Goal: Task Accomplishment & Management: Manage account settings

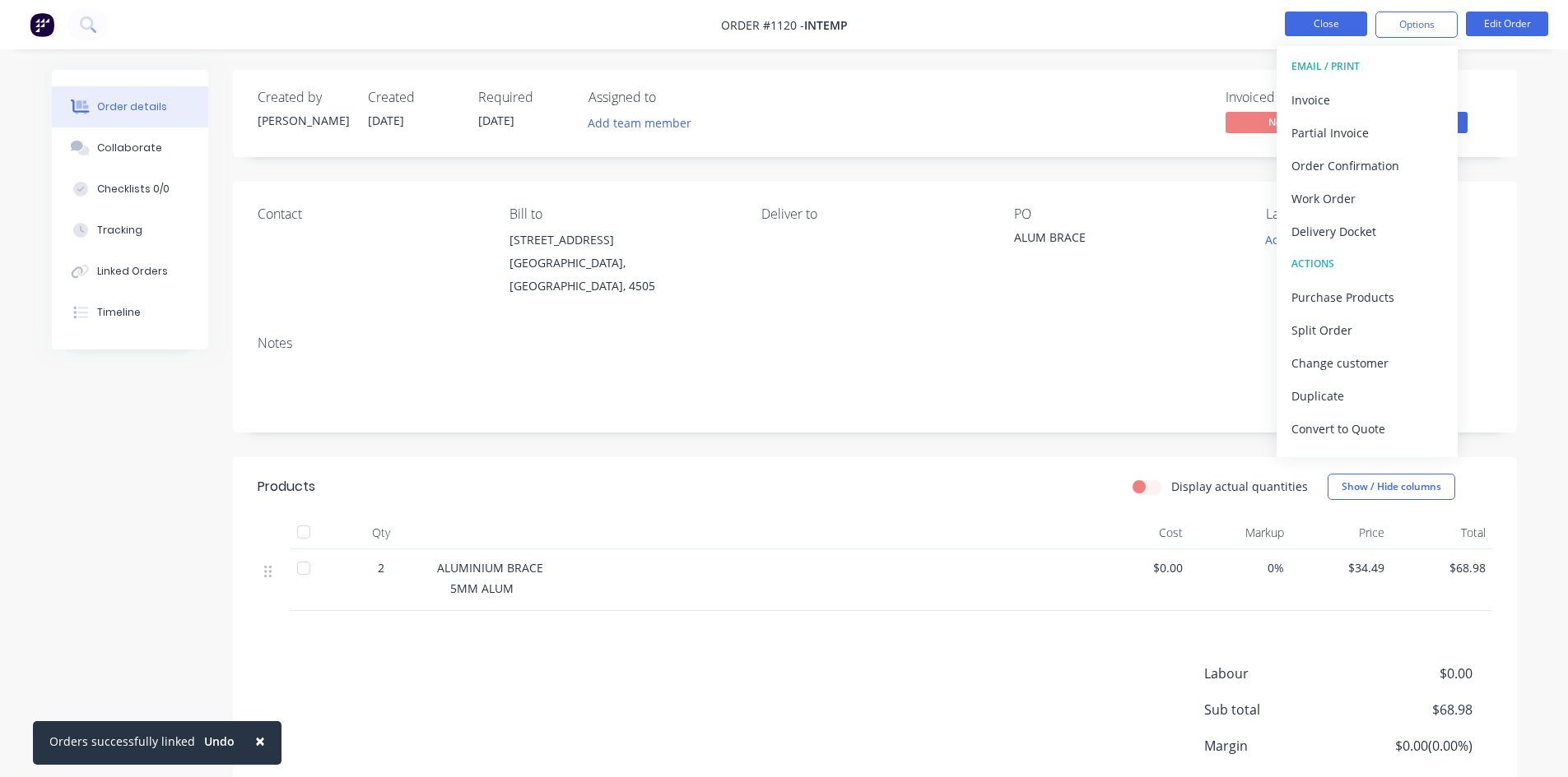
click at [1322, 32] on button "Close" at bounding box center [1326, 24] width 83 height 25
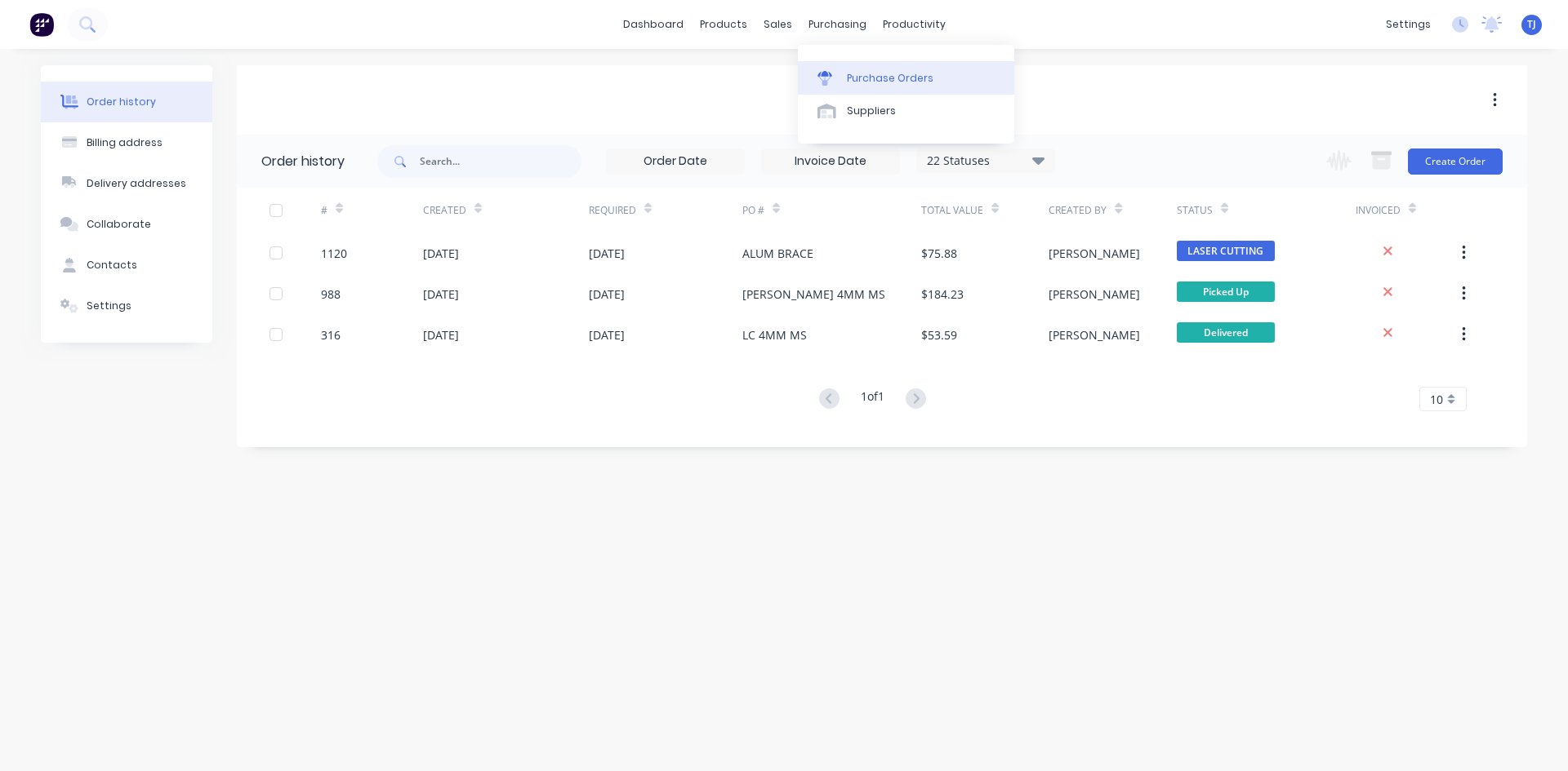
click at [893, 80] on div "Purchase Orders" at bounding box center [890, 78] width 87 height 15
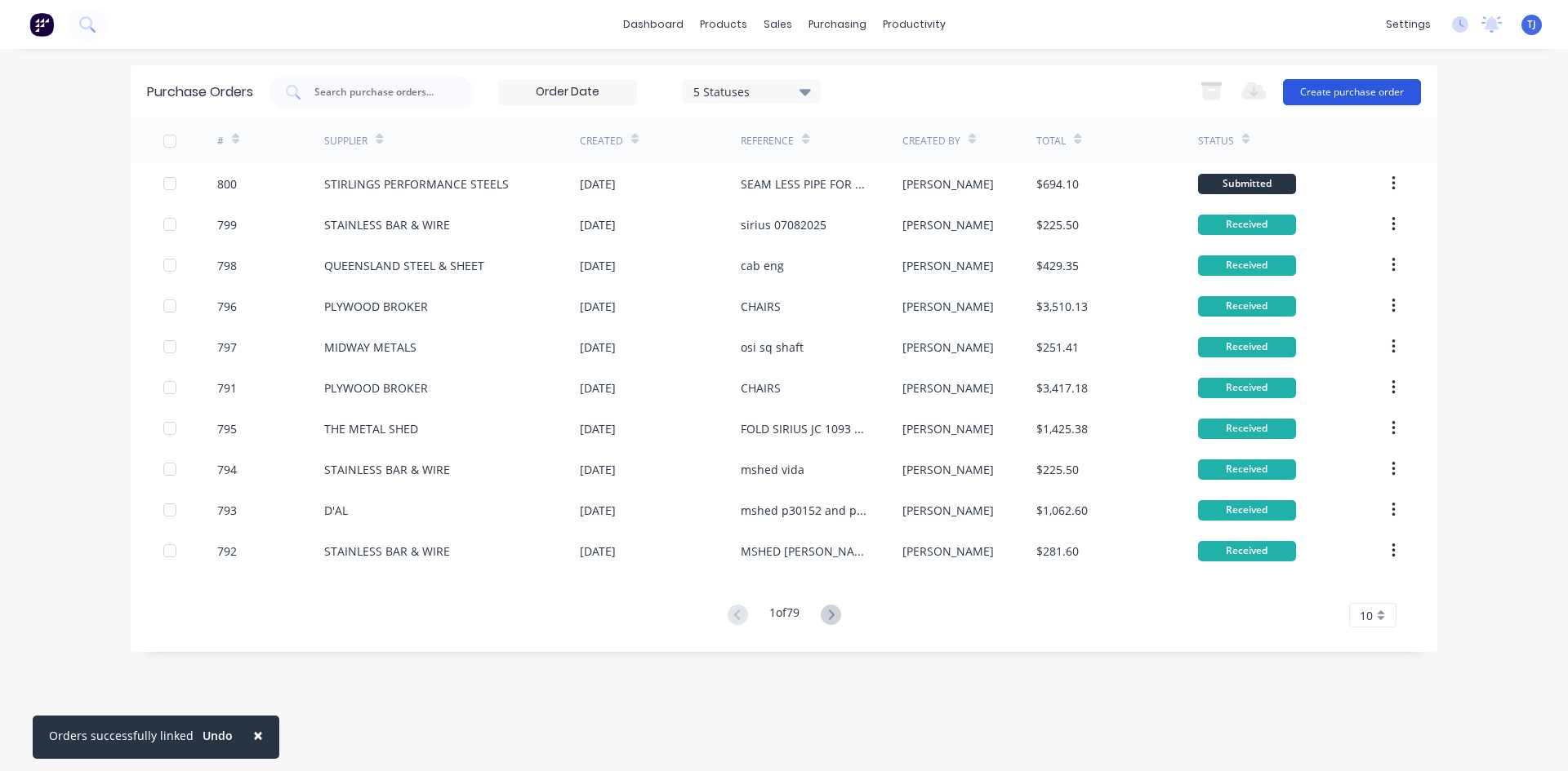
click at [1313, 99] on button "Create purchase order" at bounding box center [1352, 92] width 138 height 26
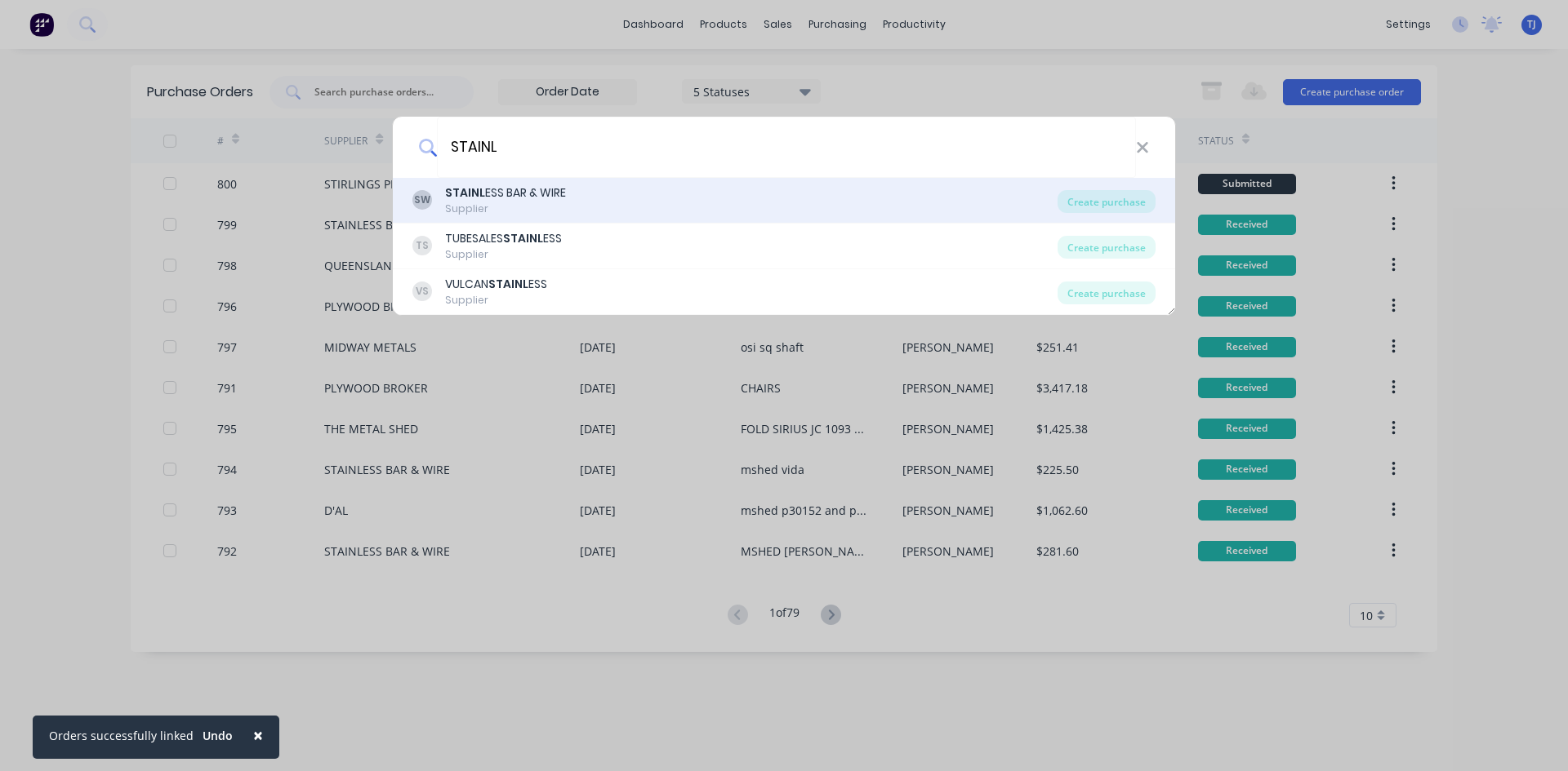
type input "STAINL"
click at [552, 203] on div "Supplier" at bounding box center [505, 209] width 121 height 15
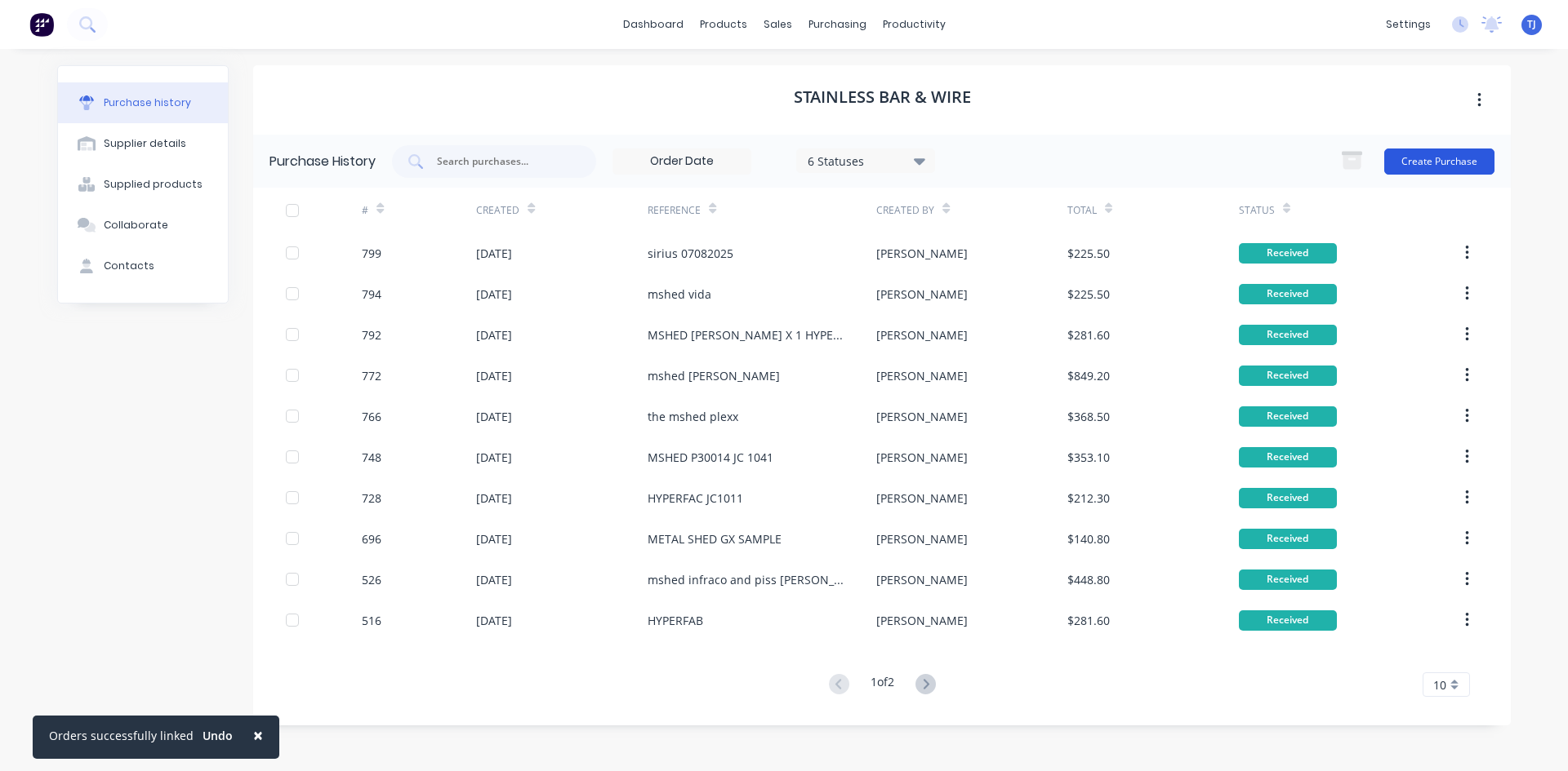
click at [1443, 164] on button "Create Purchase" at bounding box center [1439, 162] width 110 height 26
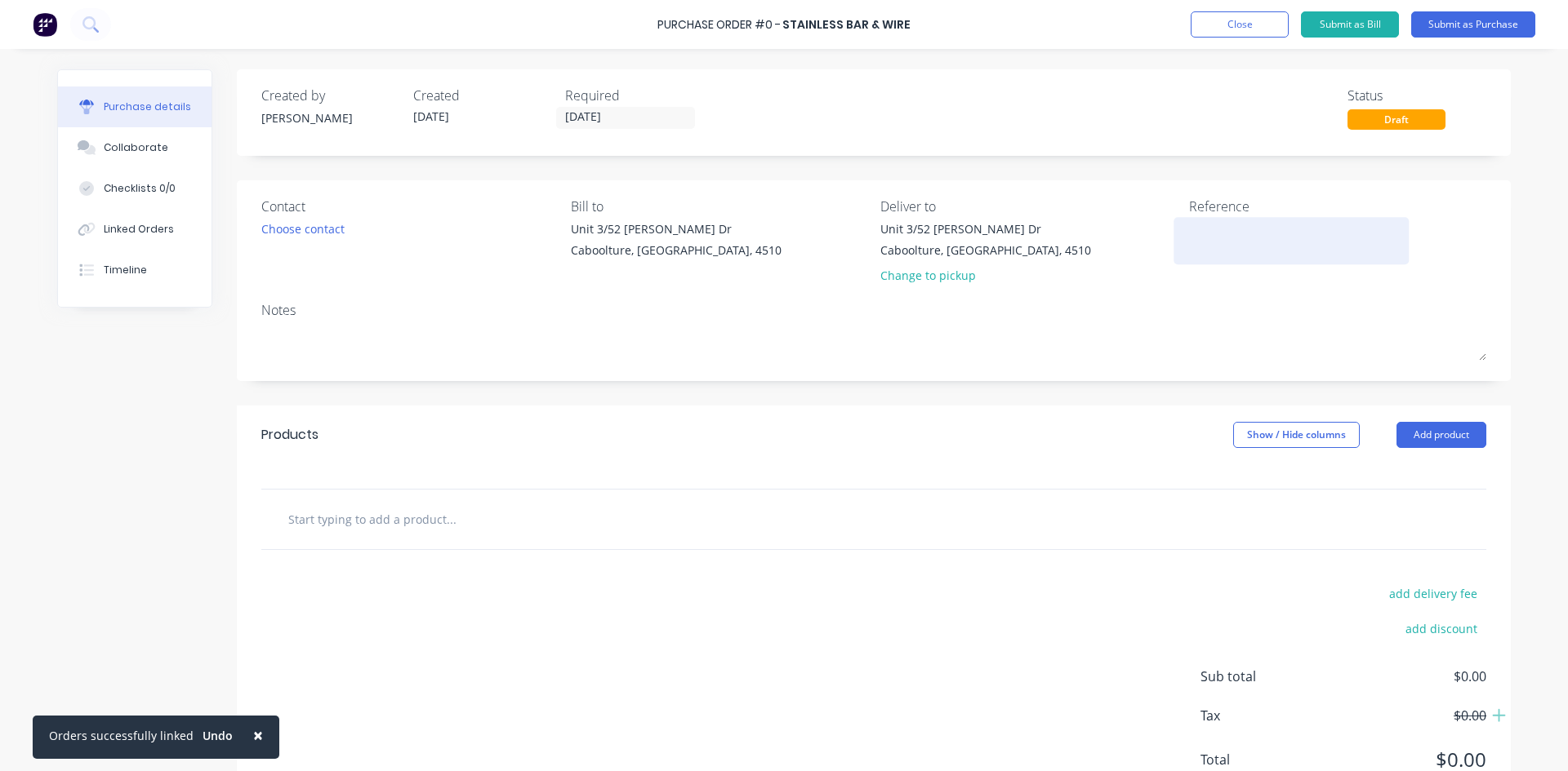
click at [1192, 235] on textarea at bounding box center [1291, 238] width 205 height 37
type textarea "x"
type textarea "M"
type textarea "x"
type textarea "MS"
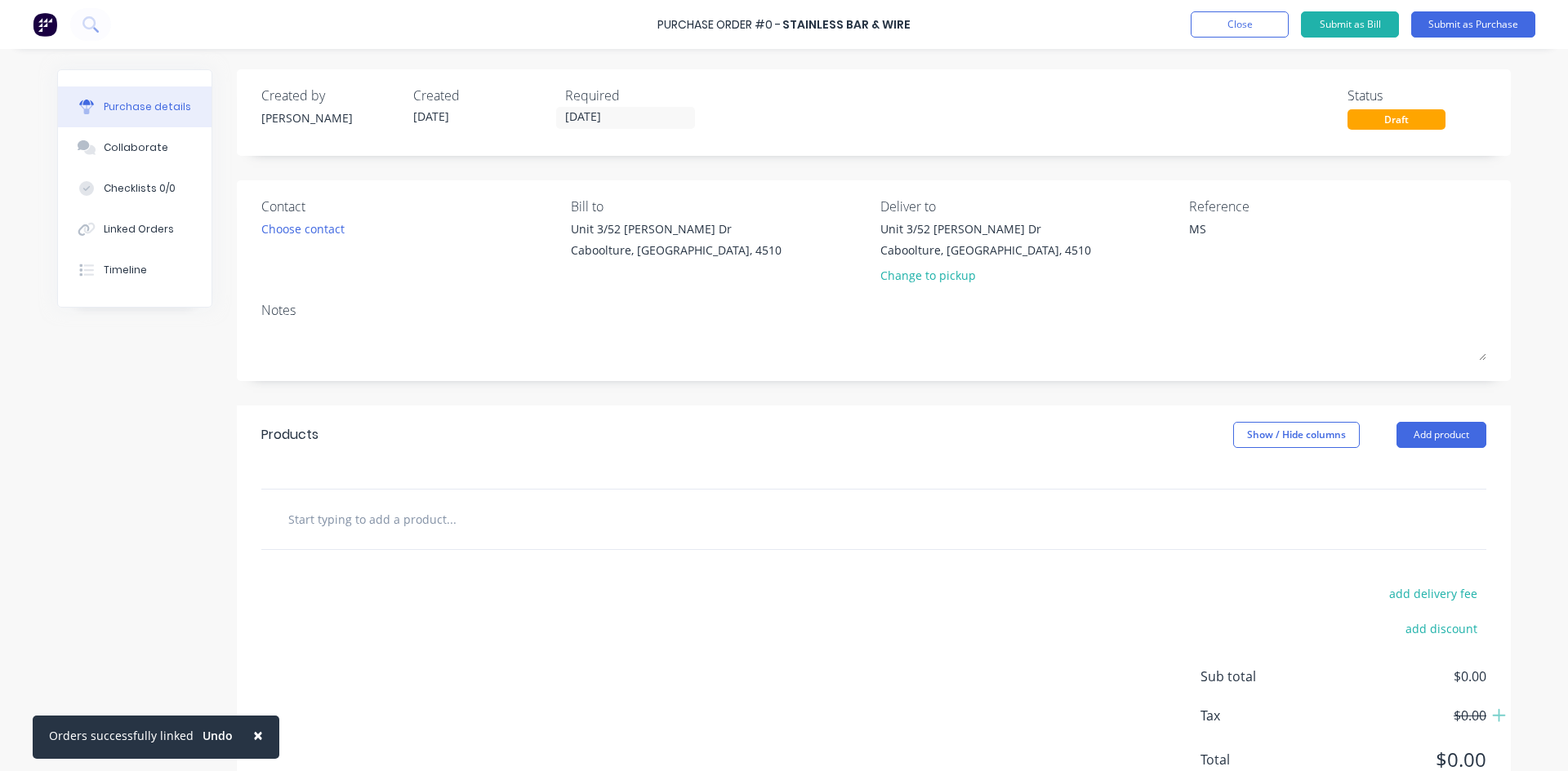
type textarea "x"
type textarea "MSH"
type textarea "x"
type textarea "MSHE"
type textarea "x"
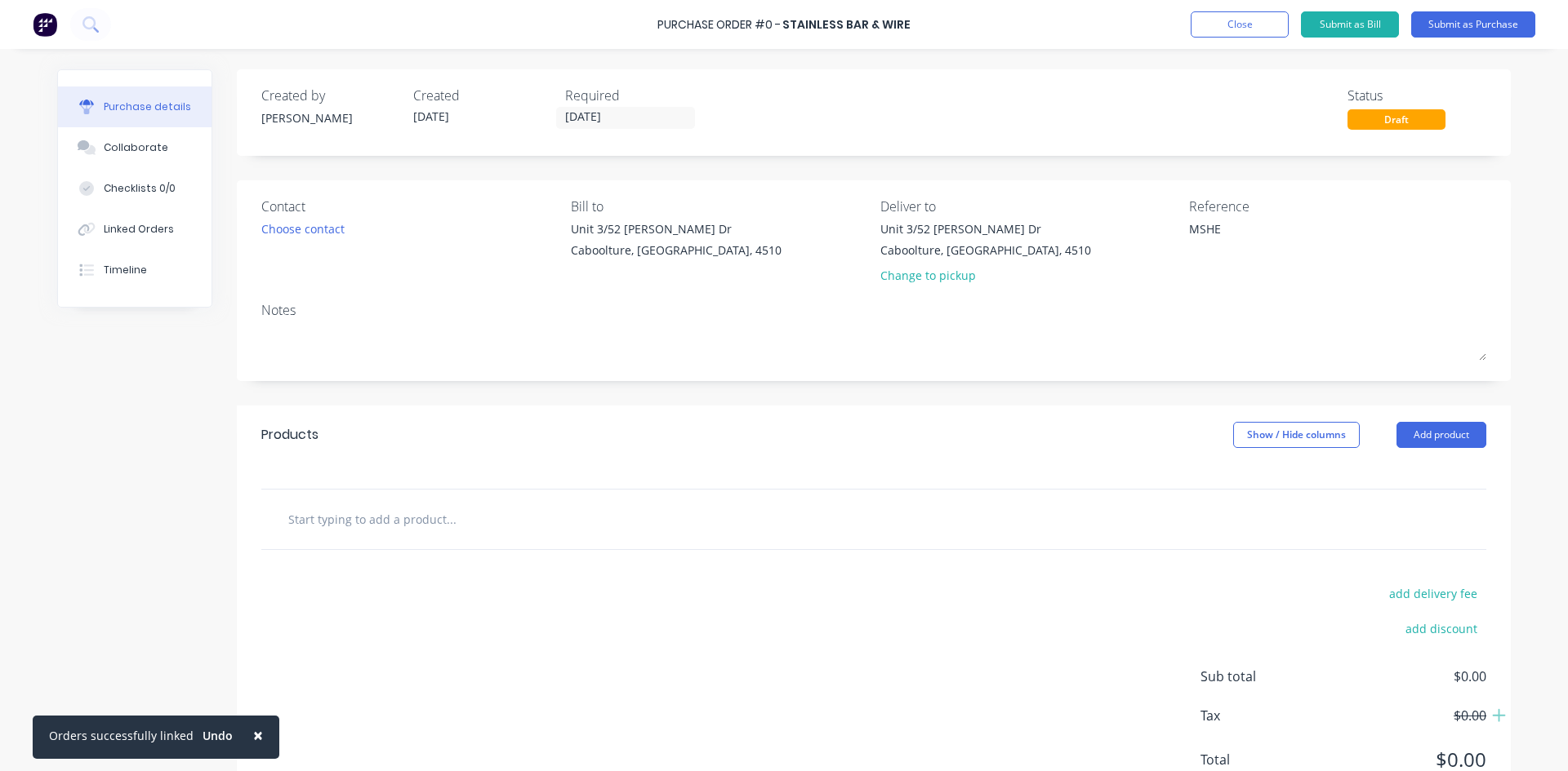
type textarea "MSHED"
type textarea "x"
type textarea "MSHED"
type textarea "x"
type textarea "MSHED H"
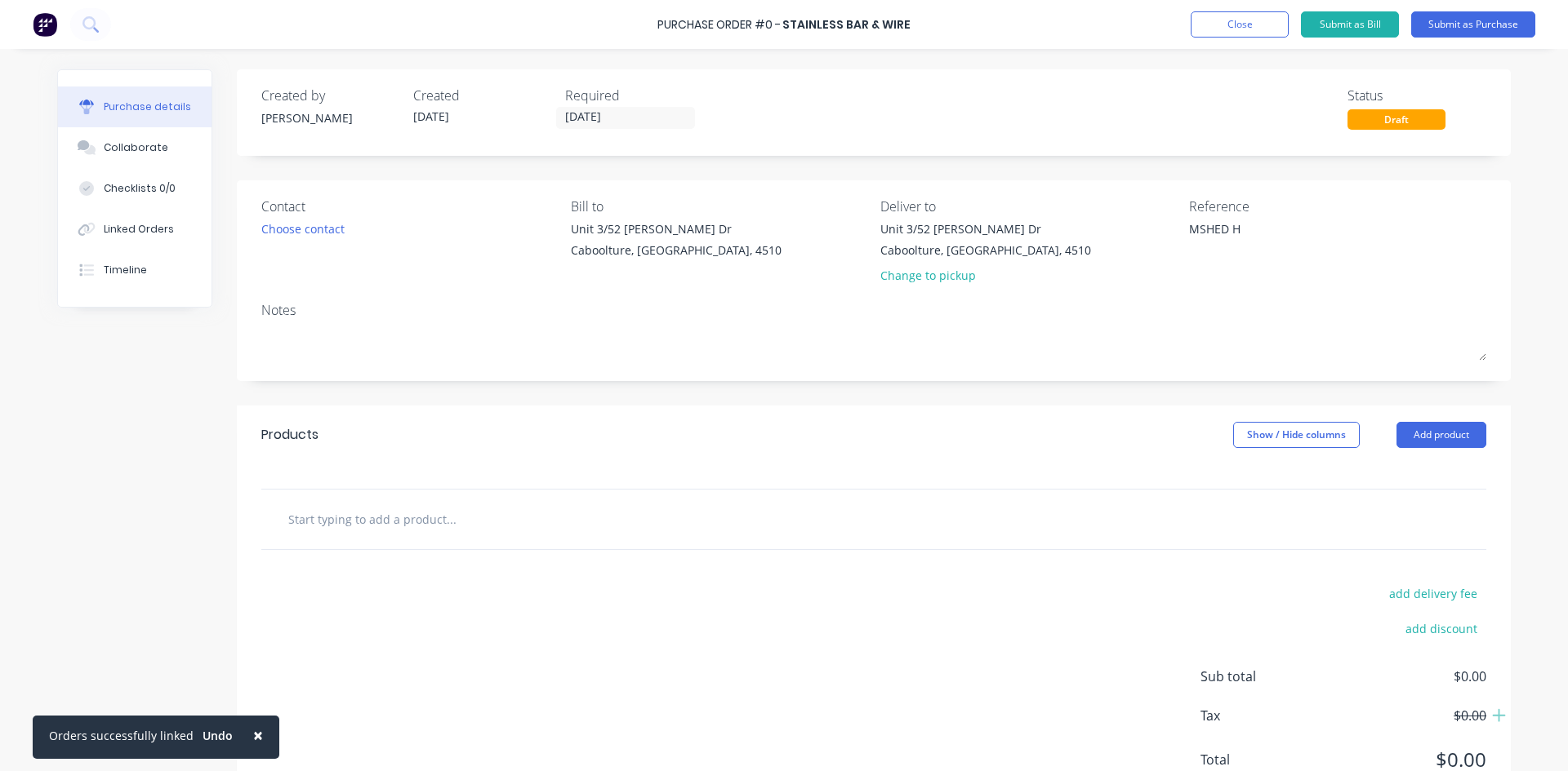
type textarea "x"
type textarea "MSHED HA"
type textarea "x"
type textarea "MSHED HAP"
type textarea "x"
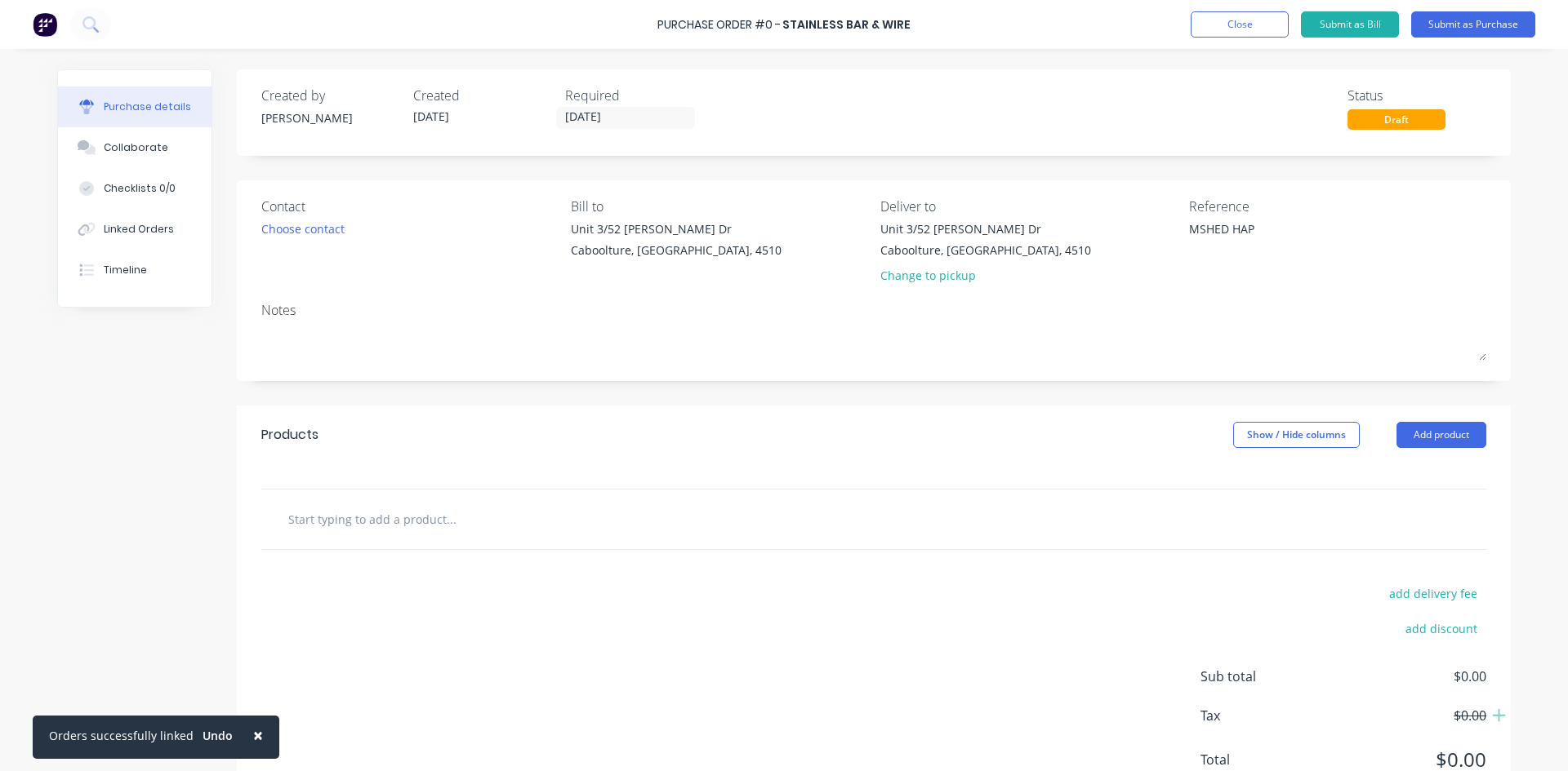
type textarea "MSHED HAPP"
type textarea "x"
type textarea "MSHED HAPPY"
type textarea "x"
type textarea "MSHED HAPPY"
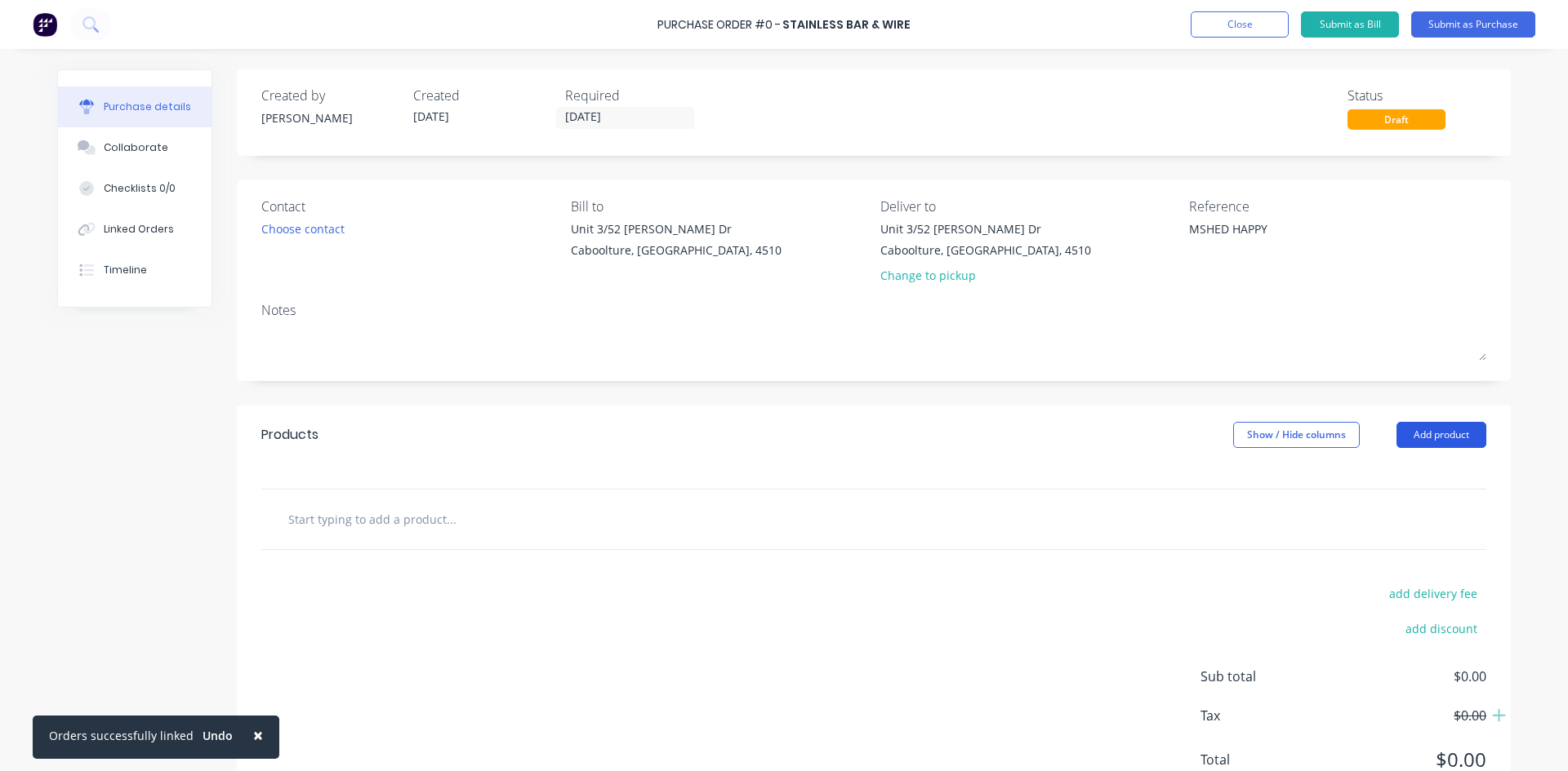
click at [1444, 430] on button "Add product" at bounding box center [1441, 435] width 90 height 26
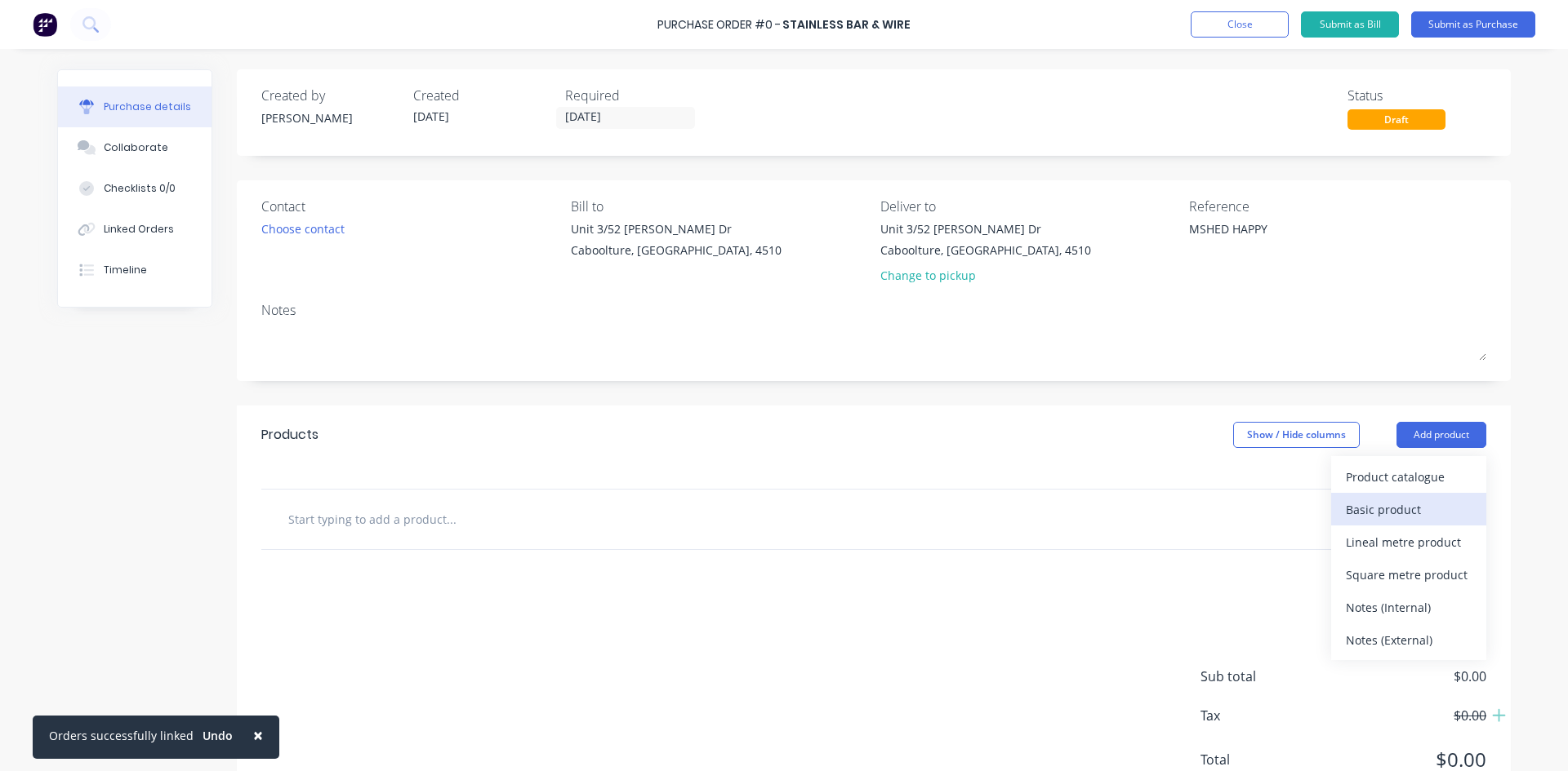
click at [1378, 499] on div "Basic product" at bounding box center [1408, 509] width 125 height 24
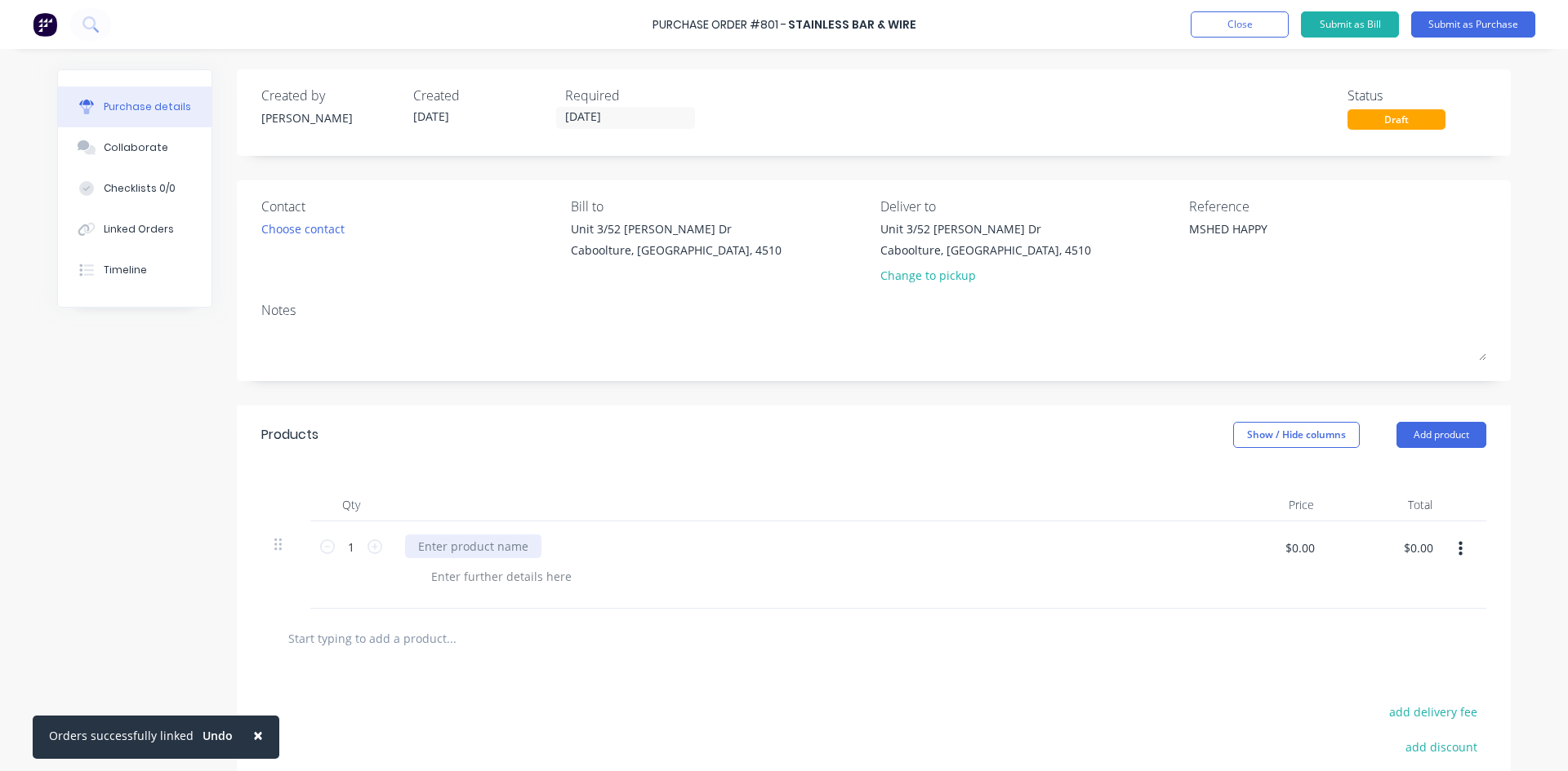
type textarea "x"
click at [467, 554] on div at bounding box center [473, 546] width 137 height 24
type textarea "x"
type input "165"
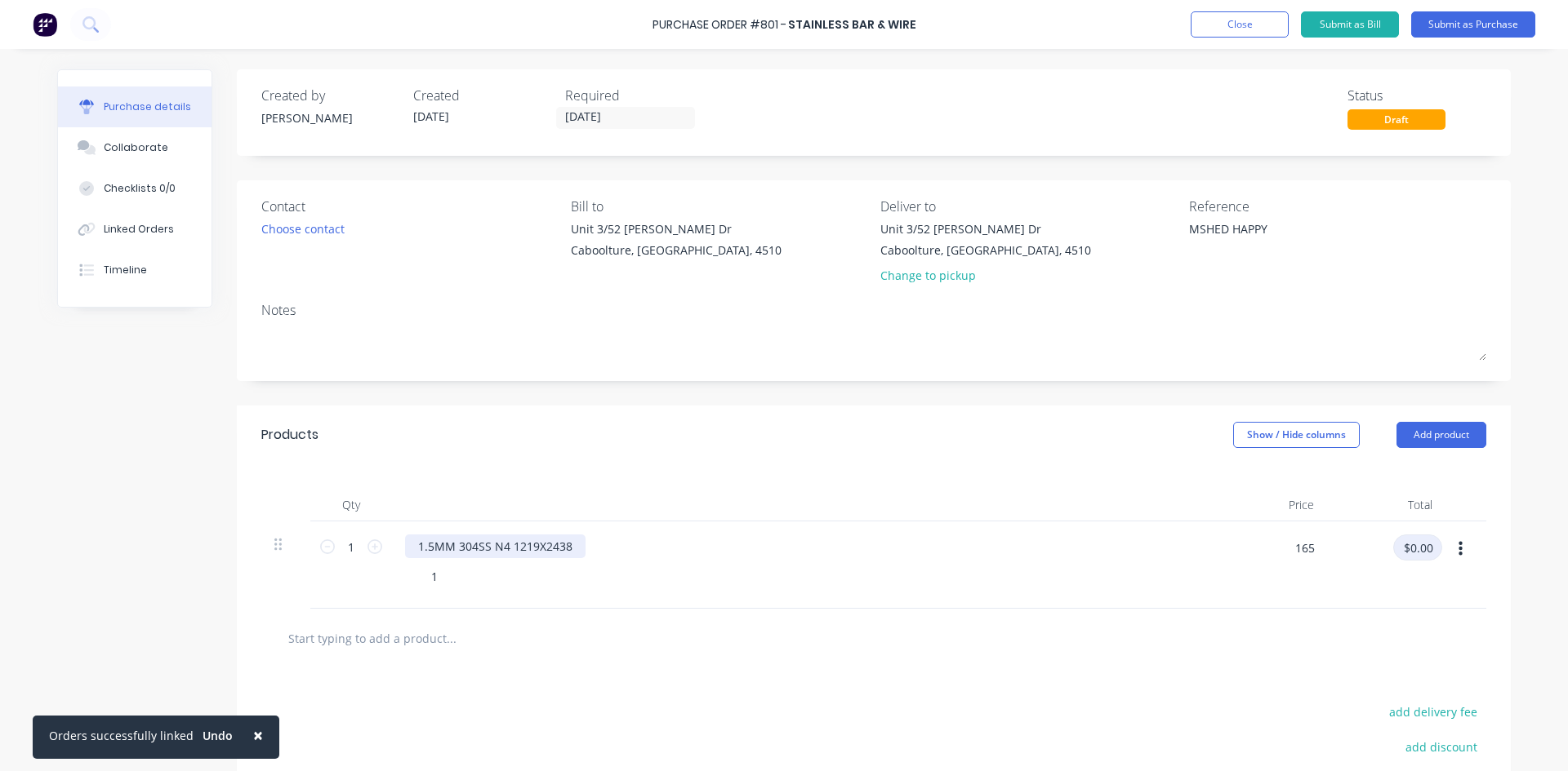
type textarea "x"
type input "$165.00"
click at [1460, 20] on button "Submit as Purchase" at bounding box center [1474, 25] width 124 height 26
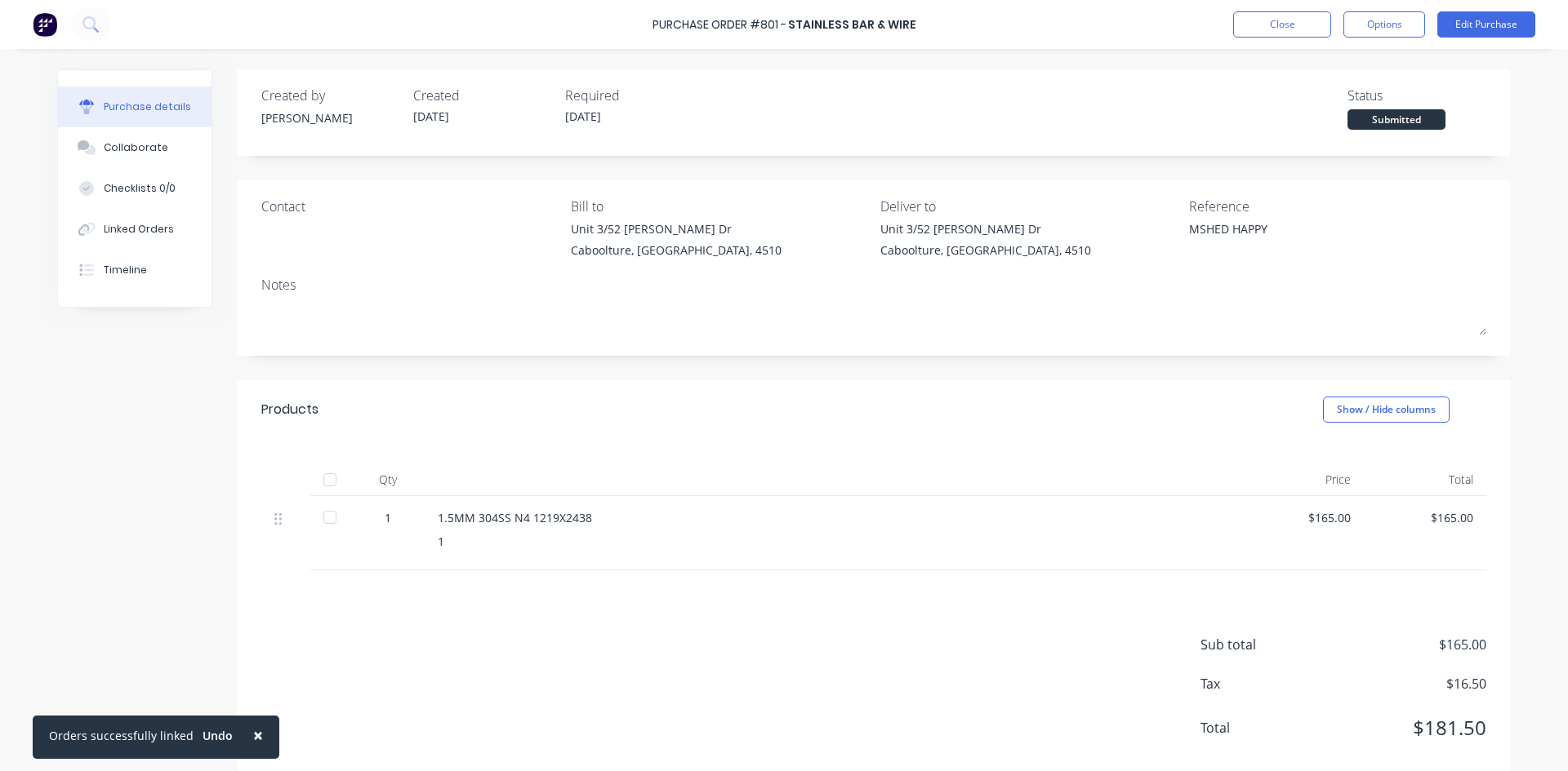
click at [316, 483] on div at bounding box center [330, 480] width 33 height 33
type textarea "x"
click at [120, 235] on div "Linked Orders" at bounding box center [139, 230] width 70 height 15
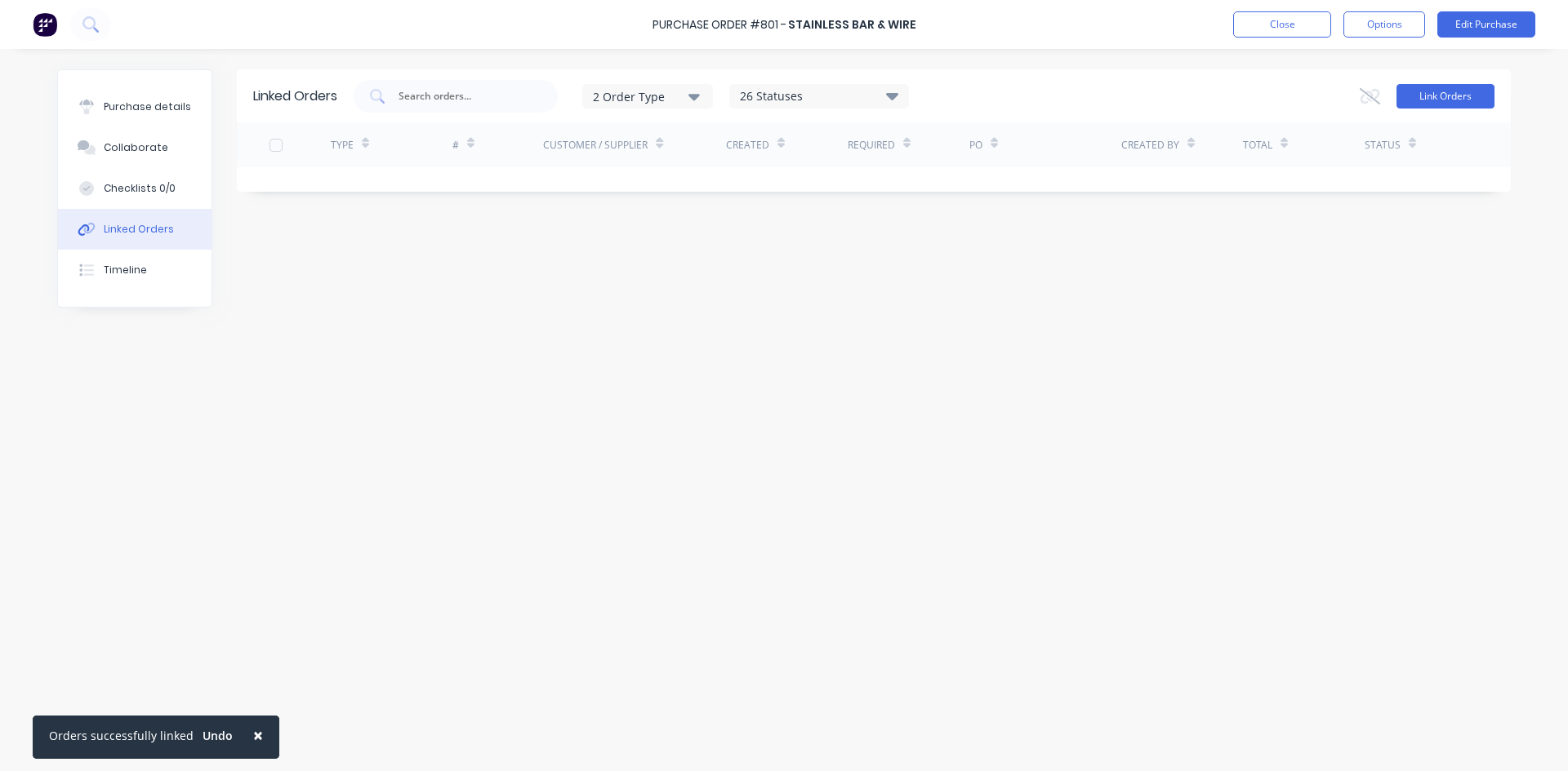
click at [1425, 98] on button "Link Orders" at bounding box center [1445, 96] width 98 height 25
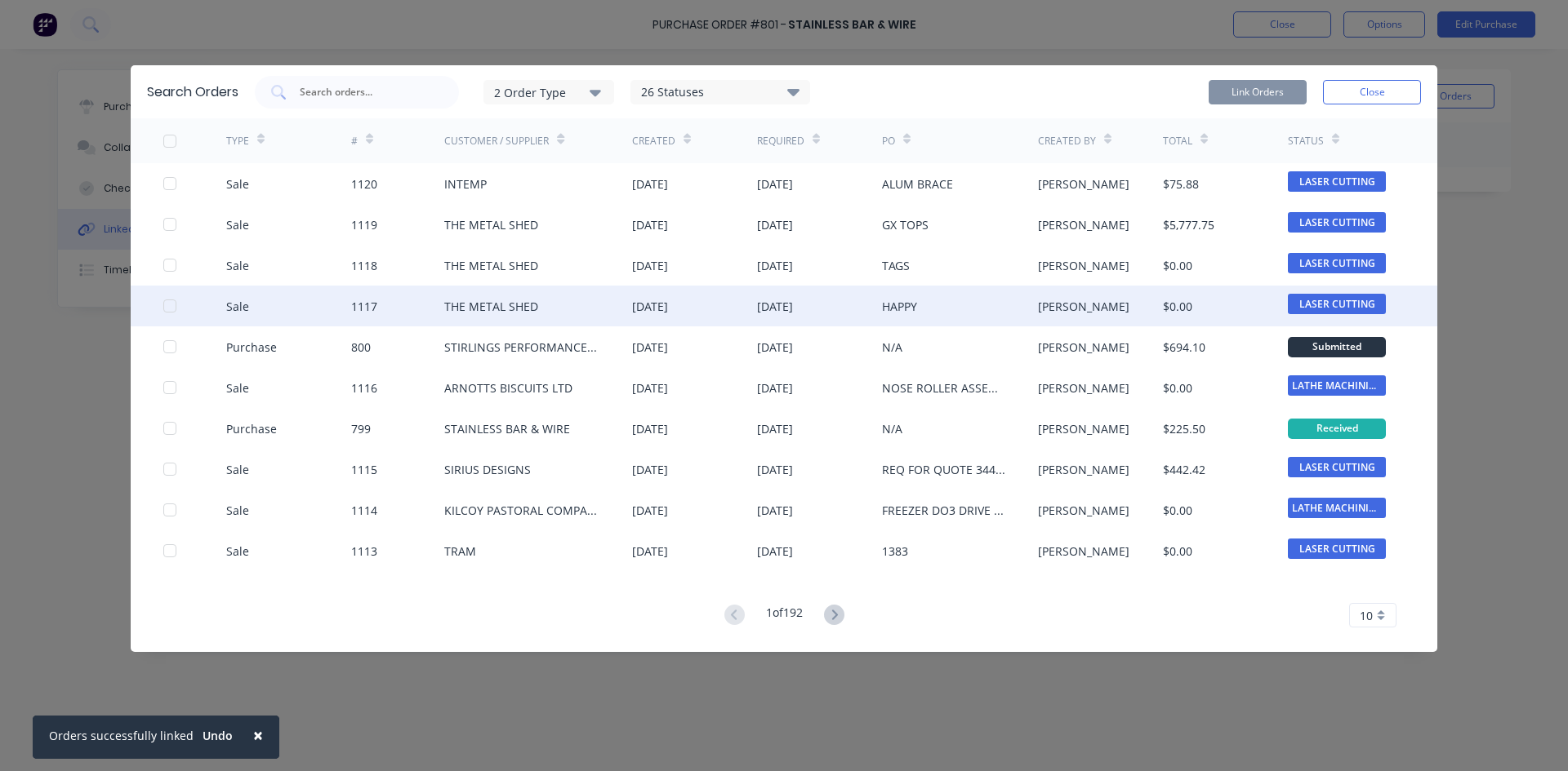
click at [168, 305] on div at bounding box center [170, 305] width 33 height 33
click at [1259, 88] on button "Link Orders" at bounding box center [1258, 92] width 98 height 25
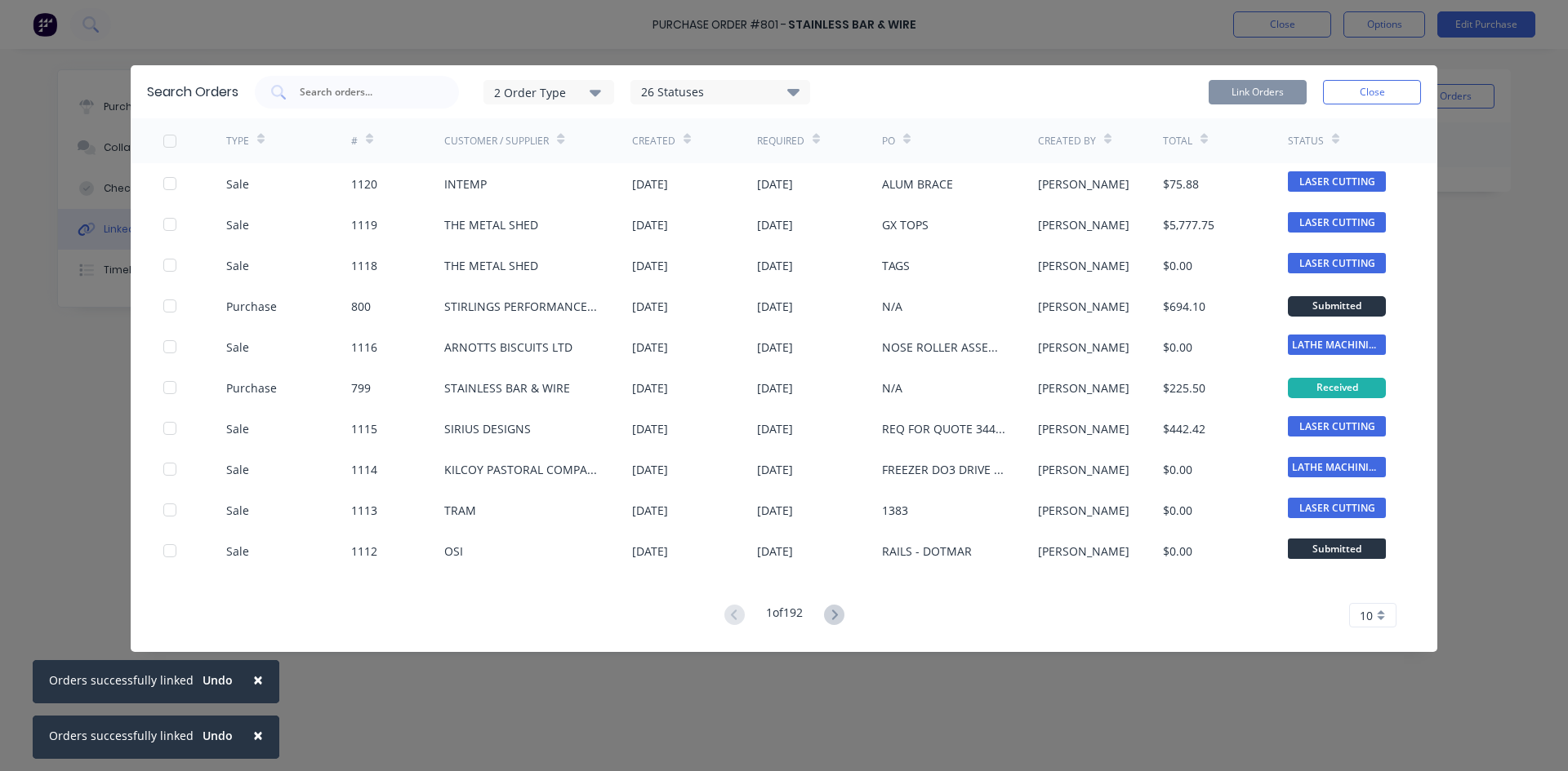
click at [1389, 86] on button "Close" at bounding box center [1372, 92] width 98 height 25
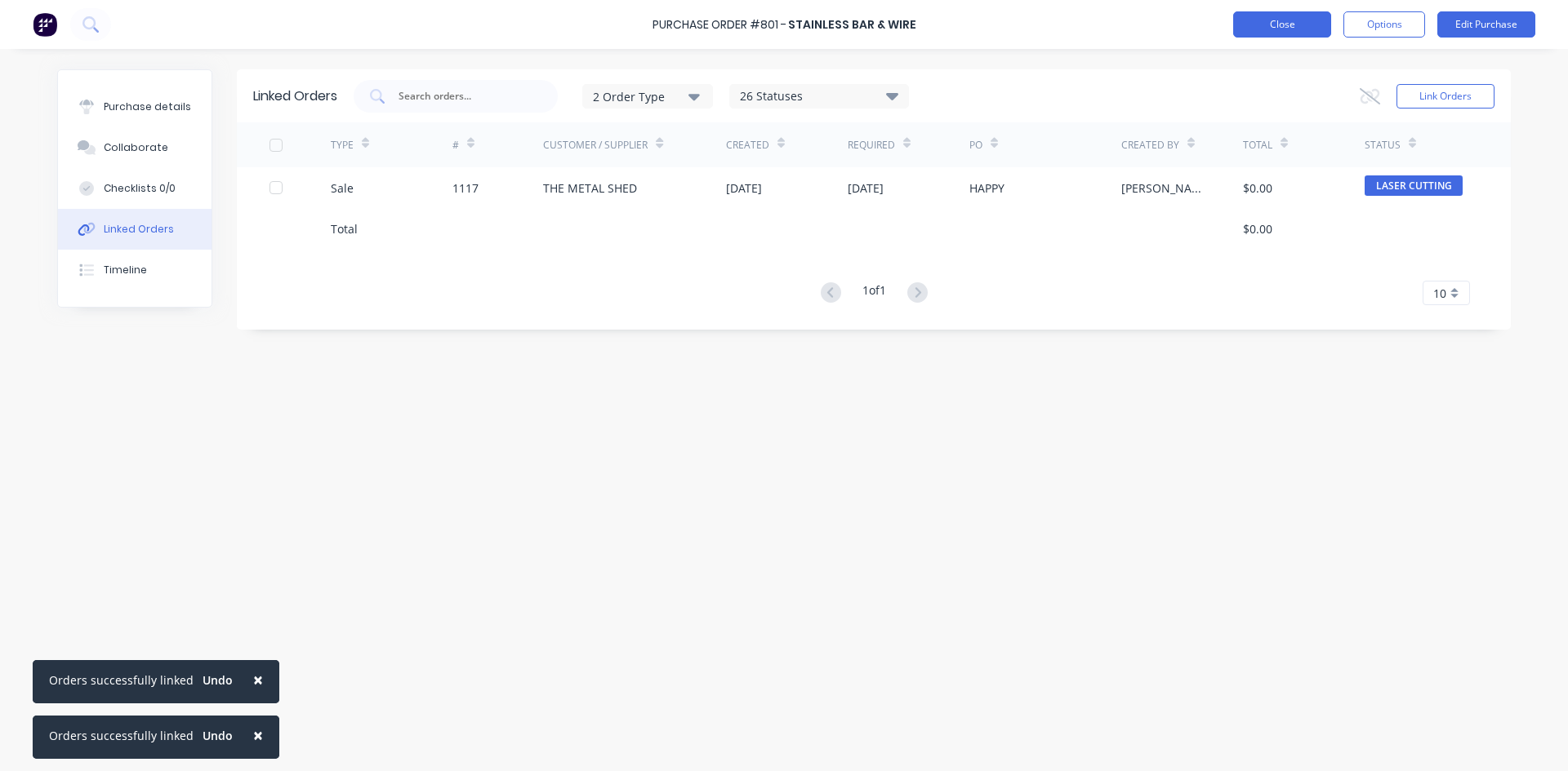
click at [1254, 34] on button "Close" at bounding box center [1282, 25] width 98 height 26
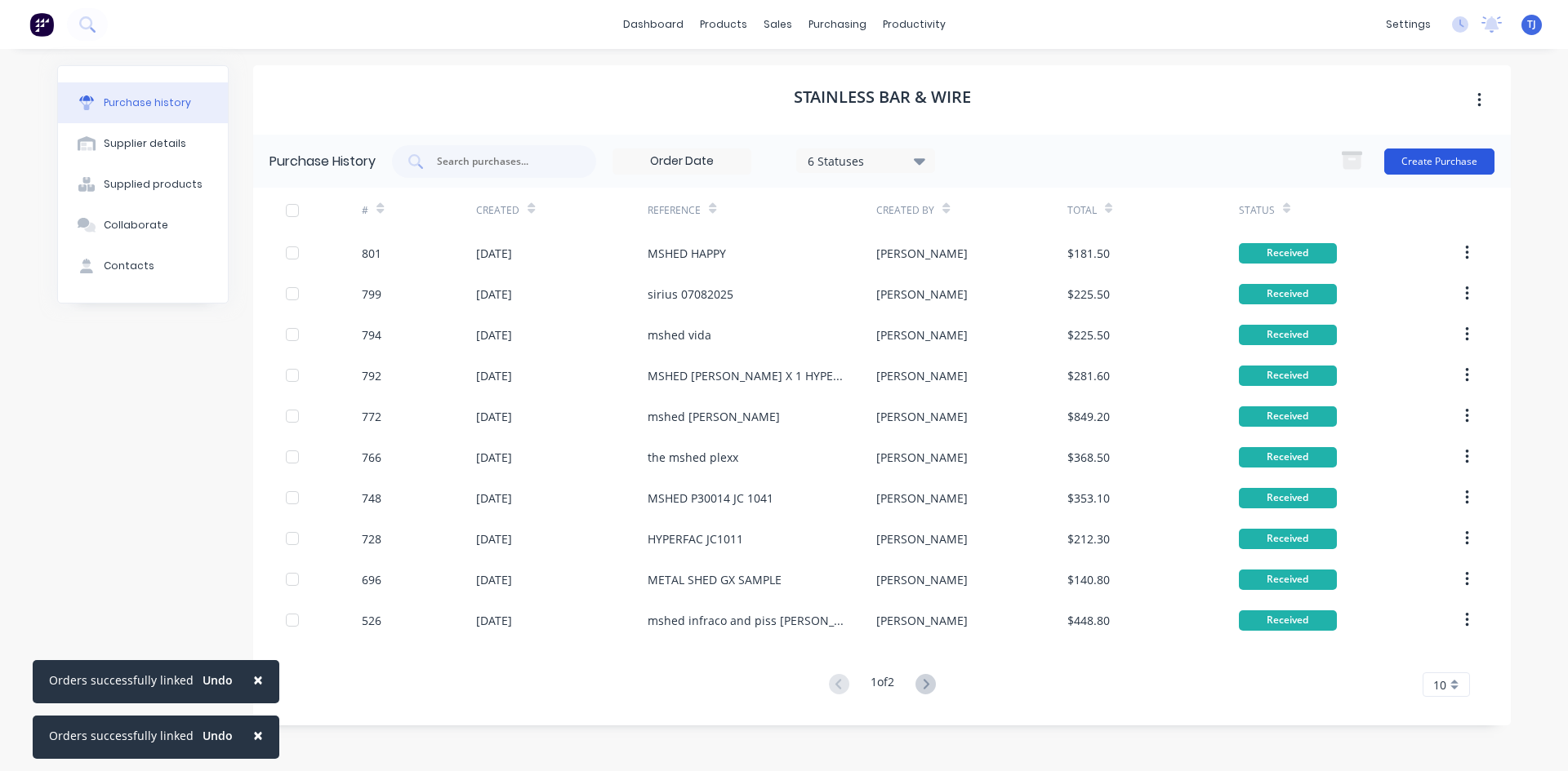
click at [1461, 156] on button "Create Purchase" at bounding box center [1439, 162] width 110 height 26
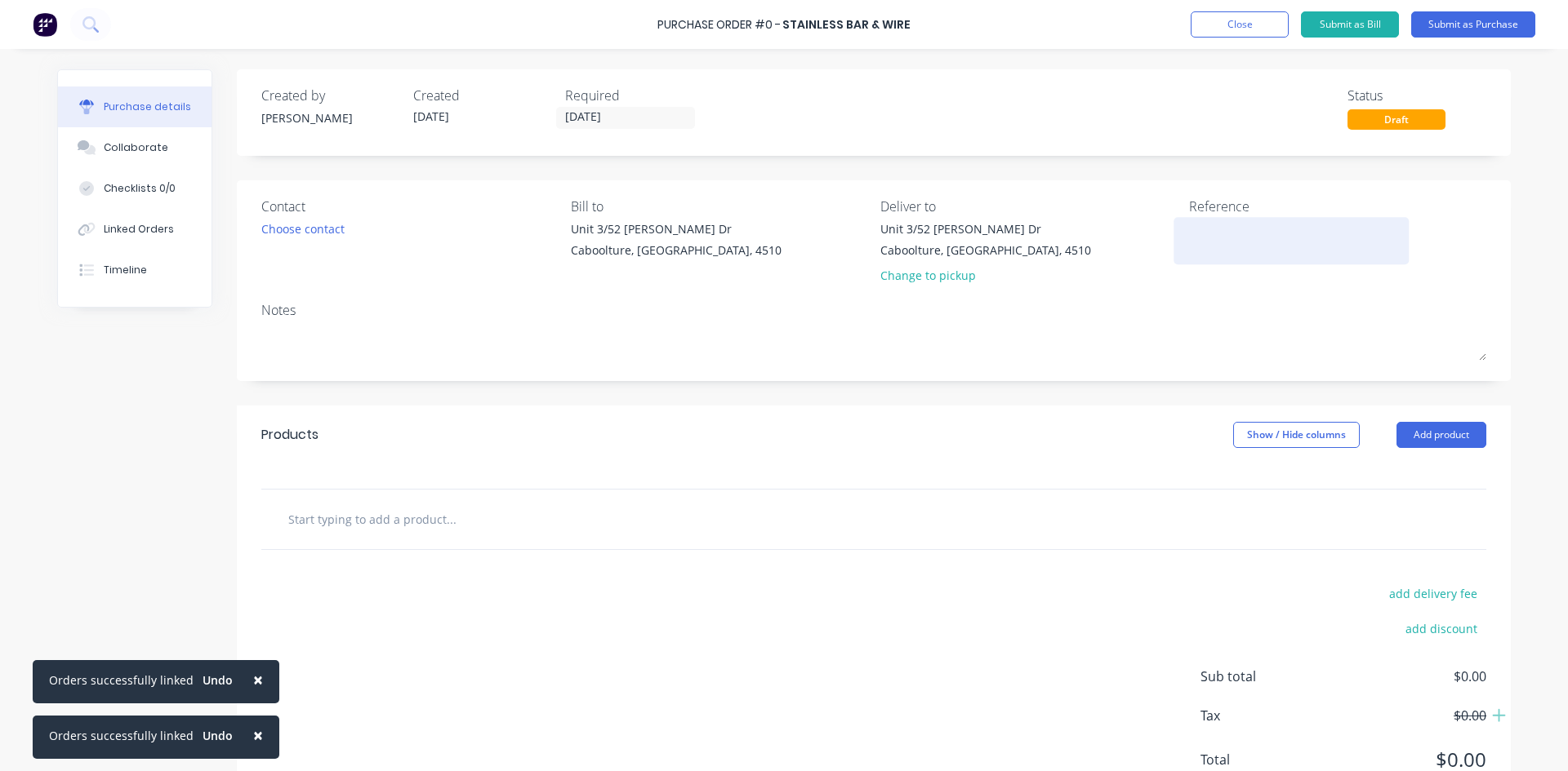
click at [1194, 226] on textarea at bounding box center [1291, 238] width 205 height 37
type textarea "MSHED GX T"
type textarea "x"
type textarea "MSHED GX TO"
type textarea "x"
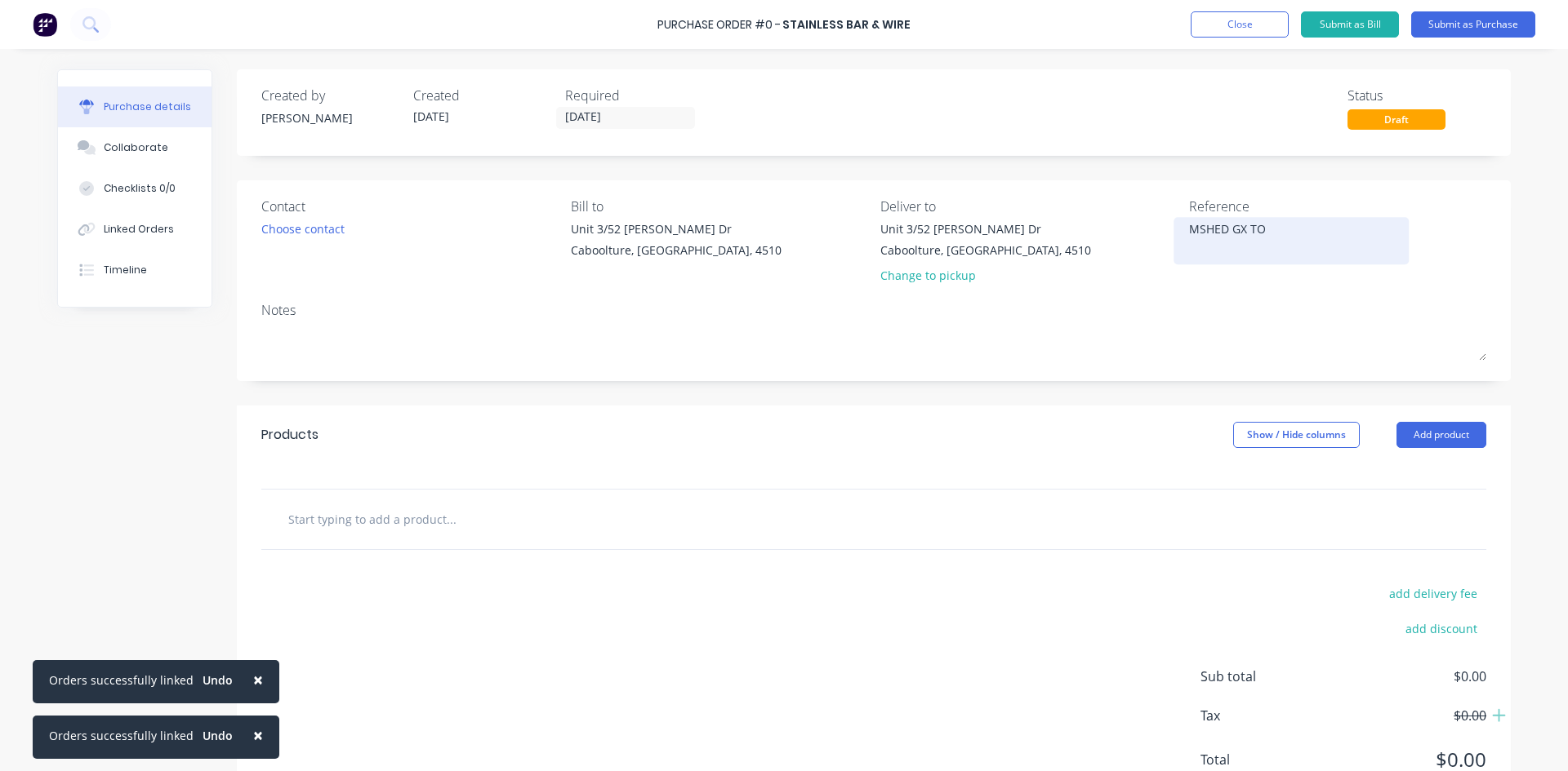
type textarea "MSHED GX TOP"
type textarea "x"
type textarea "MSHED GX TOPS"
type textarea "x"
type textarea "MSHED GX TOPS"
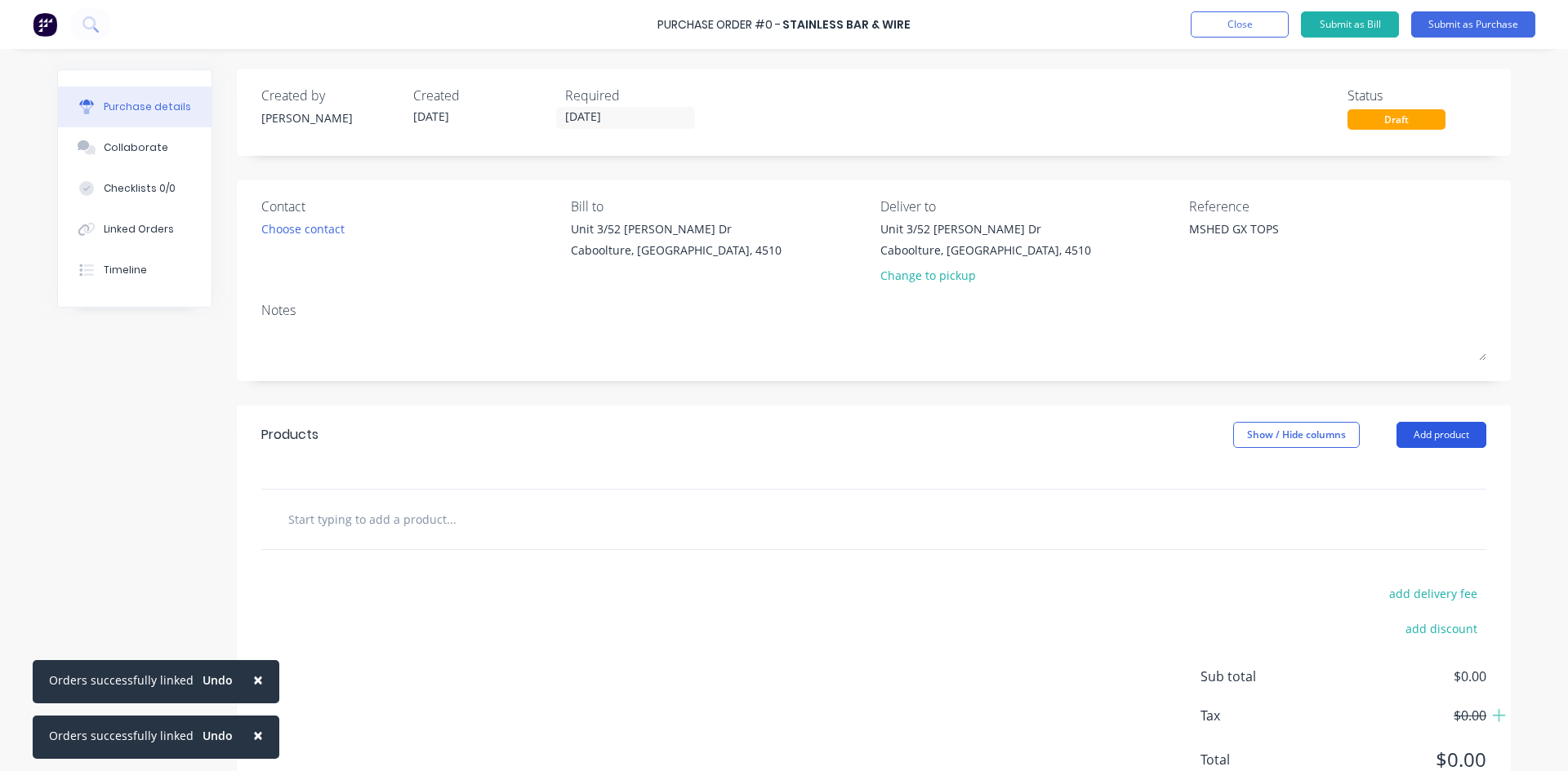
click at [1437, 442] on button "Add product" at bounding box center [1441, 435] width 90 height 26
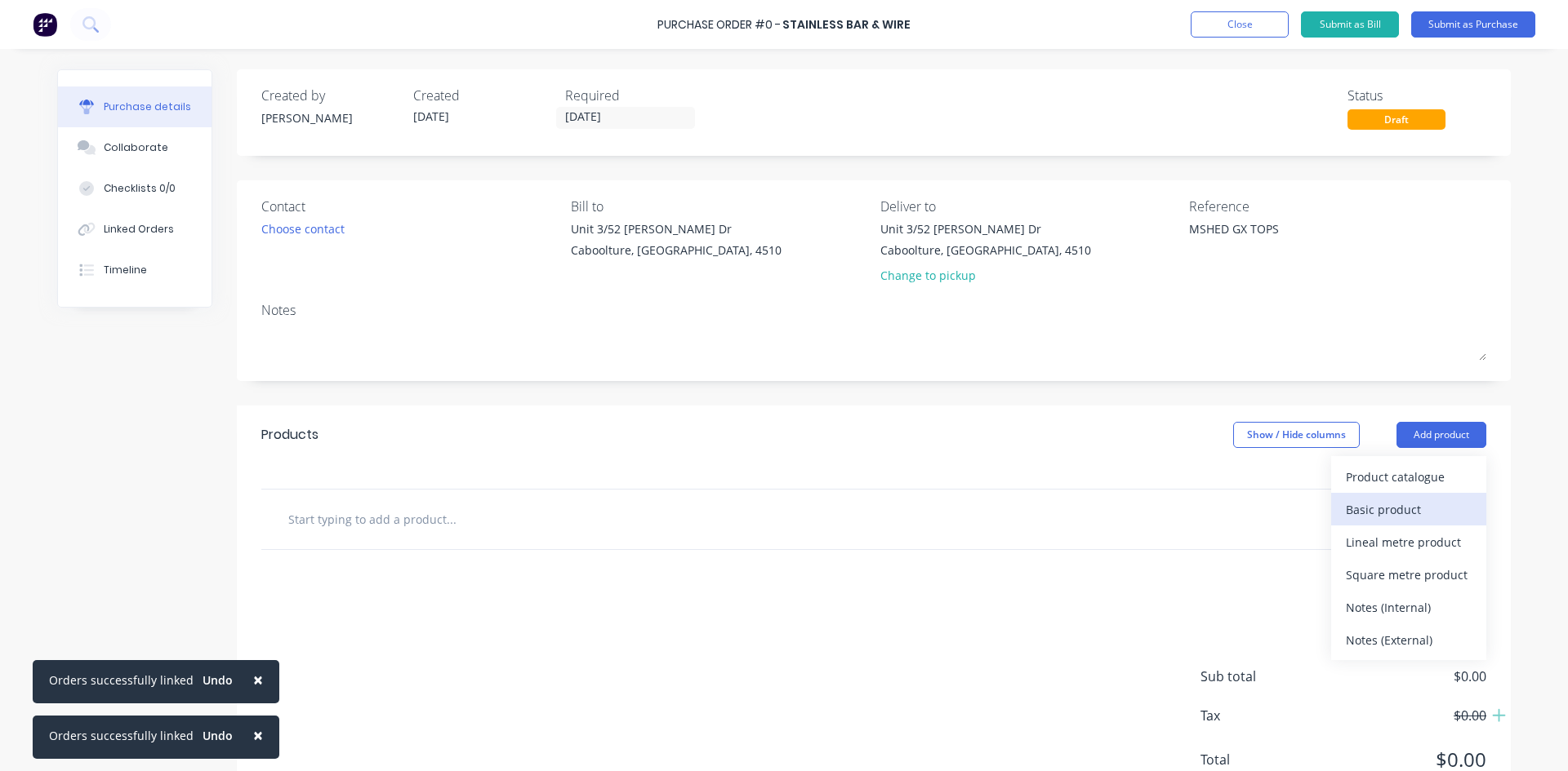
click at [1381, 512] on div "Basic product" at bounding box center [1408, 509] width 125 height 24
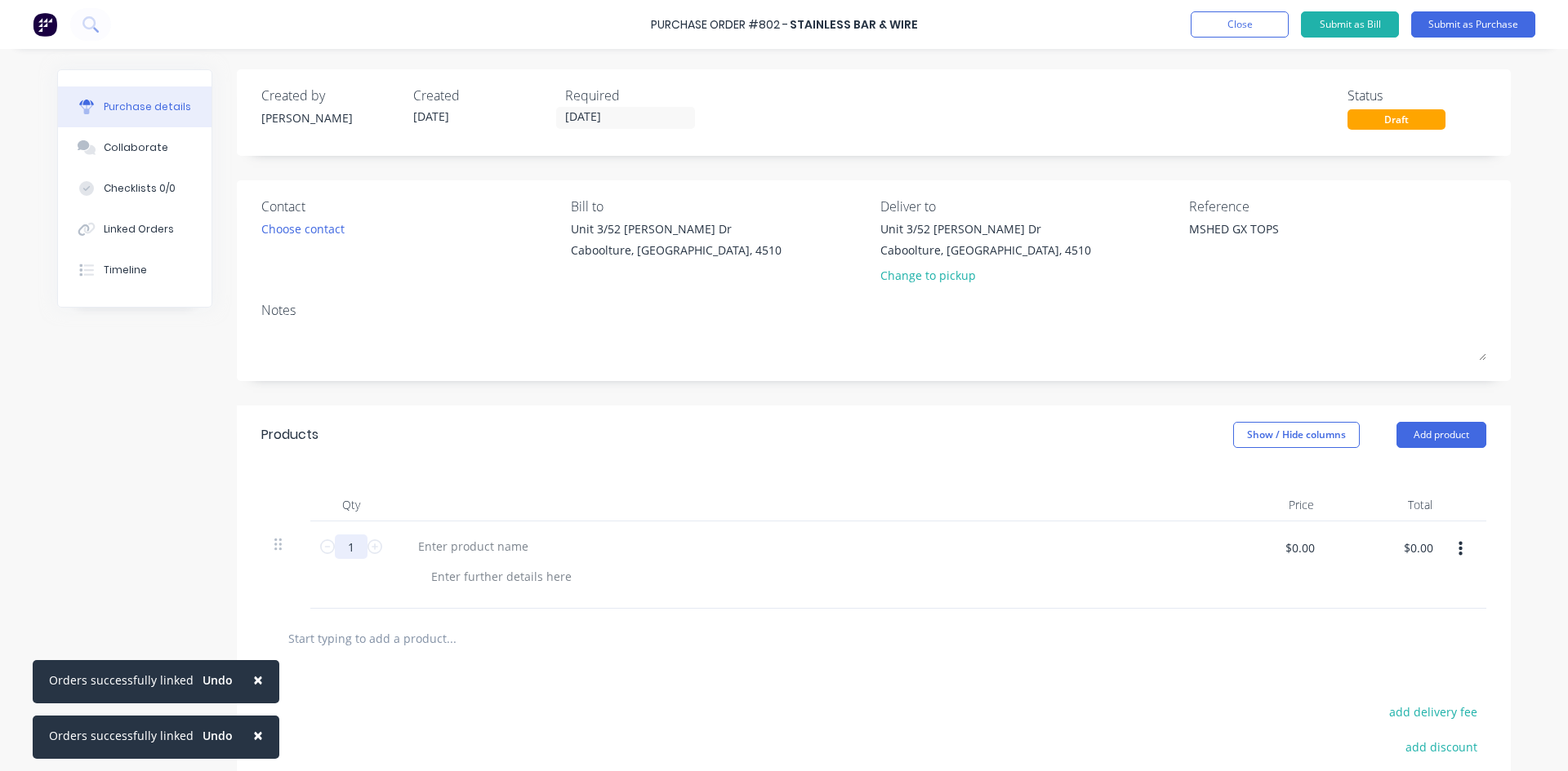
click at [352, 546] on input "1" at bounding box center [351, 547] width 33 height 25
type textarea "x"
type input "4"
type textarea "x"
type input "4"
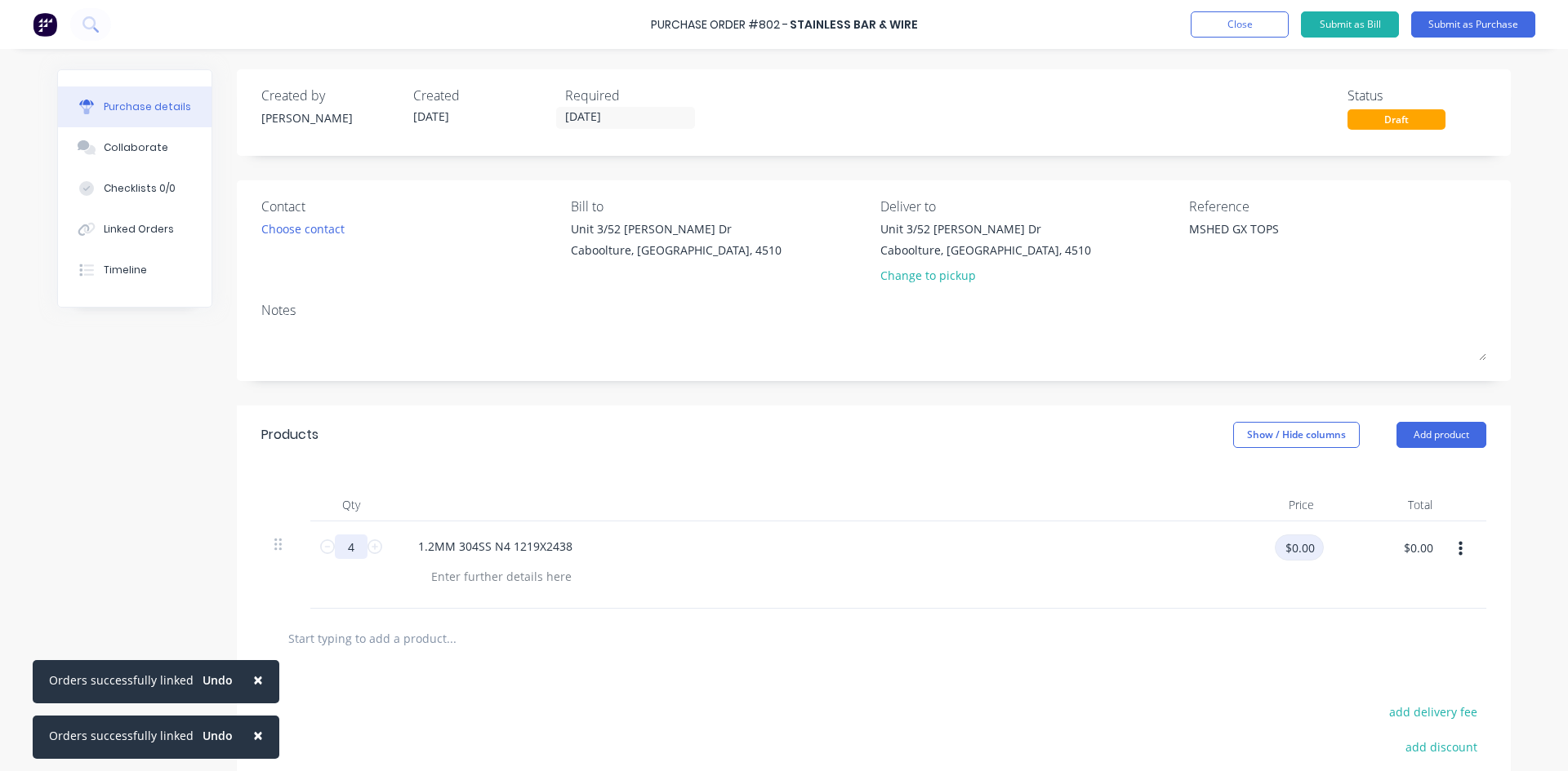
type textarea "x"
type input "128"
type textarea "x"
type input "$128.00"
type input "$512.00"
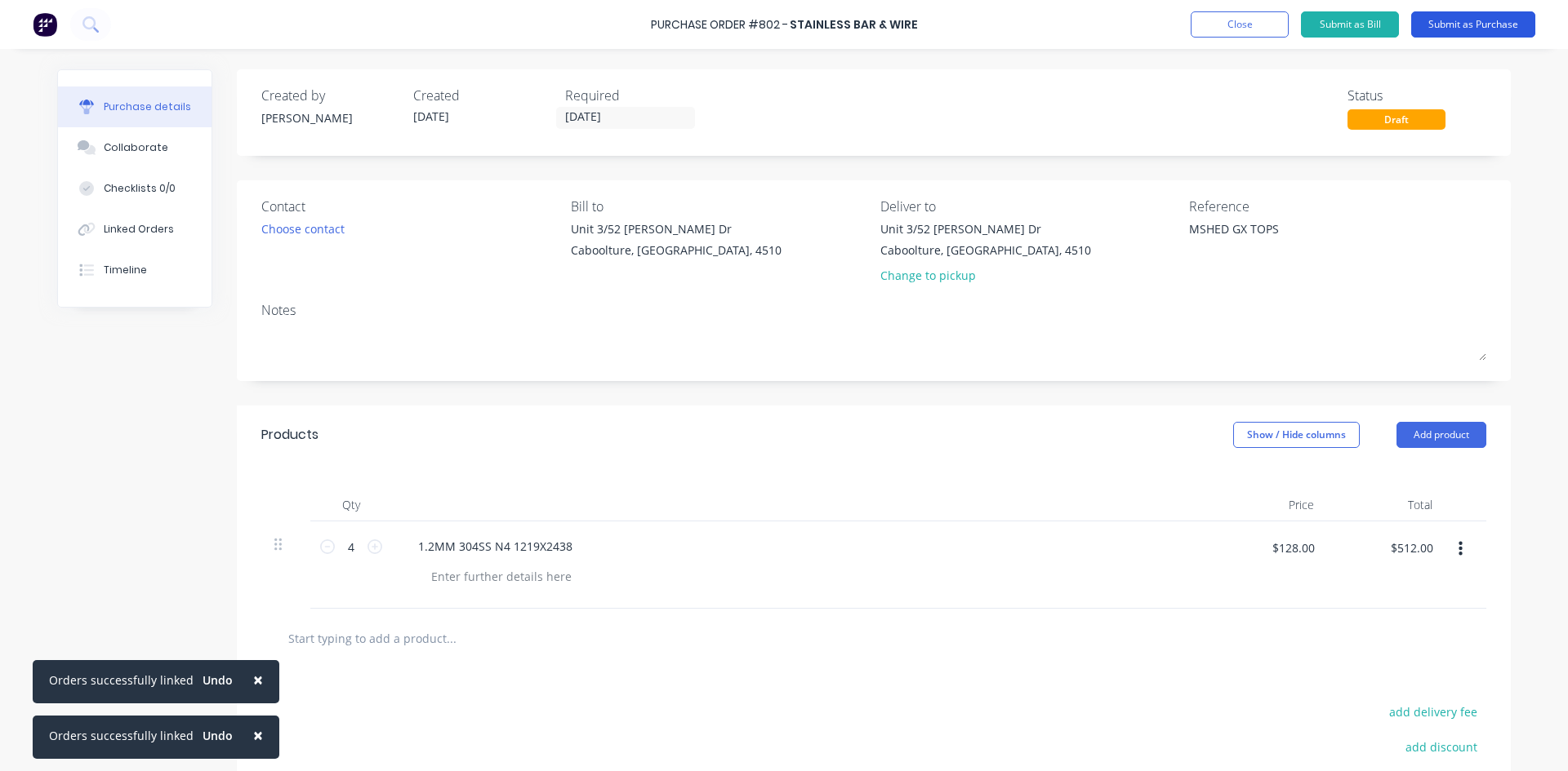
click at [1485, 31] on button "Submit as Purchase" at bounding box center [1474, 25] width 124 height 26
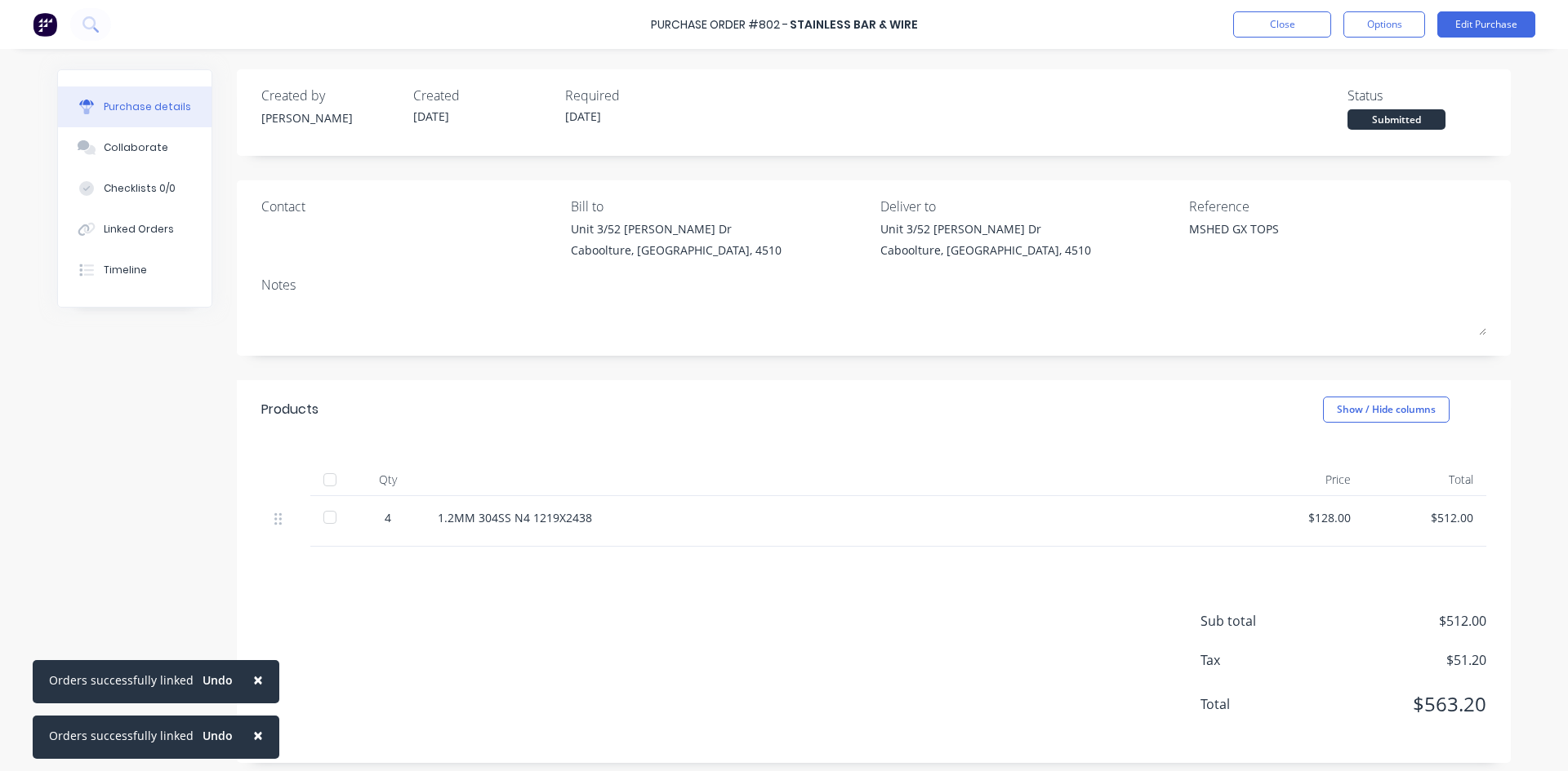
click at [323, 478] on div at bounding box center [330, 480] width 33 height 33
type textarea "x"
click at [149, 222] on div "Linked Orders" at bounding box center [139, 230] width 70 height 15
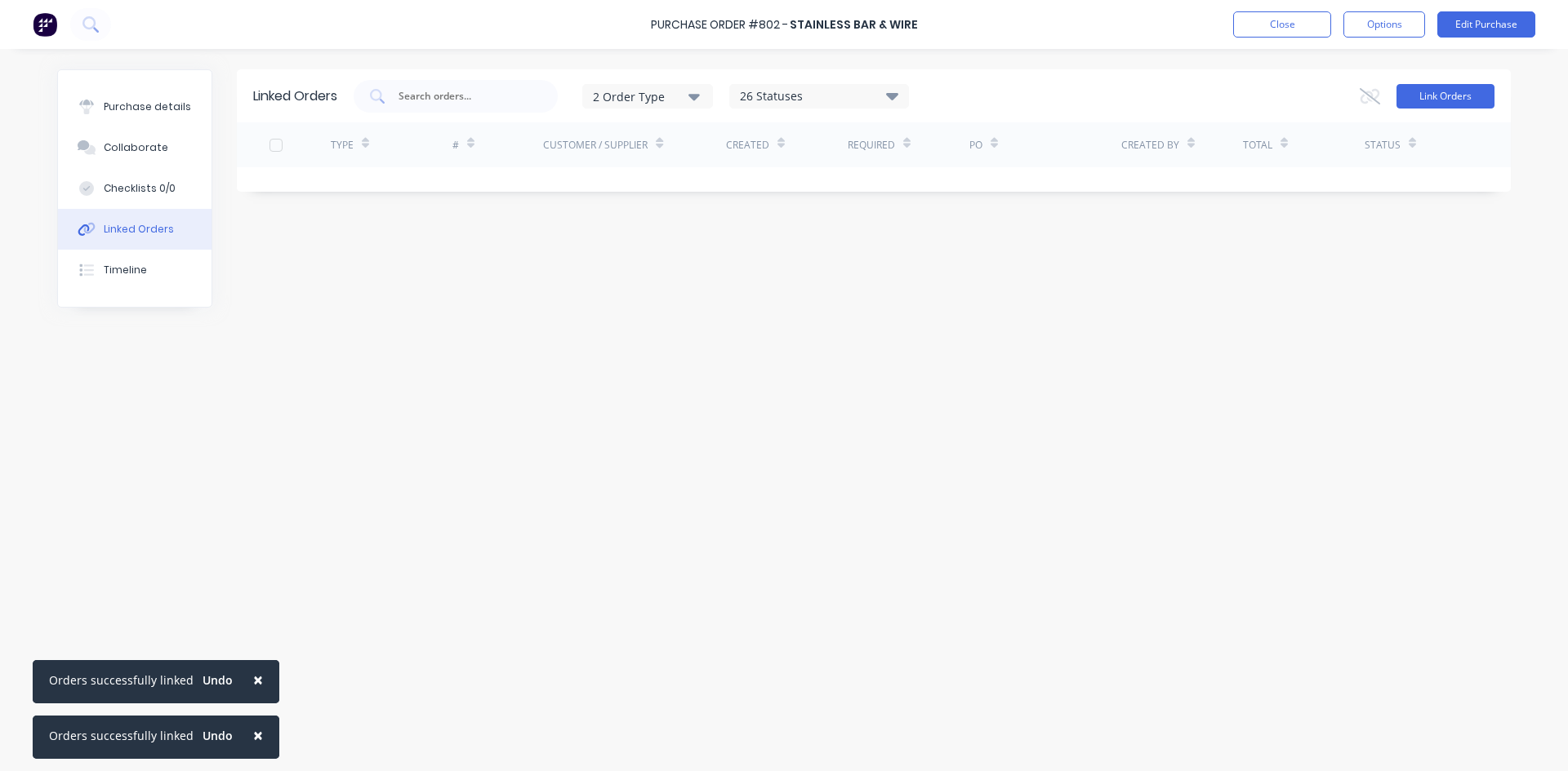
click at [1448, 93] on button "Link Orders" at bounding box center [1445, 96] width 98 height 25
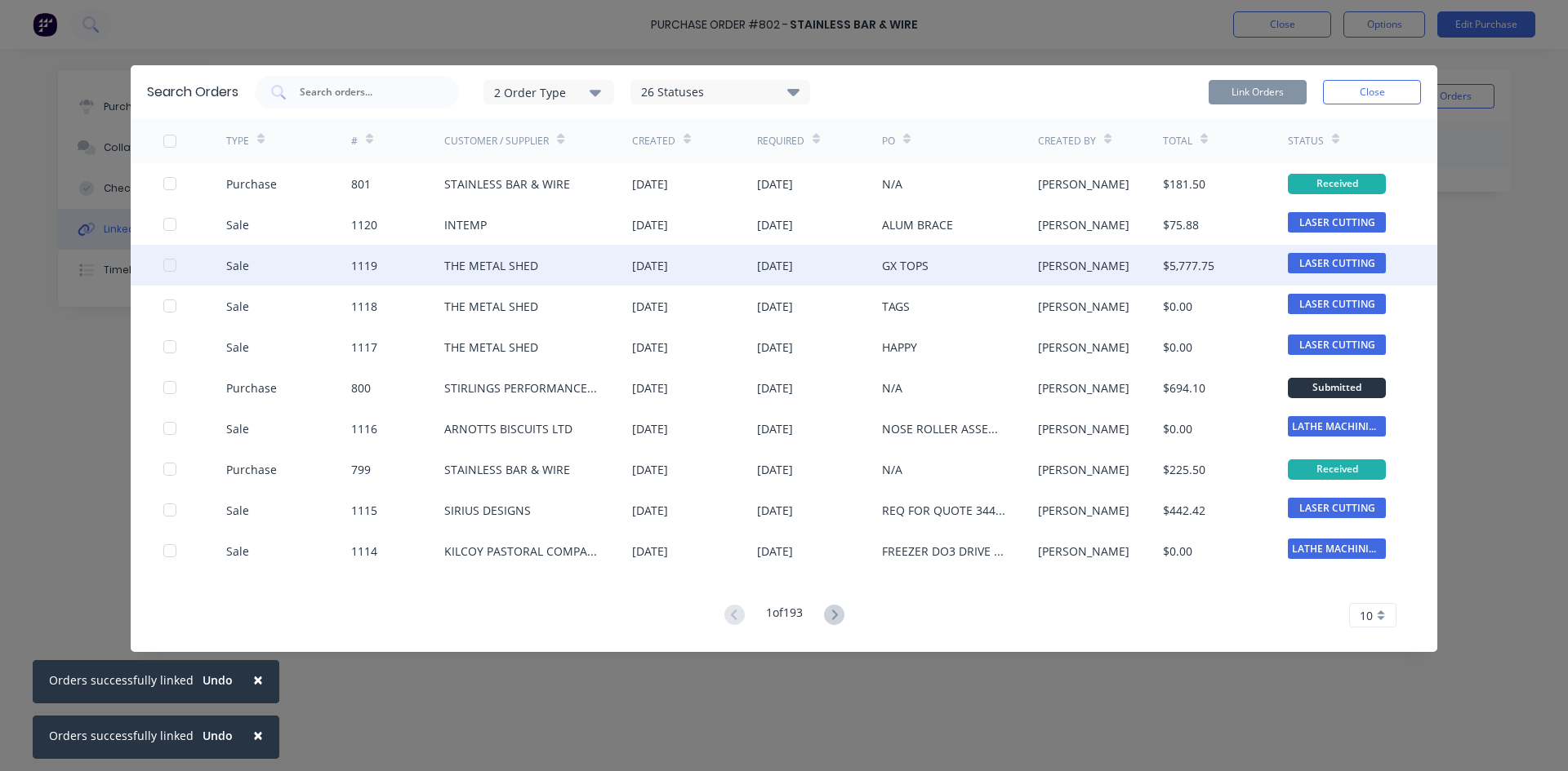
click at [171, 269] on div at bounding box center [170, 265] width 33 height 33
click at [1259, 89] on button "Link Orders" at bounding box center [1258, 92] width 98 height 25
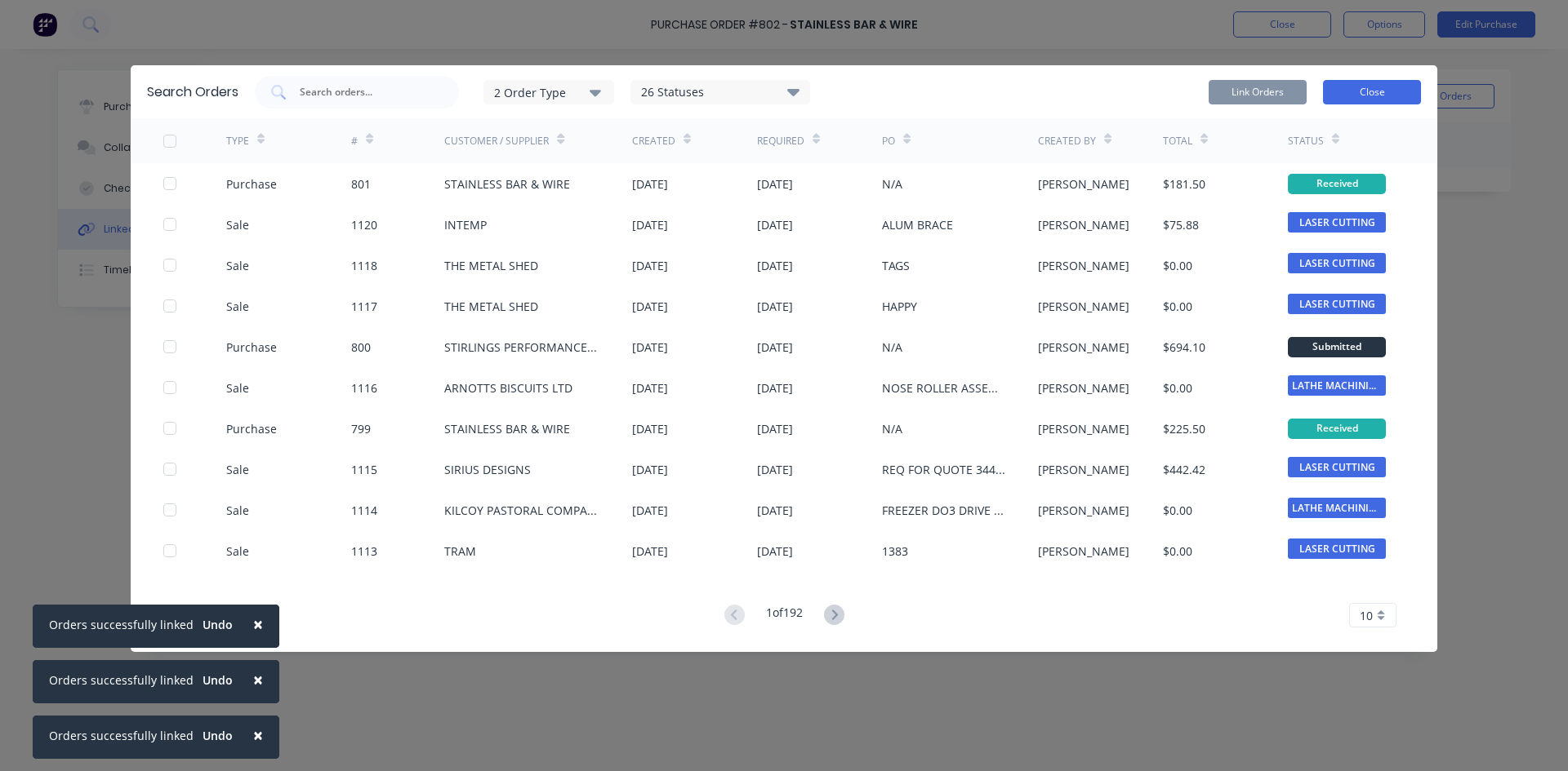
click at [1351, 84] on button "Close" at bounding box center [1372, 92] width 98 height 25
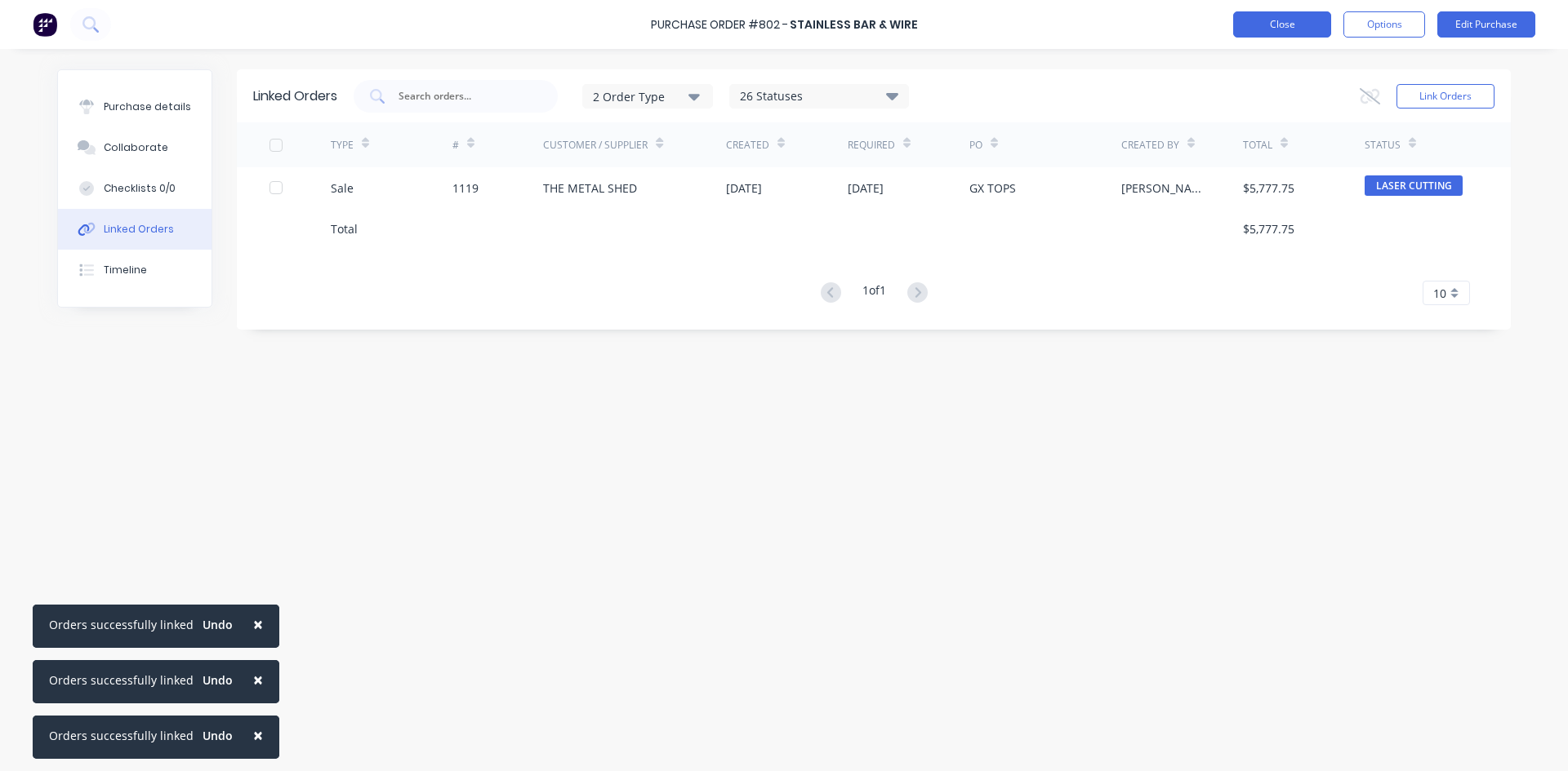
click at [1278, 31] on button "Close" at bounding box center [1282, 25] width 98 height 26
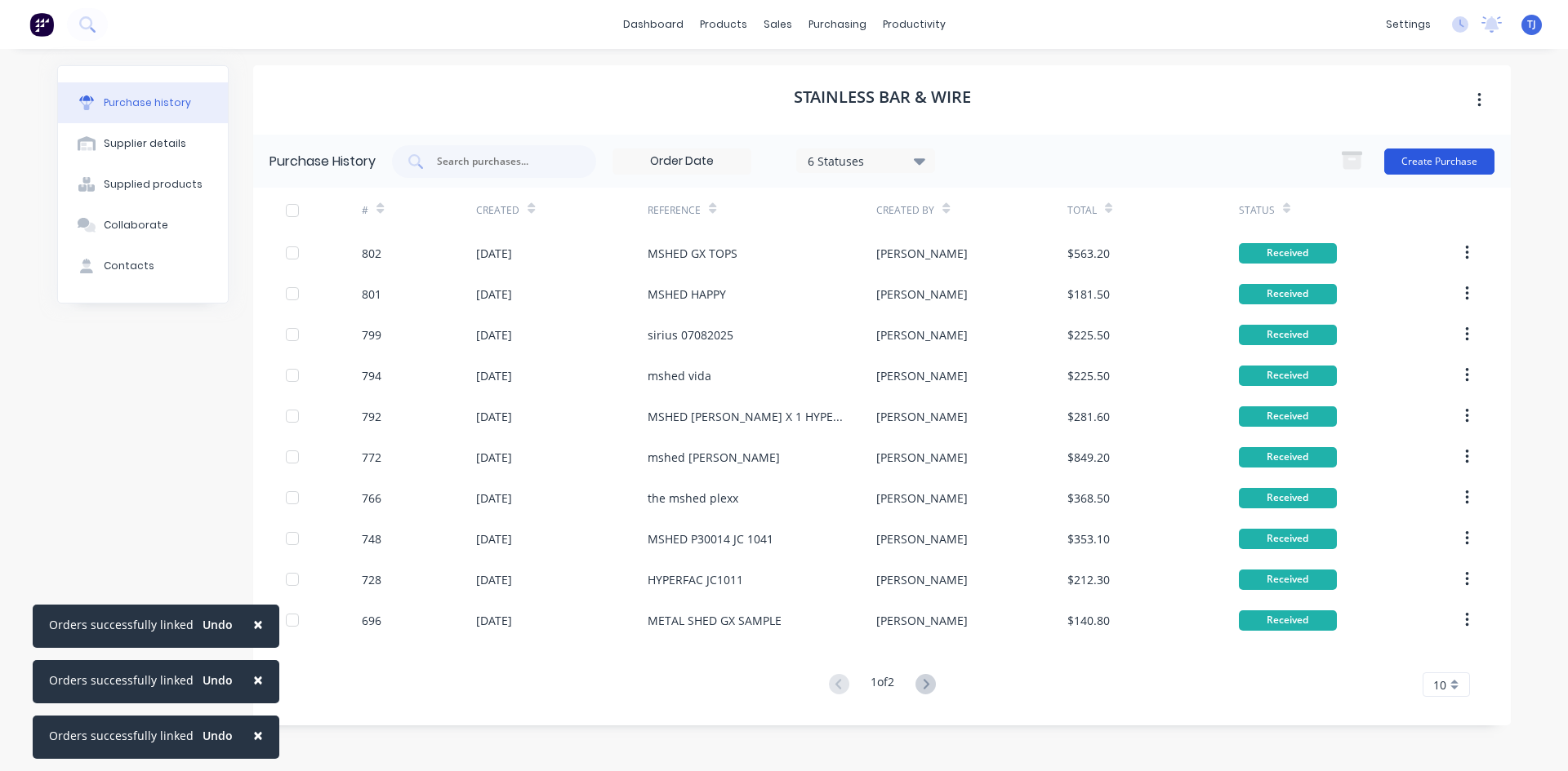
click at [1433, 160] on button "Create Purchase" at bounding box center [1439, 162] width 110 height 26
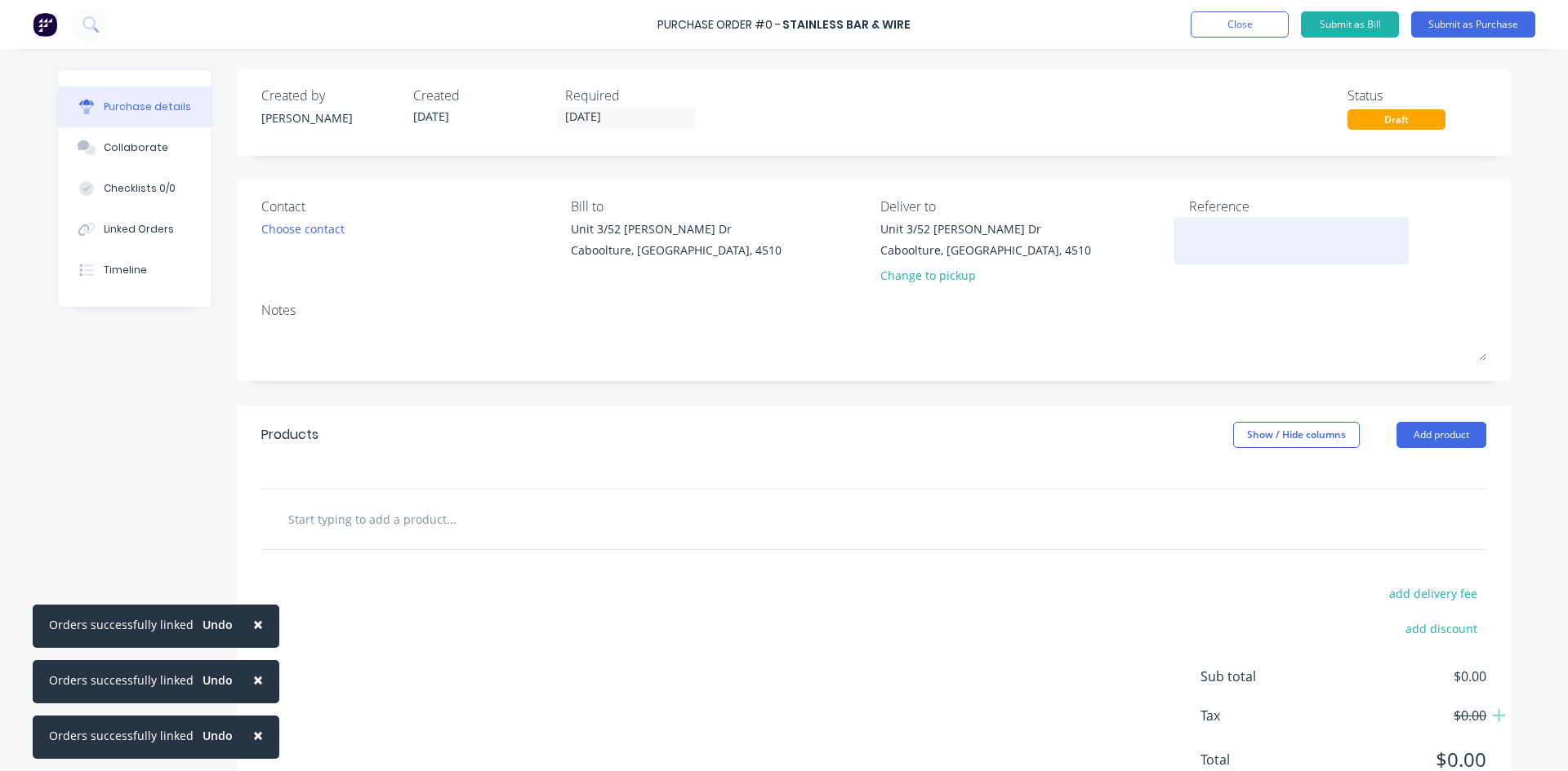
click at [1196, 249] on textarea at bounding box center [1291, 238] width 205 height 37
type textarea "MS"
type textarea "x"
type textarea "MSH"
type textarea "x"
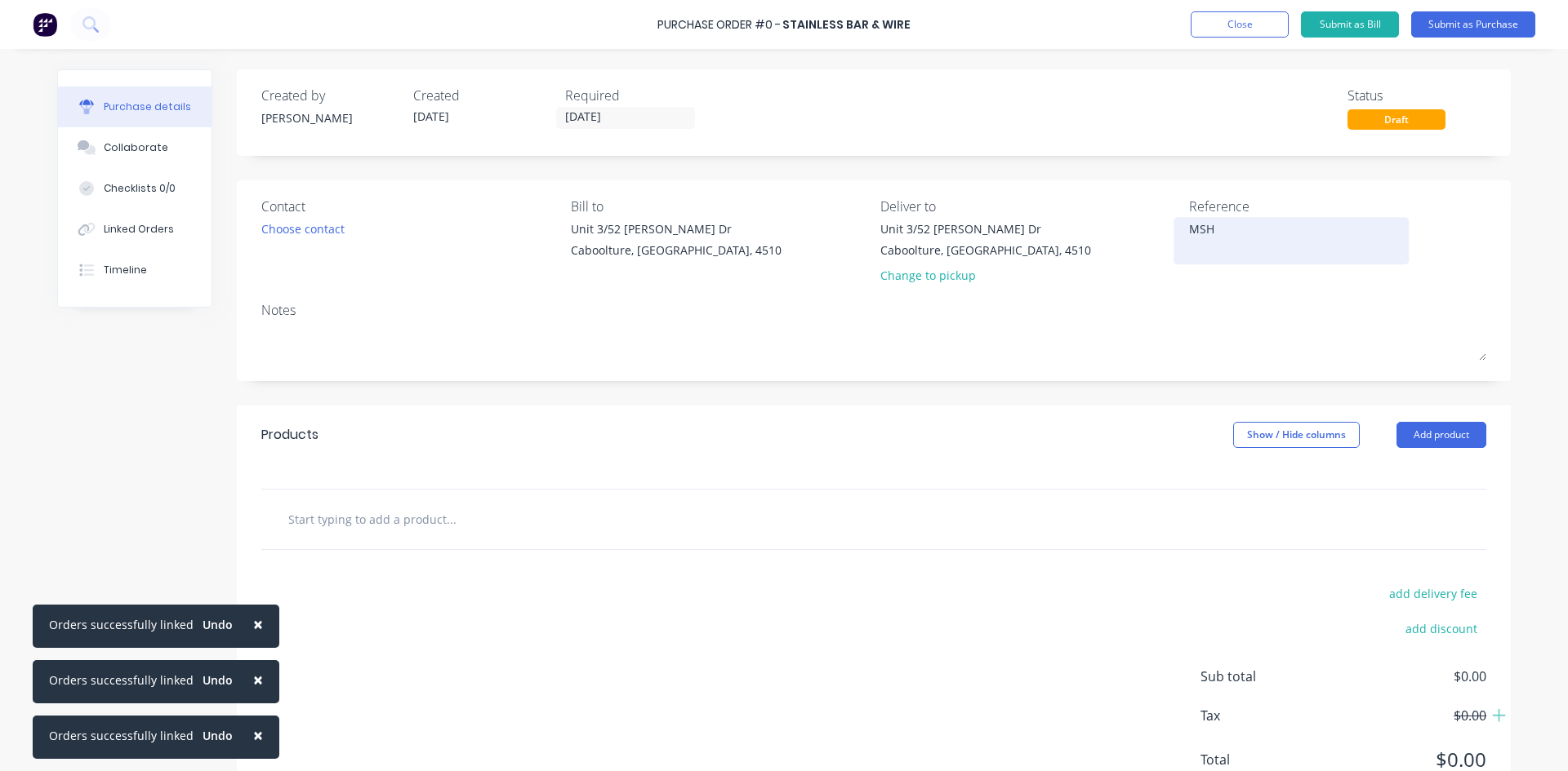
type textarea "MSHE"
type textarea "x"
type textarea "MSHED"
type textarea "x"
type textarea "MSHED"
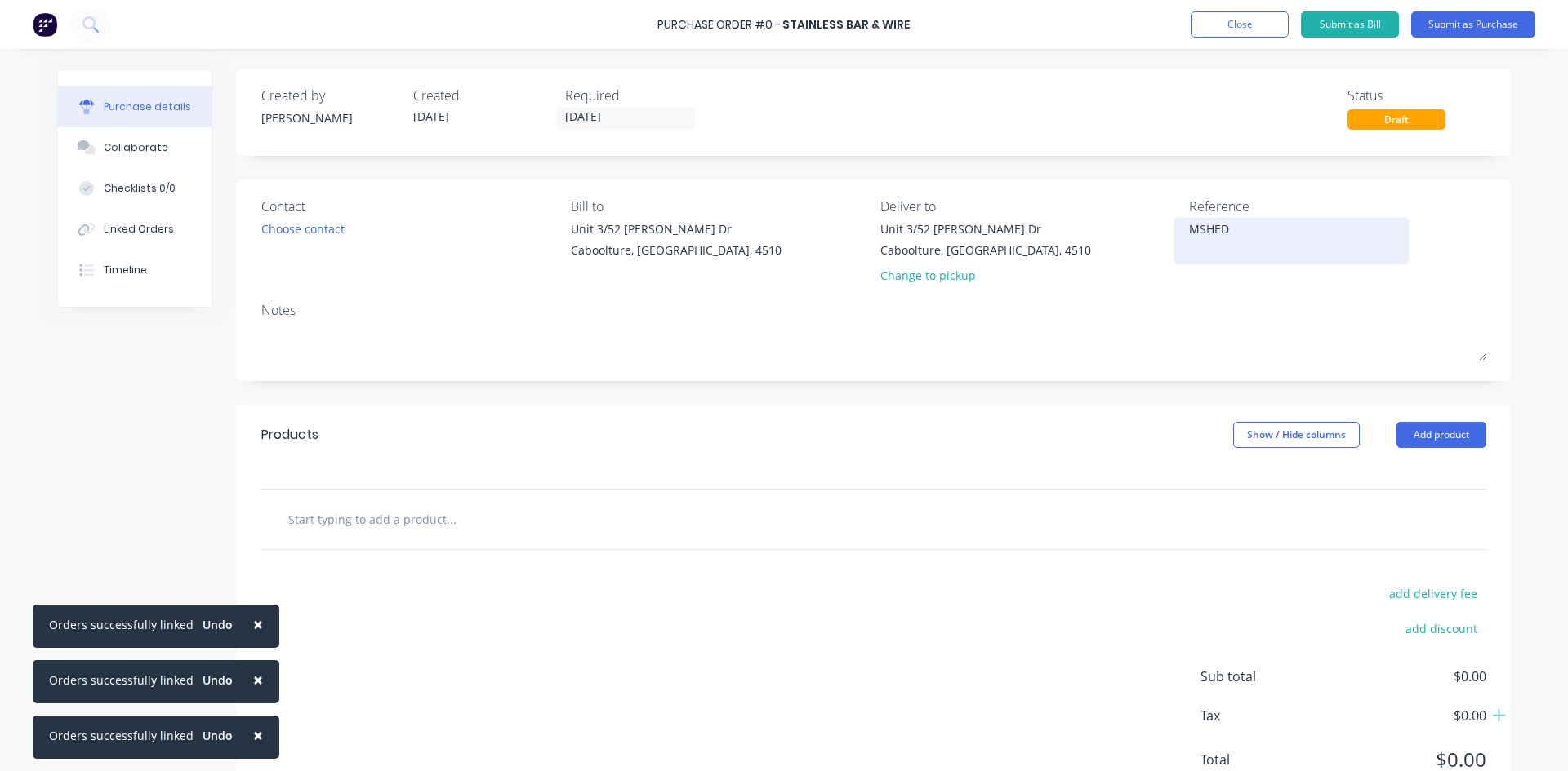
type textarea "x"
type textarea "MSHED G"
type textarea "x"
type textarea "MSHED GX"
type textarea "x"
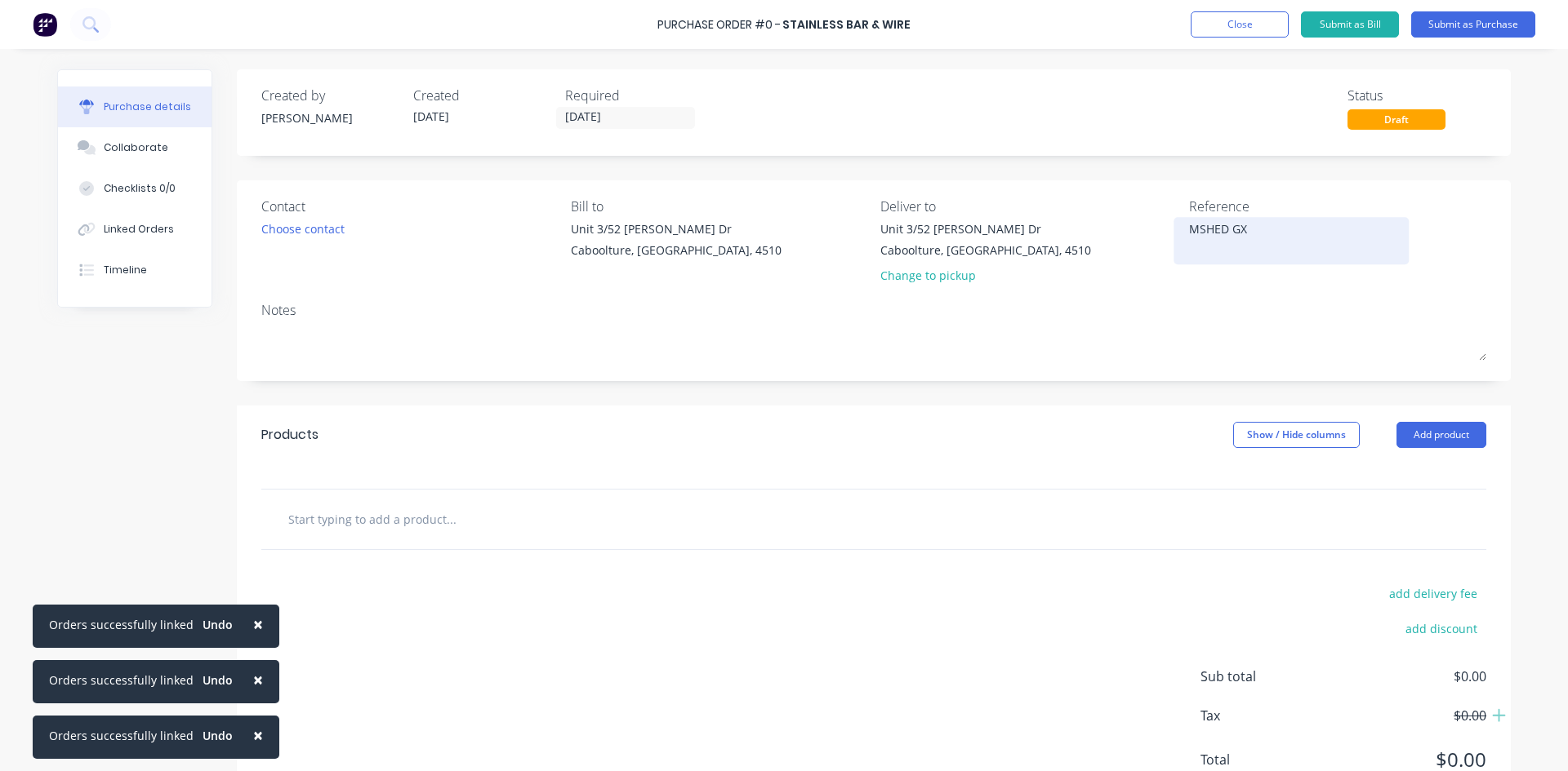
type textarea "MSHED GX"
type textarea "x"
type textarea "MSHED GX T"
type textarea "x"
type textarea "MSHED GX TO"
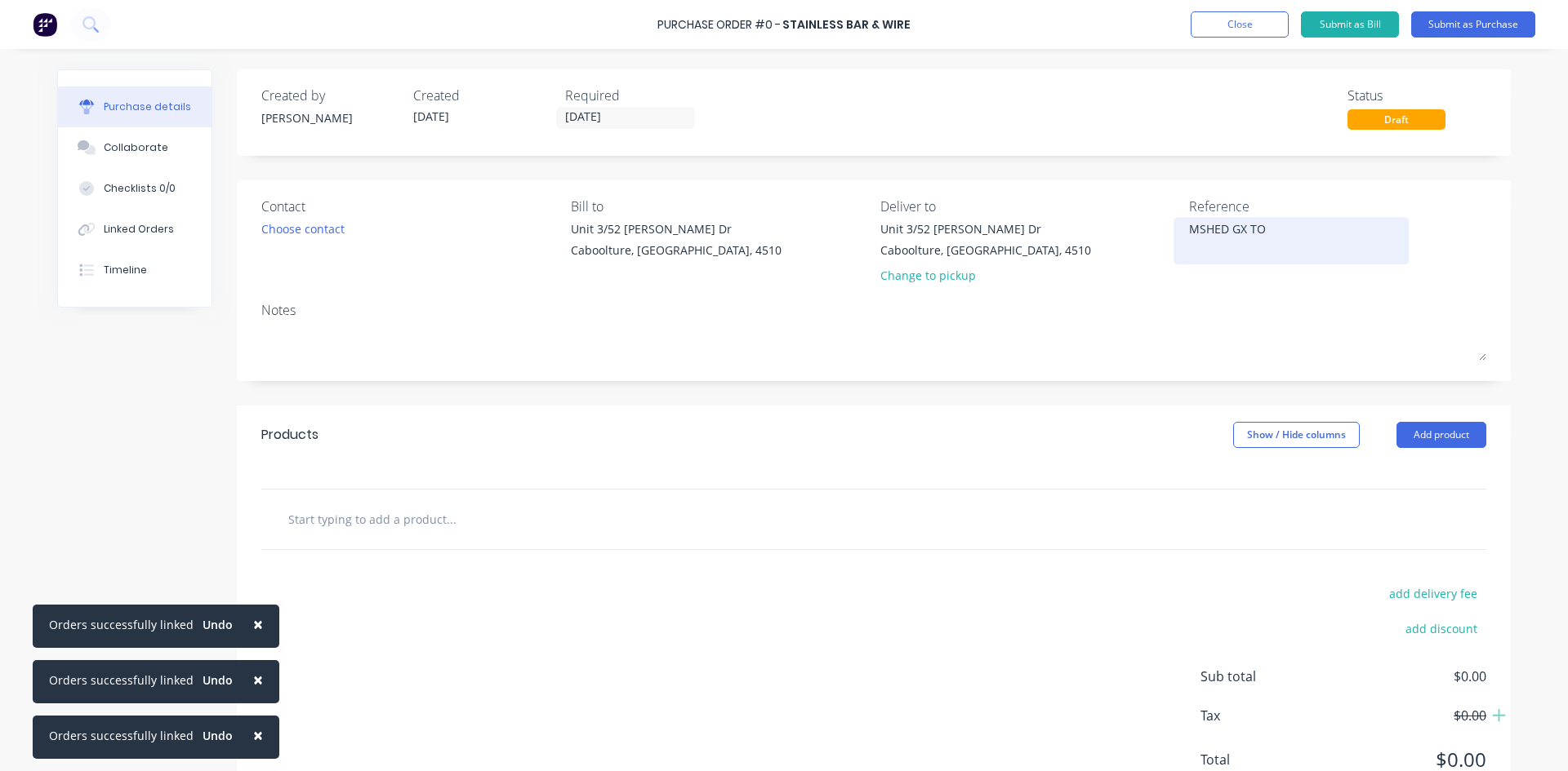
type textarea "x"
type textarea "MSHED GX TOP"
type textarea "x"
type textarea "MSHED GX TOPS"
type textarea "x"
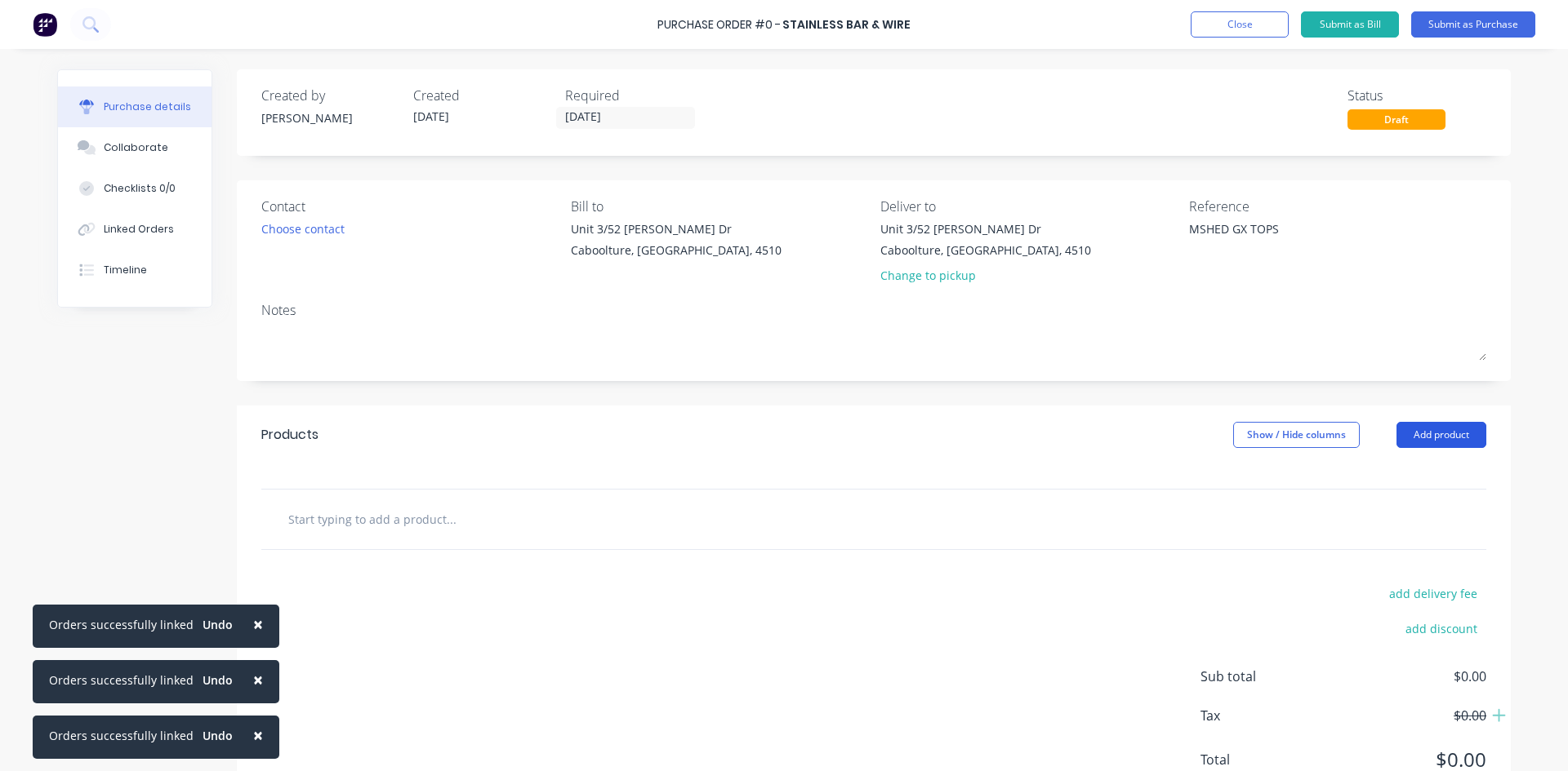
type textarea "MSHED GX TOPS"
click at [1424, 438] on button "Add product" at bounding box center [1441, 435] width 90 height 26
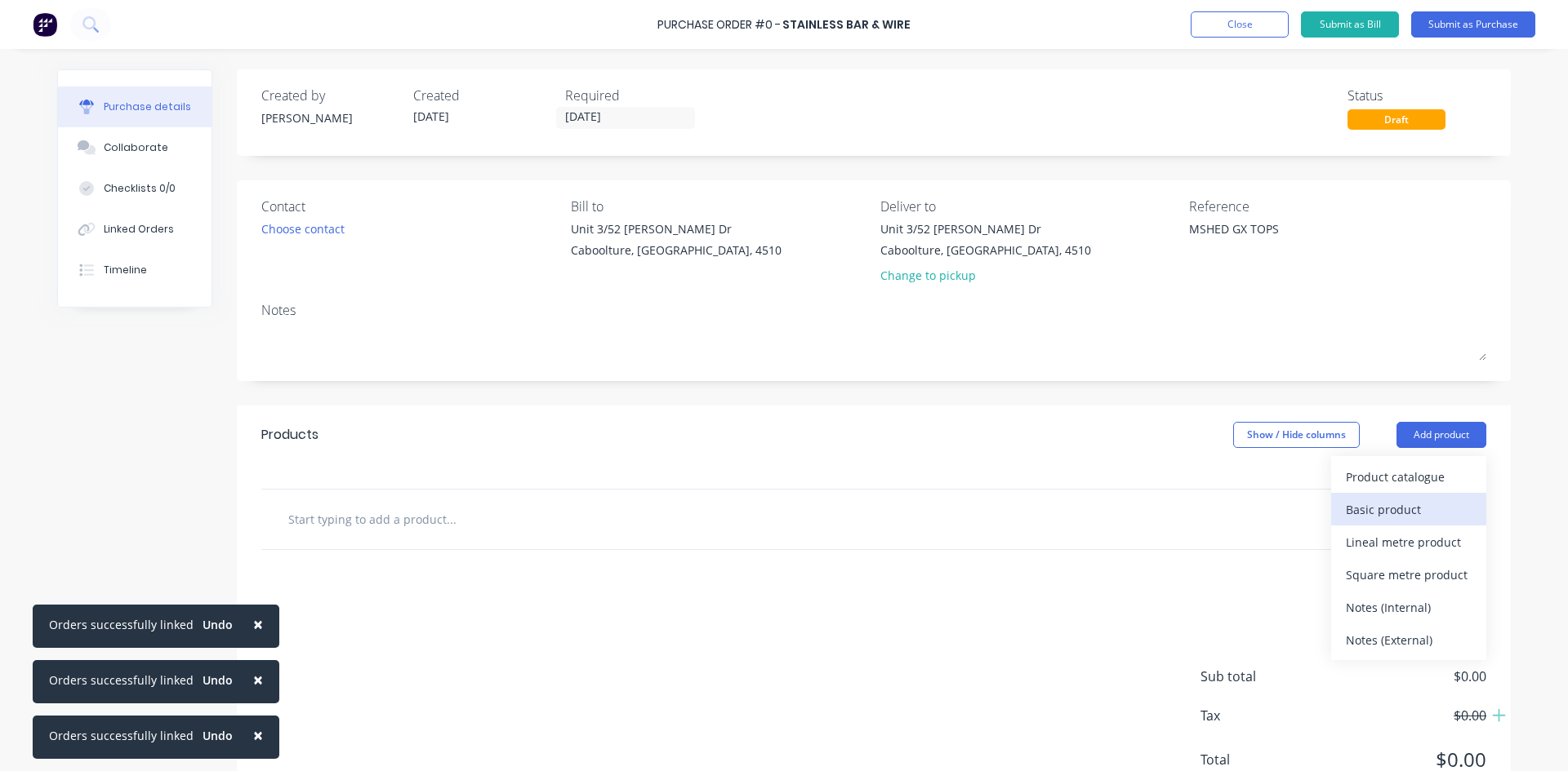
click at [1395, 512] on div "Basic product" at bounding box center [1408, 509] width 125 height 24
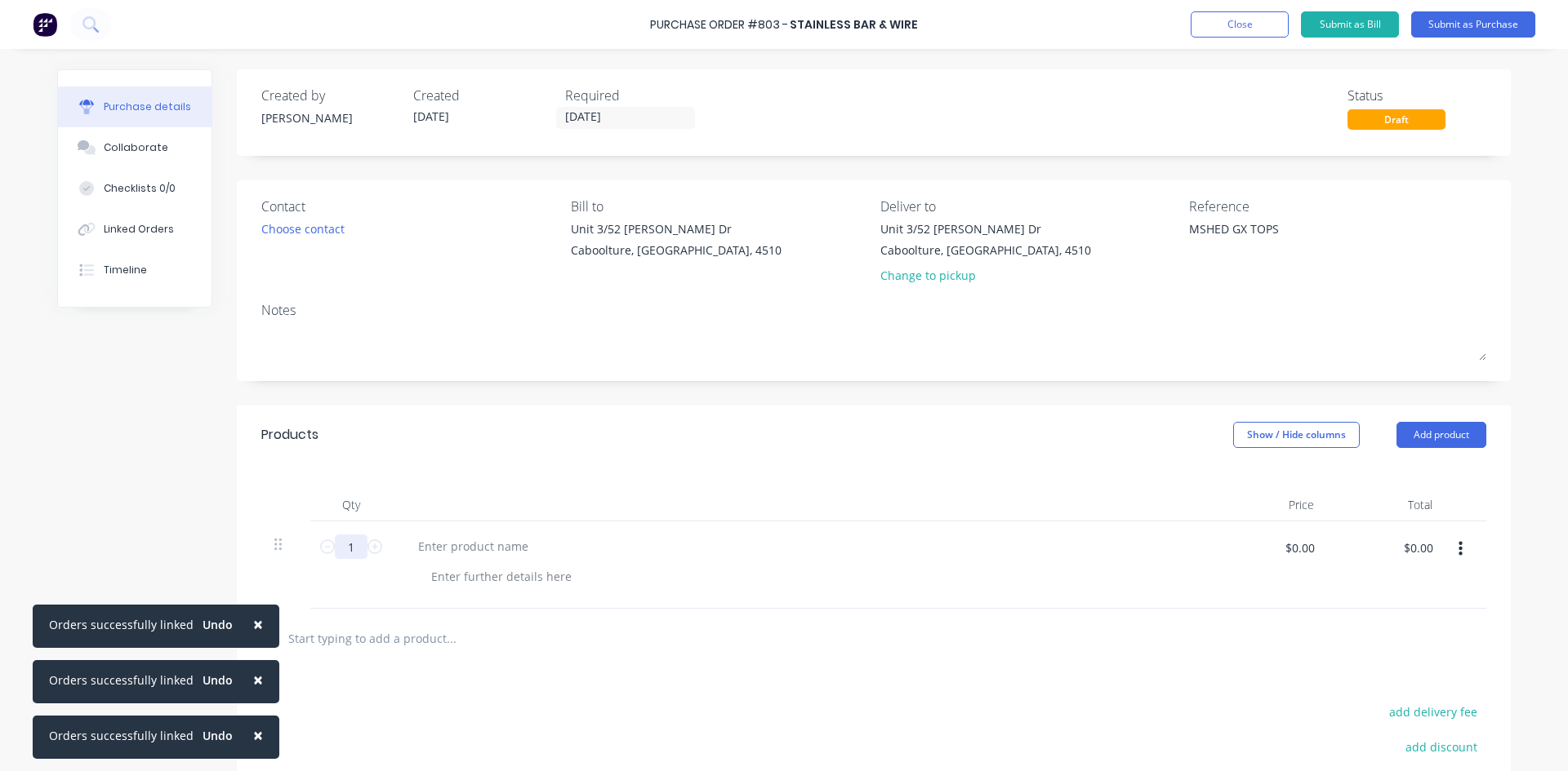
click at [346, 550] on input "1" at bounding box center [351, 547] width 33 height 25
type textarea "x"
type input "16"
type textarea "x"
type input "16"
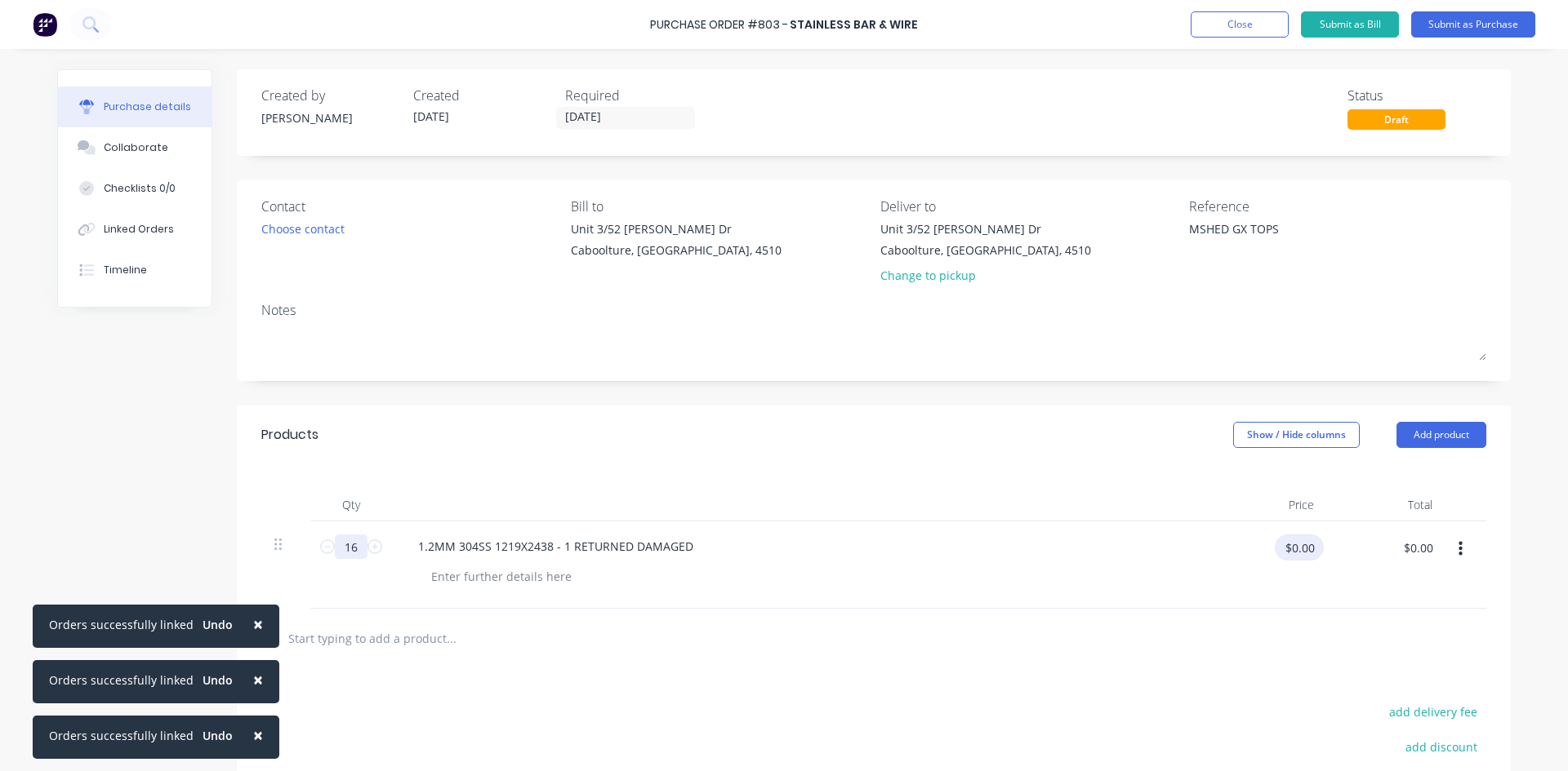
type textarea "x"
type input "128"
type textarea "x"
type input "$128.00"
type input "$2,048.00"
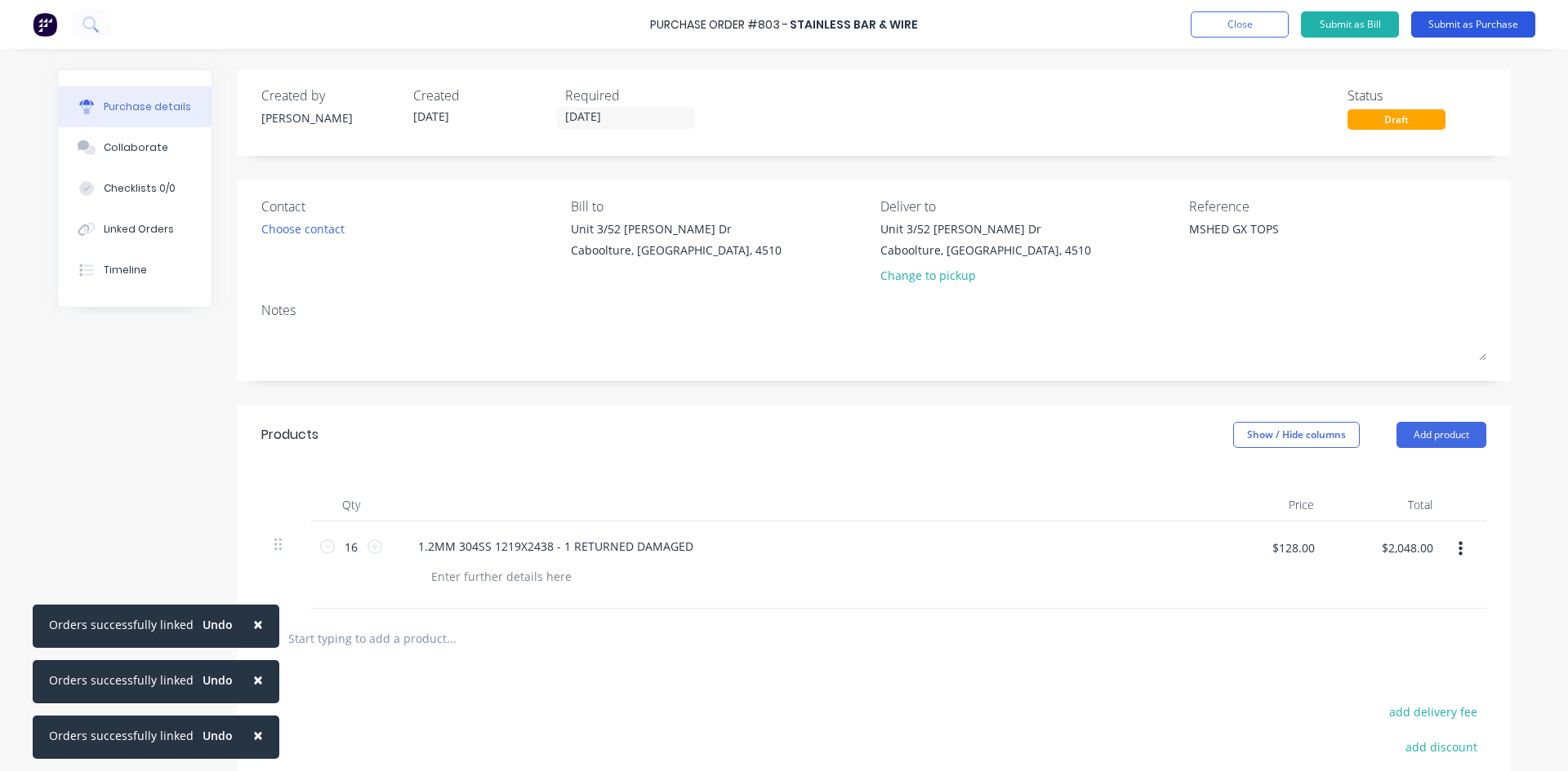
click at [1474, 15] on button "Submit as Purchase" at bounding box center [1474, 25] width 124 height 26
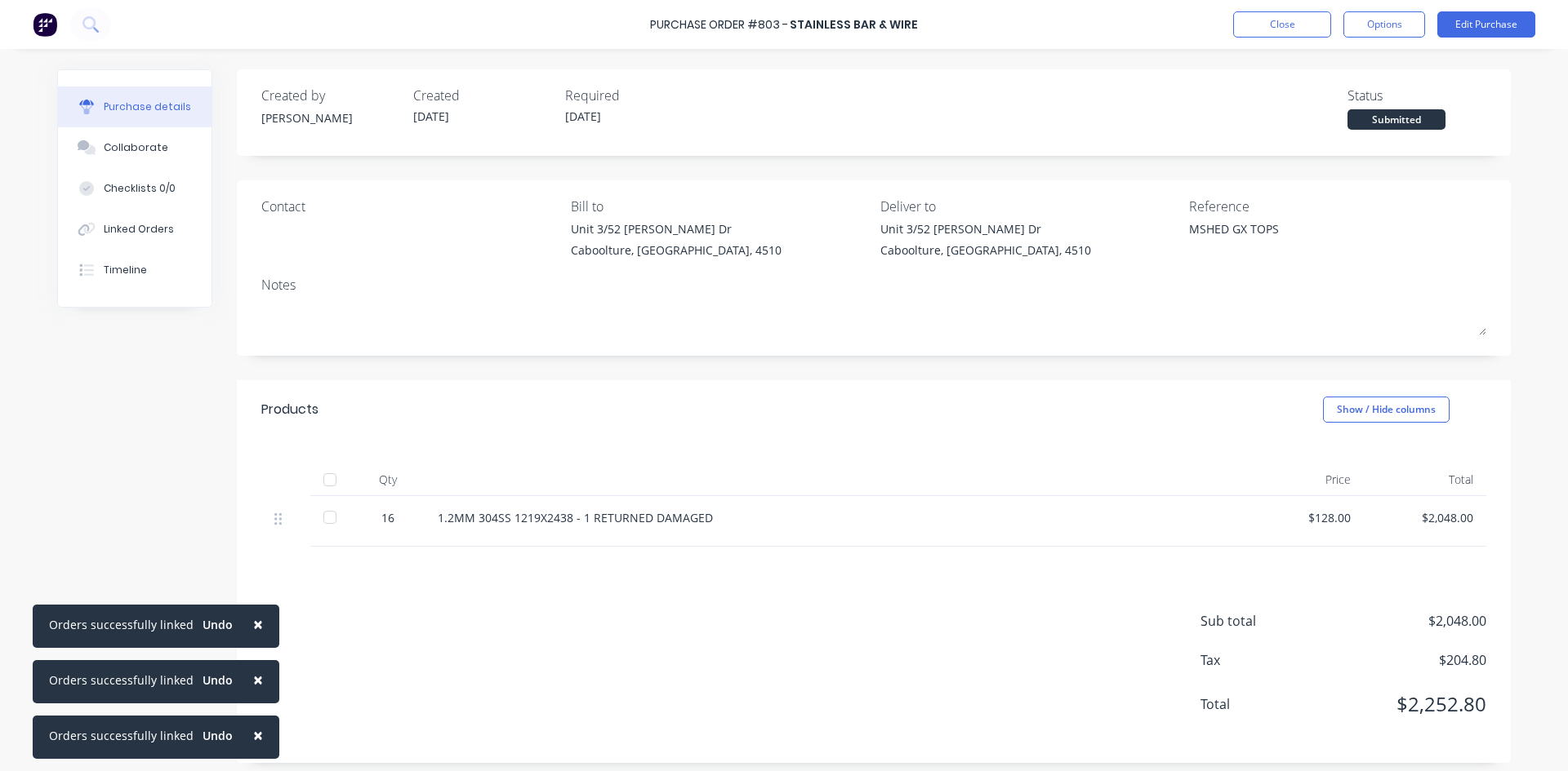
drag, startPoint x: 324, startPoint y: 477, endPoint x: 326, endPoint y: 467, distance: 10.2
click at [325, 477] on div at bounding box center [330, 480] width 33 height 33
type textarea "x"
click at [158, 229] on div "Linked Orders" at bounding box center [139, 230] width 70 height 15
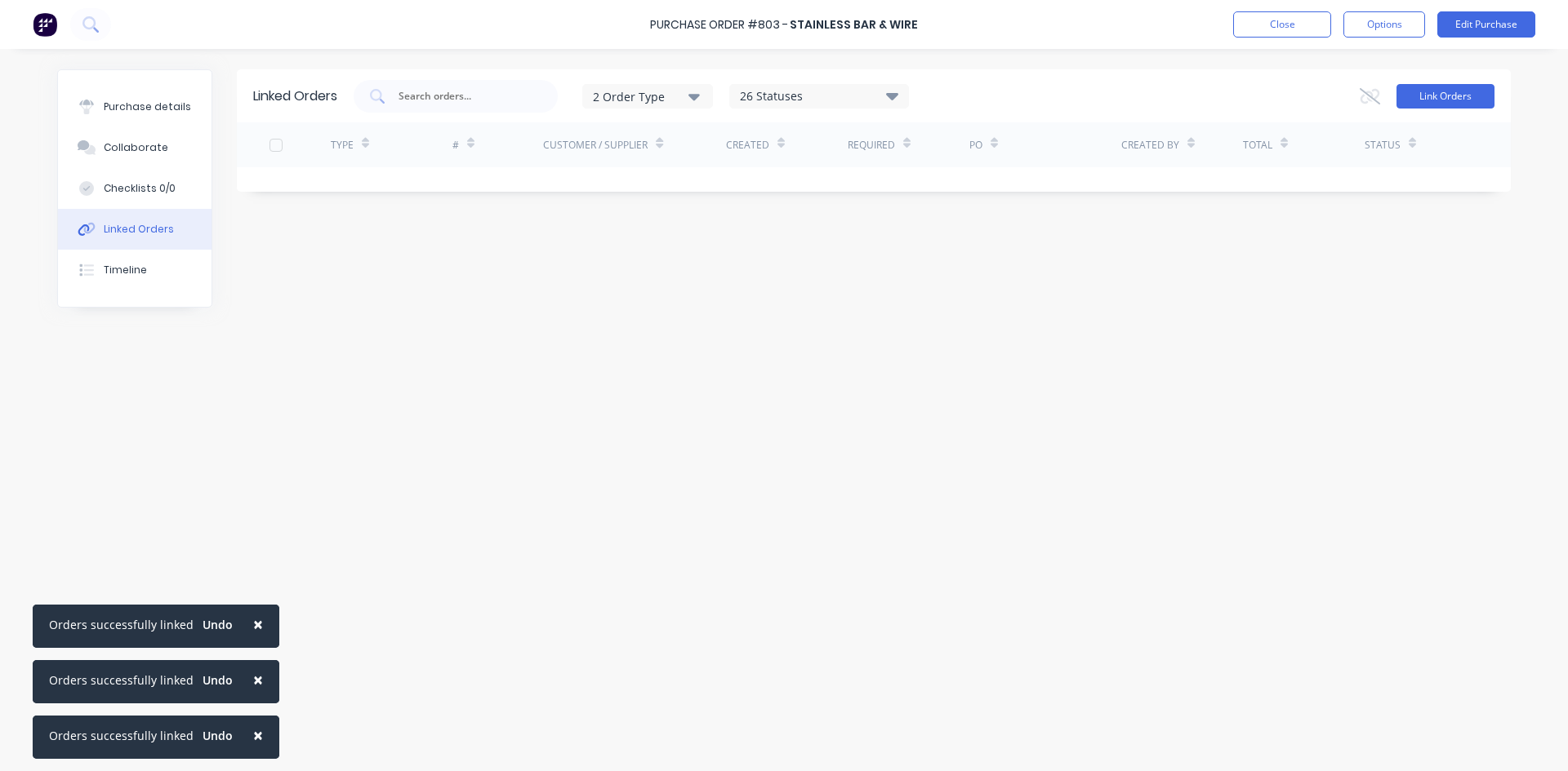
click at [1429, 94] on button "Link Orders" at bounding box center [1445, 96] width 98 height 25
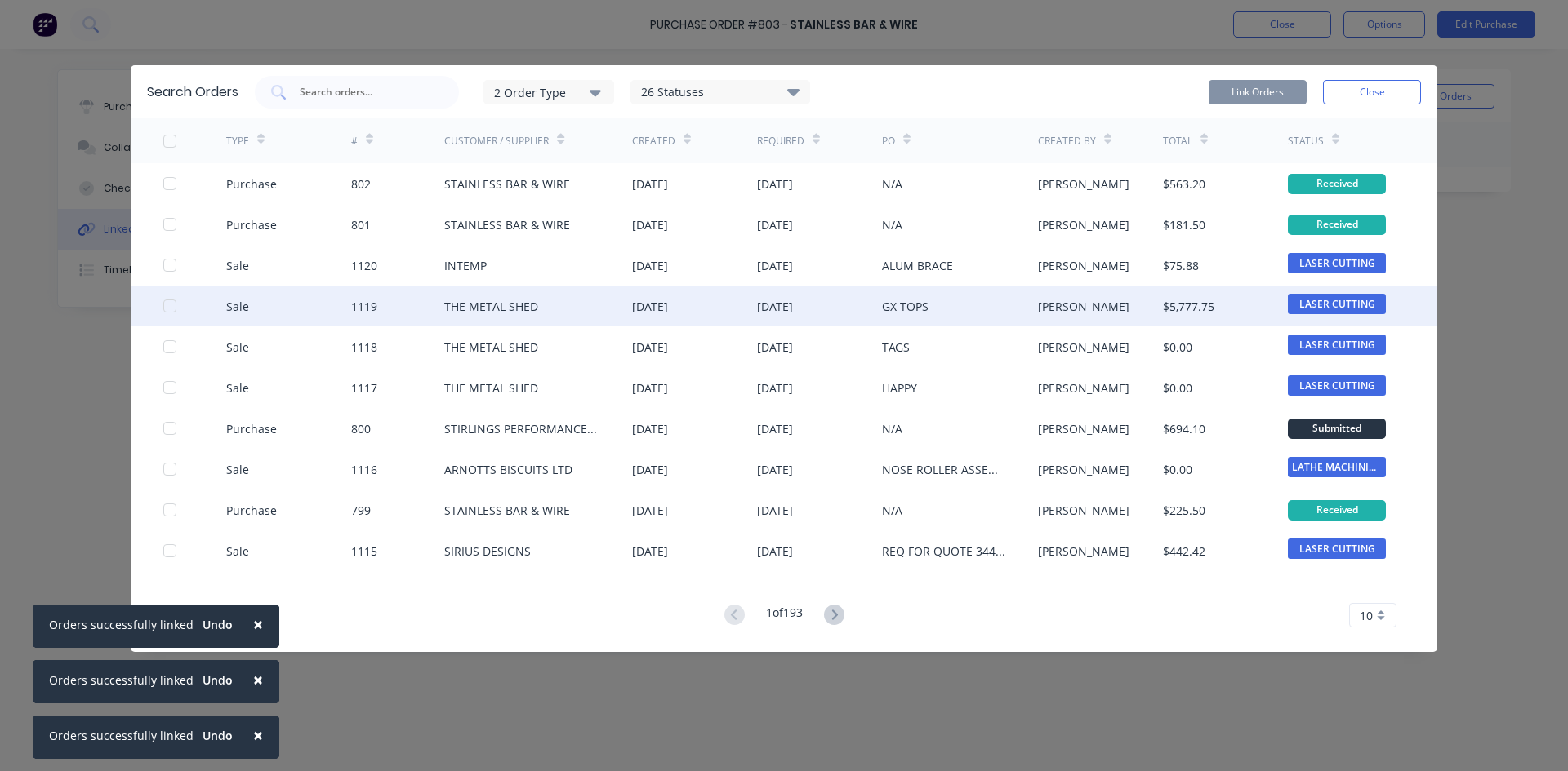
click at [168, 304] on div at bounding box center [170, 305] width 33 height 33
click at [1254, 85] on button "Link Orders" at bounding box center [1258, 92] width 98 height 25
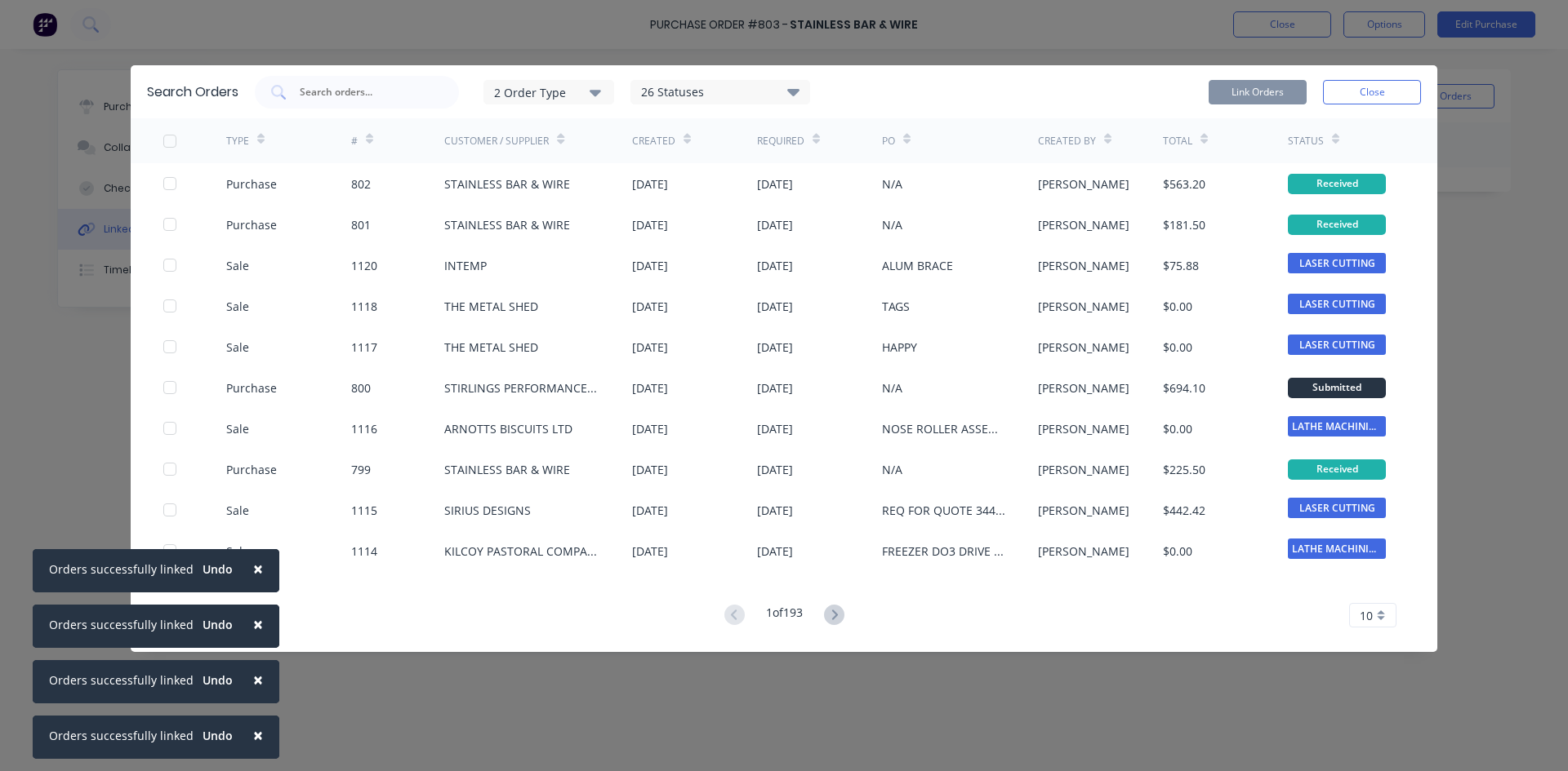
click at [1369, 92] on button "Close" at bounding box center [1372, 92] width 98 height 25
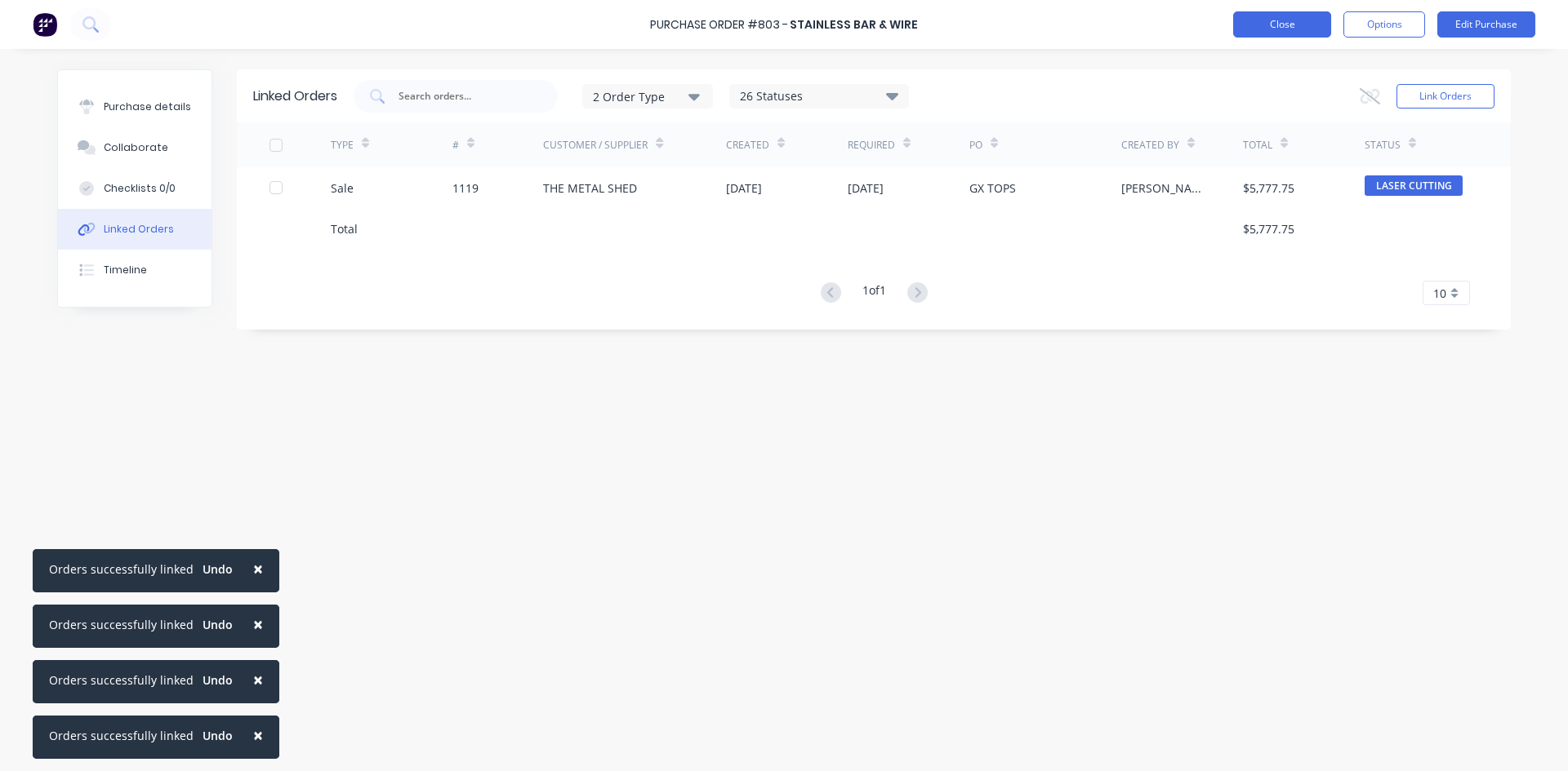
click at [1276, 26] on button "Close" at bounding box center [1282, 25] width 98 height 26
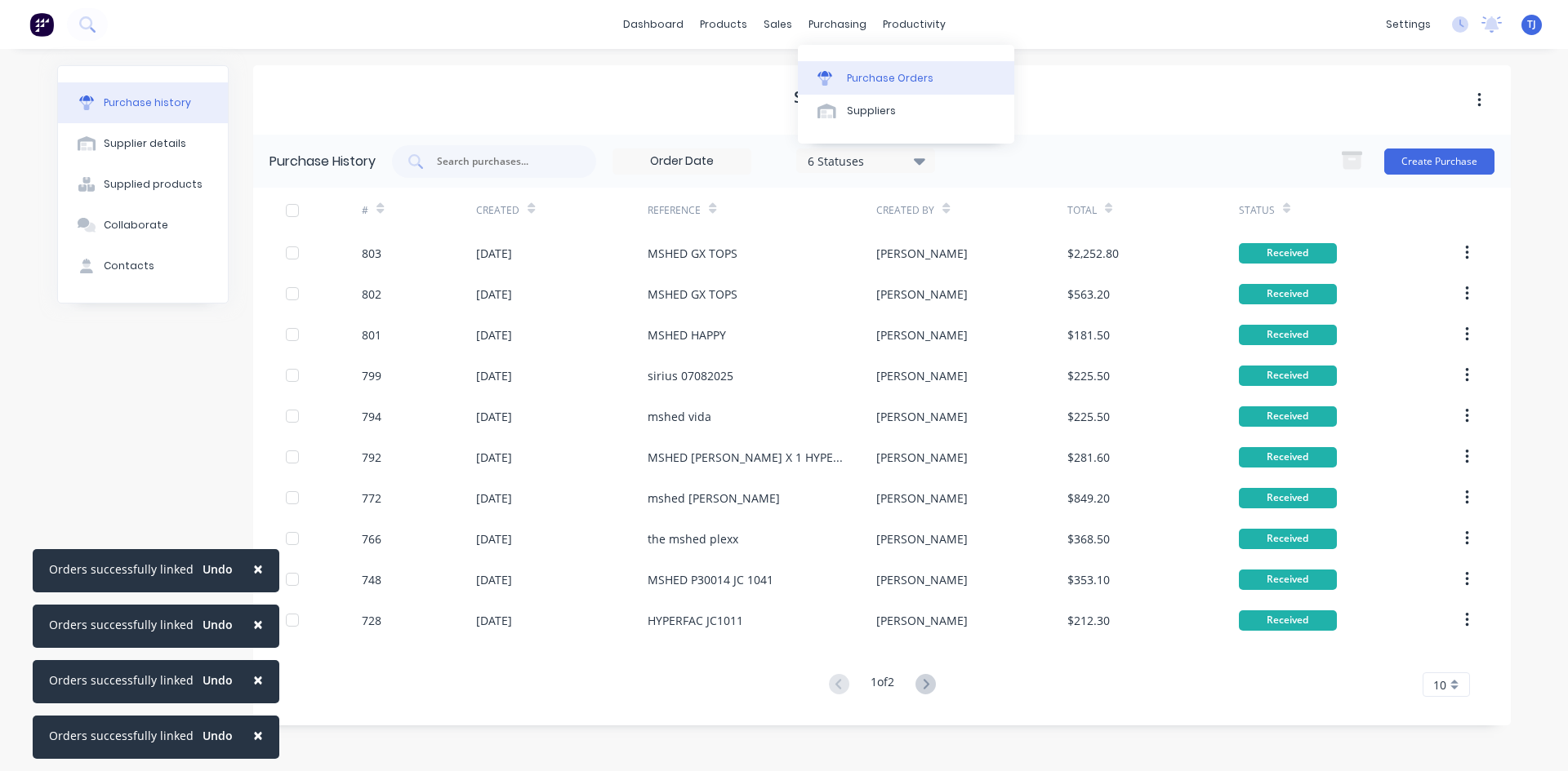
click at [896, 74] on div "Purchase Orders" at bounding box center [890, 78] width 87 height 15
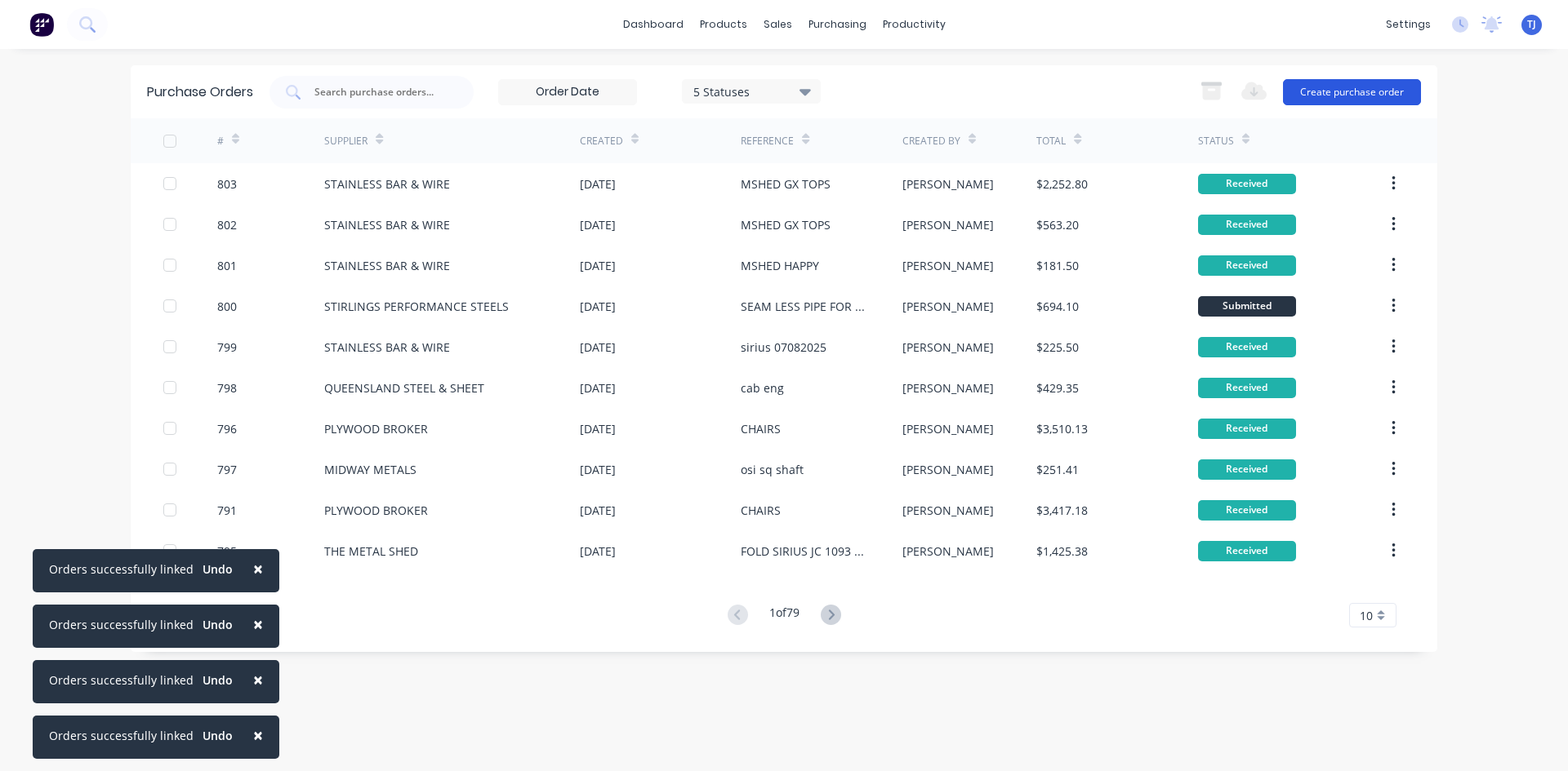
click at [1291, 101] on button "Create purchase order" at bounding box center [1352, 92] width 138 height 26
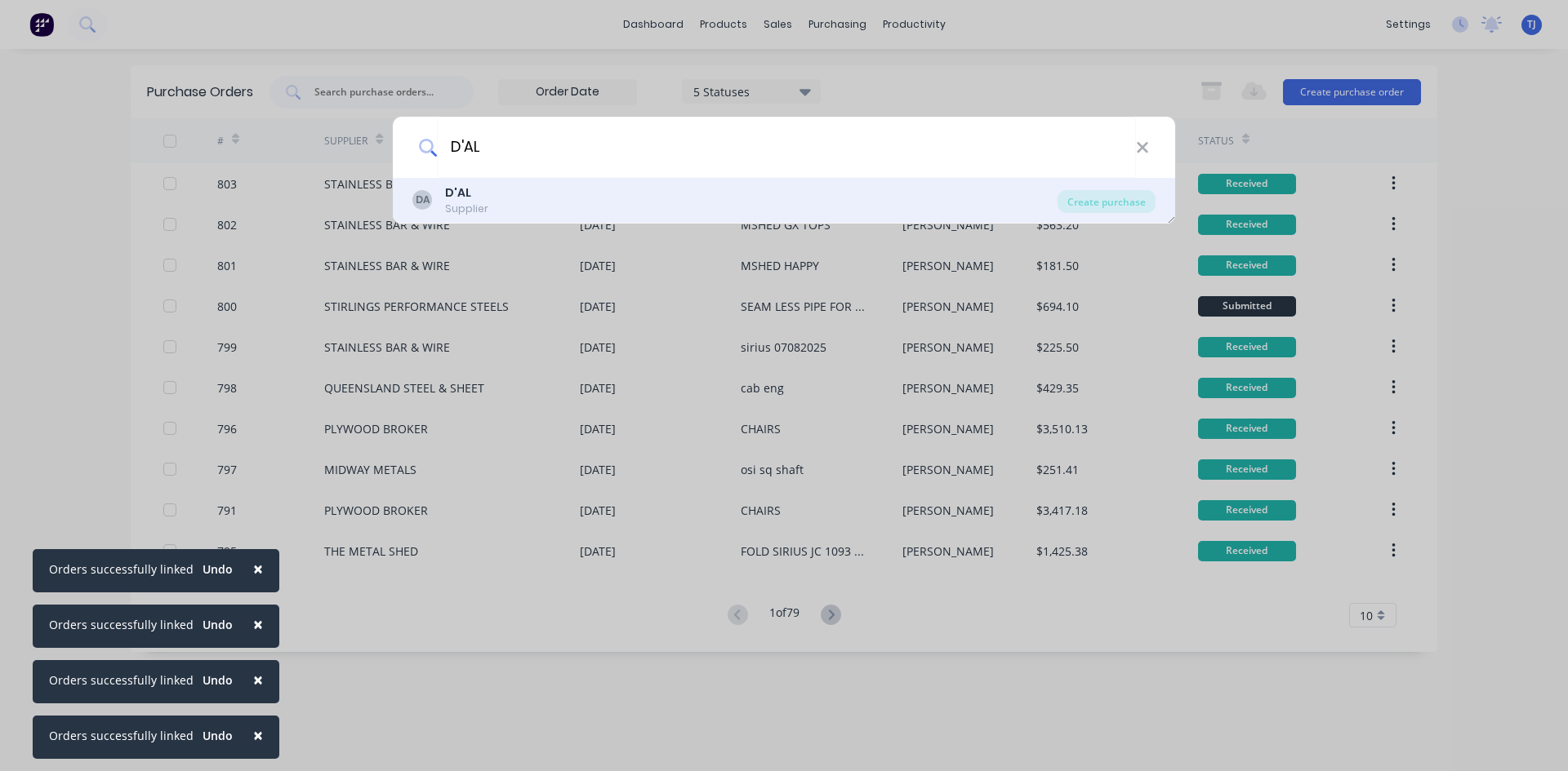
type input "D'AL"
click at [501, 199] on div "DA D'AL Supplier" at bounding box center [734, 201] width 645 height 32
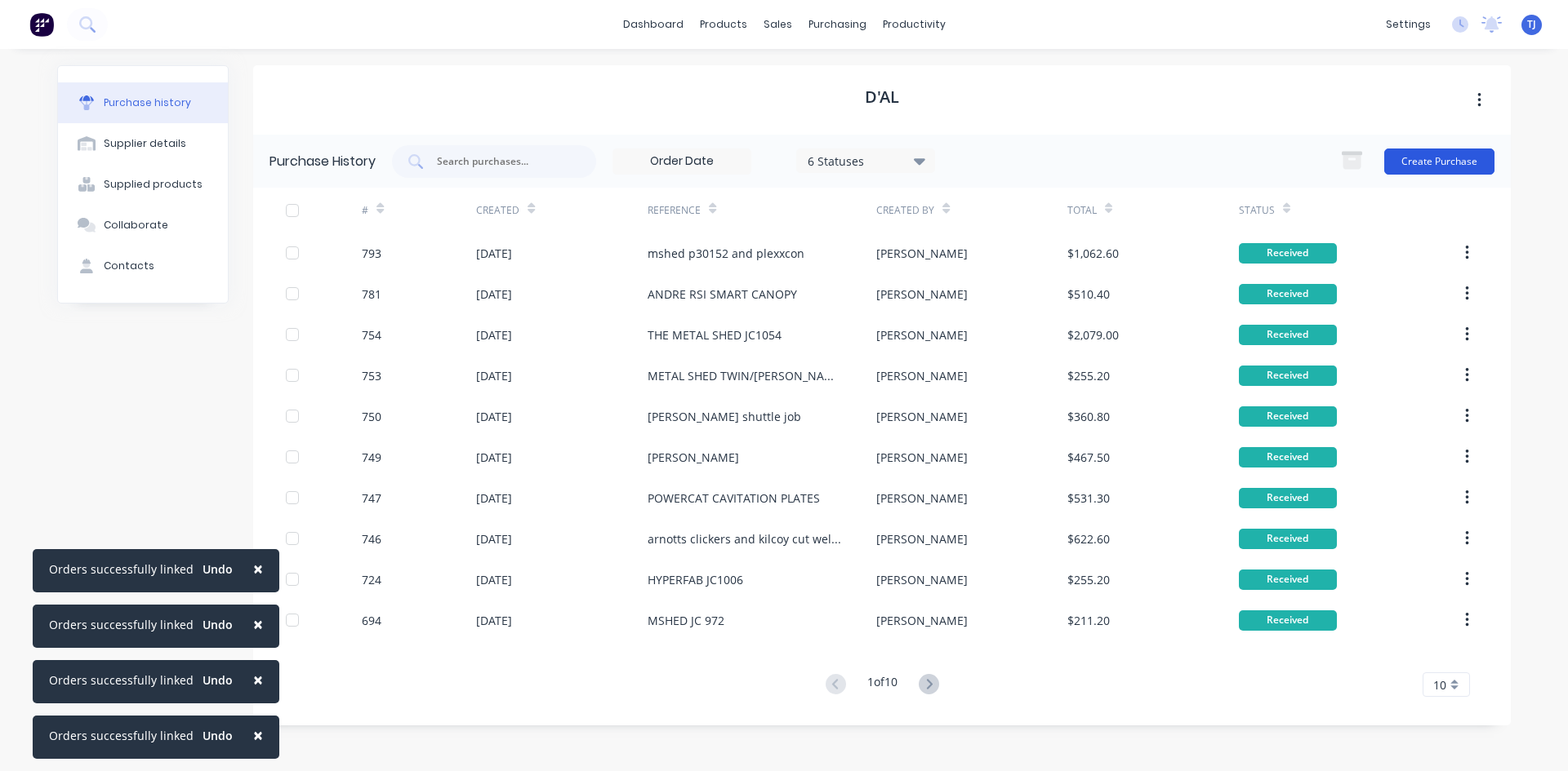
click at [1477, 171] on button "Create Purchase" at bounding box center [1439, 162] width 110 height 26
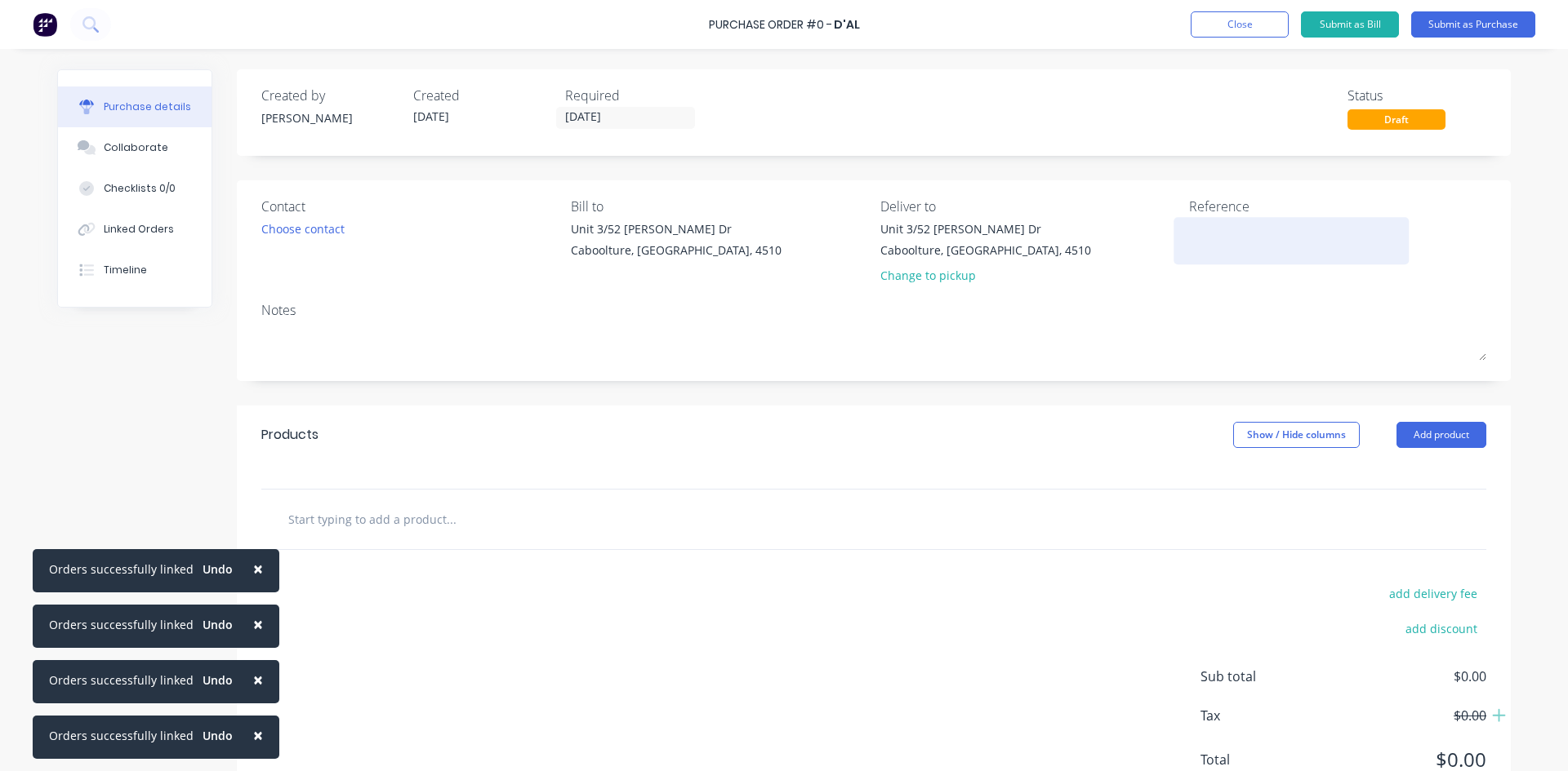
click at [1189, 232] on textarea at bounding box center [1291, 238] width 205 height 37
type textarea "M"
type textarea "x"
type textarea "MS"
type textarea "x"
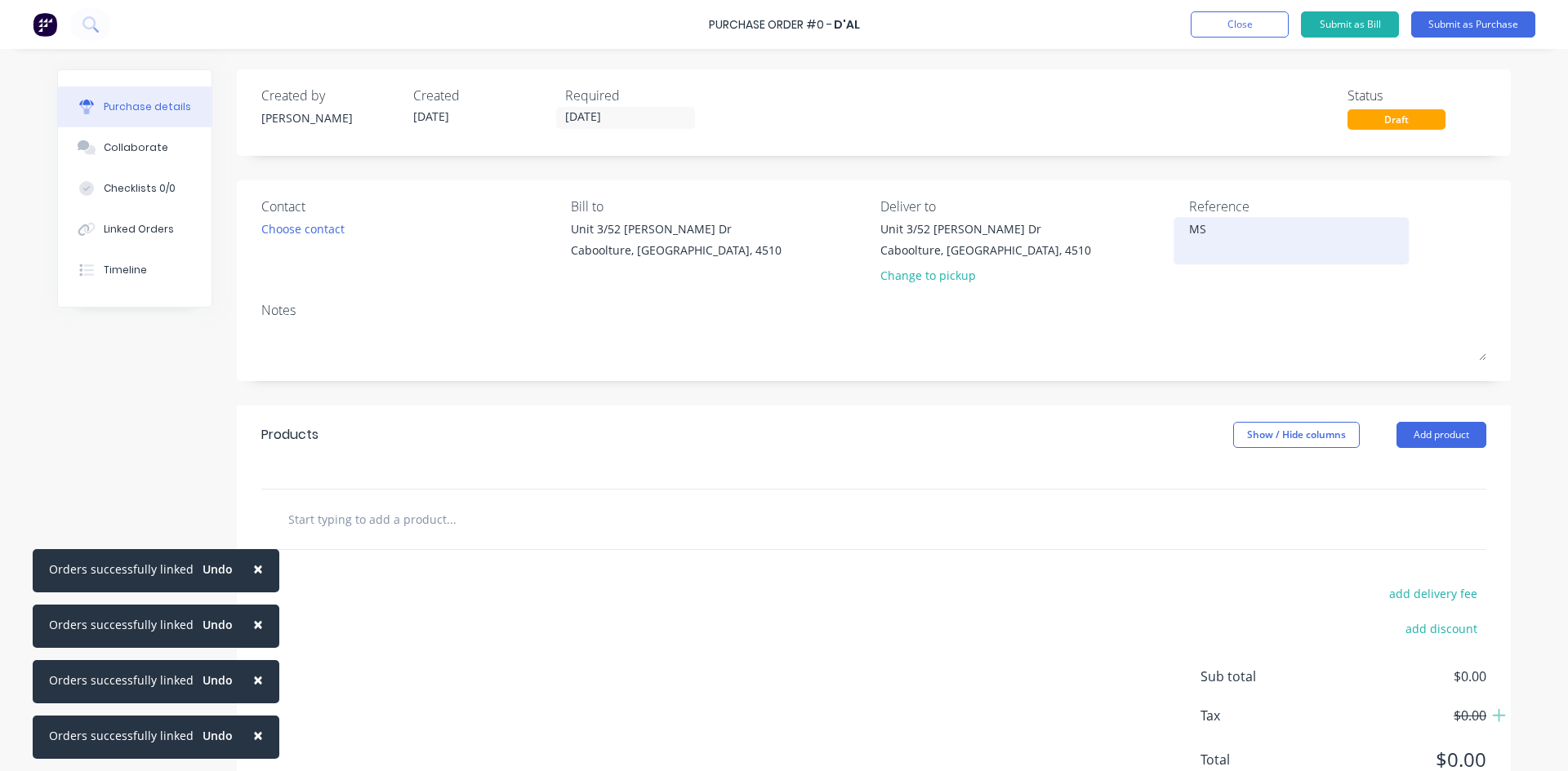
type textarea "MSH"
type textarea "x"
type textarea "MSHE"
type textarea "x"
type textarea "MSHED"
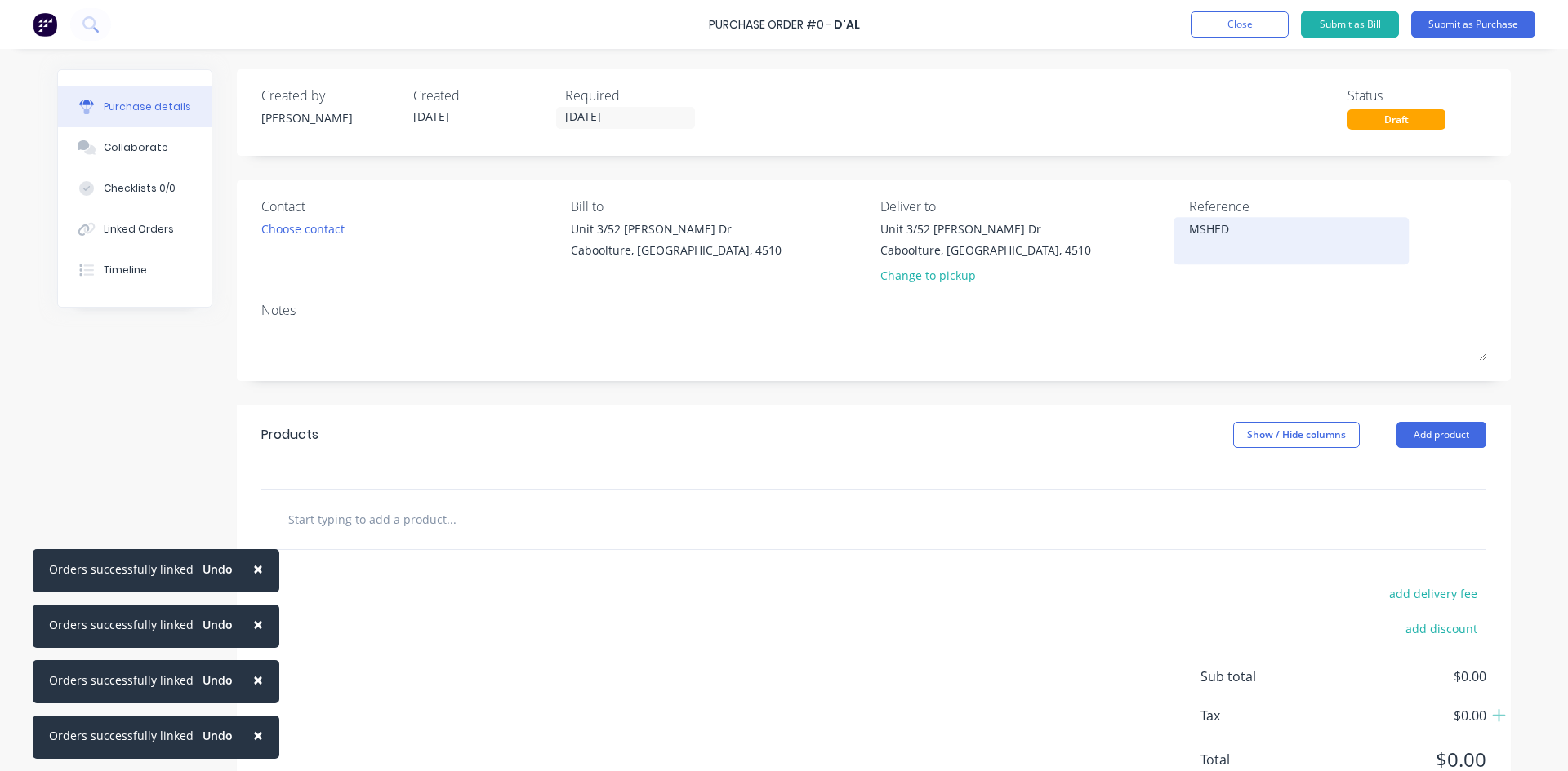
type textarea "x"
type textarea "MSHED"
type textarea "x"
type textarea "MSHED G"
type textarea "x"
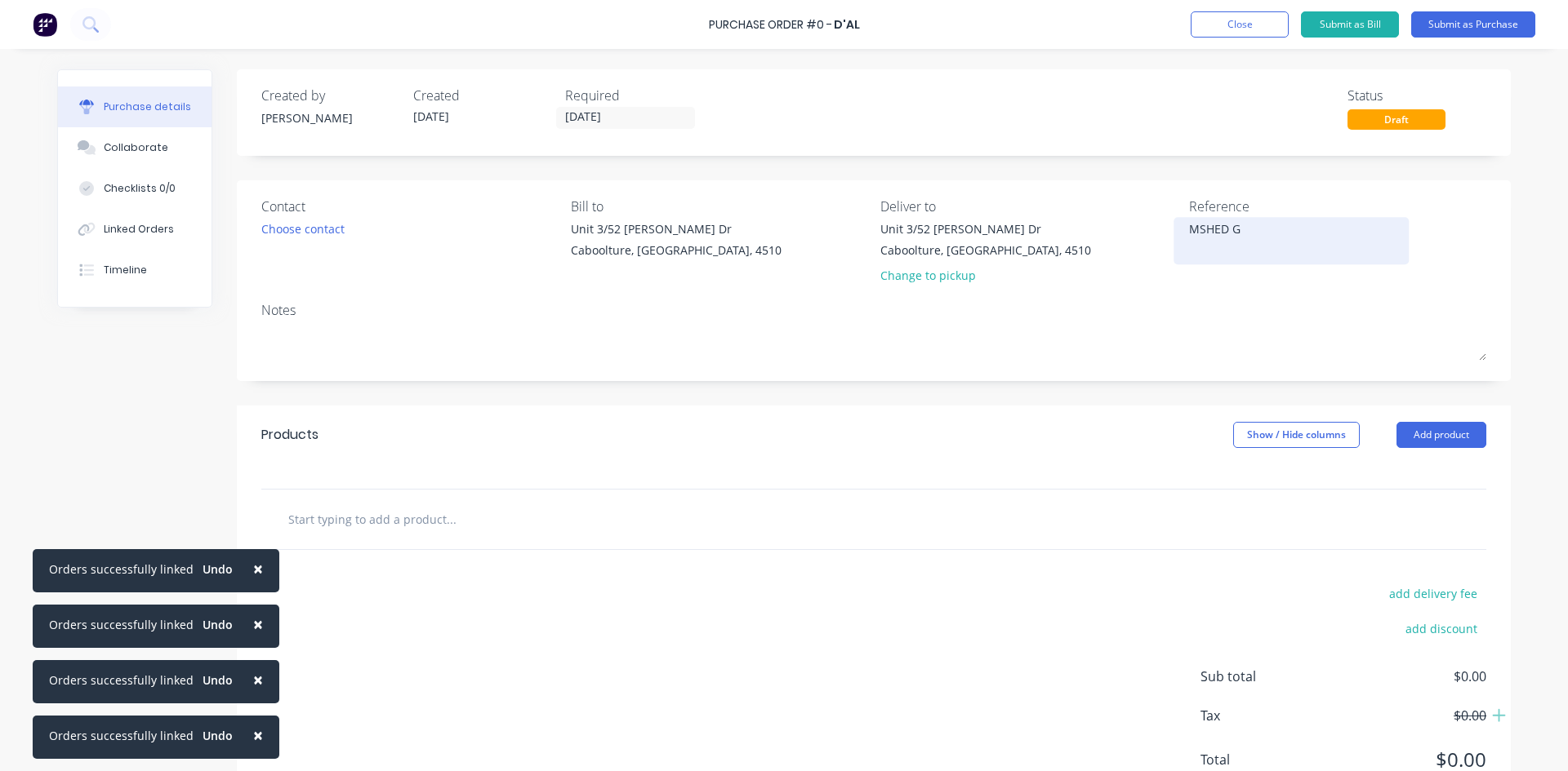
type textarea "MSHED GX"
type textarea "x"
type textarea "MSHED GX"
type textarea "x"
type textarea "MSHED GX T"
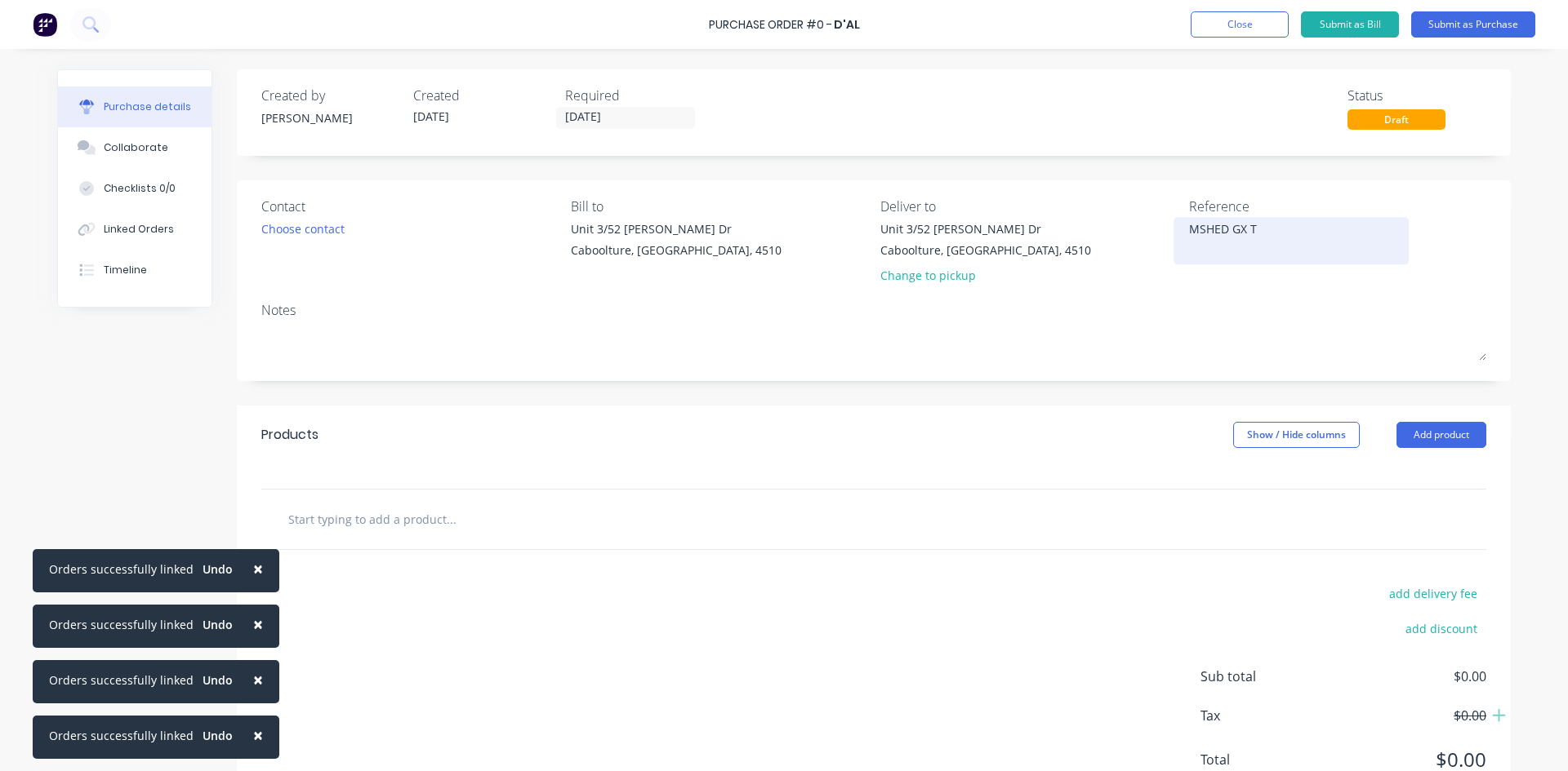
type textarea "x"
type textarea "MSHED GX TO"
type textarea "x"
type textarea "MSHED GX TOP"
type textarea "x"
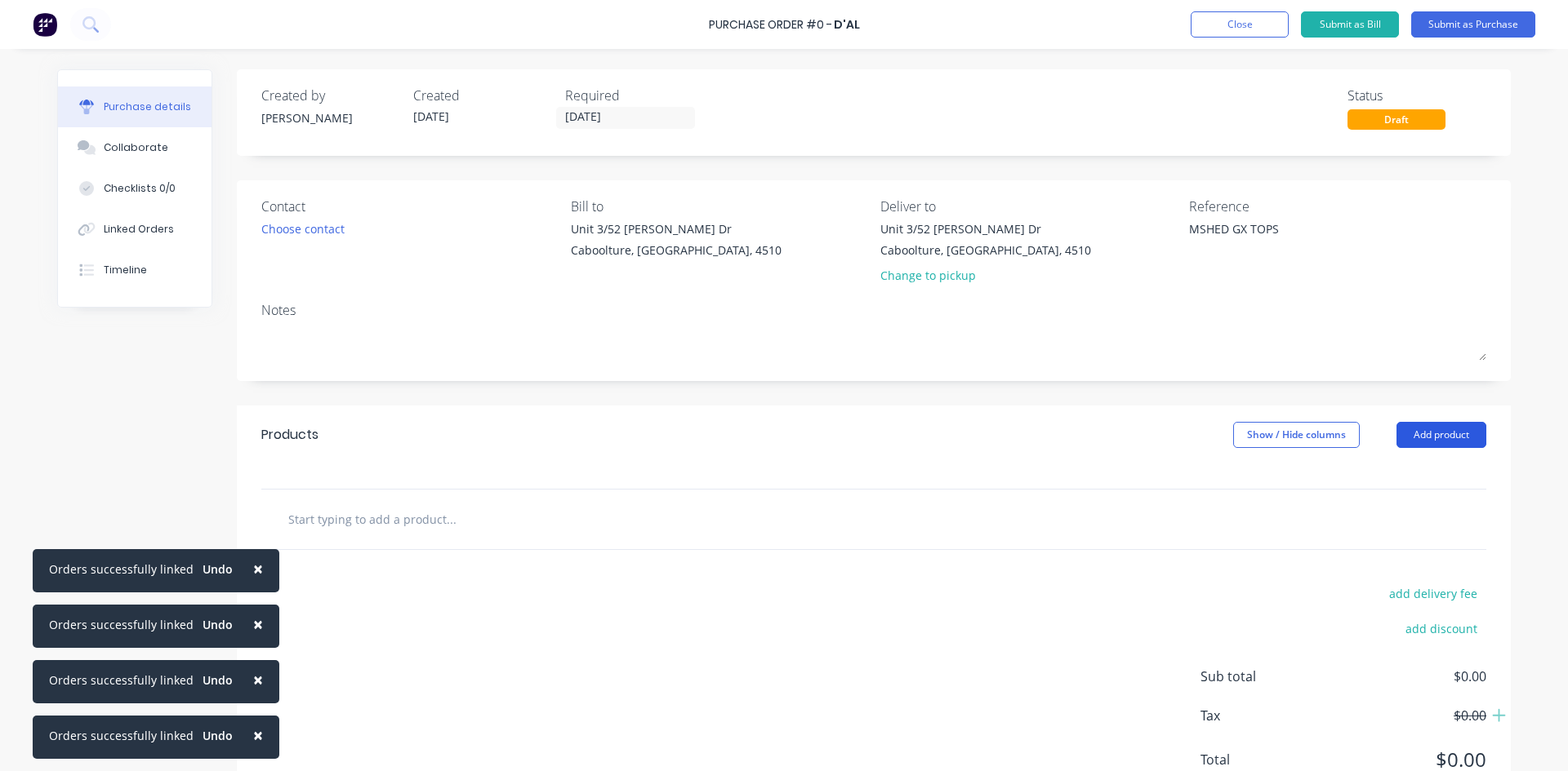
type textarea "MSHED GX TOPS"
type textarea "x"
type textarea "MSHED GX TOPS"
click at [1451, 429] on button "Add product" at bounding box center [1441, 435] width 90 height 26
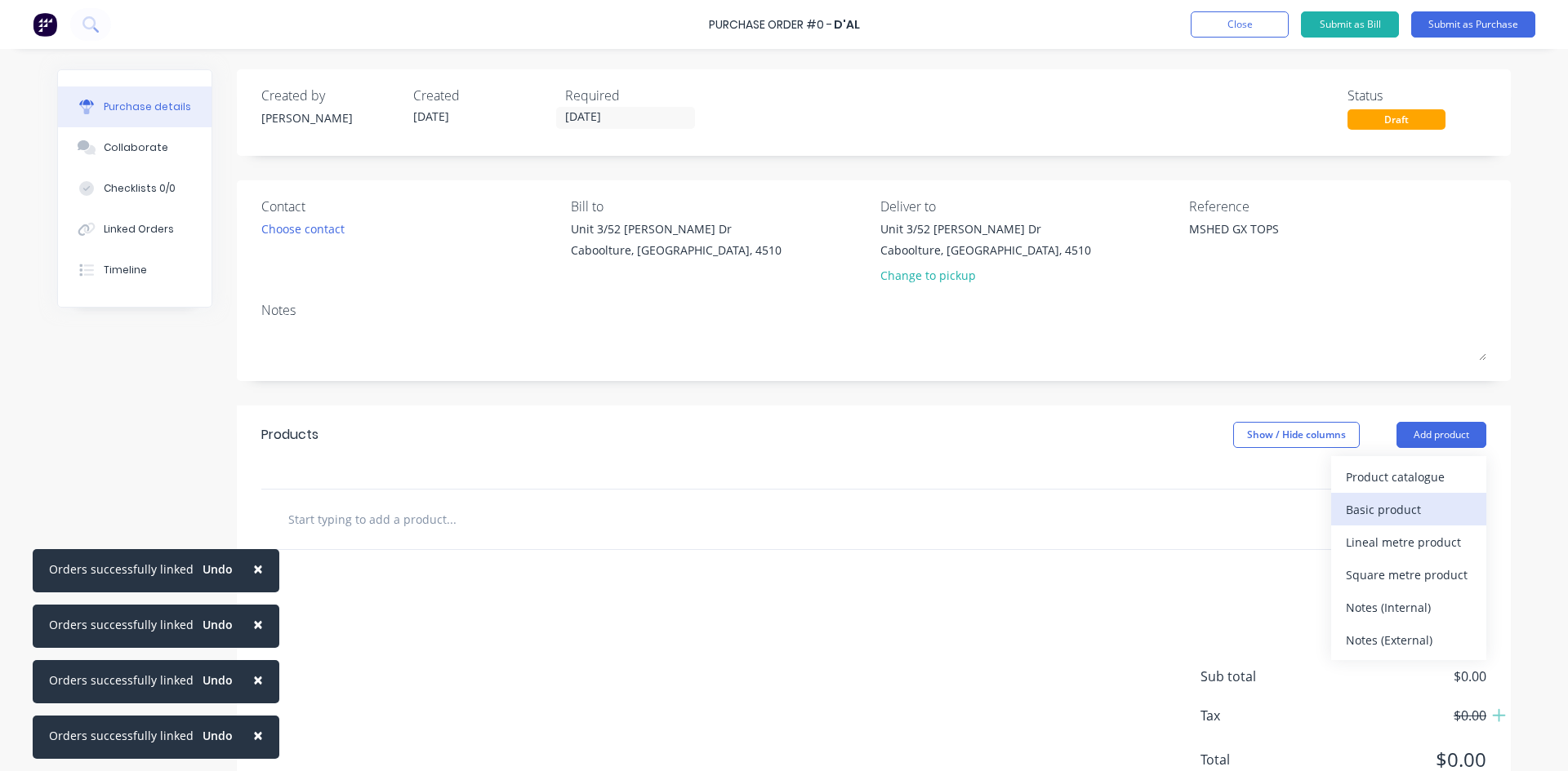
click at [1387, 507] on div "Basic product" at bounding box center [1408, 509] width 125 height 24
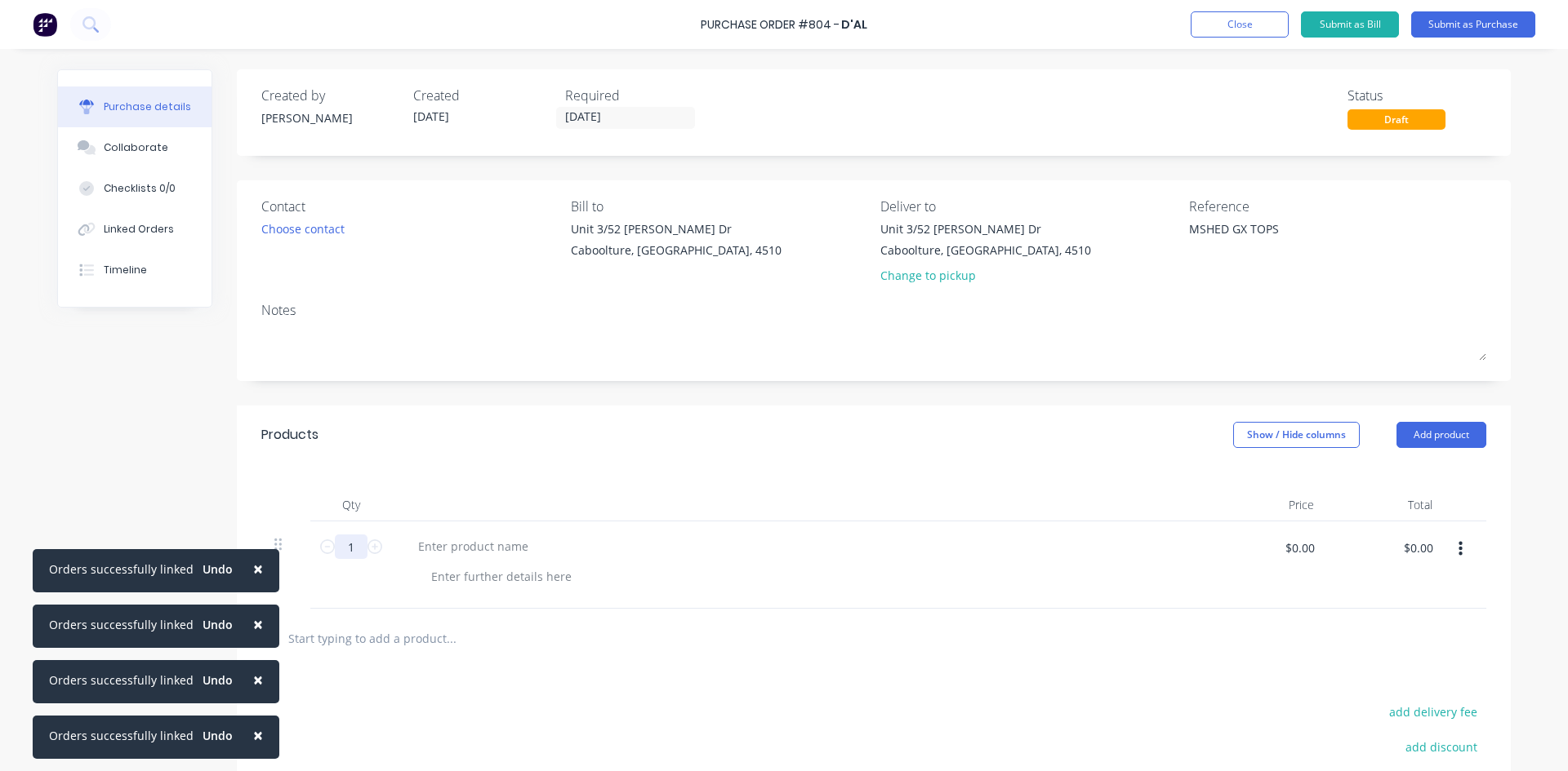
click at [356, 539] on input "1" at bounding box center [351, 547] width 33 height 25
type textarea "x"
type input "5"
type textarea "x"
type input "5"
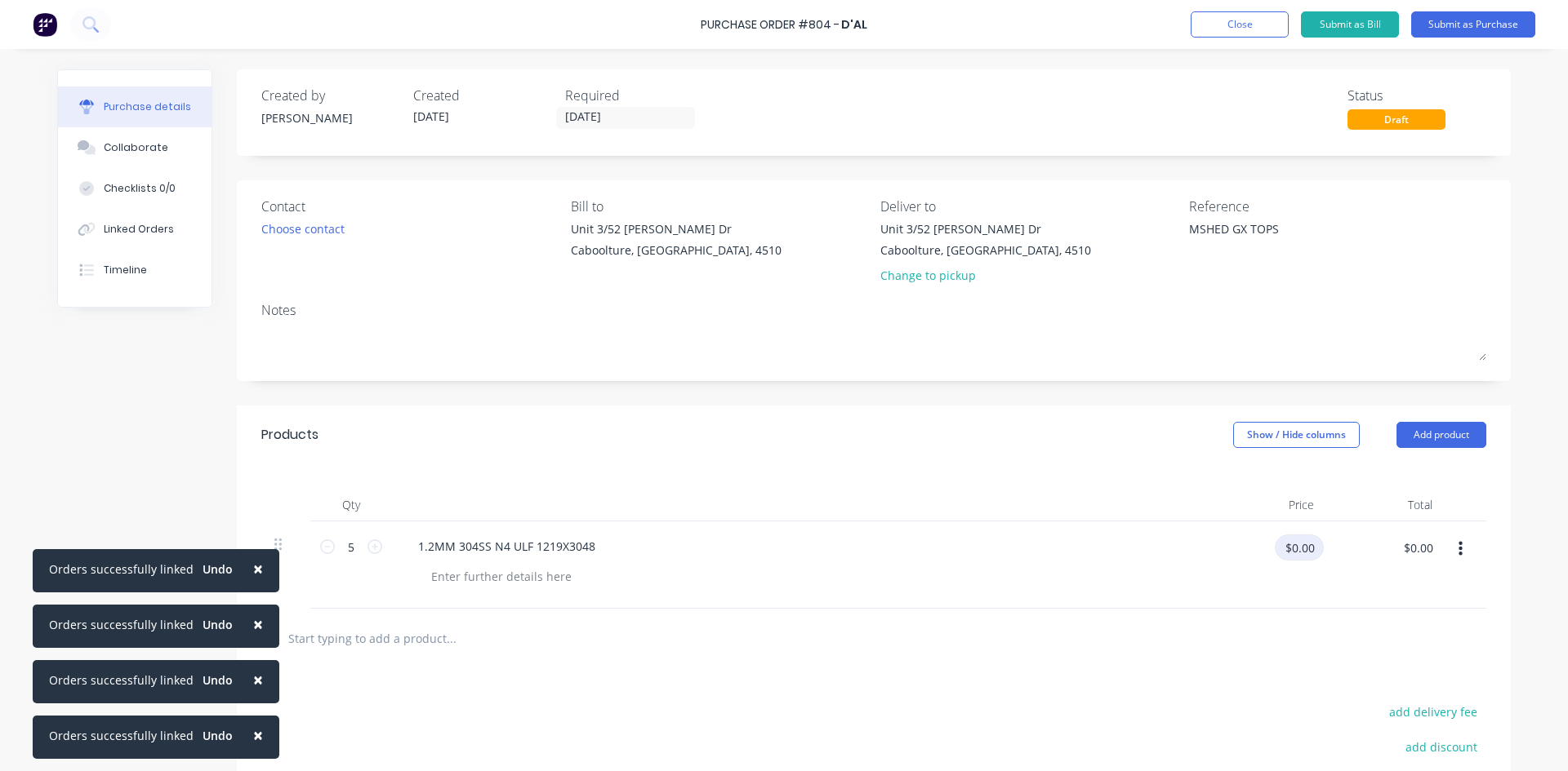
type textarea "x"
type input "157"
type textarea "x"
type input "$157.00"
type input "$785.00"
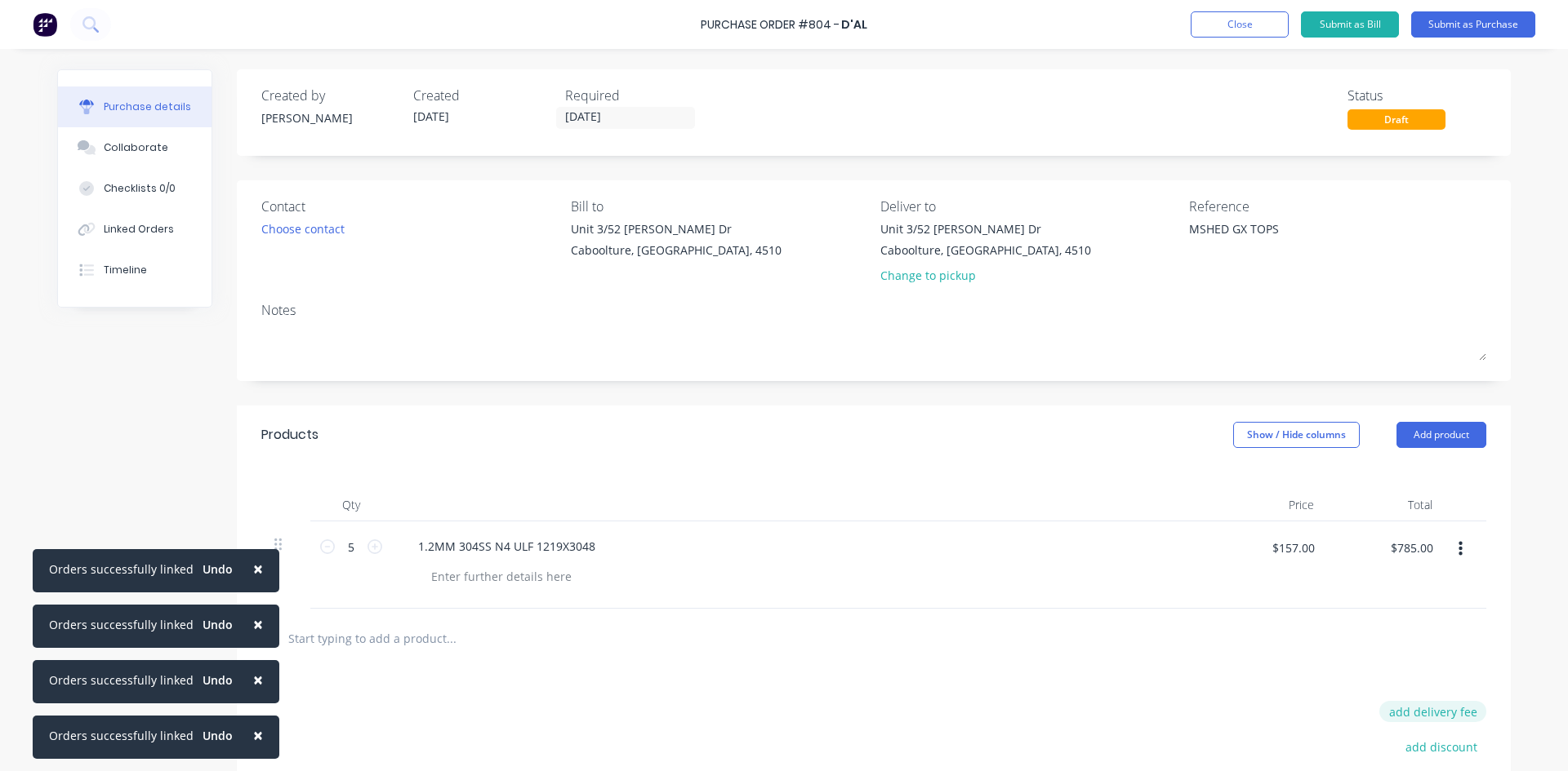
type textarea "x"
click at [1443, 709] on button "add delivery fee" at bounding box center [1432, 712] width 107 height 22
type input "50"
type textarea "x"
type input "$50.00"
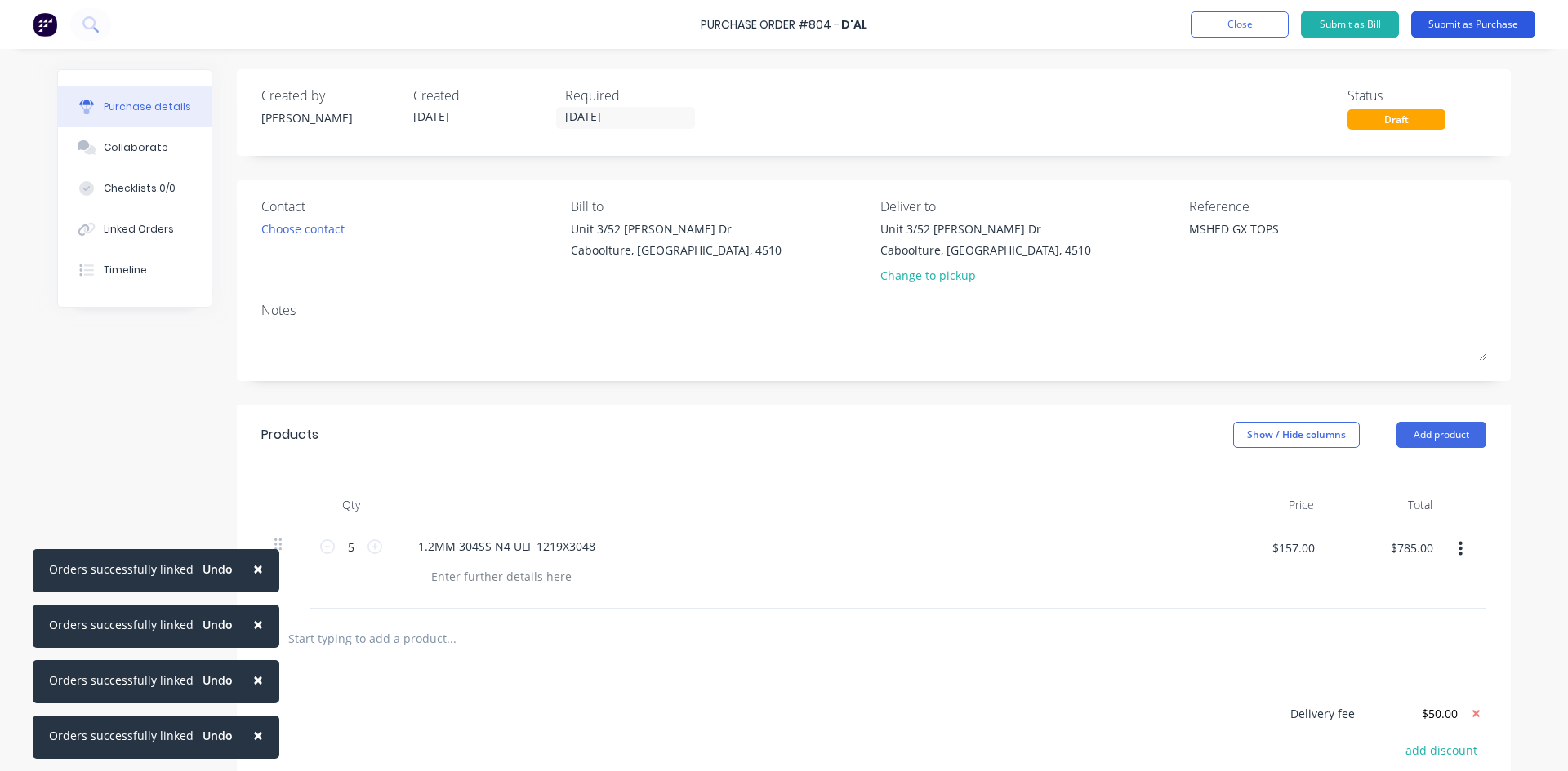
click at [1475, 21] on button "Submit as Purchase" at bounding box center [1474, 25] width 124 height 26
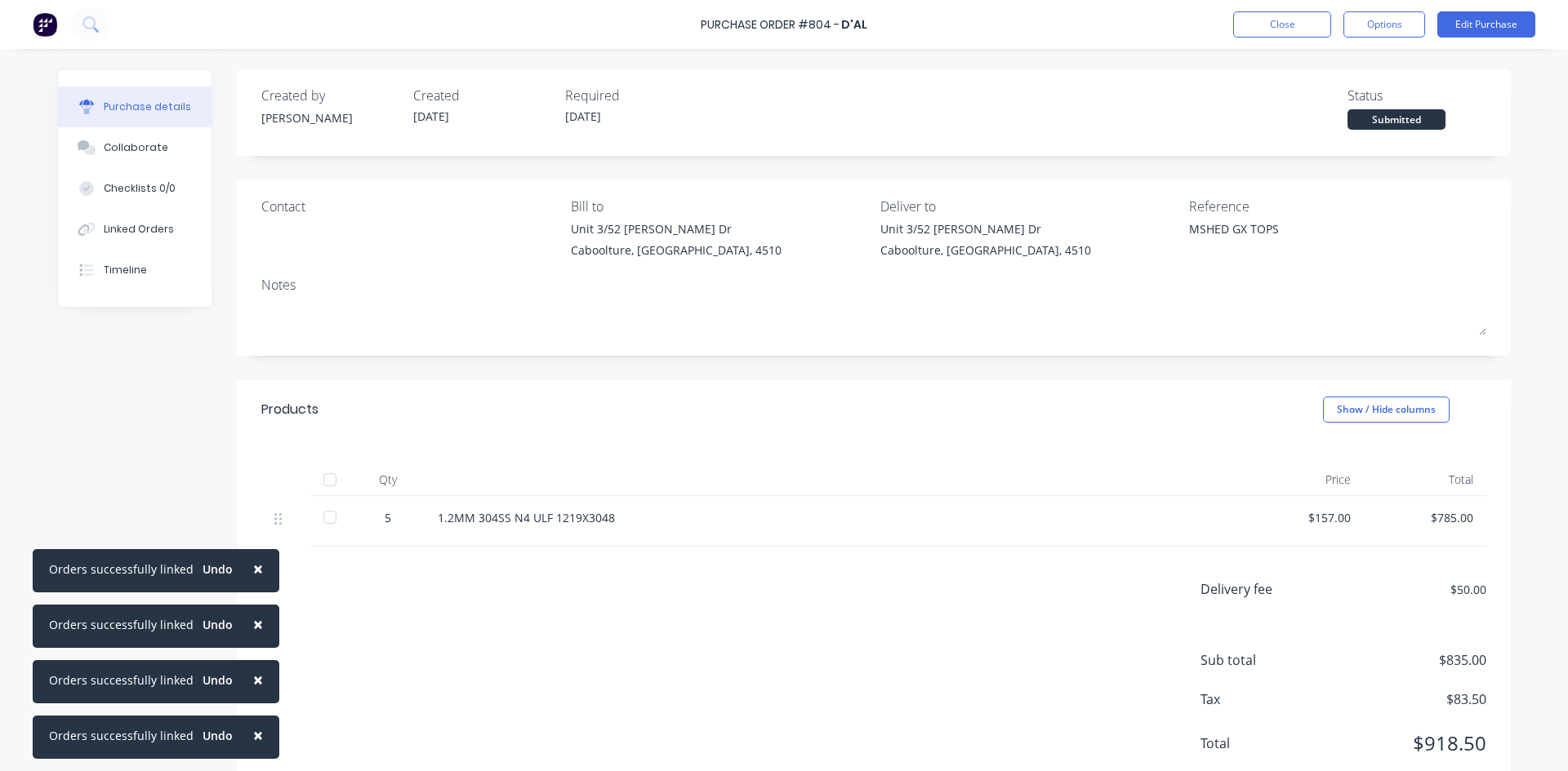
click at [322, 478] on div at bounding box center [330, 480] width 33 height 33
type textarea "x"
click at [137, 221] on button "Linked Orders" at bounding box center [134, 229] width 154 height 41
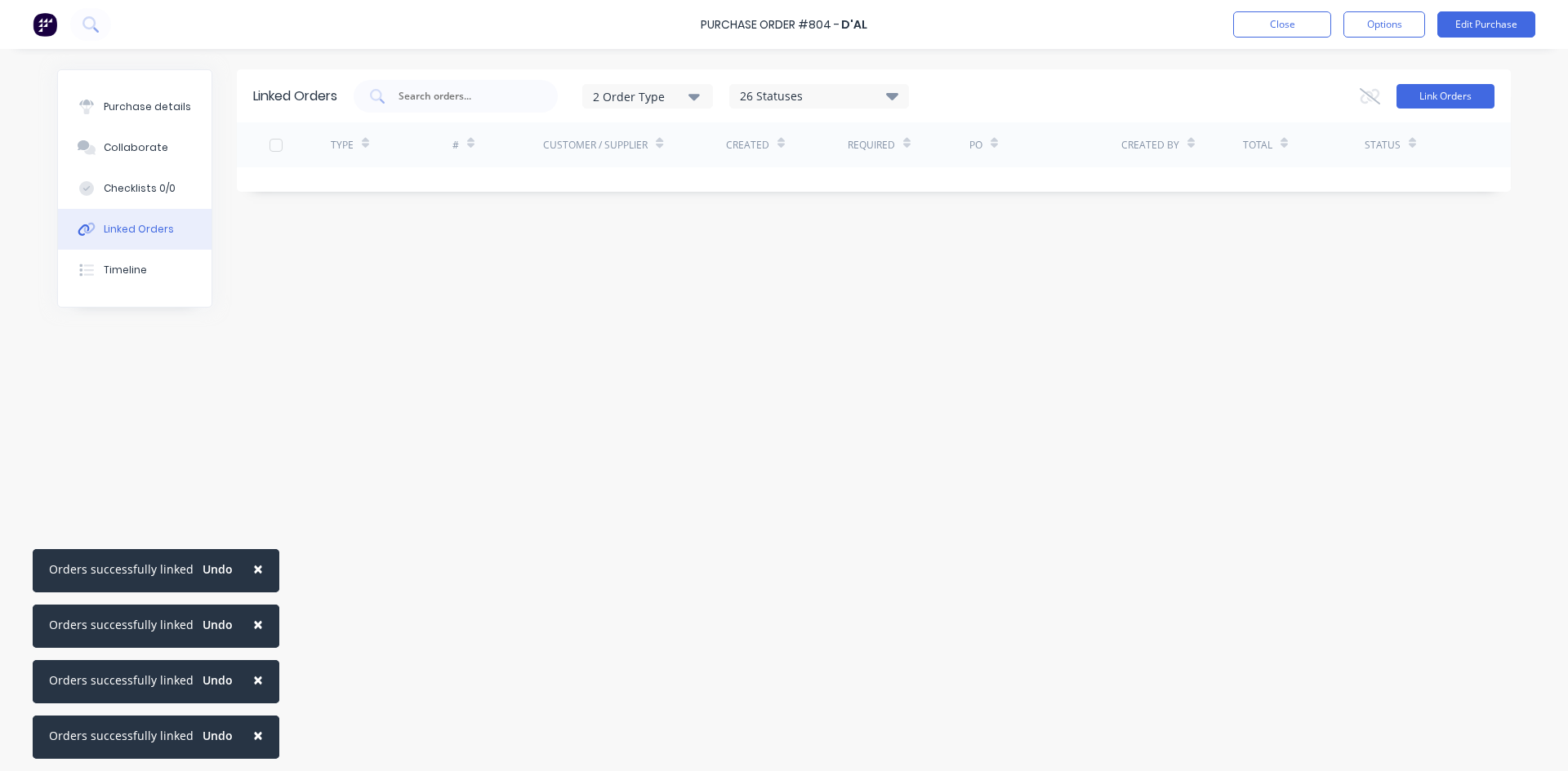
click at [1429, 95] on button "Link Orders" at bounding box center [1445, 96] width 98 height 25
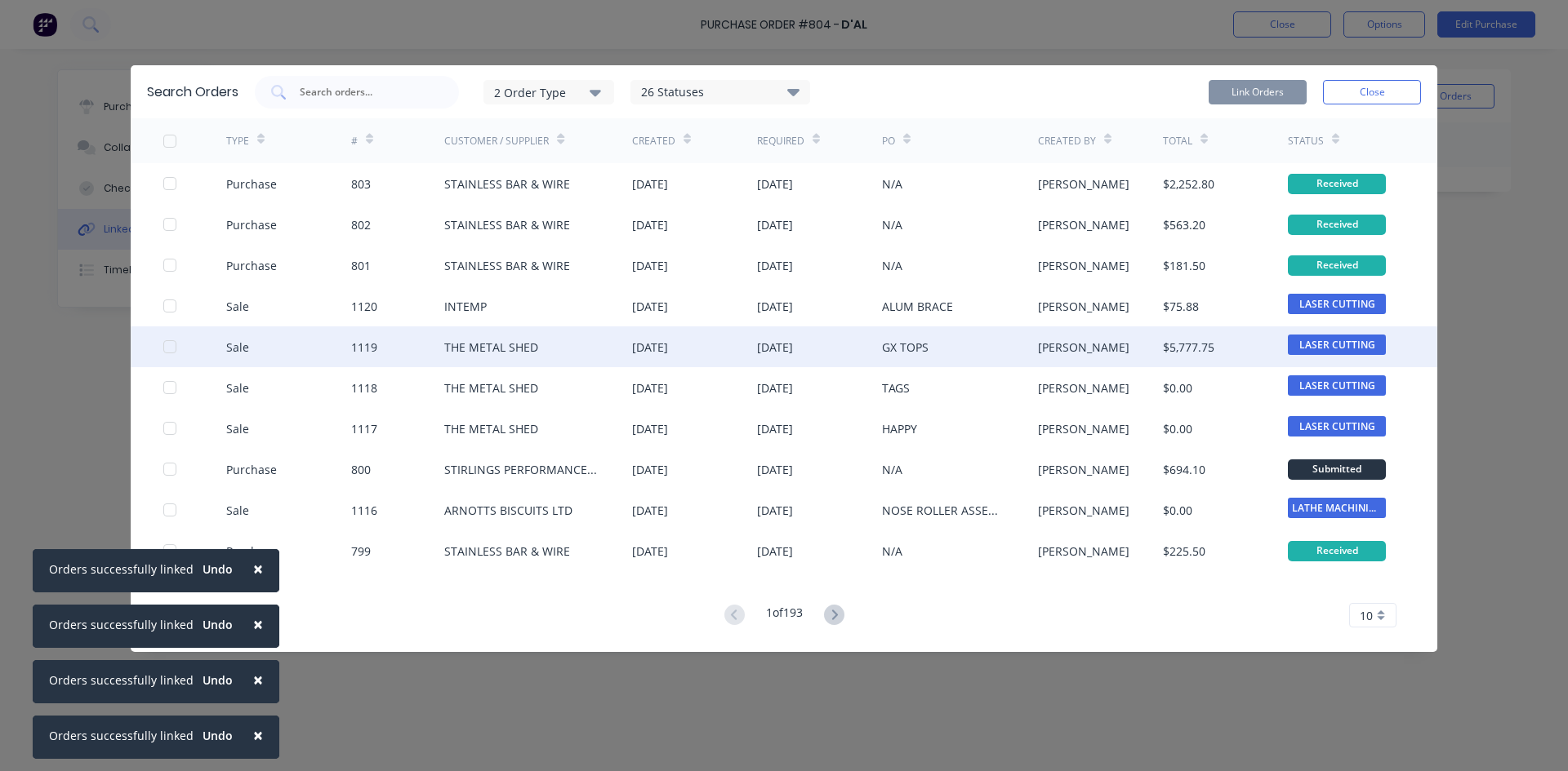
click at [175, 348] on div at bounding box center [170, 347] width 33 height 33
click at [1253, 99] on button "Link Orders" at bounding box center [1258, 92] width 98 height 25
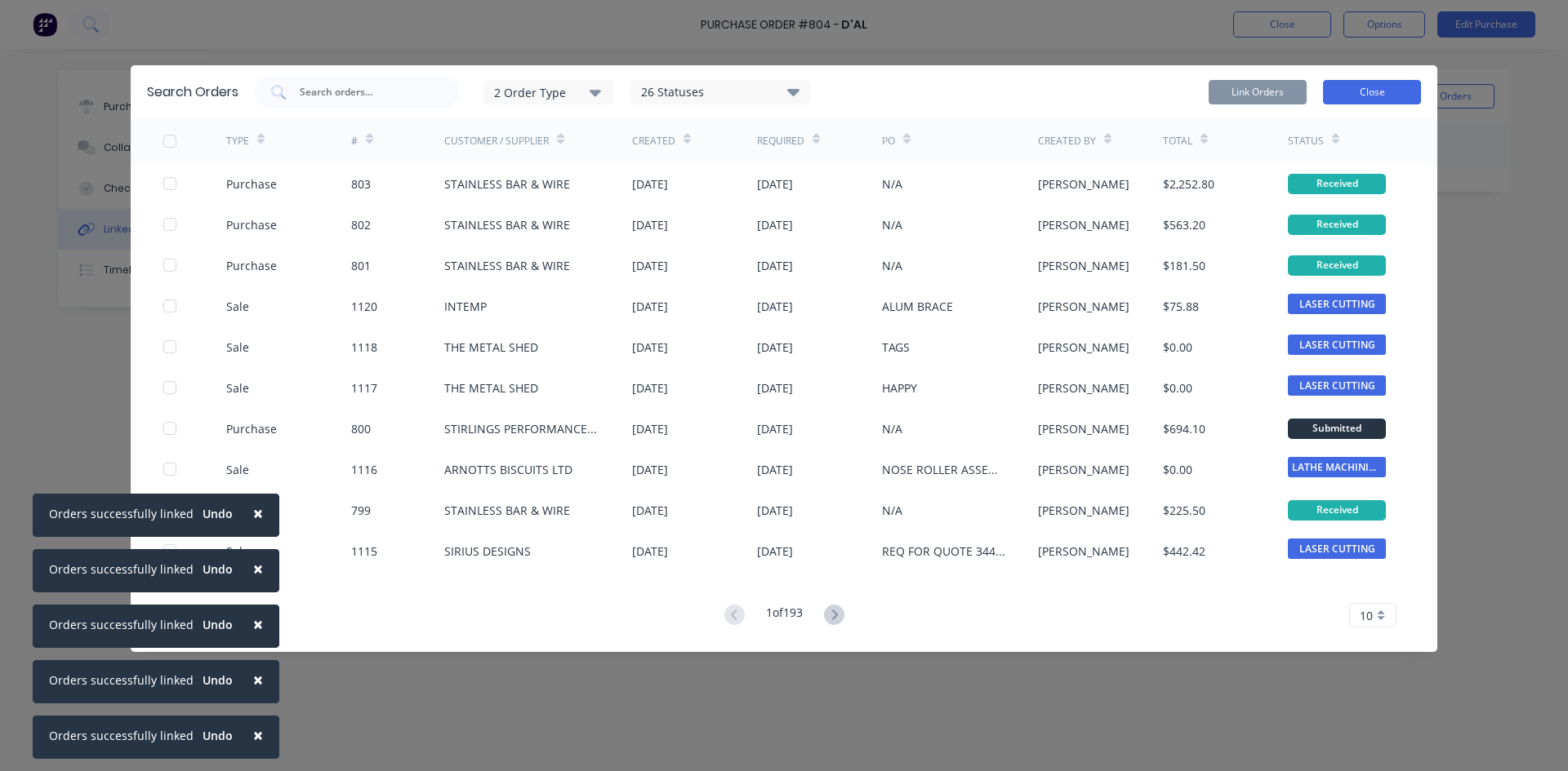
click at [1358, 84] on button "Close" at bounding box center [1372, 92] width 98 height 25
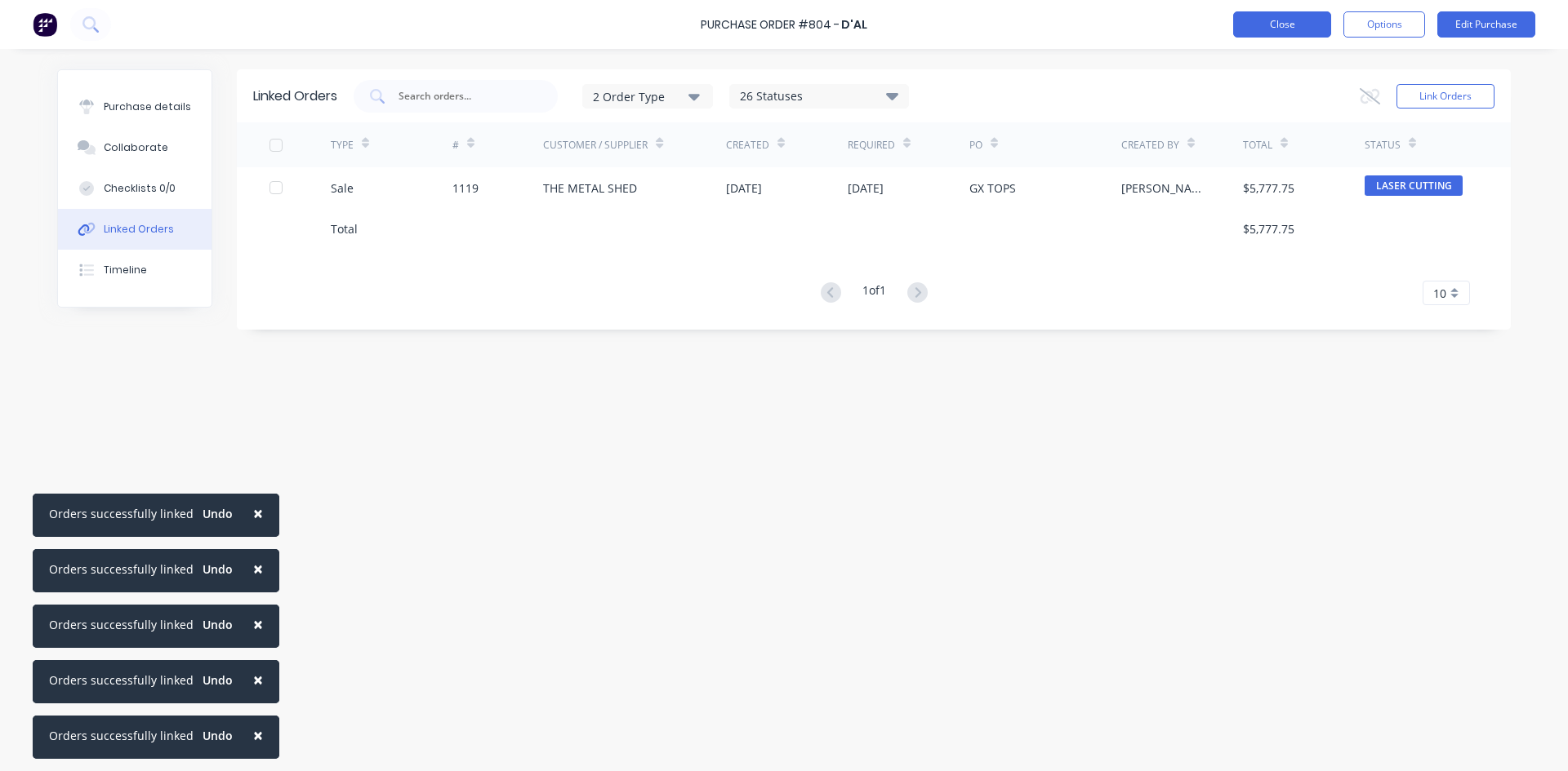
click at [1286, 29] on button "Close" at bounding box center [1282, 25] width 98 height 26
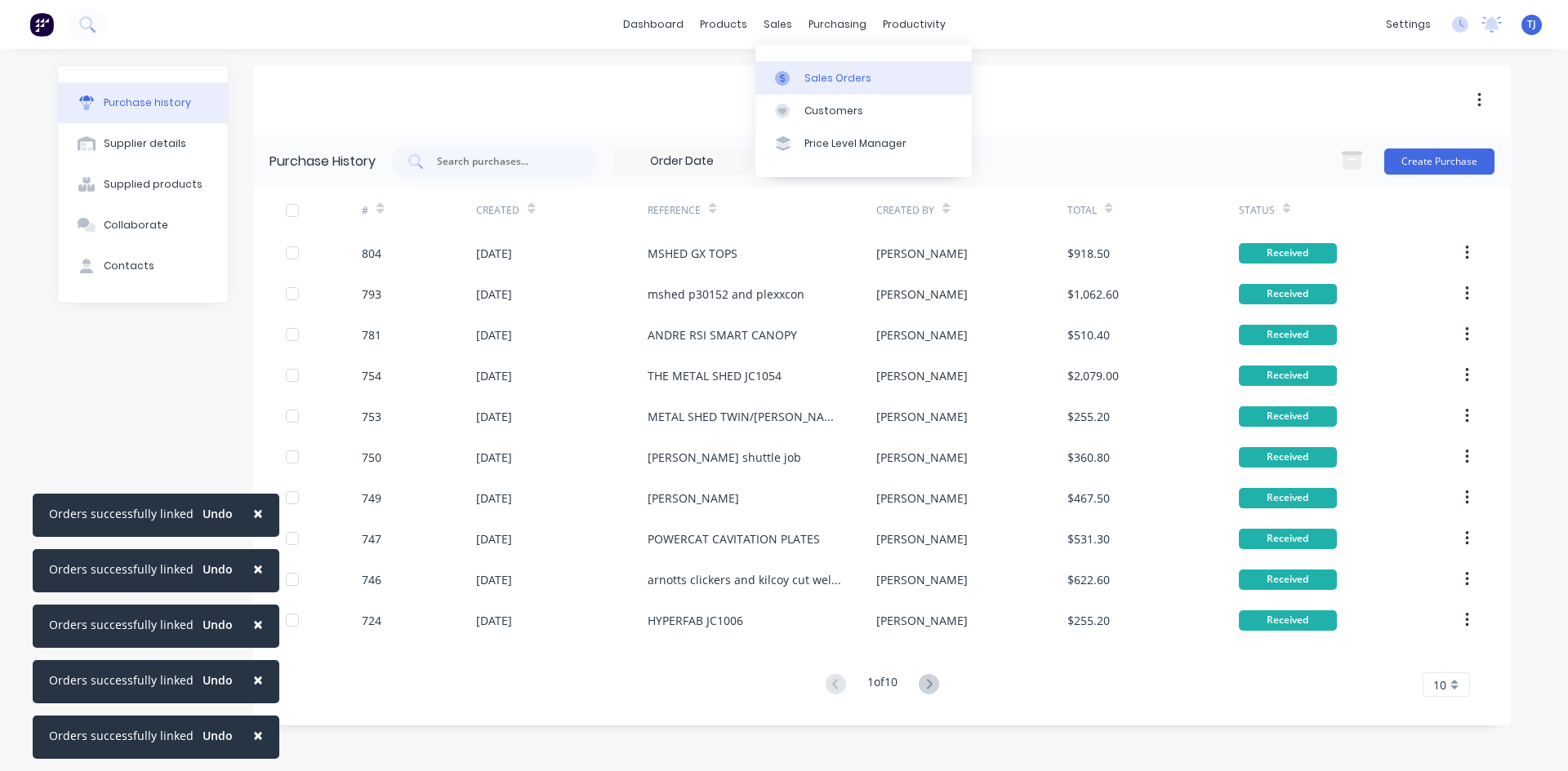
click at [834, 92] on link "Sales Orders" at bounding box center [864, 77] width 217 height 33
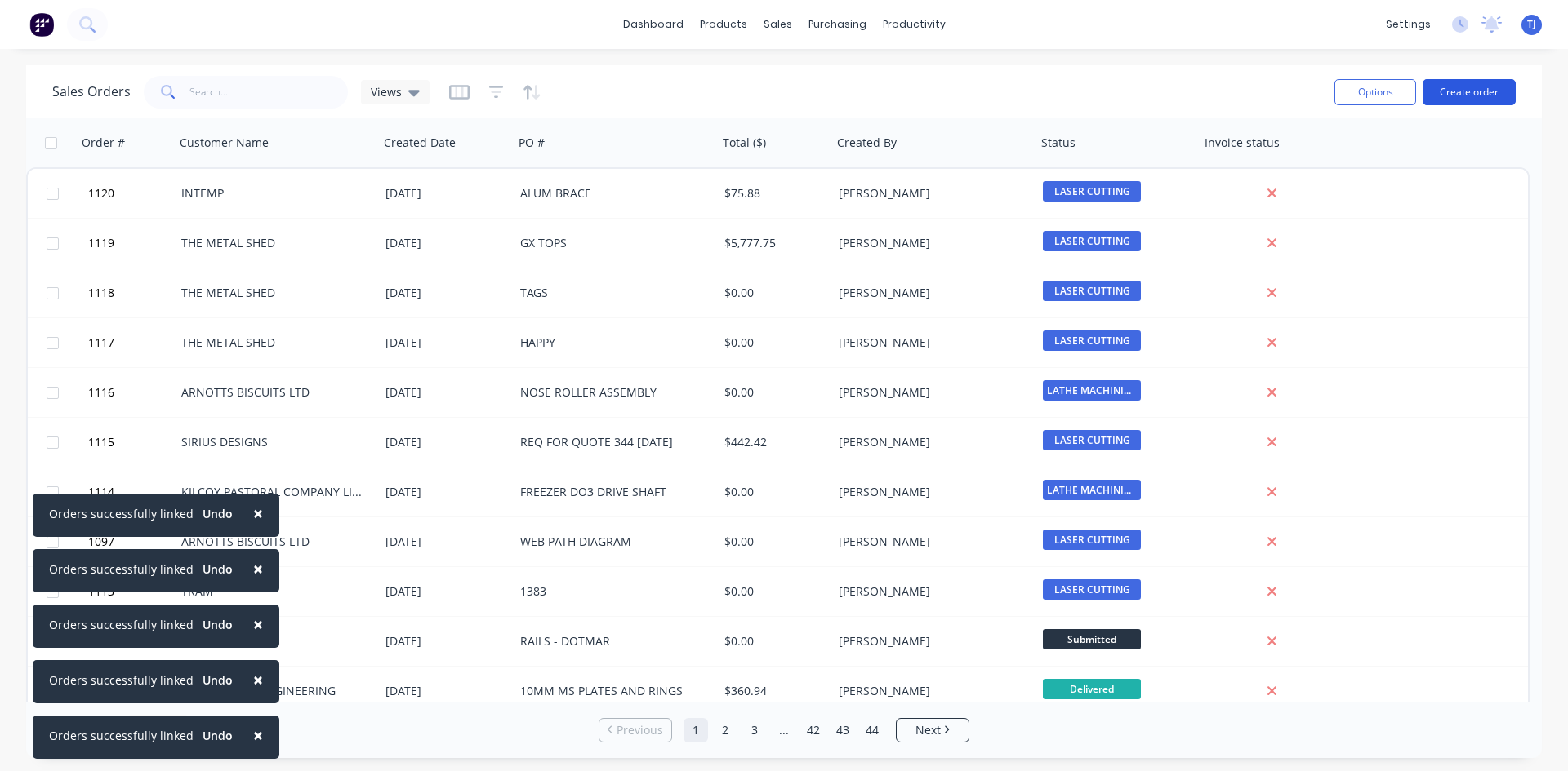
click at [1478, 99] on button "Create order" at bounding box center [1469, 92] width 93 height 26
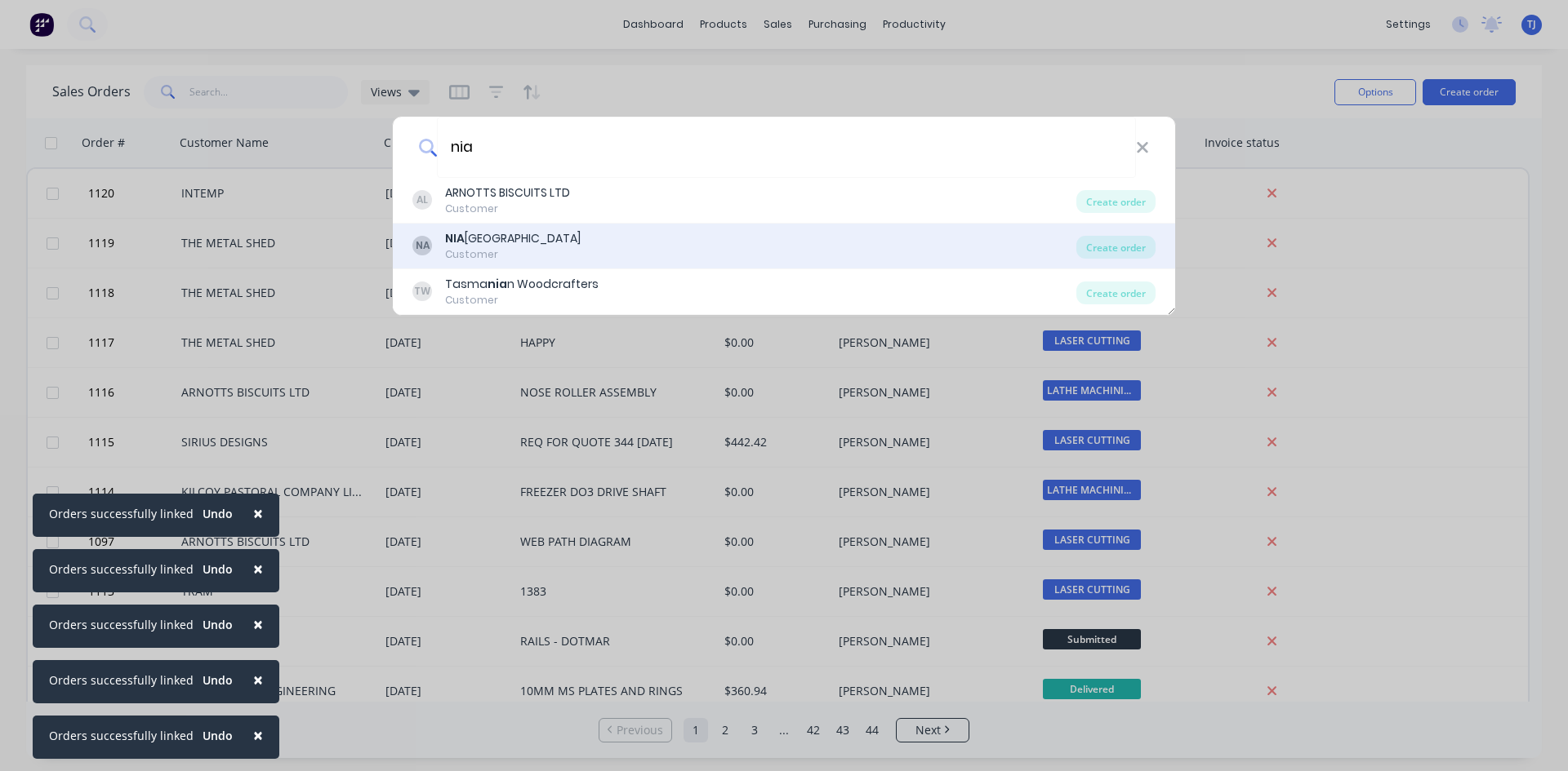
type input "nia"
click at [507, 247] on div "Customer" at bounding box center [513, 254] width 136 height 15
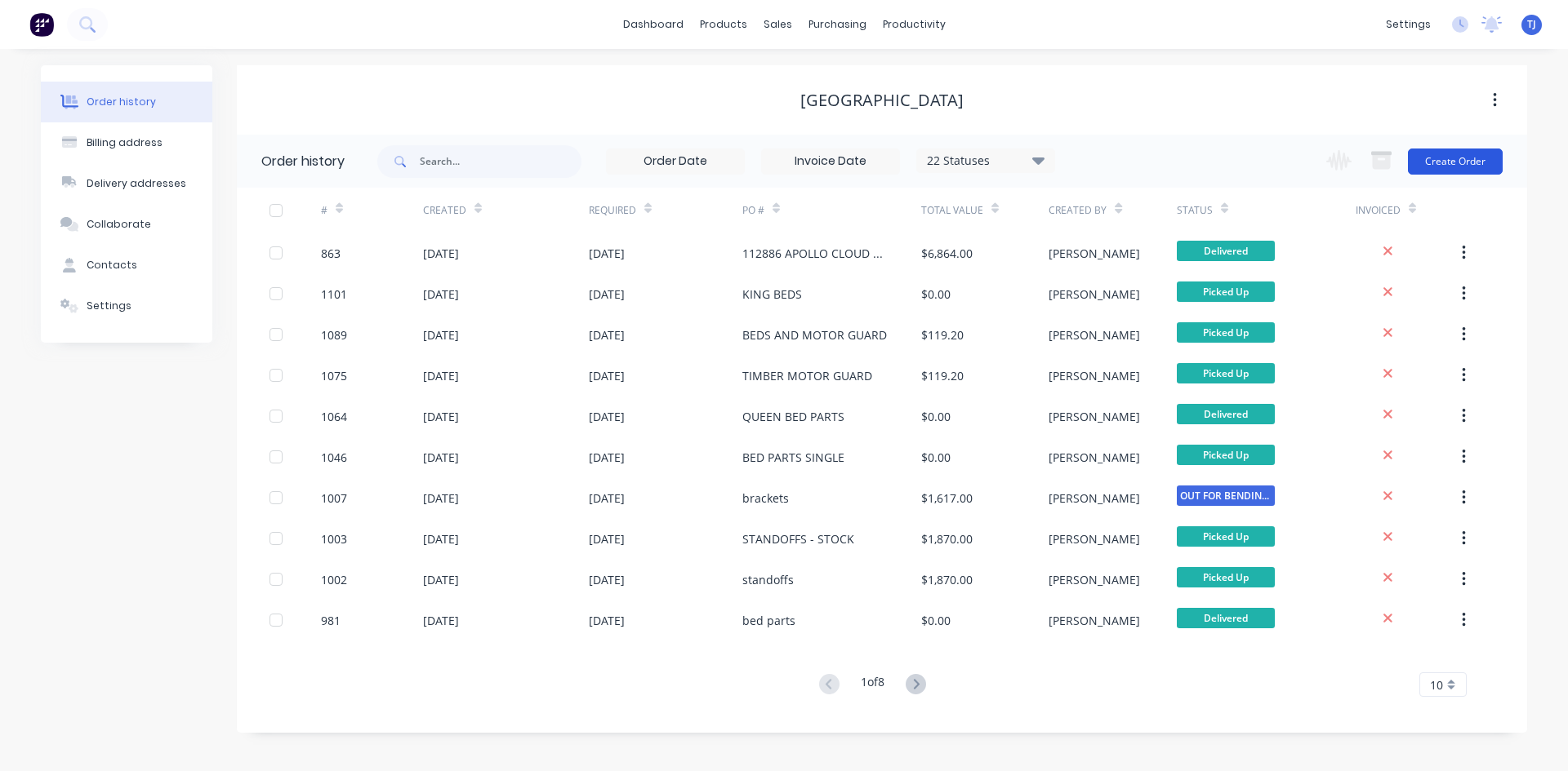
click at [1457, 164] on button "Create Order" at bounding box center [1455, 162] width 94 height 26
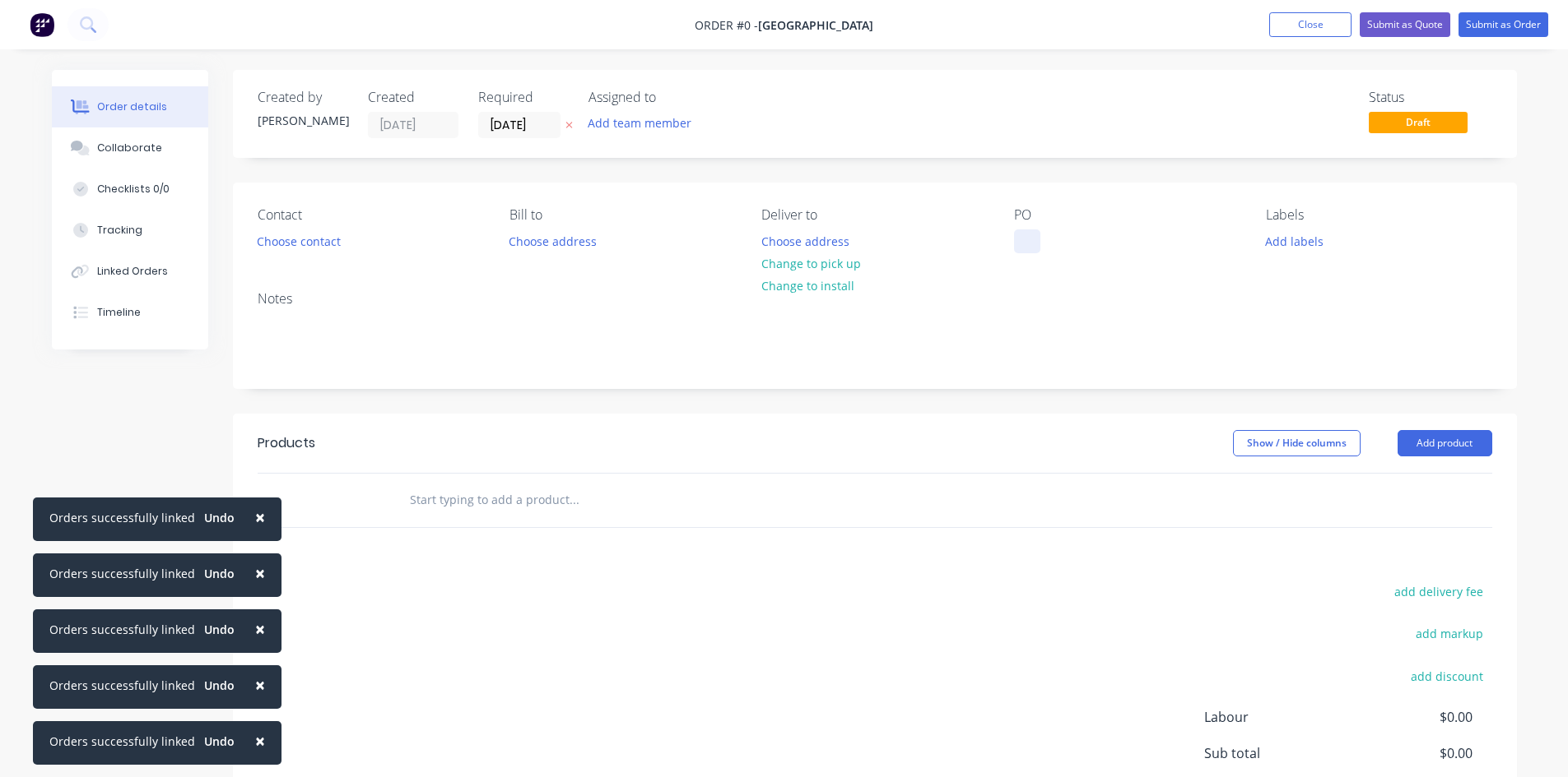
click at [1024, 237] on div at bounding box center [1027, 241] width 27 height 24
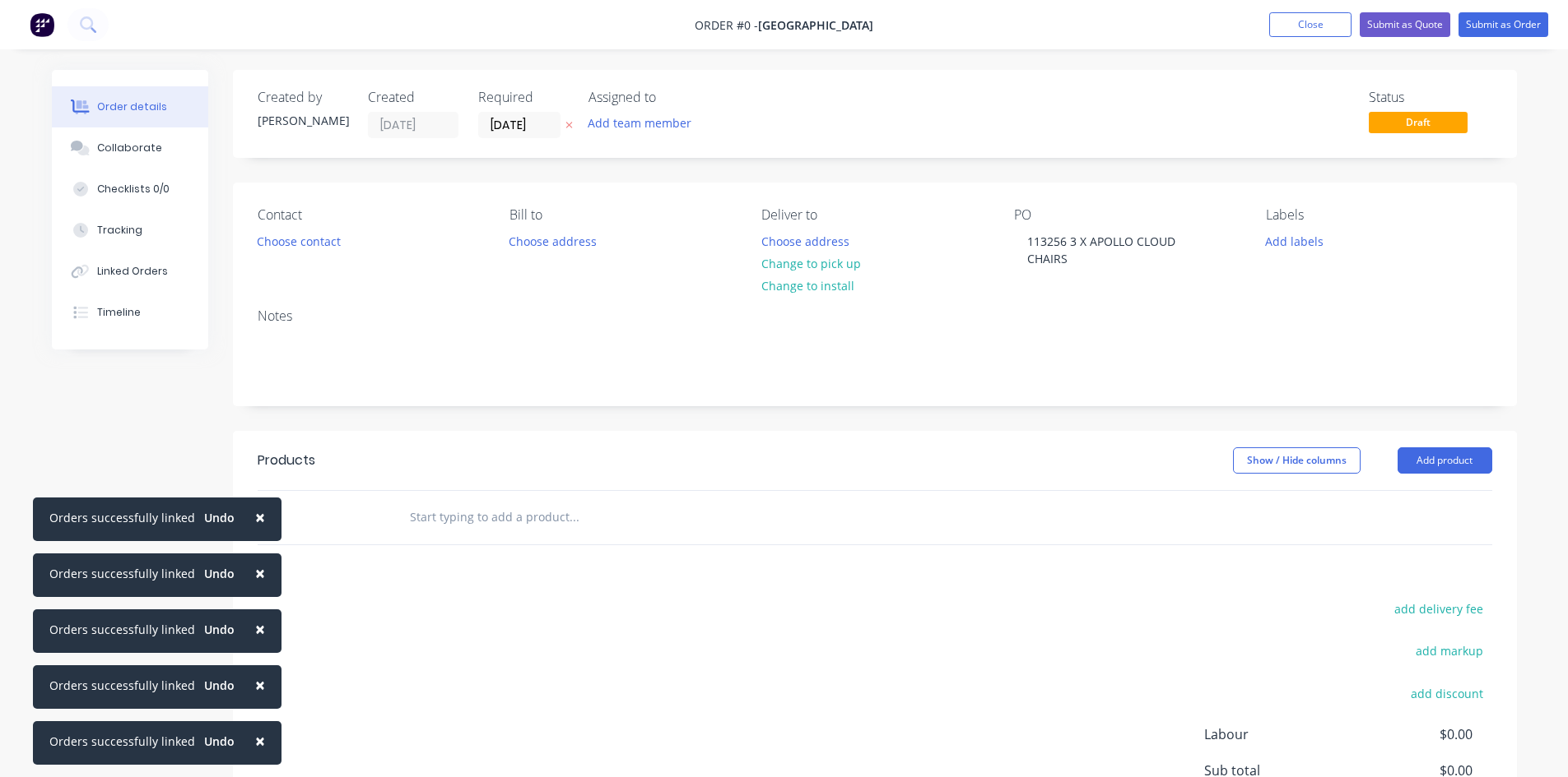
click at [510, 521] on div "Order details Collaborate Checklists 0/0 Tracking Linked Orders Timeline Order …" at bounding box center [784, 518] width 1498 height 895
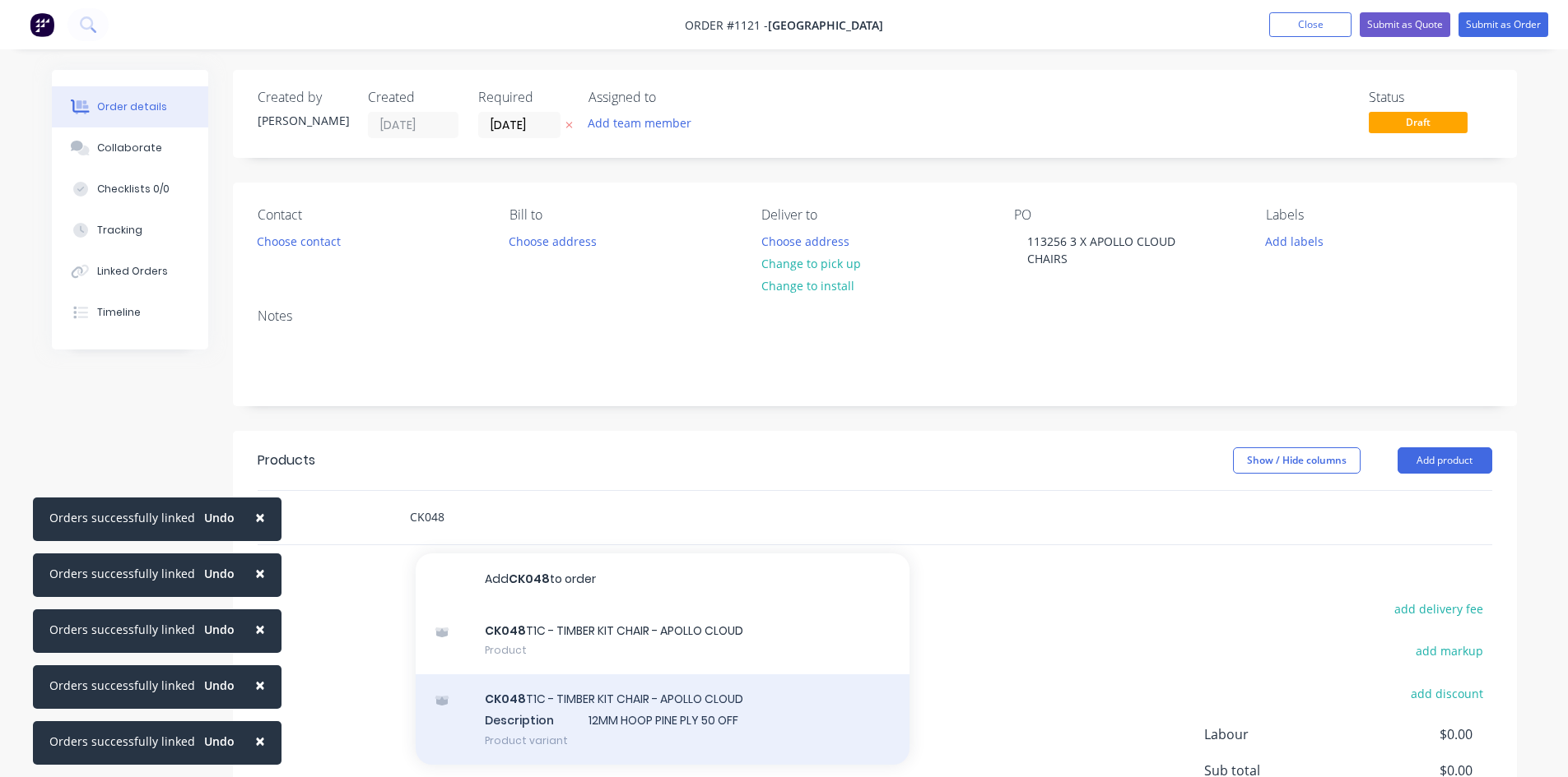
type input "CK048"
click at [678, 697] on div "CK048 T1C - TIMBER KIT CHAIR - APOLLO CLOUD Description 12MM HOOP PINE PLY 50 O…" at bounding box center [662, 719] width 494 height 90
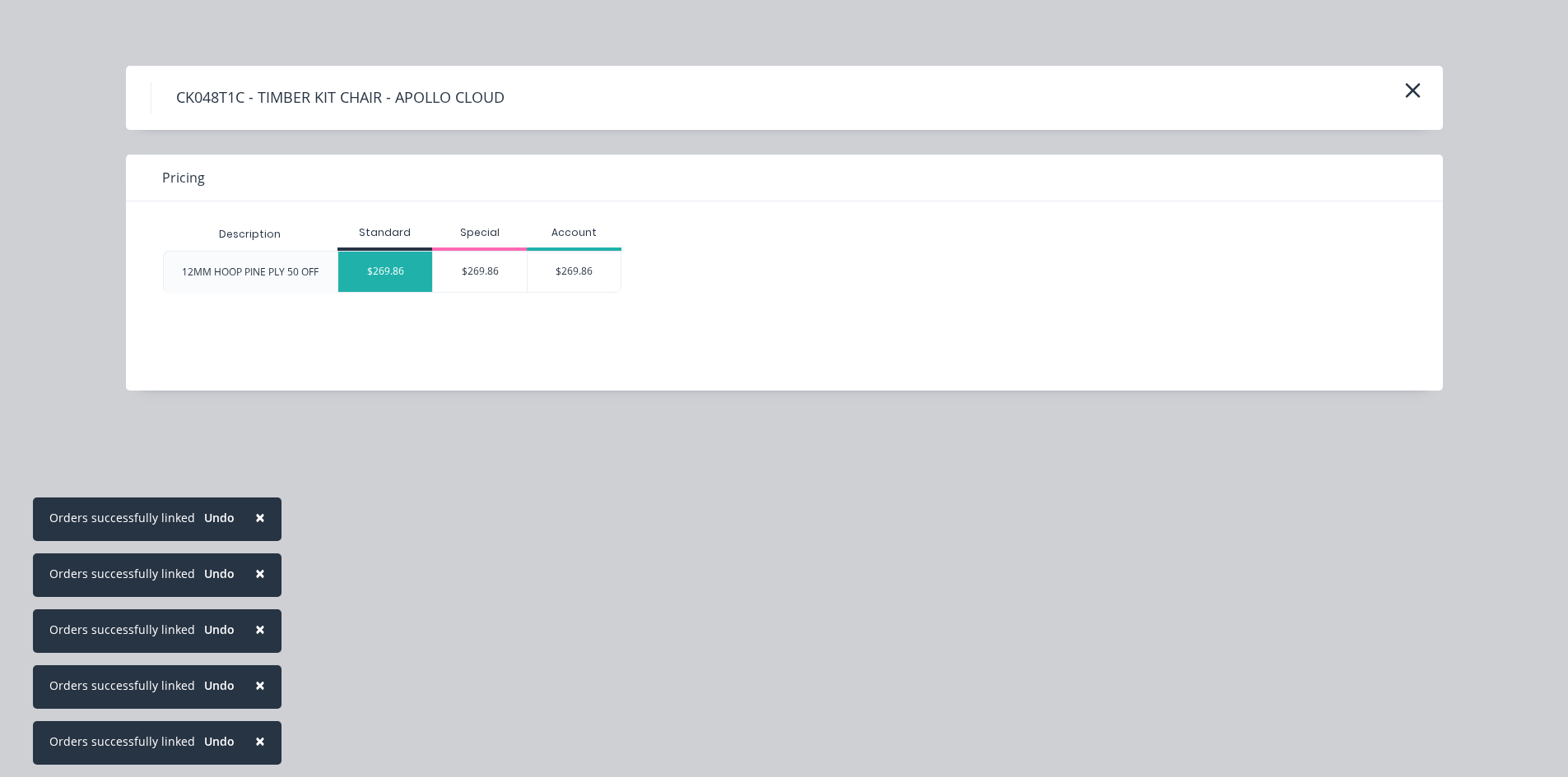
click at [415, 278] on div "$269.86" at bounding box center [385, 272] width 94 height 40
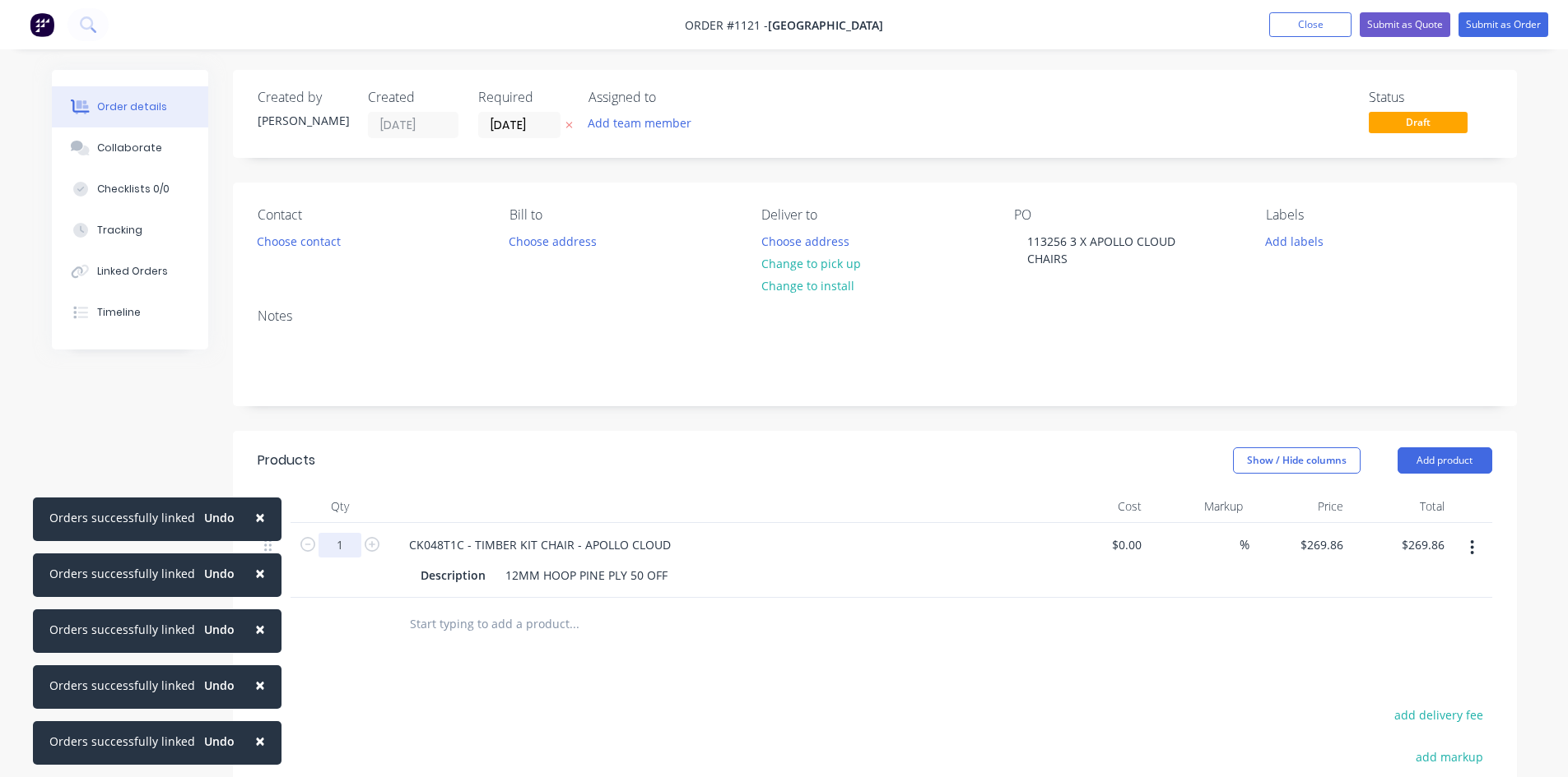
click at [353, 544] on input "1" at bounding box center [339, 545] width 43 height 25
type input "50"
type input "$13,493.00"
click at [681, 550] on div "CK048T1C - TIMBER KIT CHAIR - APOLLO CLOUD" at bounding box center [718, 544] width 645 height 24
click at [671, 544] on div "CK048T1C - TIMBER KIT CHAIR - APOLLO CLOUD" at bounding box center [540, 544] width 288 height 24
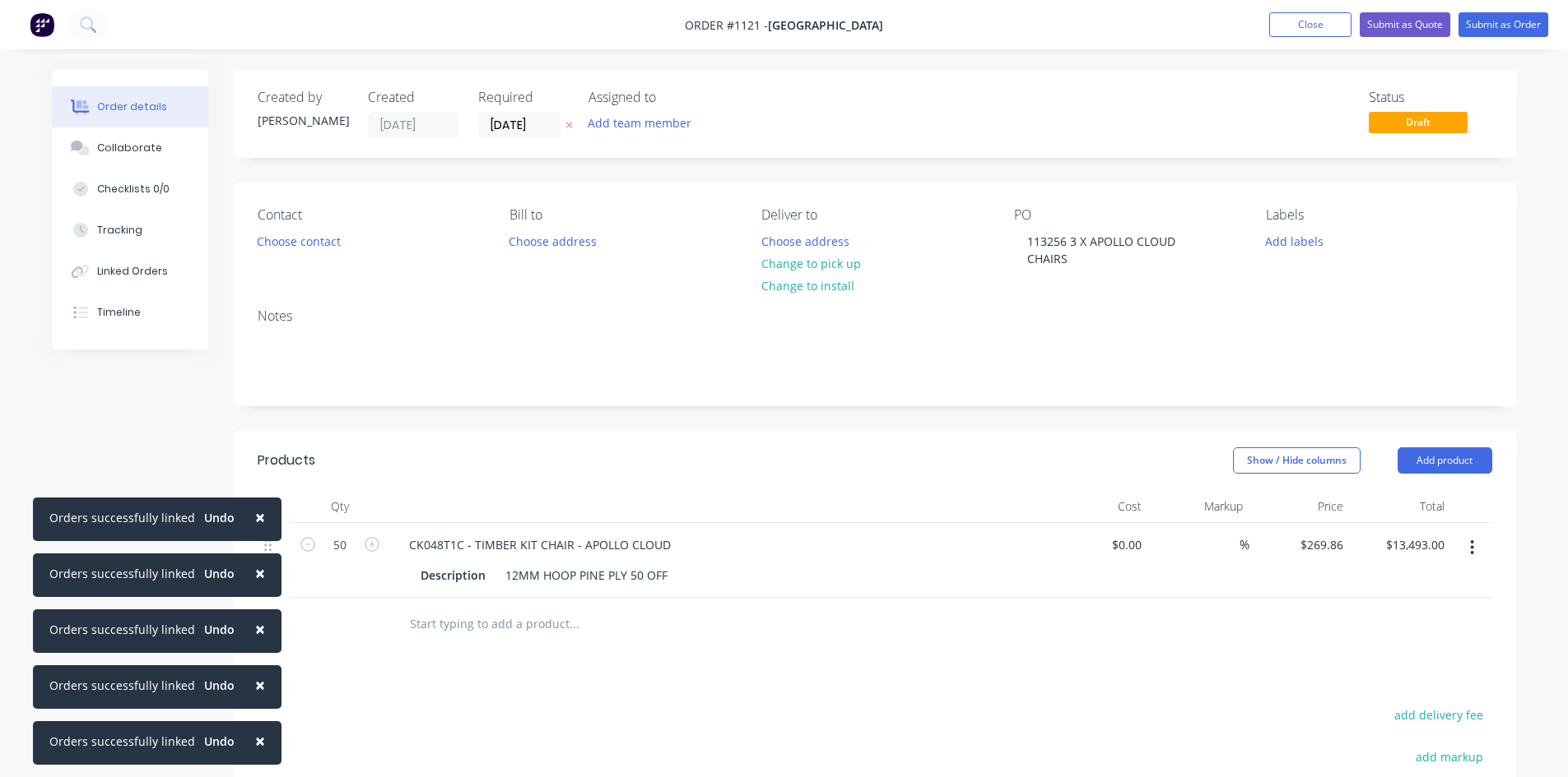
click at [462, 632] on input "text" at bounding box center [573, 624] width 329 height 33
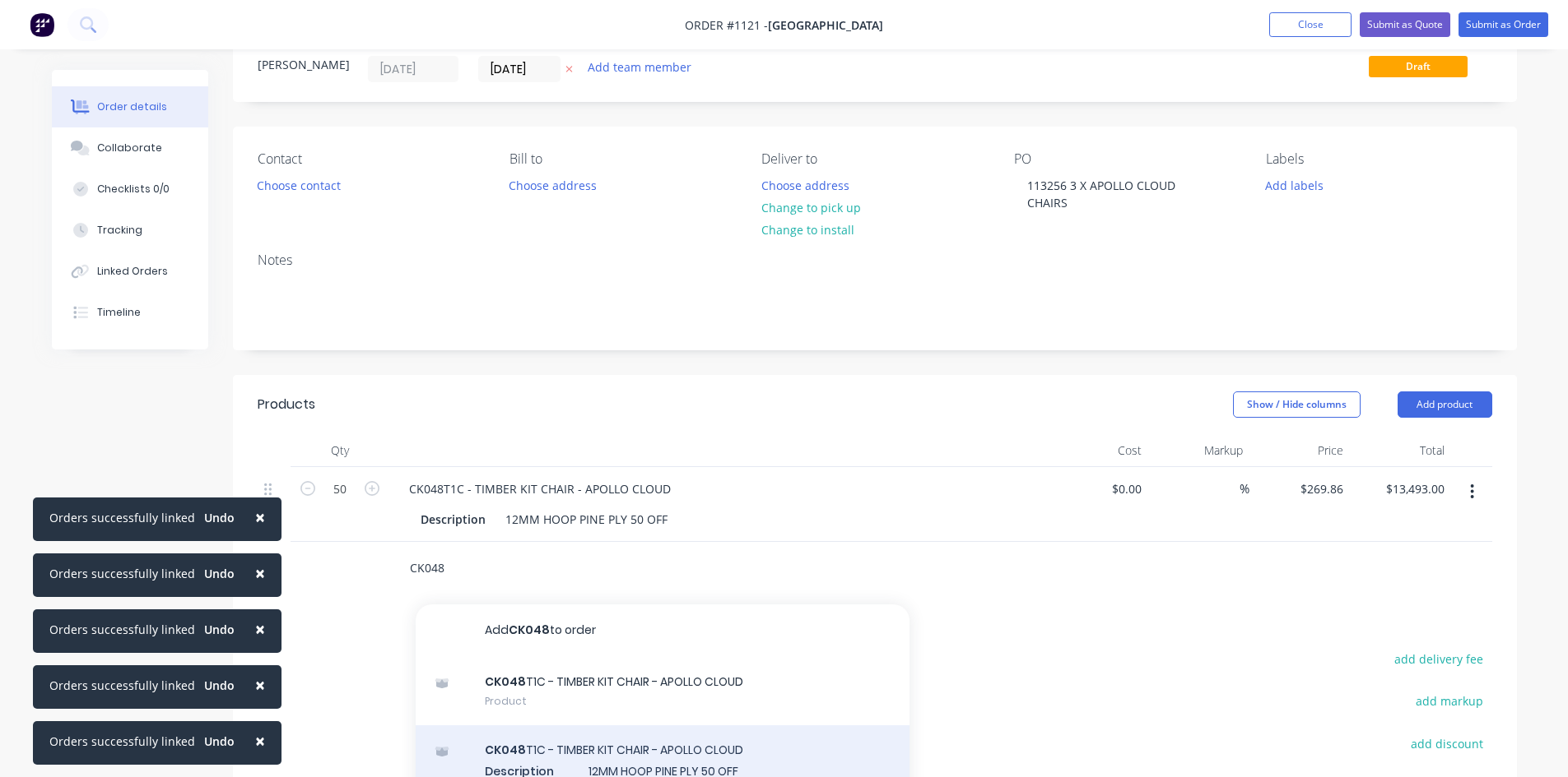
scroll to position [164, 0]
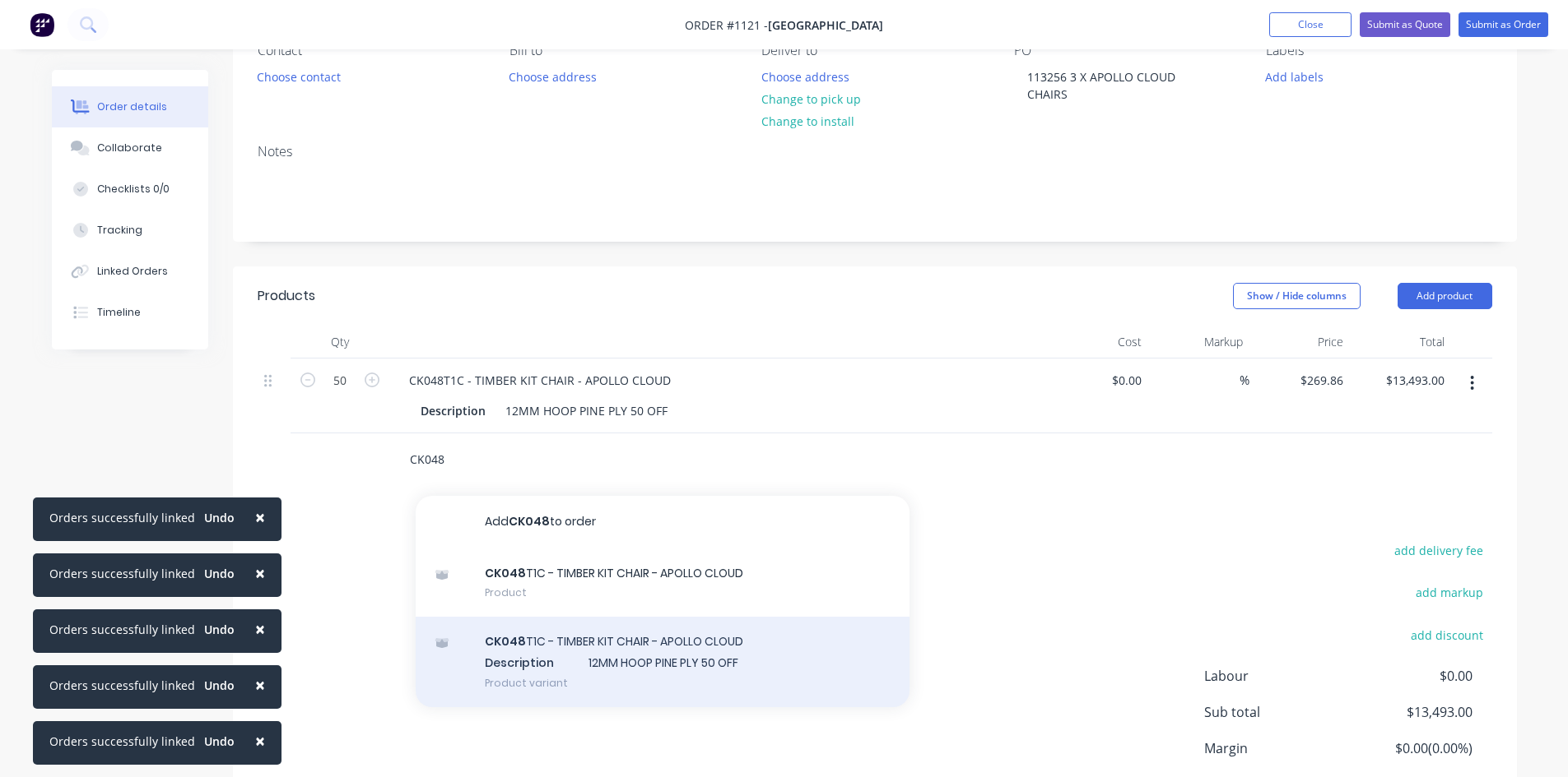
type input "CK048"
click at [532, 663] on div "CK048 T1C - TIMBER KIT CHAIR - APOLLO CLOUD Description 12MM HOOP PINE PLY 50 O…" at bounding box center [662, 662] width 494 height 90
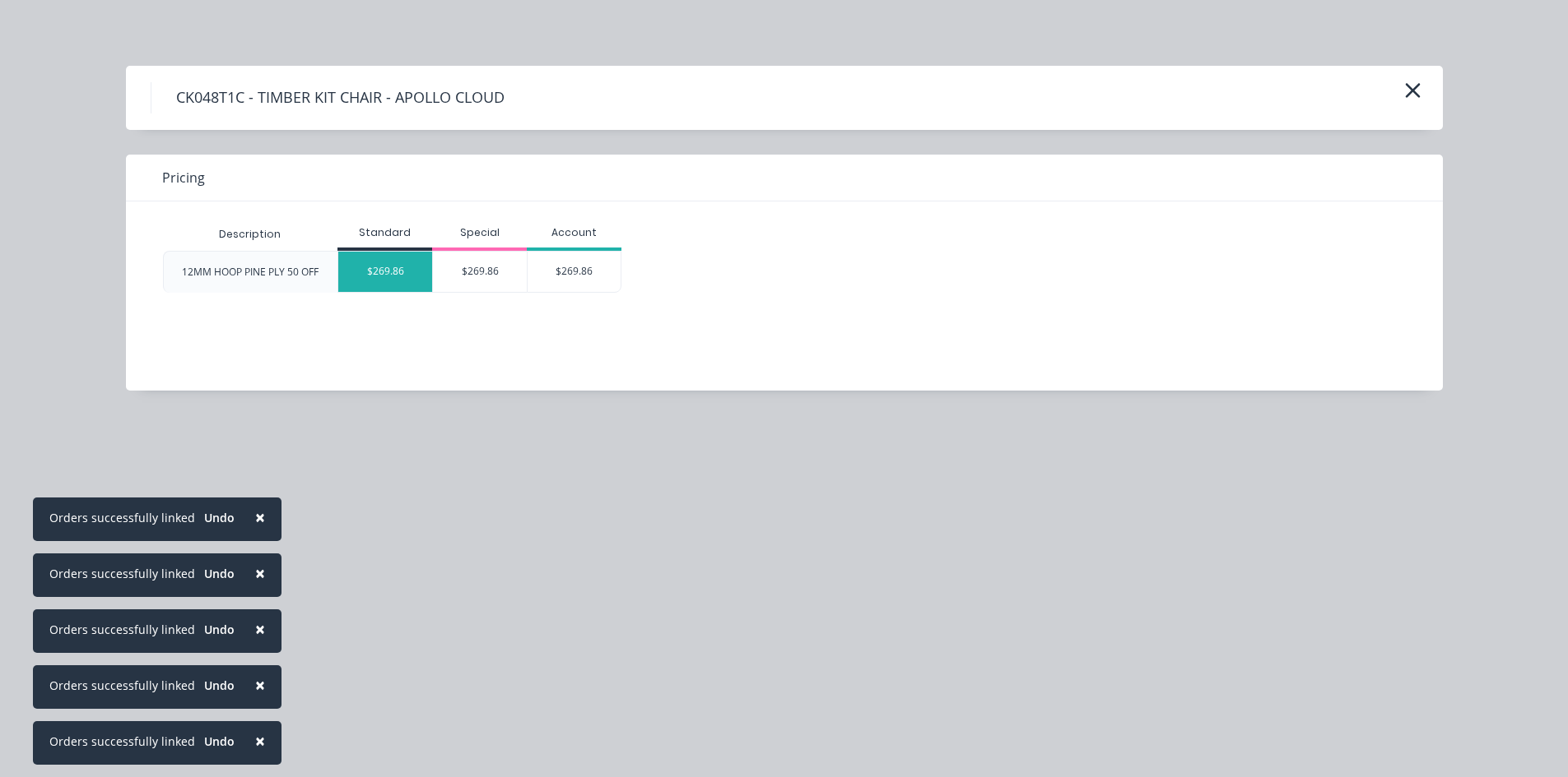
click at [391, 291] on div "$269.86" at bounding box center [385, 272] width 94 height 40
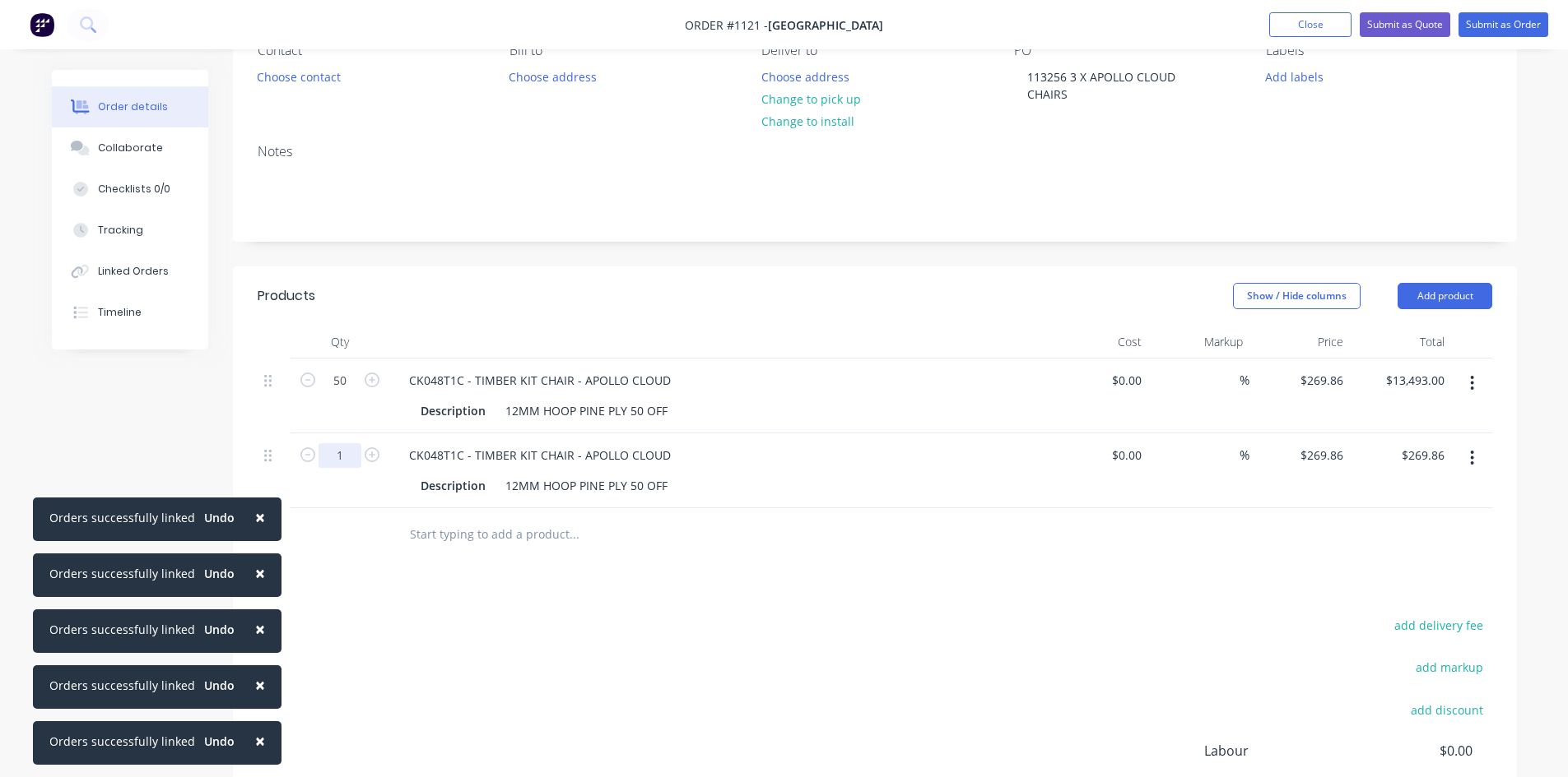
click at [357, 393] on input "1" at bounding box center [339, 381] width 43 height 25
type input "50"
type input "$13,493.00"
click at [1422, 294] on button "Add product" at bounding box center [1445, 296] width 95 height 27
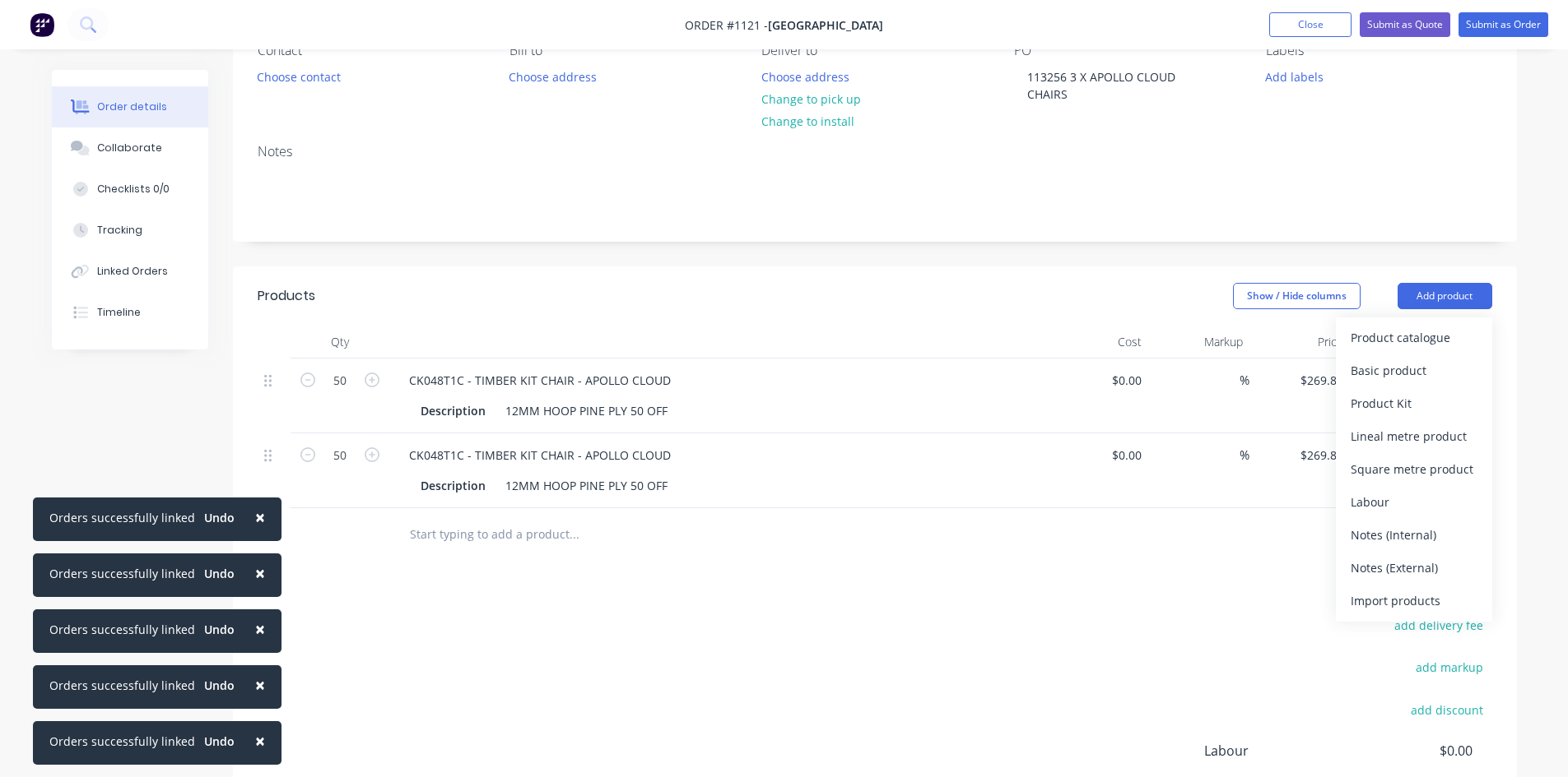
click at [413, 538] on input "text" at bounding box center [573, 535] width 329 height 33
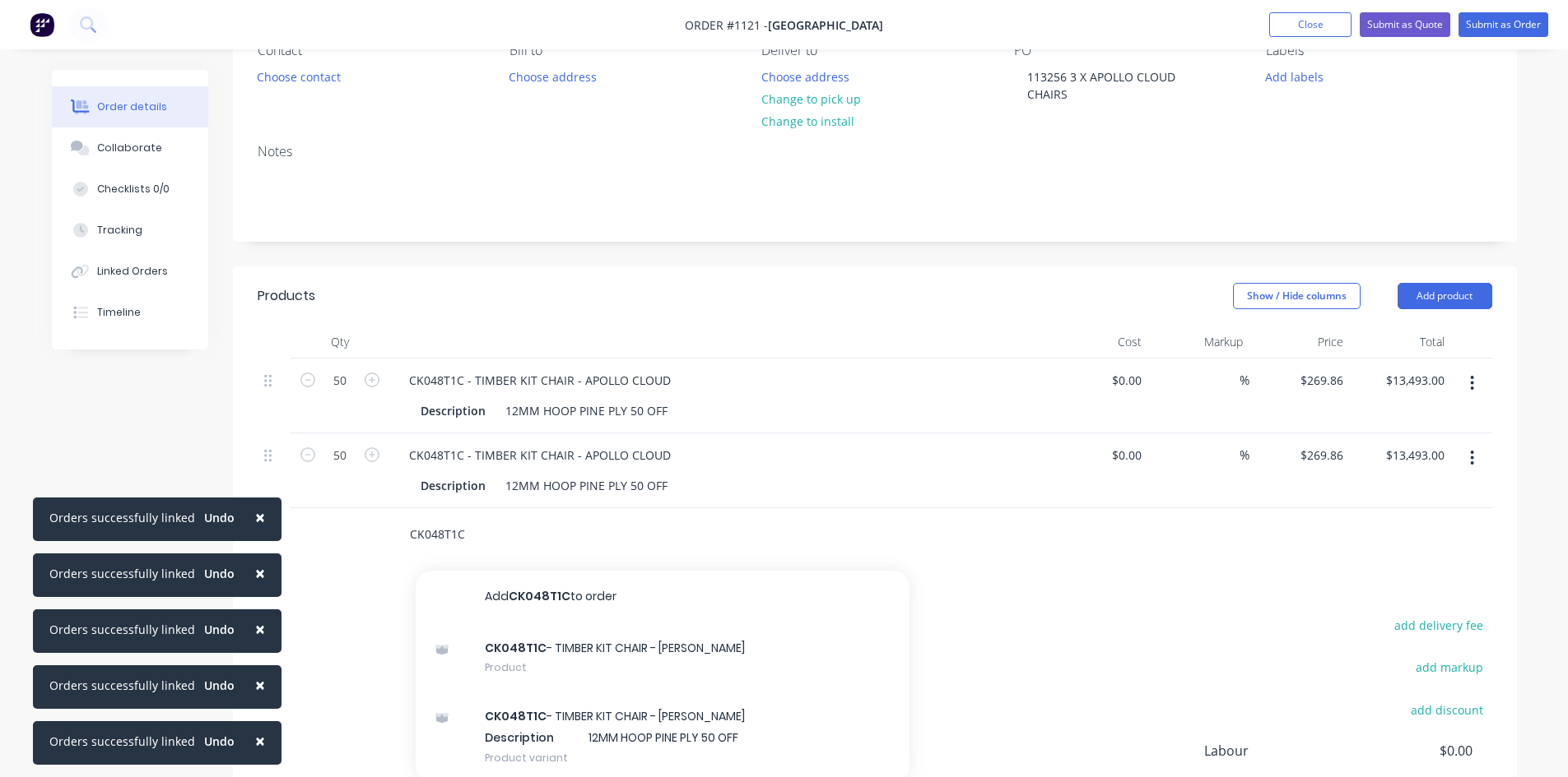
type input "CK048T1C"
click at [545, 723] on div "CK048T1C - TIMBER KIT CHAIR - APOLLO CLOUD Description 12MM HOOP PINE PLY 50 OF…" at bounding box center [662, 736] width 494 height 90
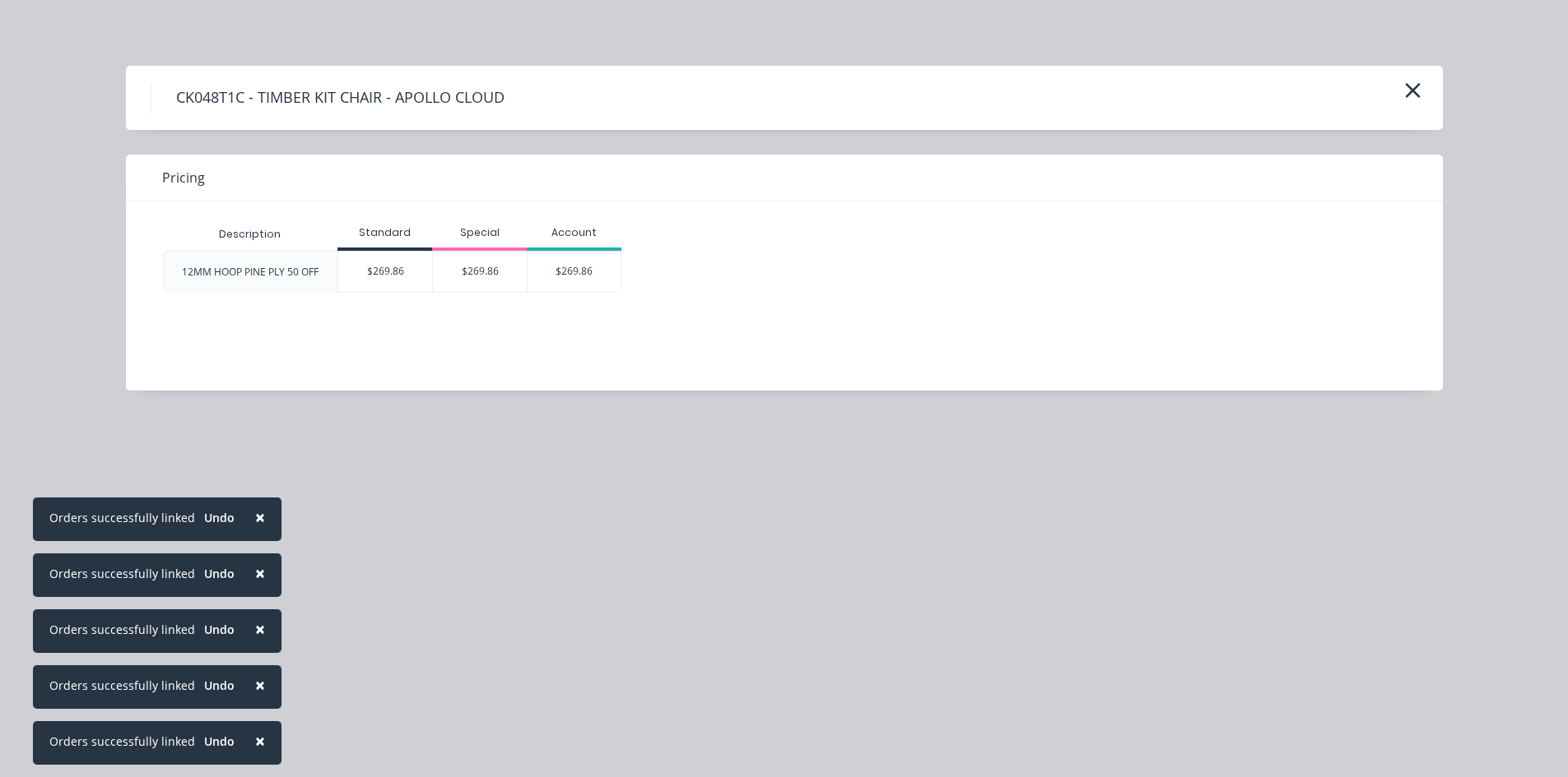
click at [371, 275] on div "$269.86" at bounding box center [385, 272] width 94 height 40
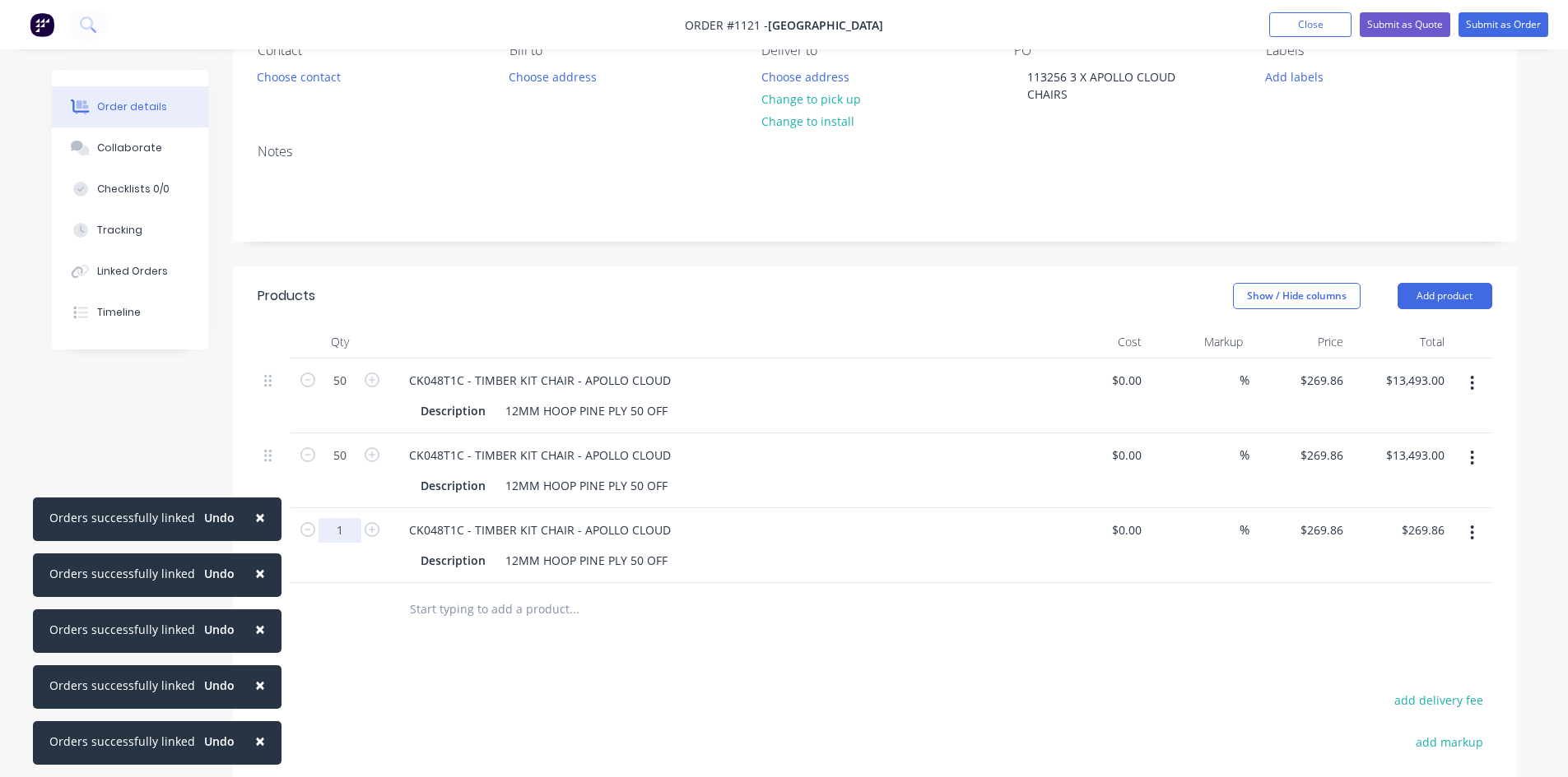
click at [351, 393] on input "1" at bounding box center [339, 381] width 43 height 25
type input "50"
type input "$13,493.00"
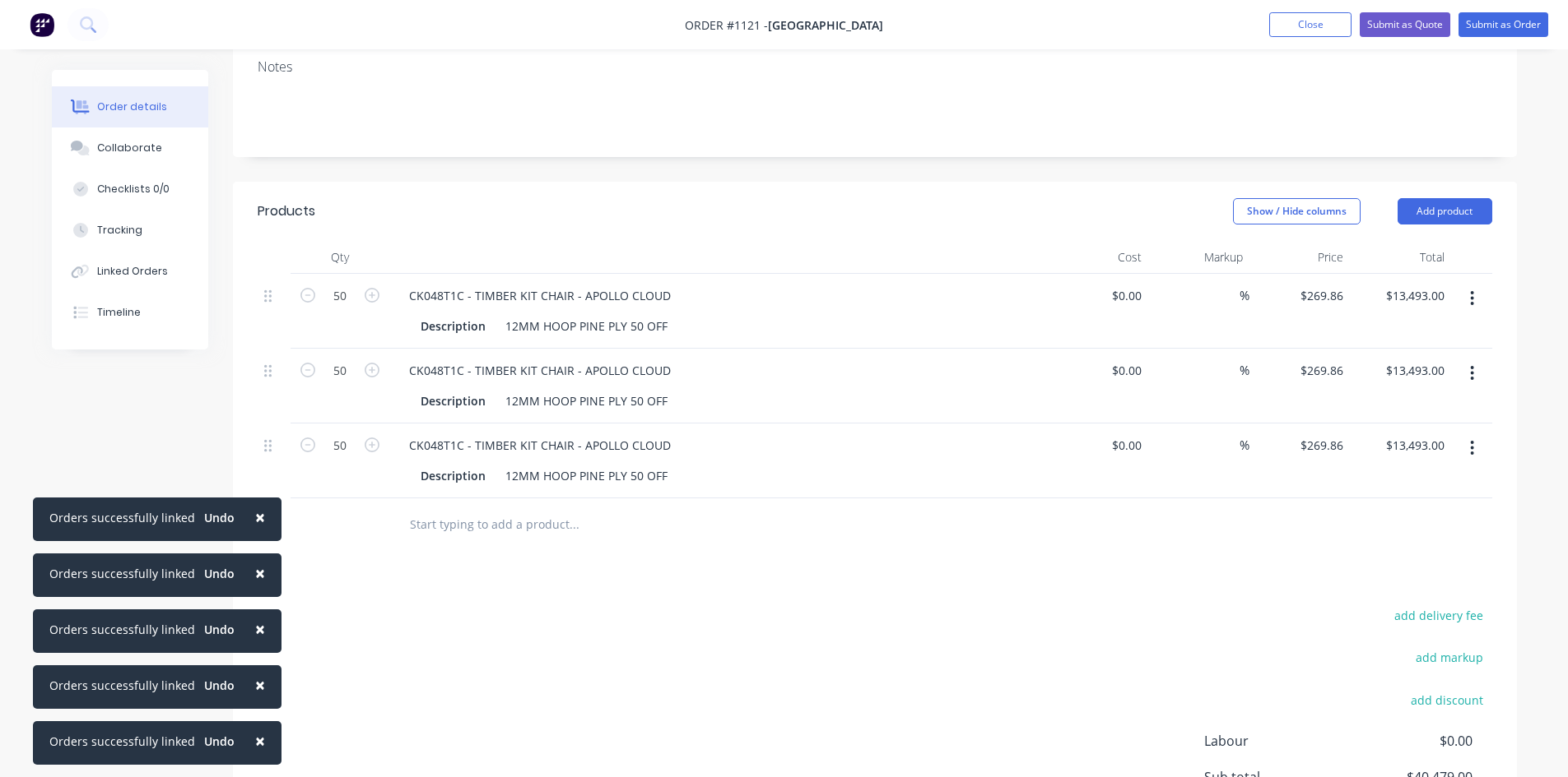
scroll to position [329, 0]
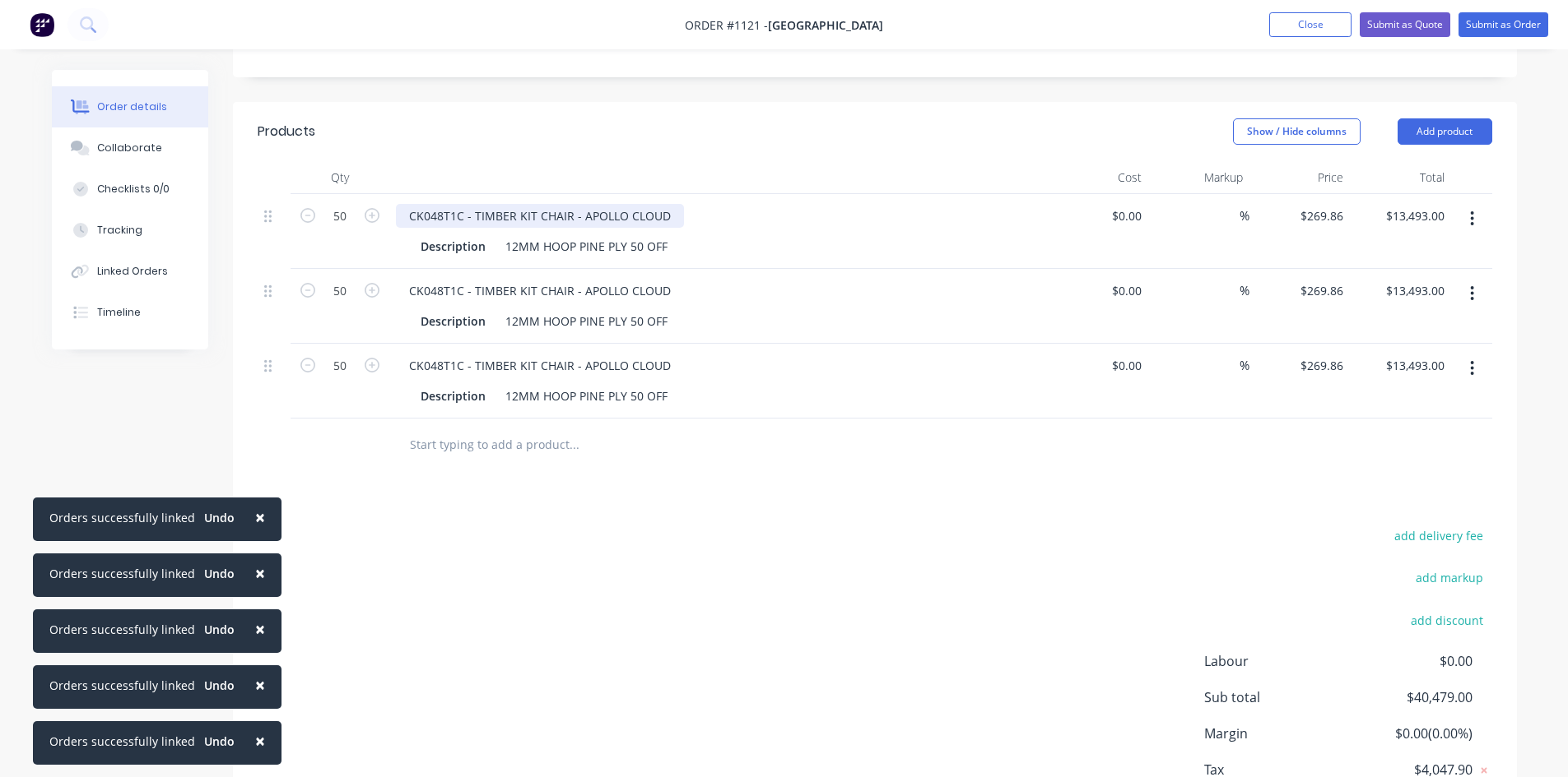
click at [673, 217] on div "CK048T1C - TIMBER KIT CHAIR - APOLLO CLOUD" at bounding box center [540, 216] width 288 height 24
click at [679, 287] on div "CK048T1C - TIMBER KIT CHAIR - APOLLO CLOUD" at bounding box center [540, 291] width 288 height 24
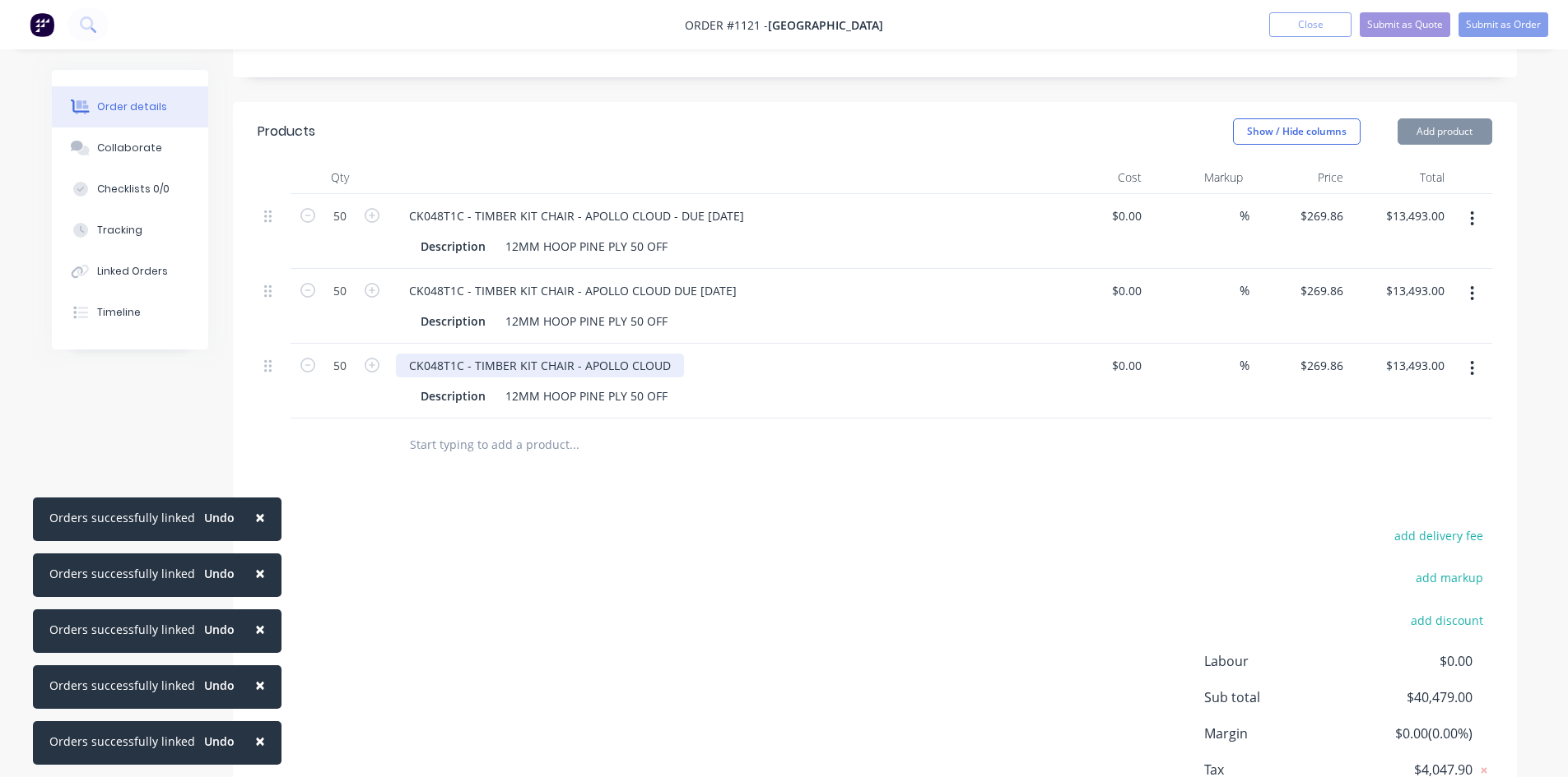
click at [671, 367] on div "CK048T1C - TIMBER KIT CHAIR - APOLLO CLOUD" at bounding box center [540, 365] width 288 height 24
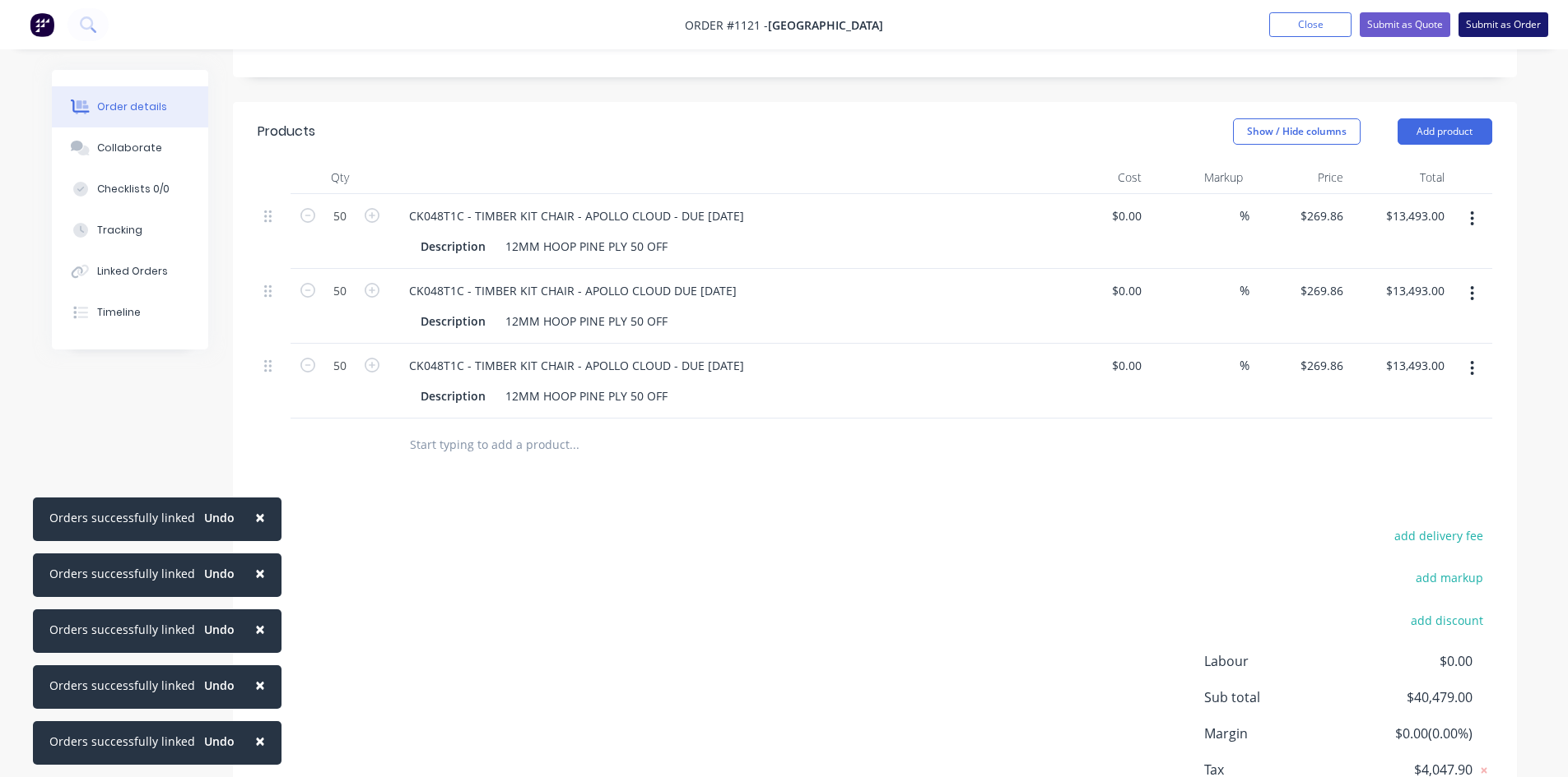
click at [1526, 26] on button "Submit as Order" at bounding box center [1503, 25] width 89 height 25
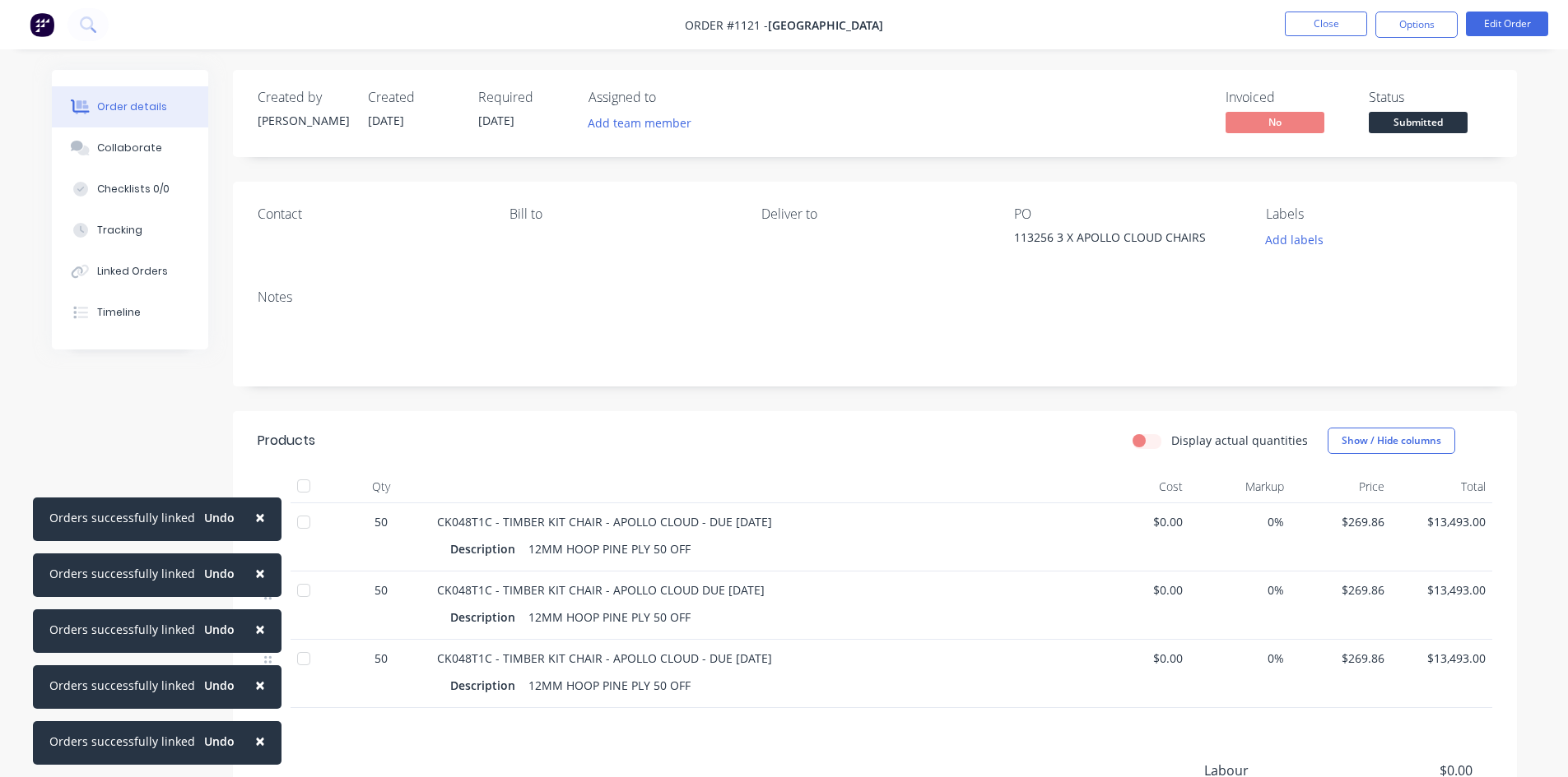
click at [1408, 117] on span "Submitted" at bounding box center [1418, 123] width 99 height 21
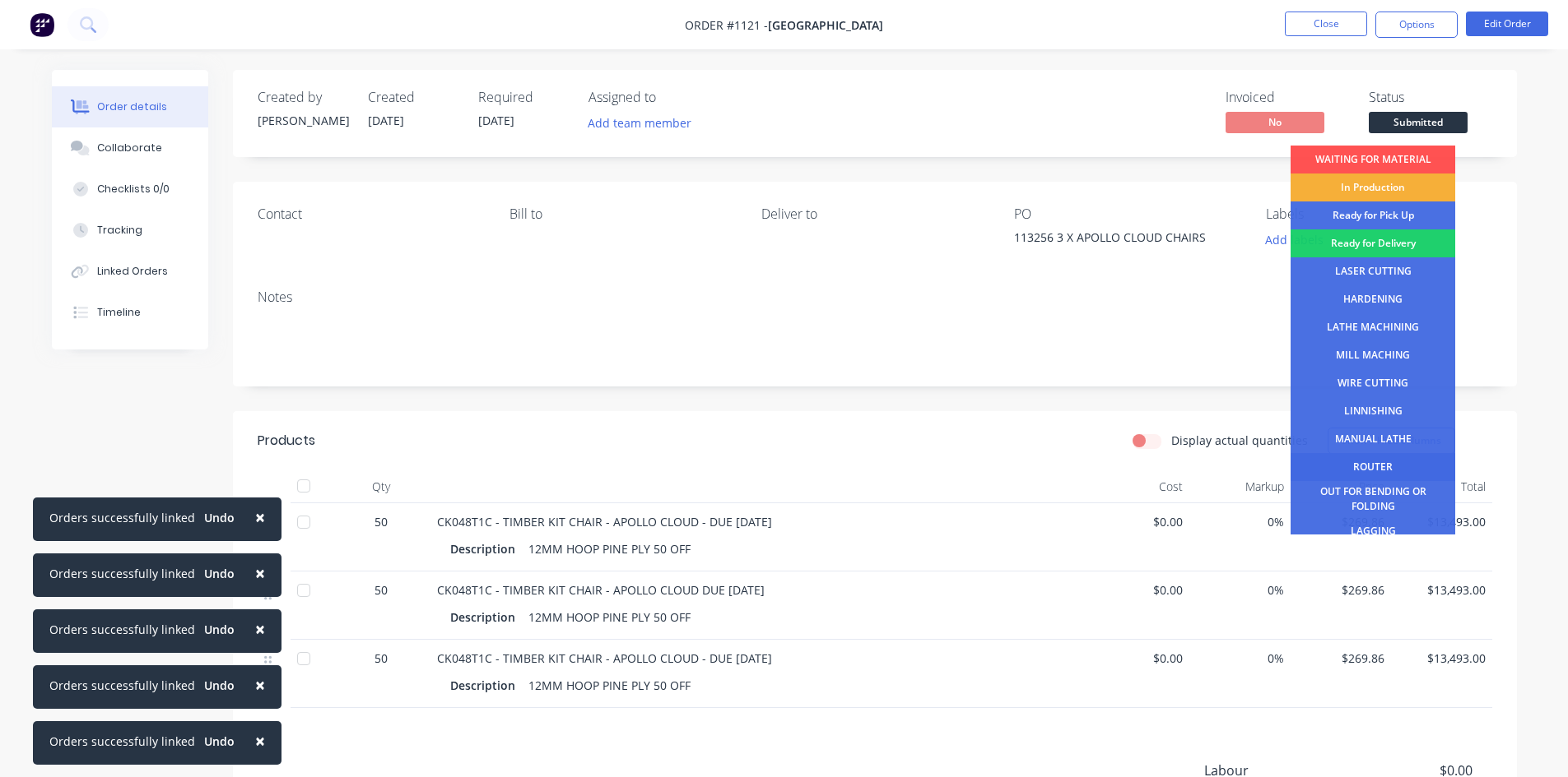
click at [1381, 468] on div "ROUTER" at bounding box center [1372, 466] width 164 height 28
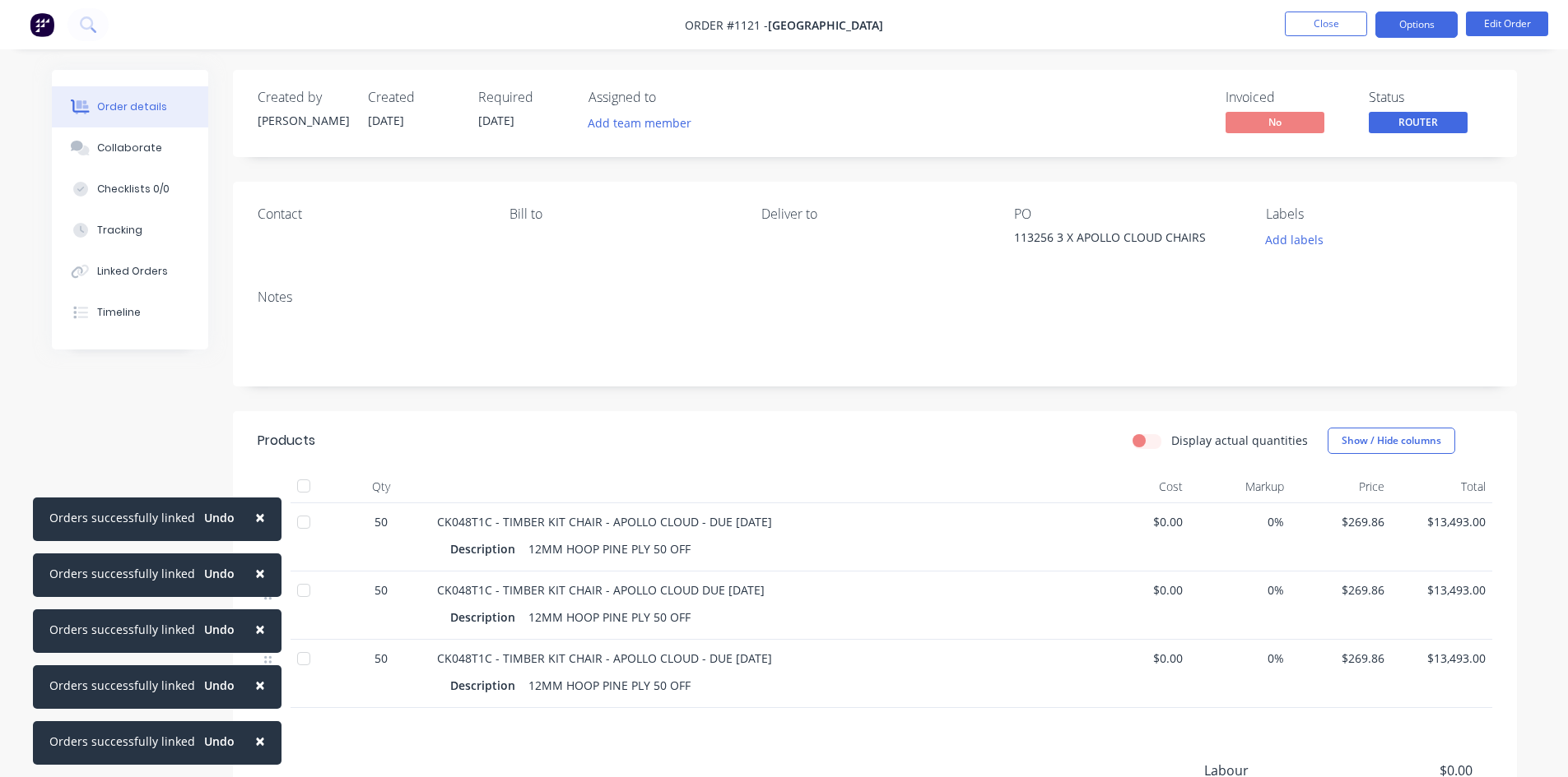
click at [1438, 22] on button "Options" at bounding box center [1416, 25] width 83 height 27
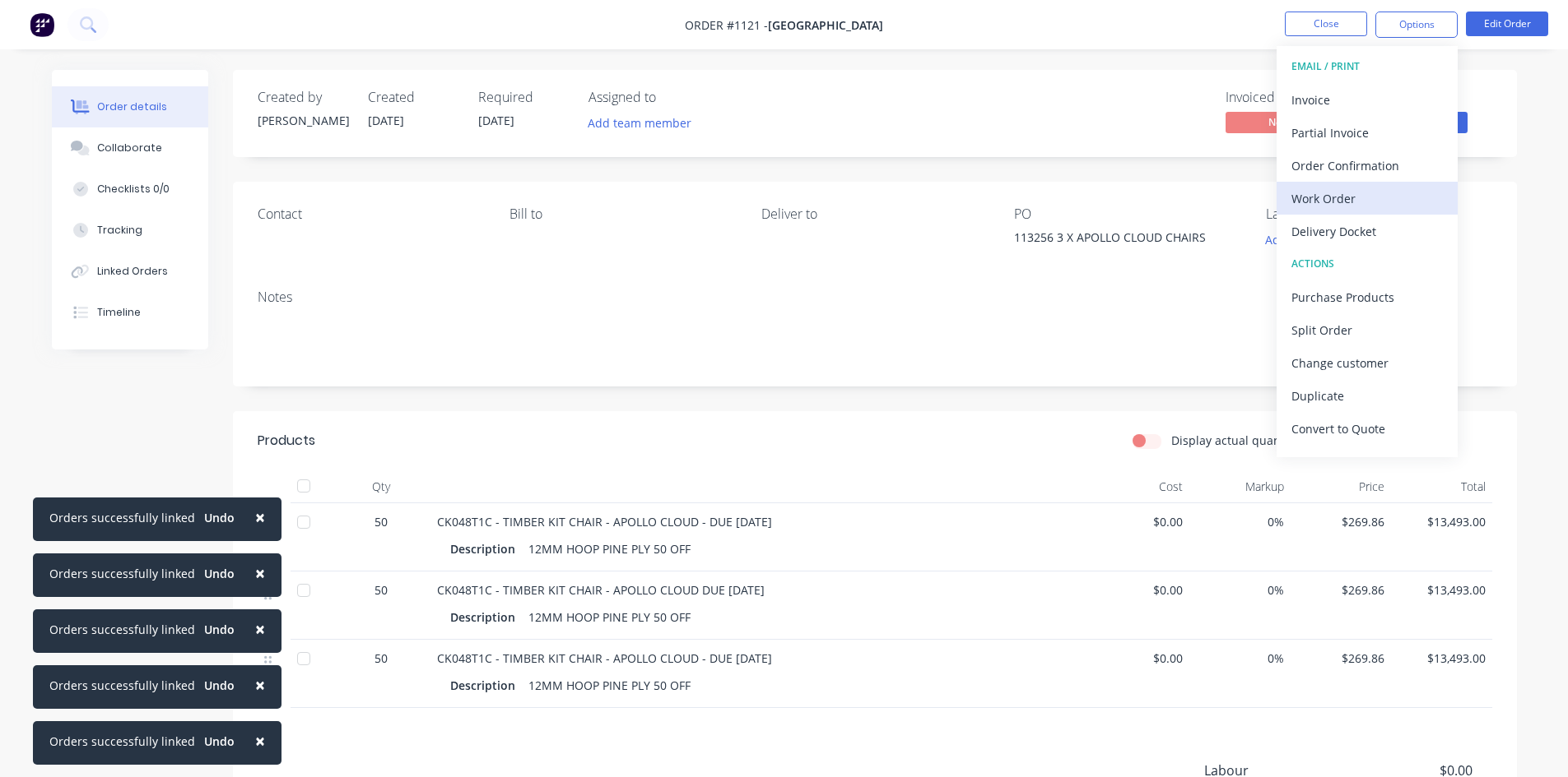
click at [1320, 211] on button "Work Order" at bounding box center [1367, 198] width 182 height 33
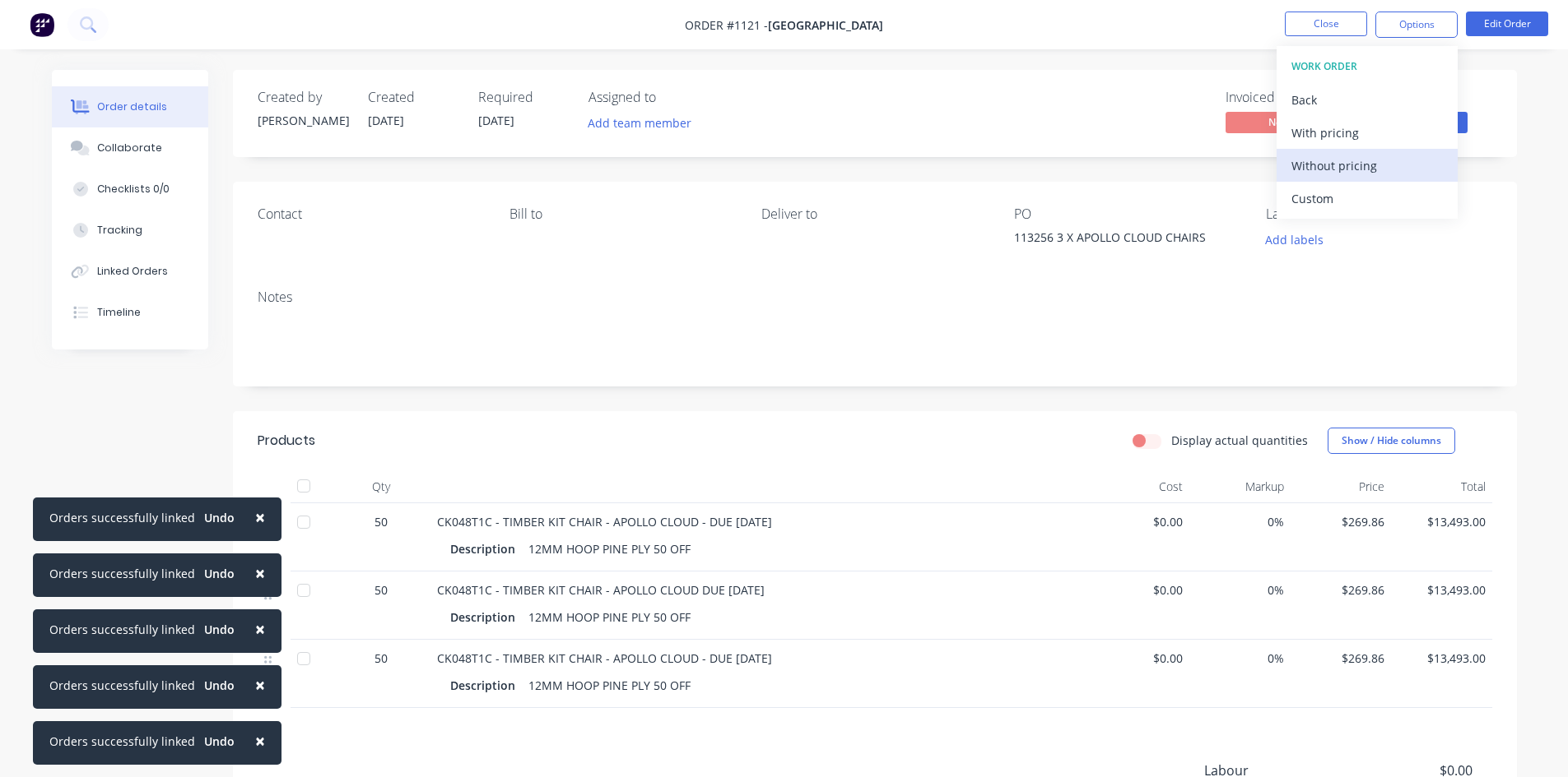
click at [1299, 163] on div "Without pricing" at bounding box center [1367, 165] width 151 height 24
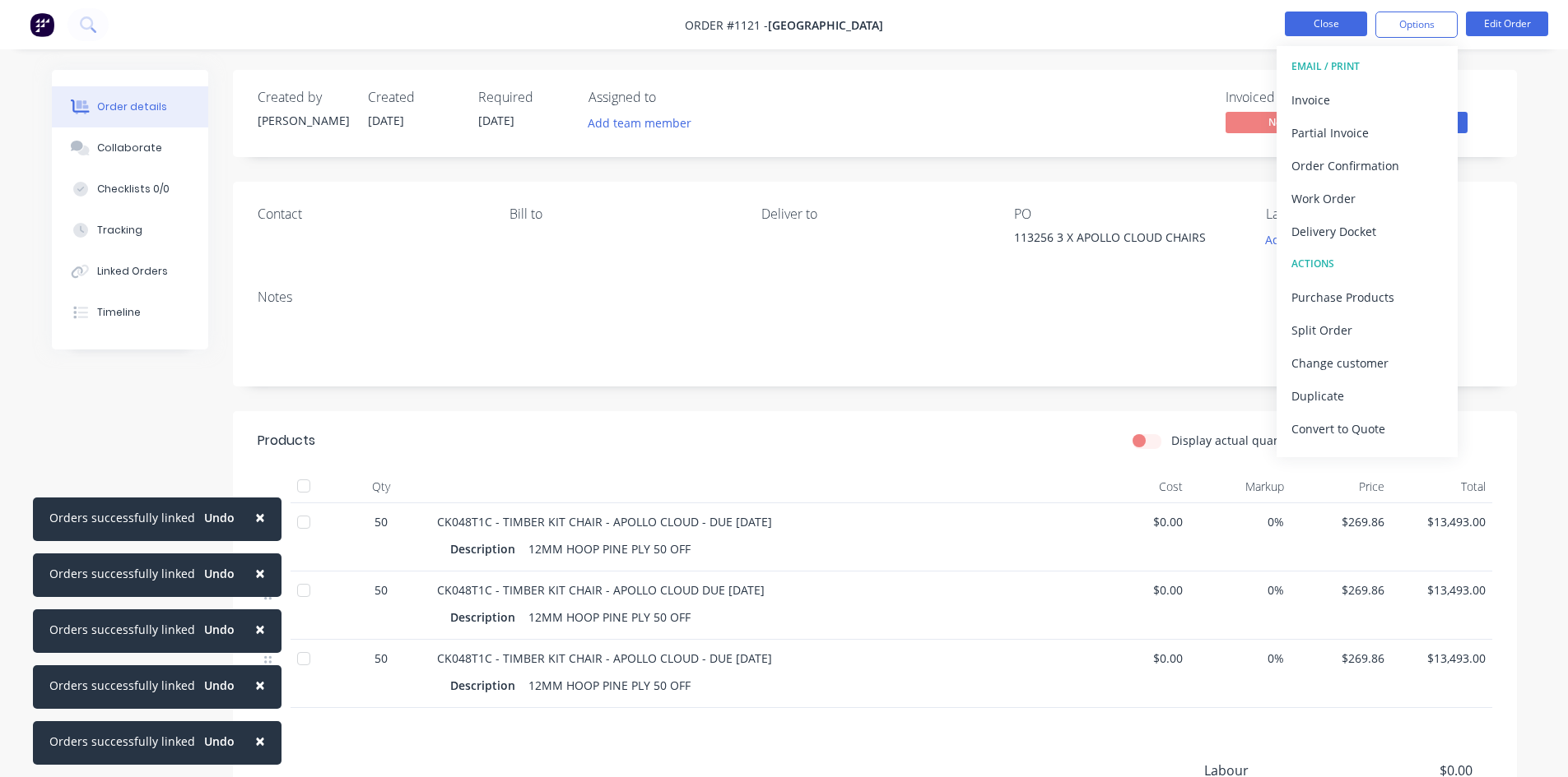
click at [1332, 26] on button "Close" at bounding box center [1326, 24] width 83 height 25
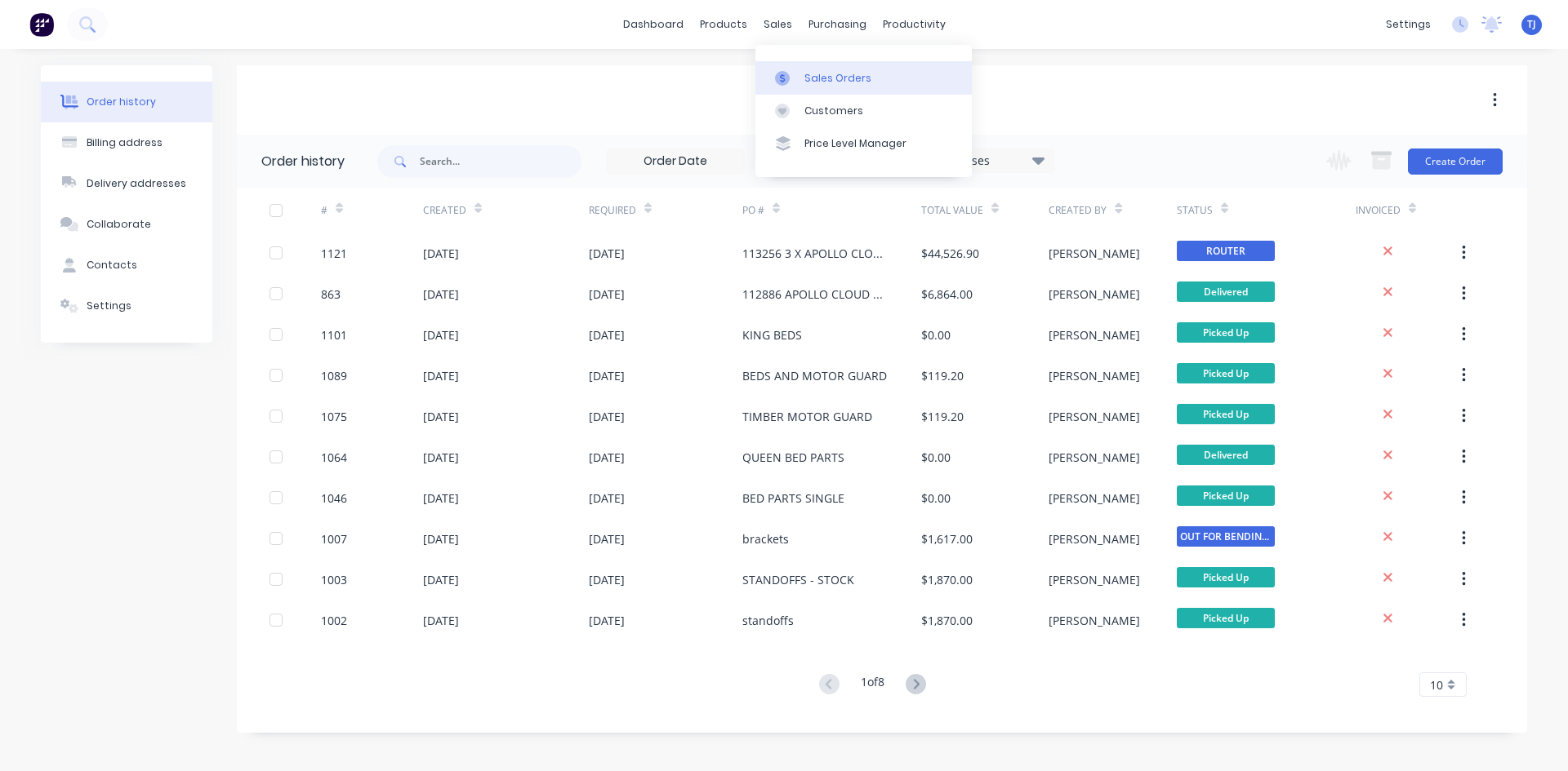
click at [801, 74] on link "Sales Orders" at bounding box center [864, 77] width 217 height 33
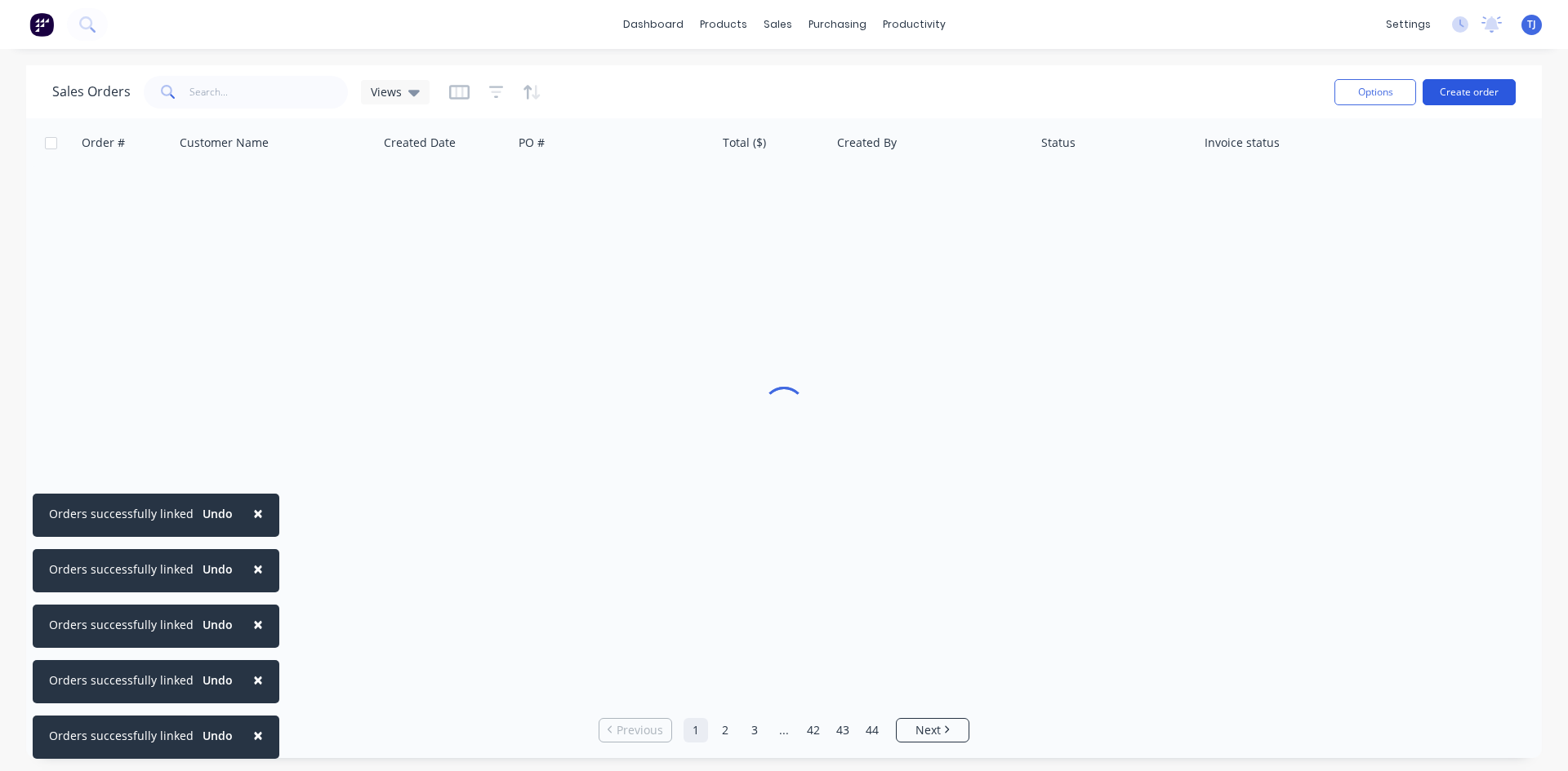
click at [1480, 99] on button "Create order" at bounding box center [1469, 92] width 93 height 26
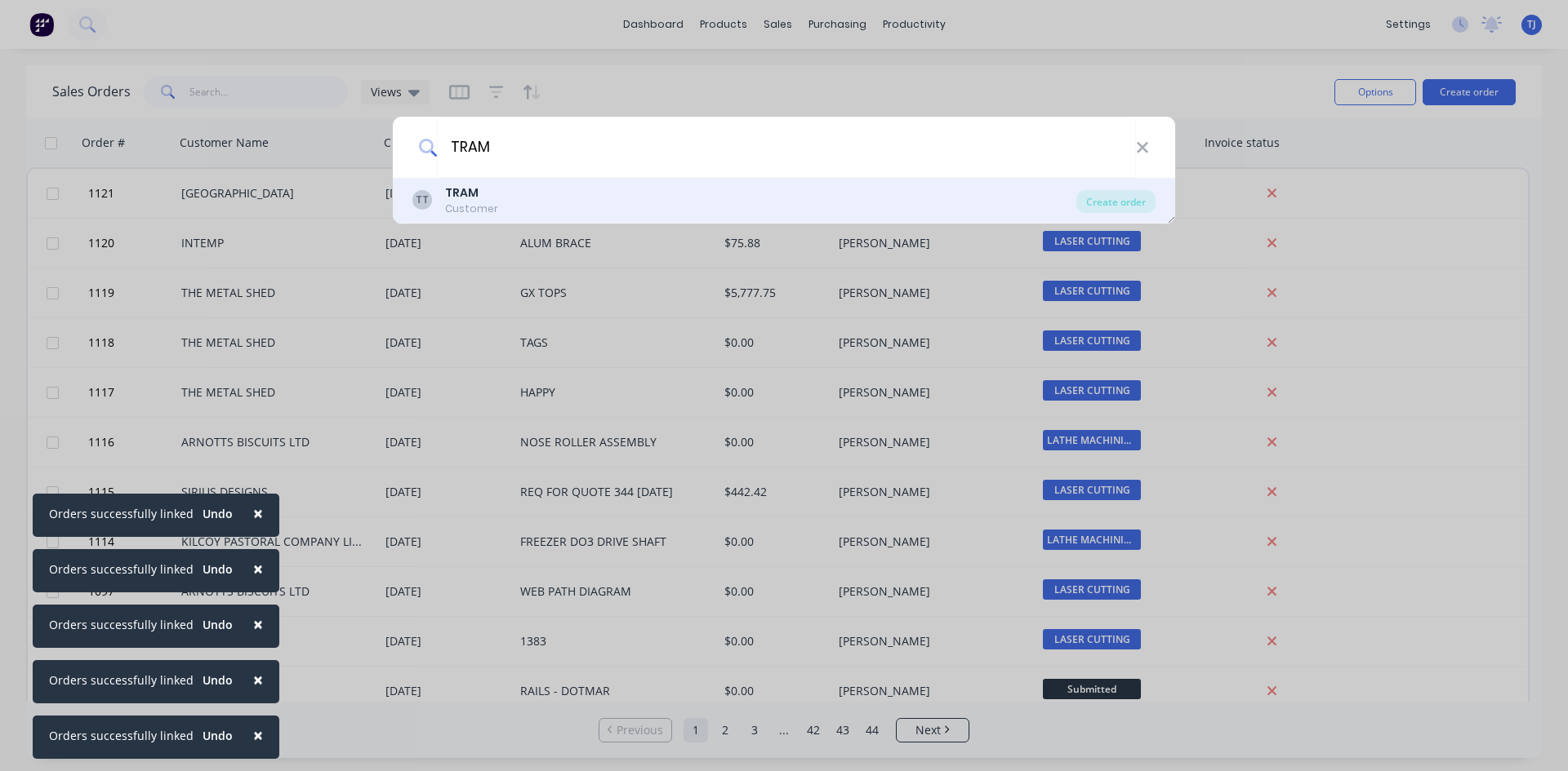
type input "TRAM"
click at [475, 205] on div "Customer" at bounding box center [471, 209] width 53 height 15
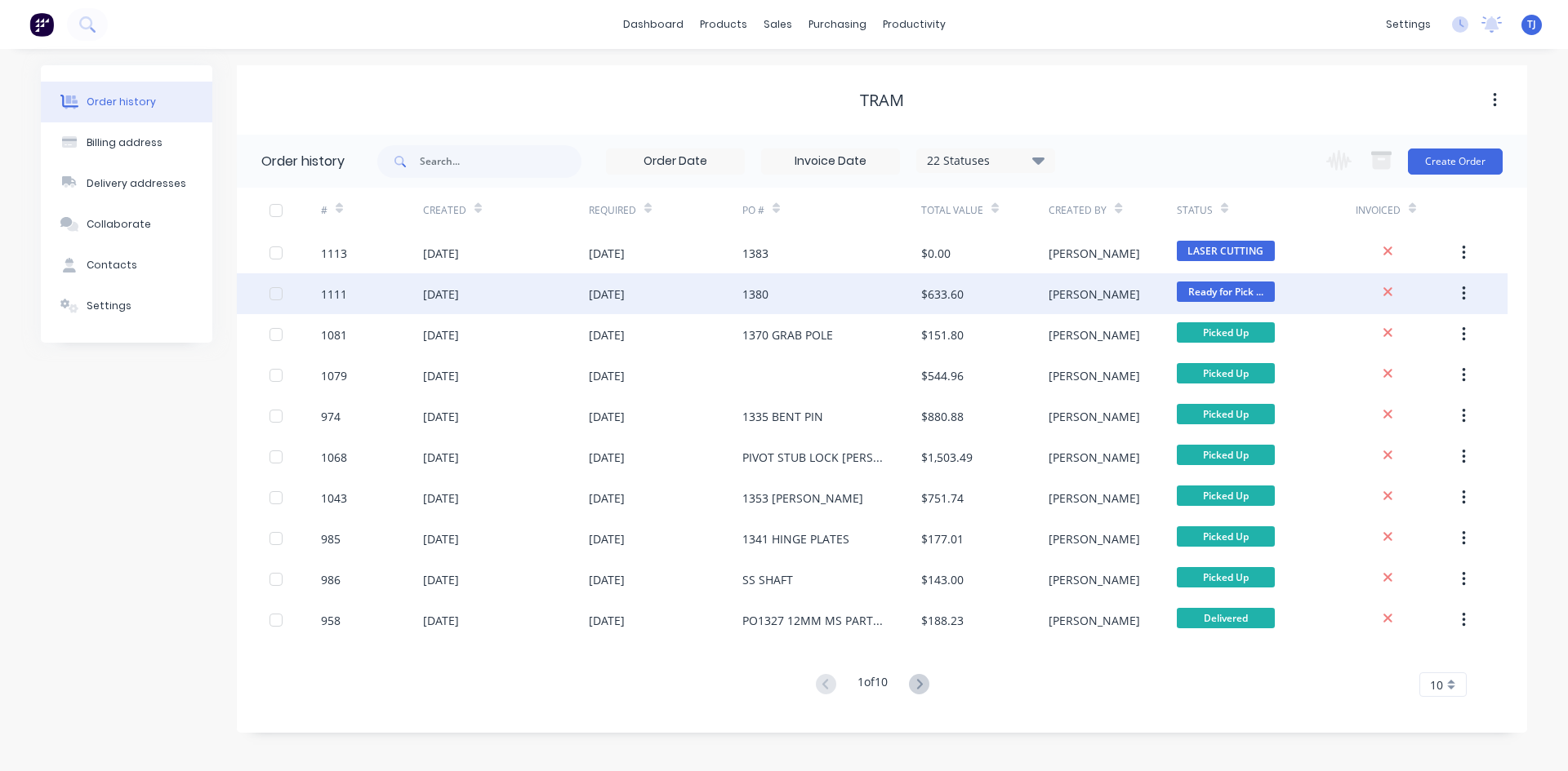
click at [493, 302] on div "[DATE]" at bounding box center [506, 293] width 166 height 41
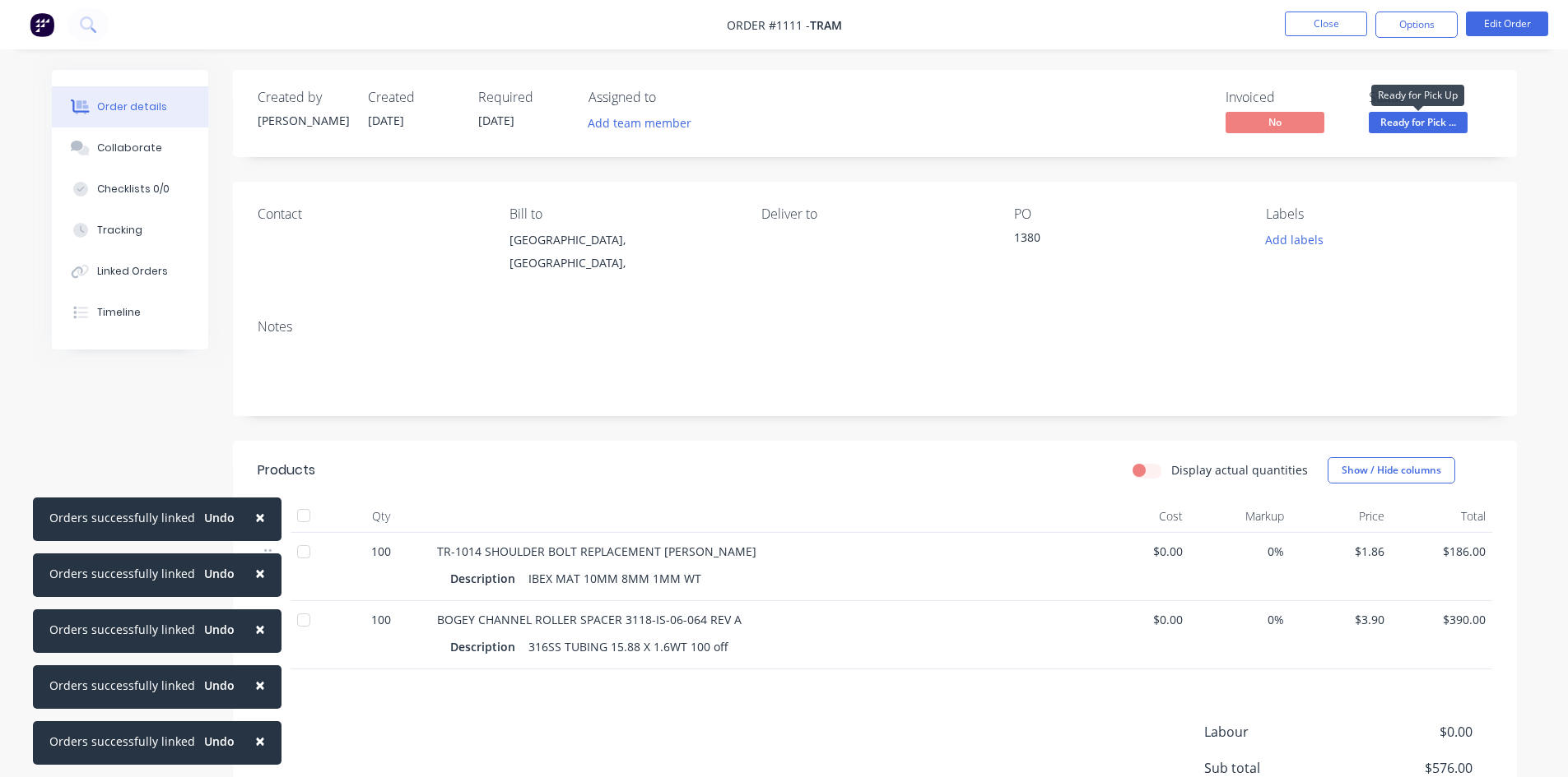
click at [1448, 120] on span "Ready for Pick ..." at bounding box center [1418, 123] width 99 height 21
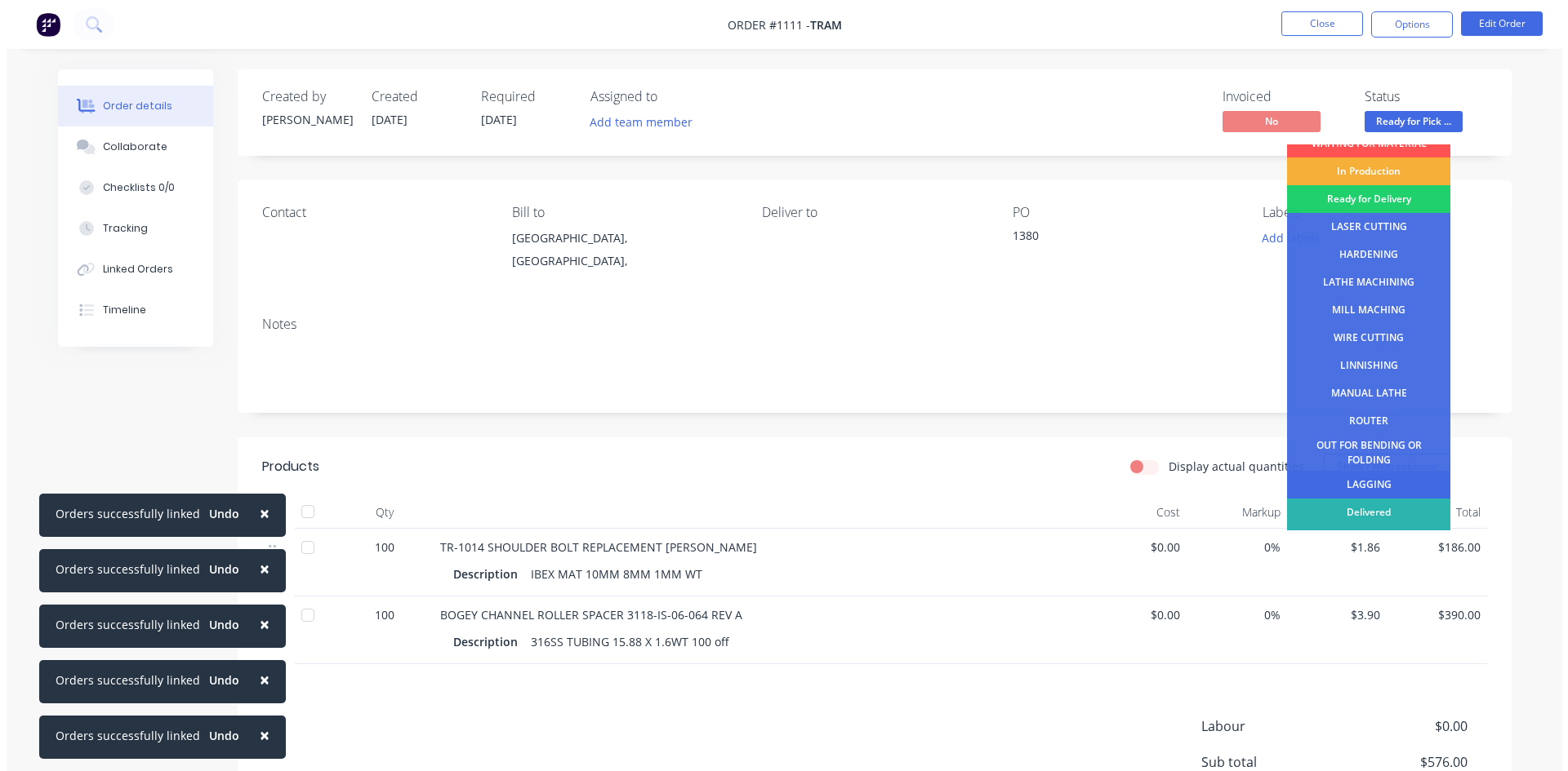
scroll to position [66, 0]
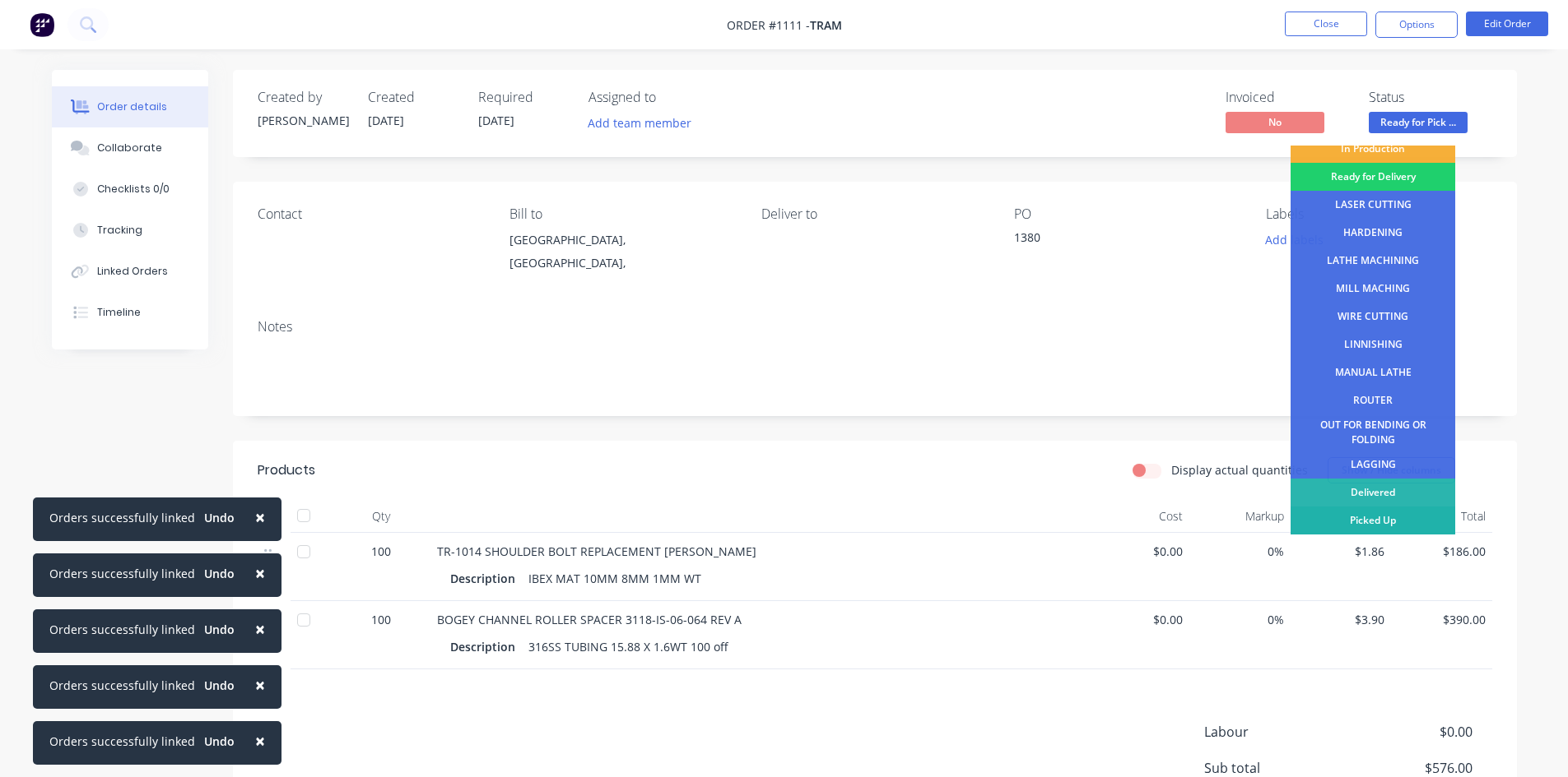
click at [1380, 520] on div "Picked Up" at bounding box center [1372, 520] width 164 height 28
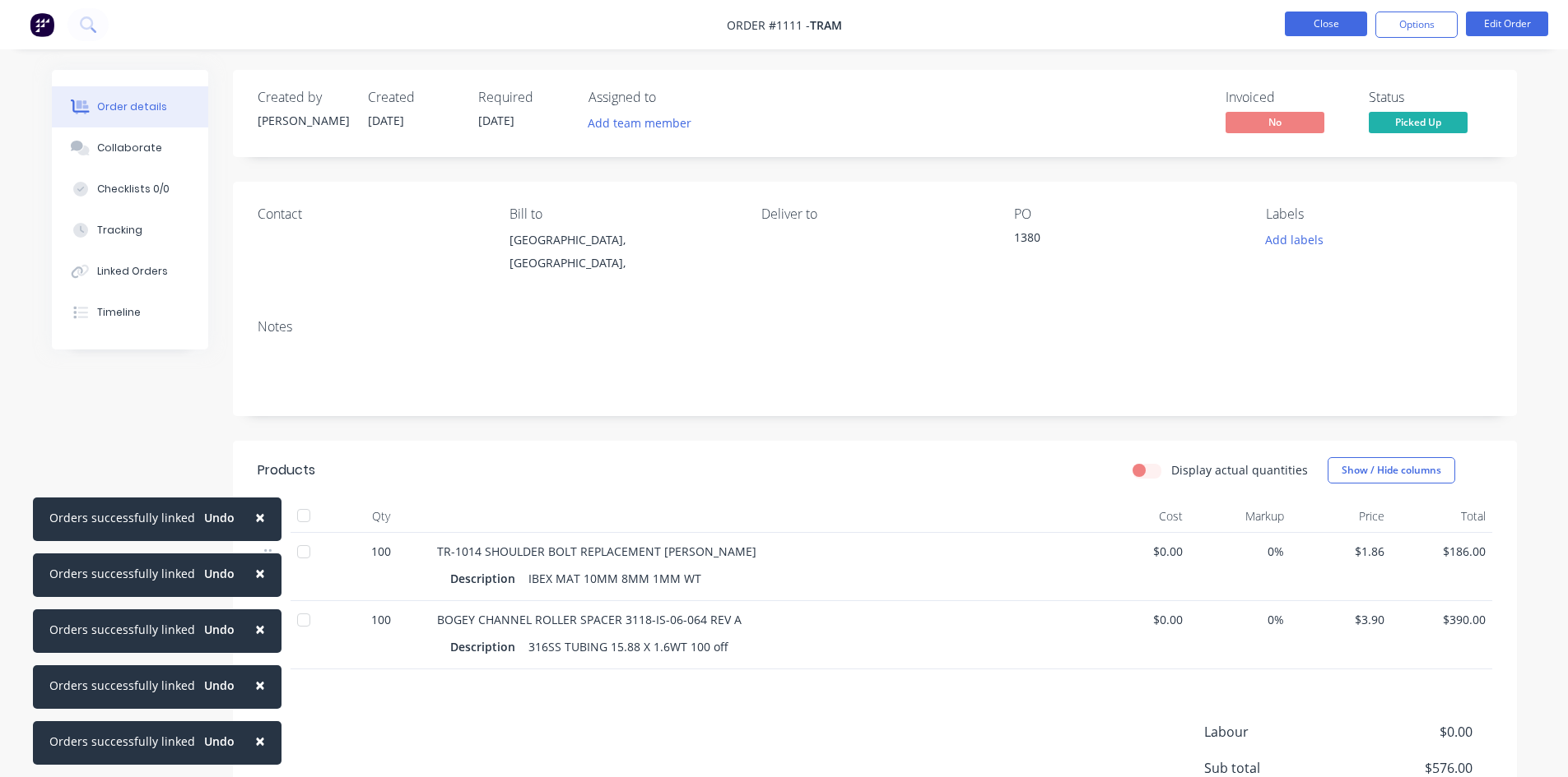
click at [1342, 20] on button "Close" at bounding box center [1326, 24] width 83 height 25
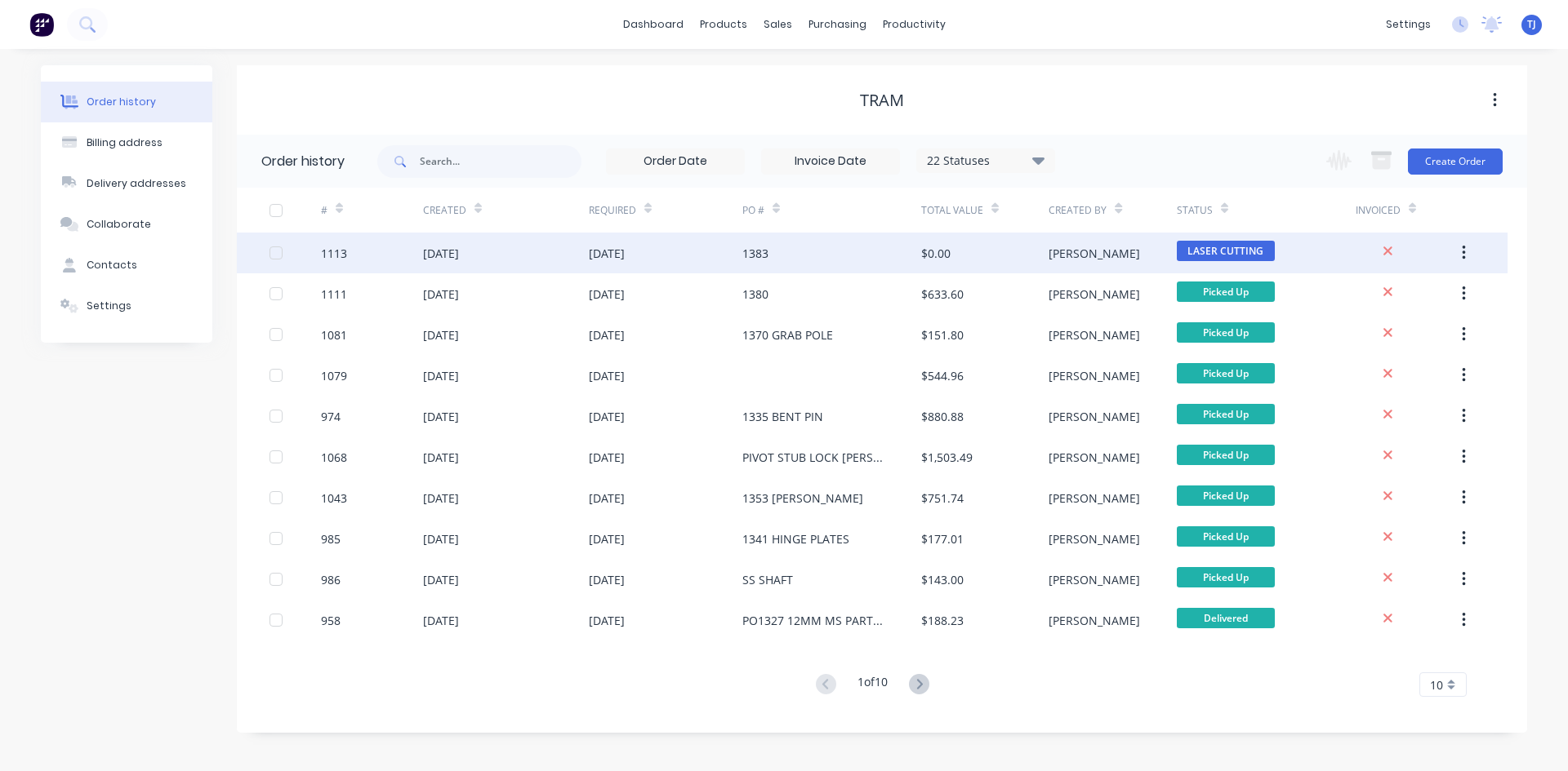
click at [431, 254] on div "[DATE]" at bounding box center [441, 254] width 36 height 17
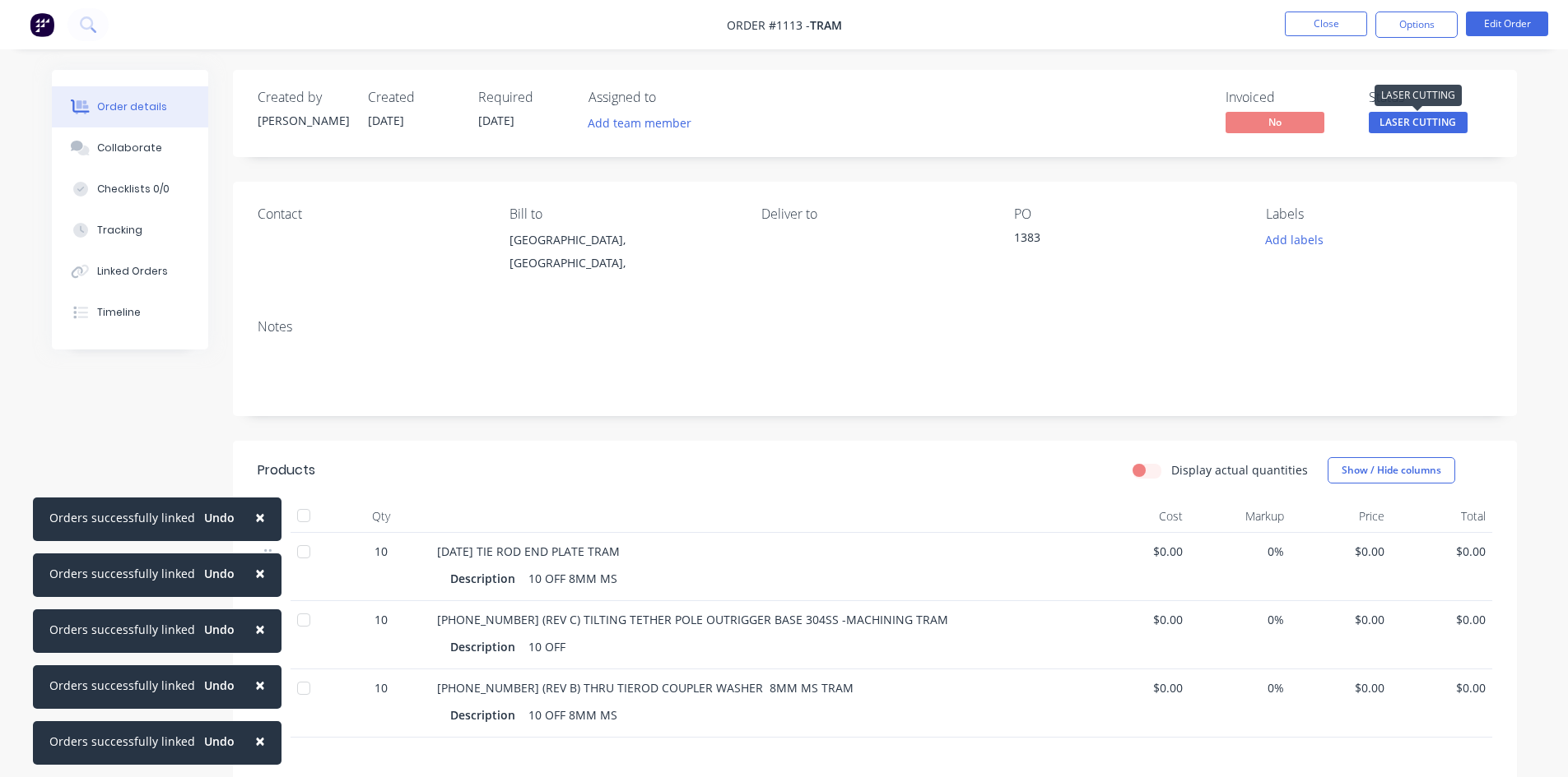
click at [1457, 120] on span "LASER CUTTING" at bounding box center [1418, 123] width 99 height 21
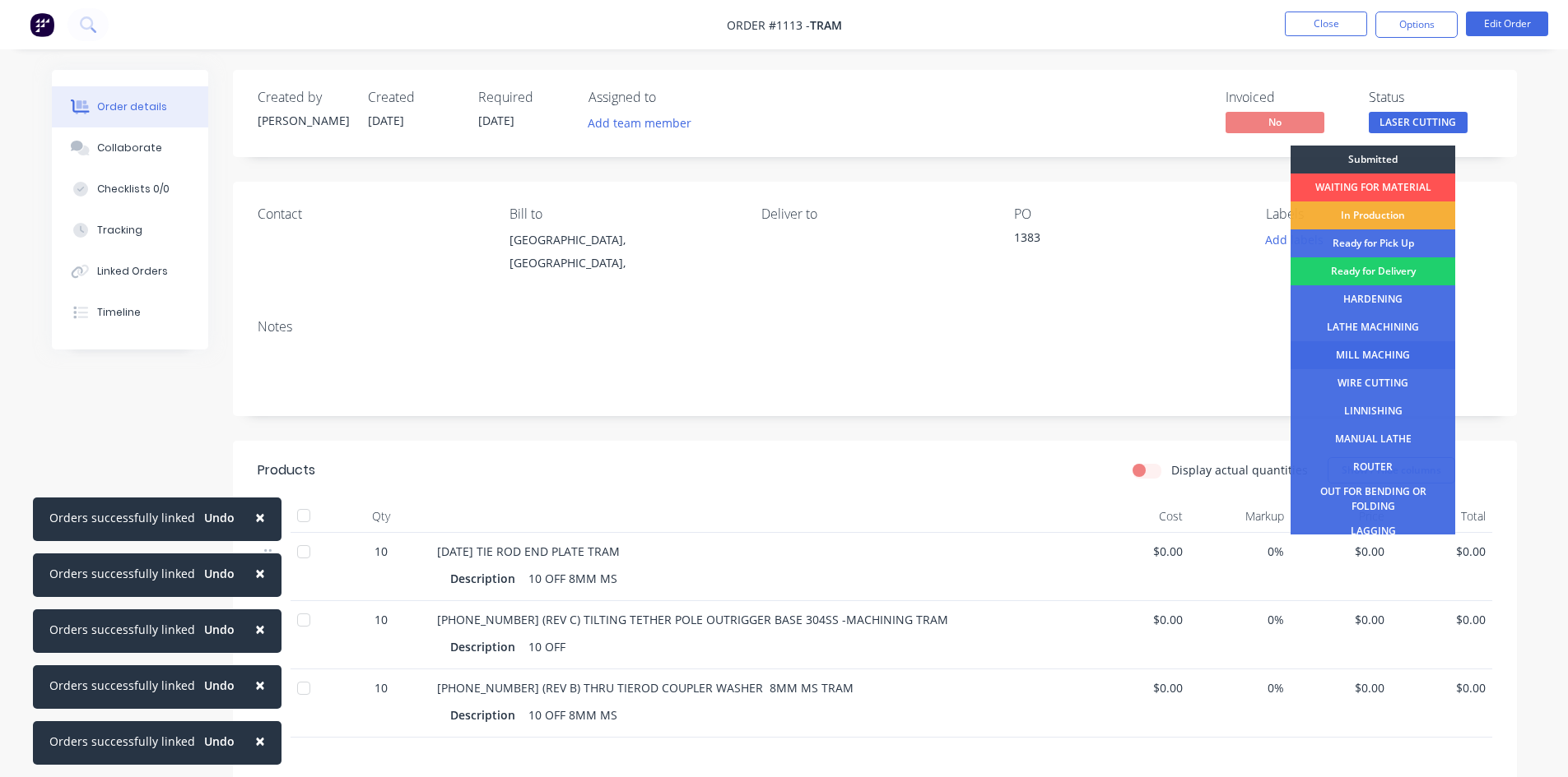
click at [1367, 356] on div "MILL MACHING" at bounding box center [1372, 354] width 164 height 28
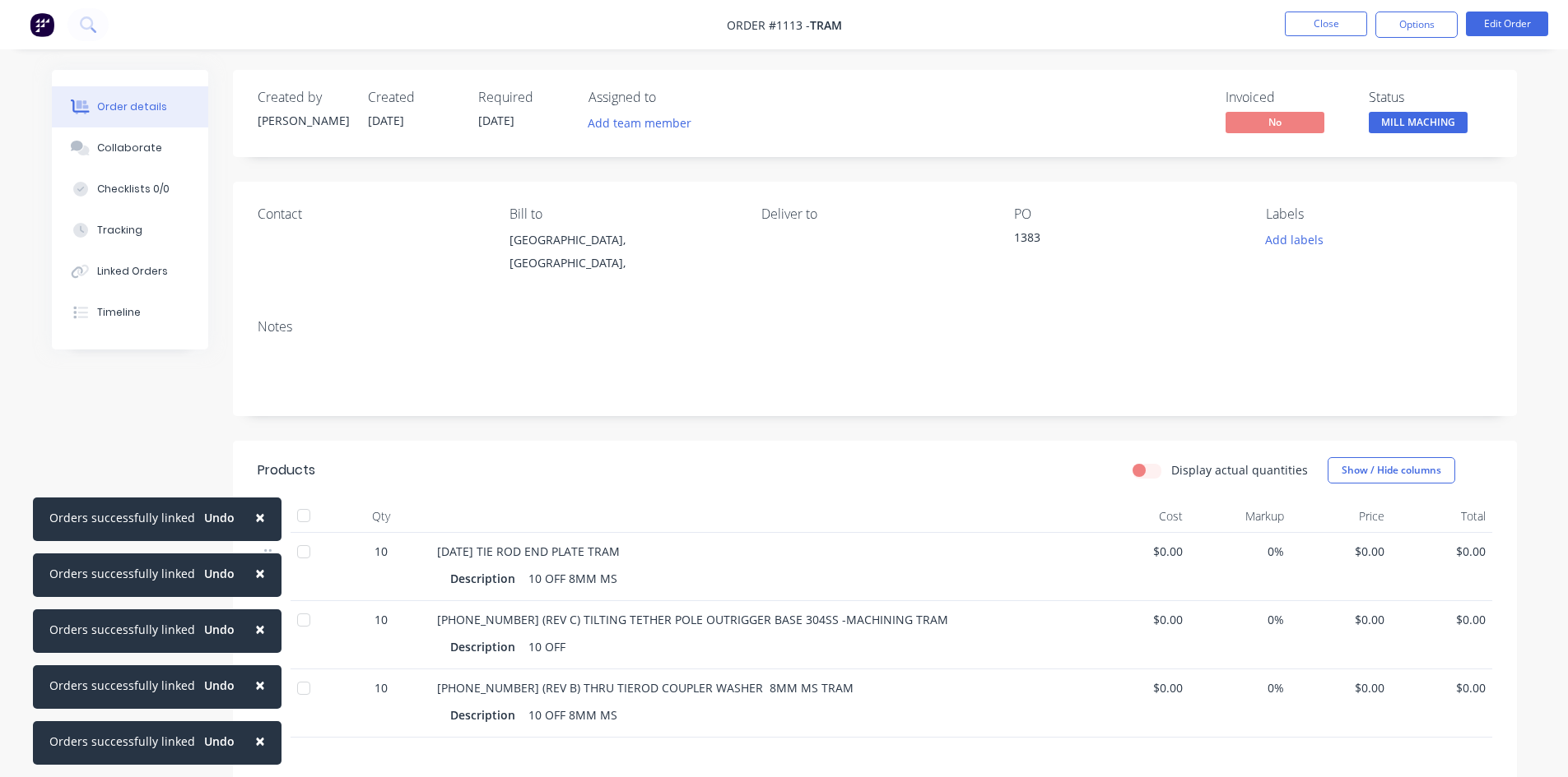
click at [1310, 37] on li "Close" at bounding box center [1326, 25] width 83 height 27
click at [1295, 19] on button "Close" at bounding box center [1326, 24] width 83 height 25
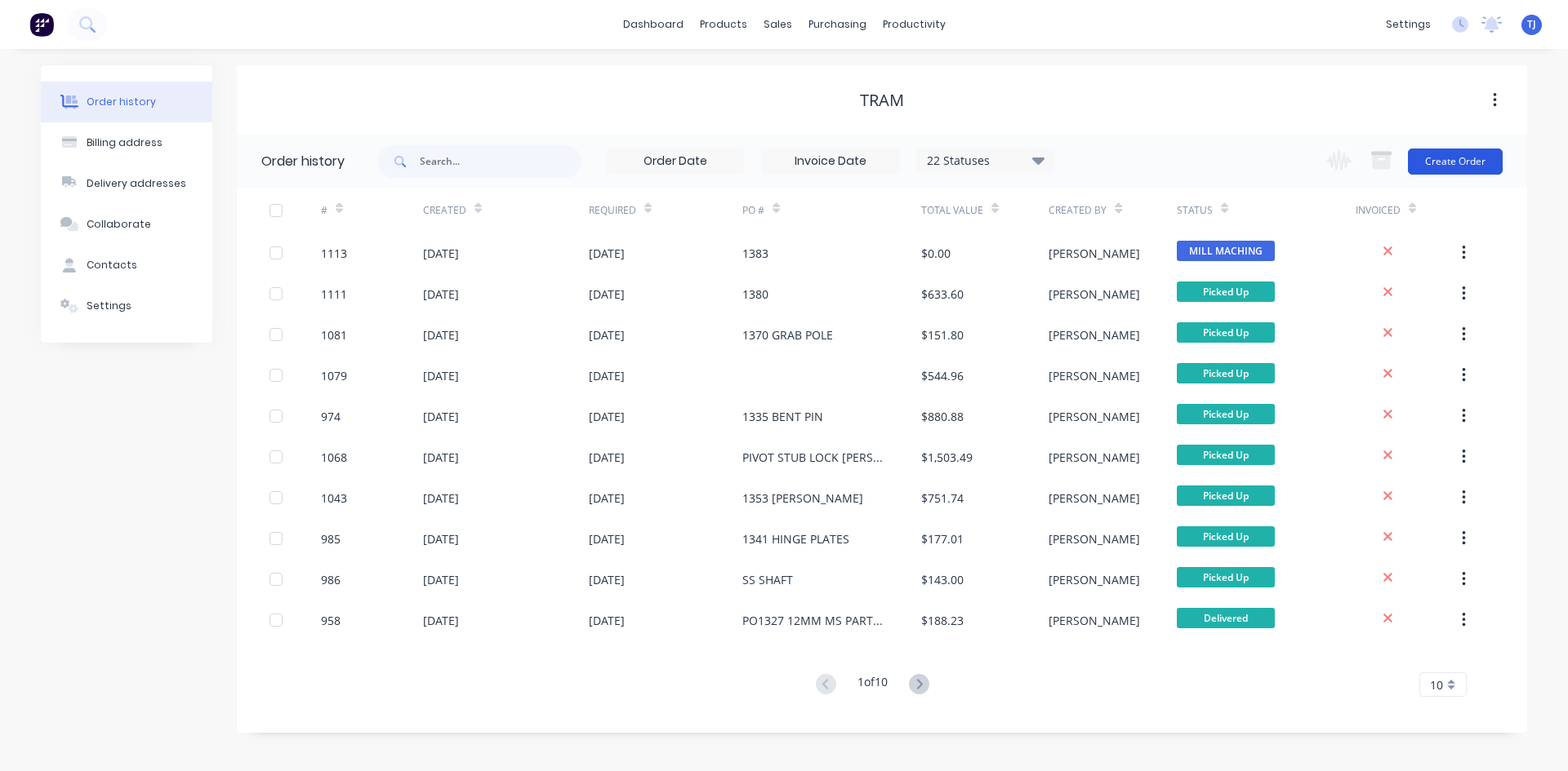
click at [1473, 156] on button "Create Order" at bounding box center [1455, 162] width 94 height 26
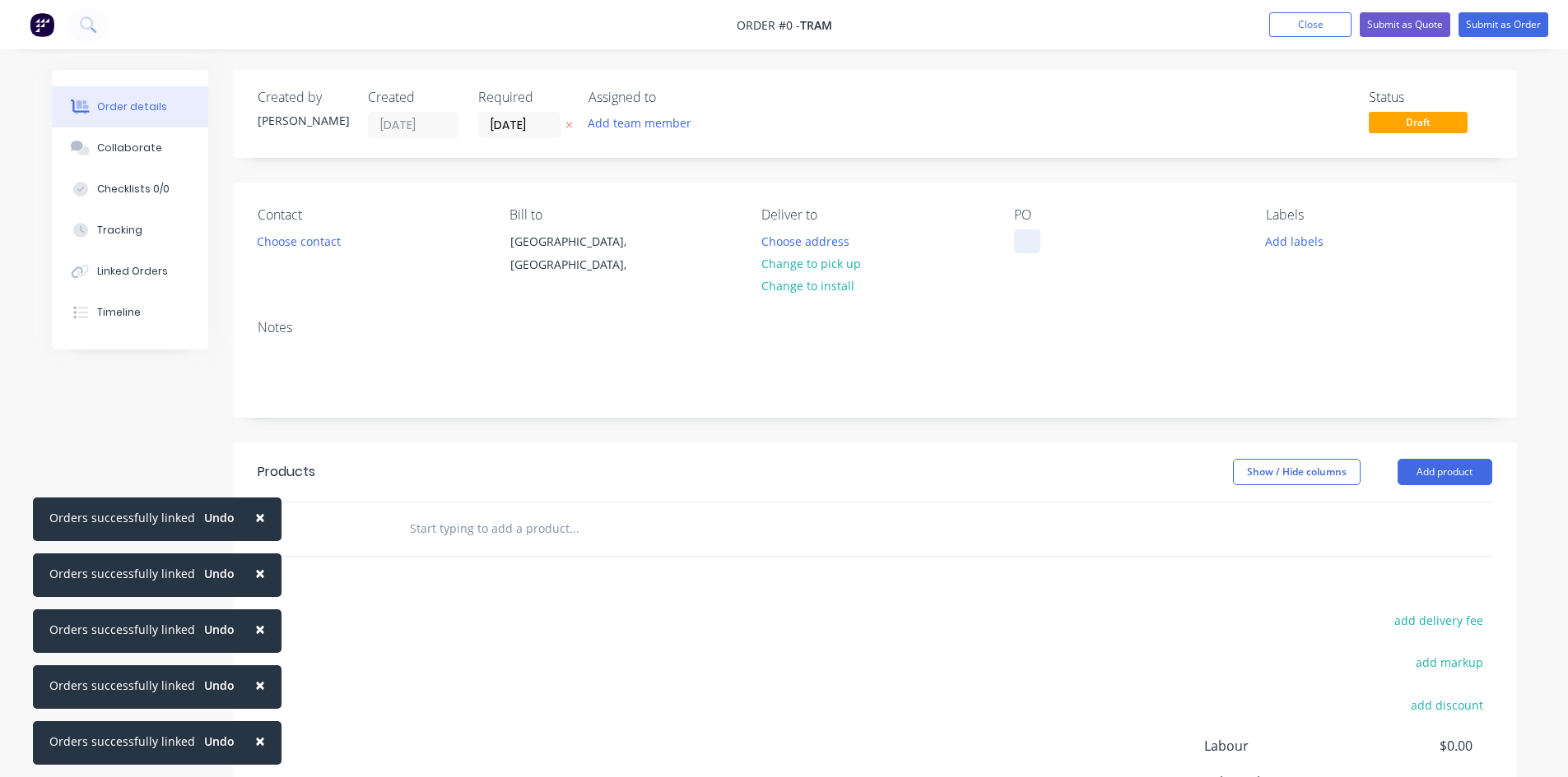
click at [1020, 251] on div at bounding box center [1027, 241] width 27 height 24
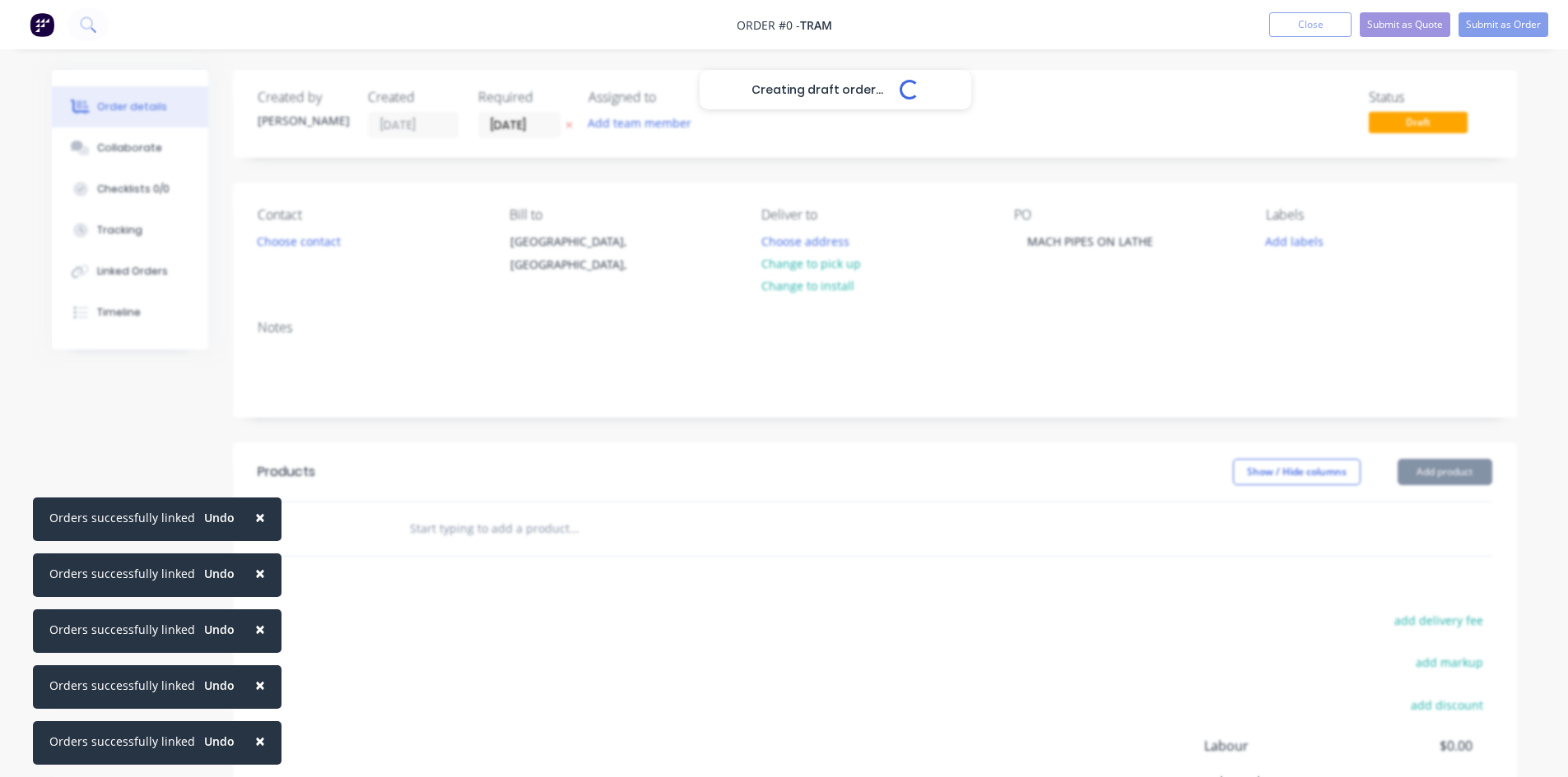
click at [1435, 480] on div "Creating draft order... Loading... Order details Collaborate Checklists 0/0 Tra…" at bounding box center [784, 523] width 1498 height 906
click at [1433, 487] on header "Products Show / Hide columns Add product" at bounding box center [874, 472] width 1284 height 59
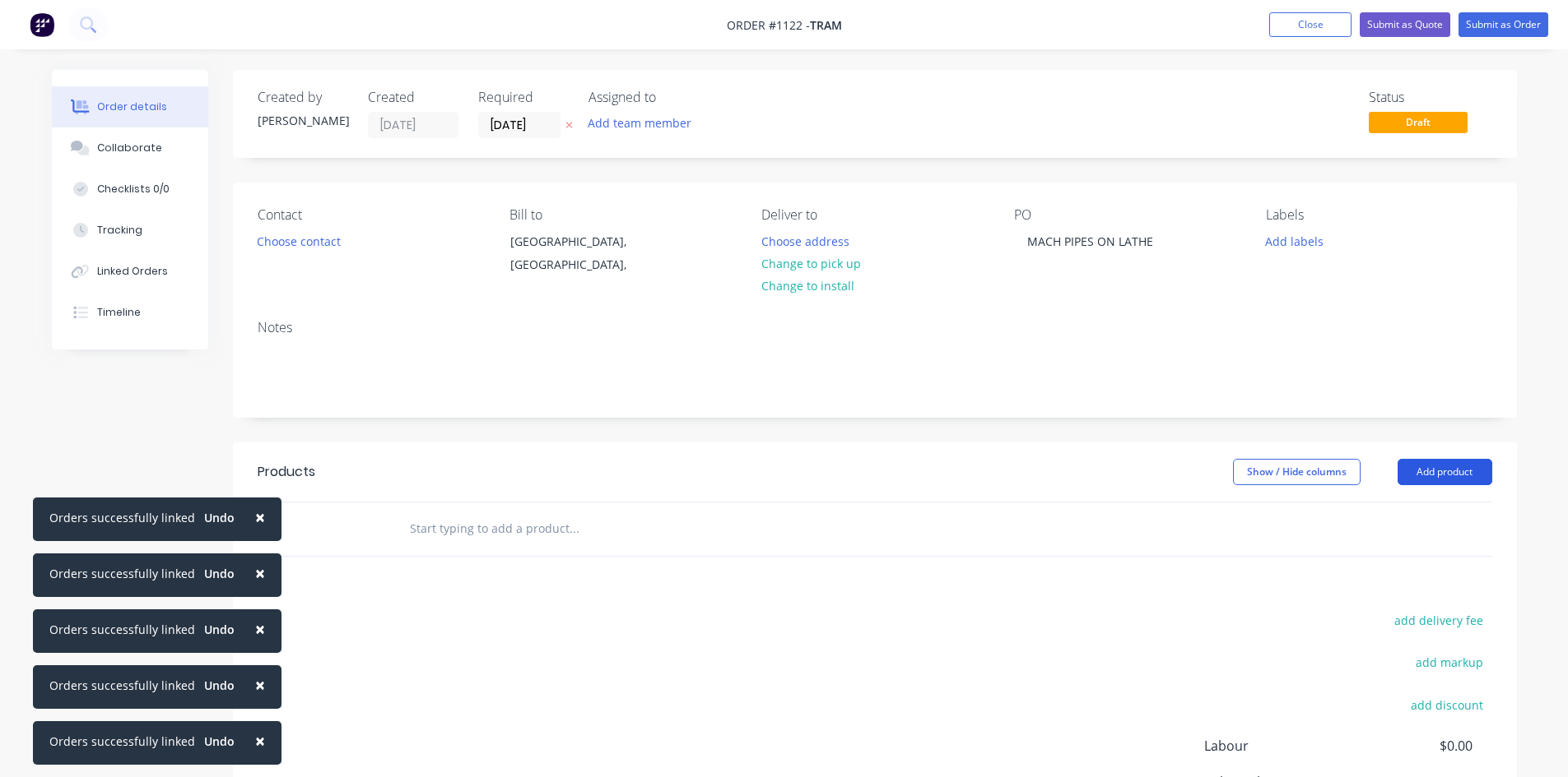
click at [1436, 475] on button "Add product" at bounding box center [1445, 472] width 95 height 27
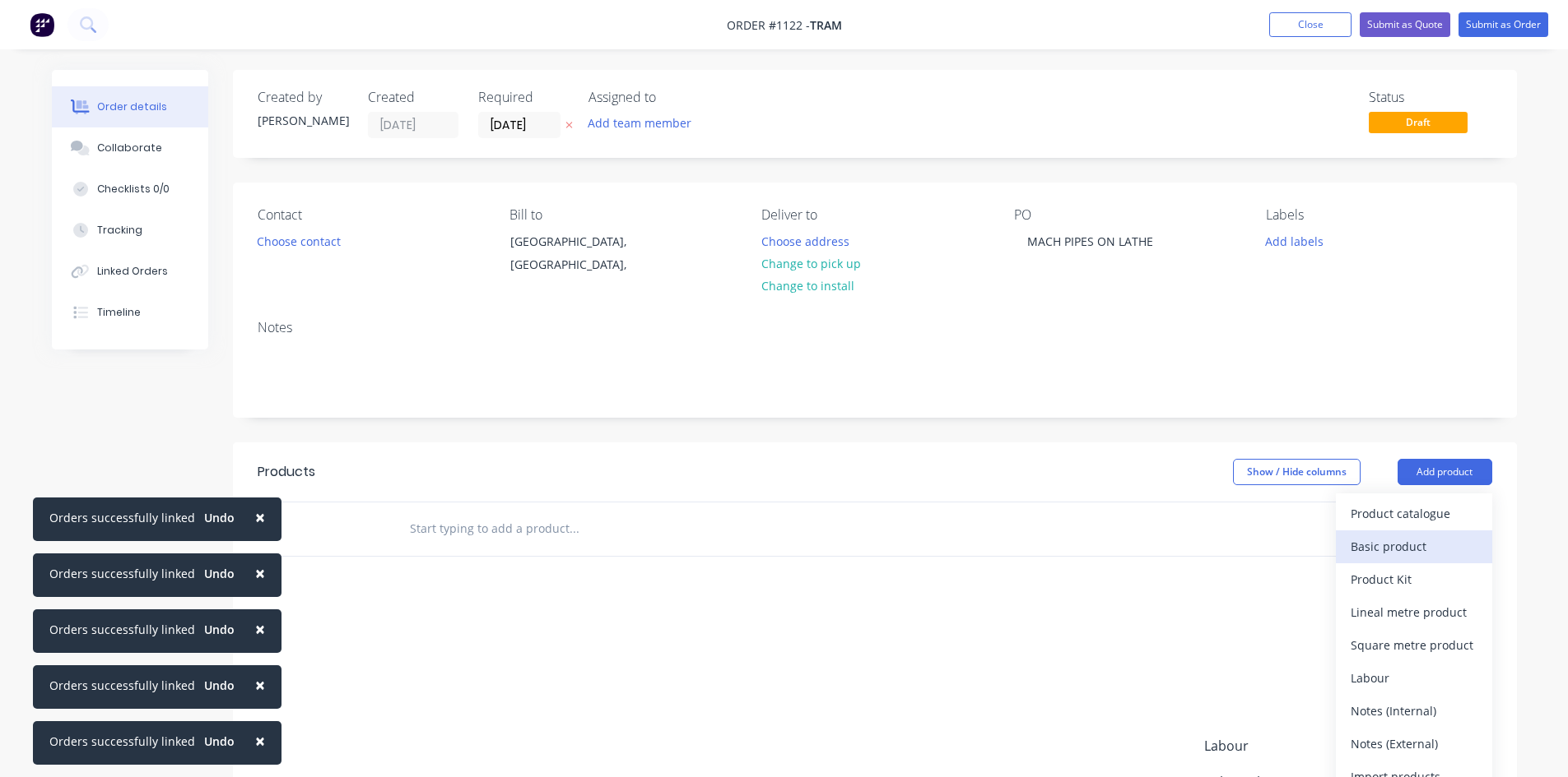
click at [1405, 538] on div "Basic product" at bounding box center [1413, 546] width 126 height 24
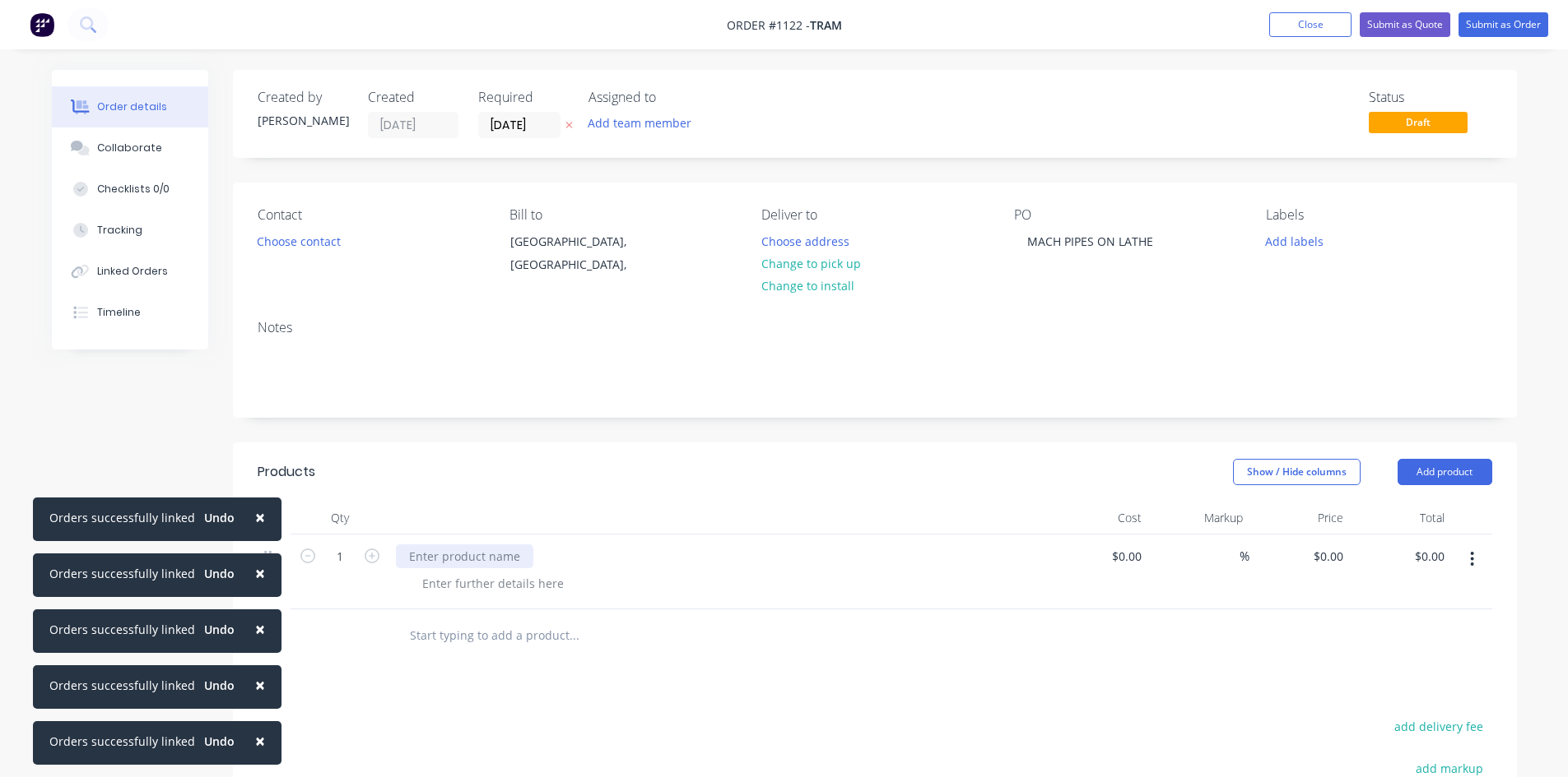
click at [470, 561] on div at bounding box center [465, 556] width 138 height 24
click at [1504, 22] on button "Submit as Order" at bounding box center [1503, 25] width 89 height 25
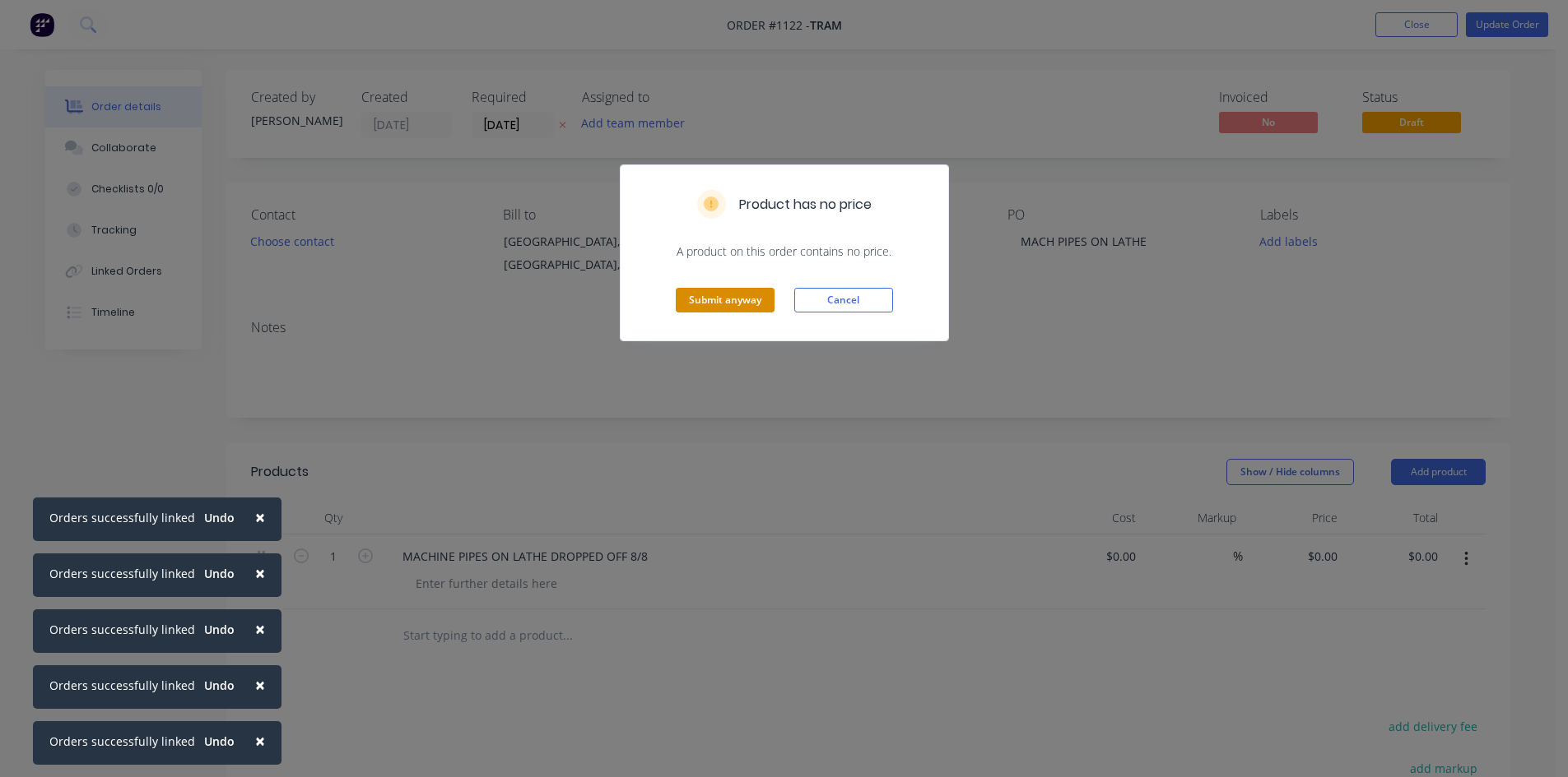
click at [743, 298] on button "Submit anyway" at bounding box center [725, 300] width 99 height 25
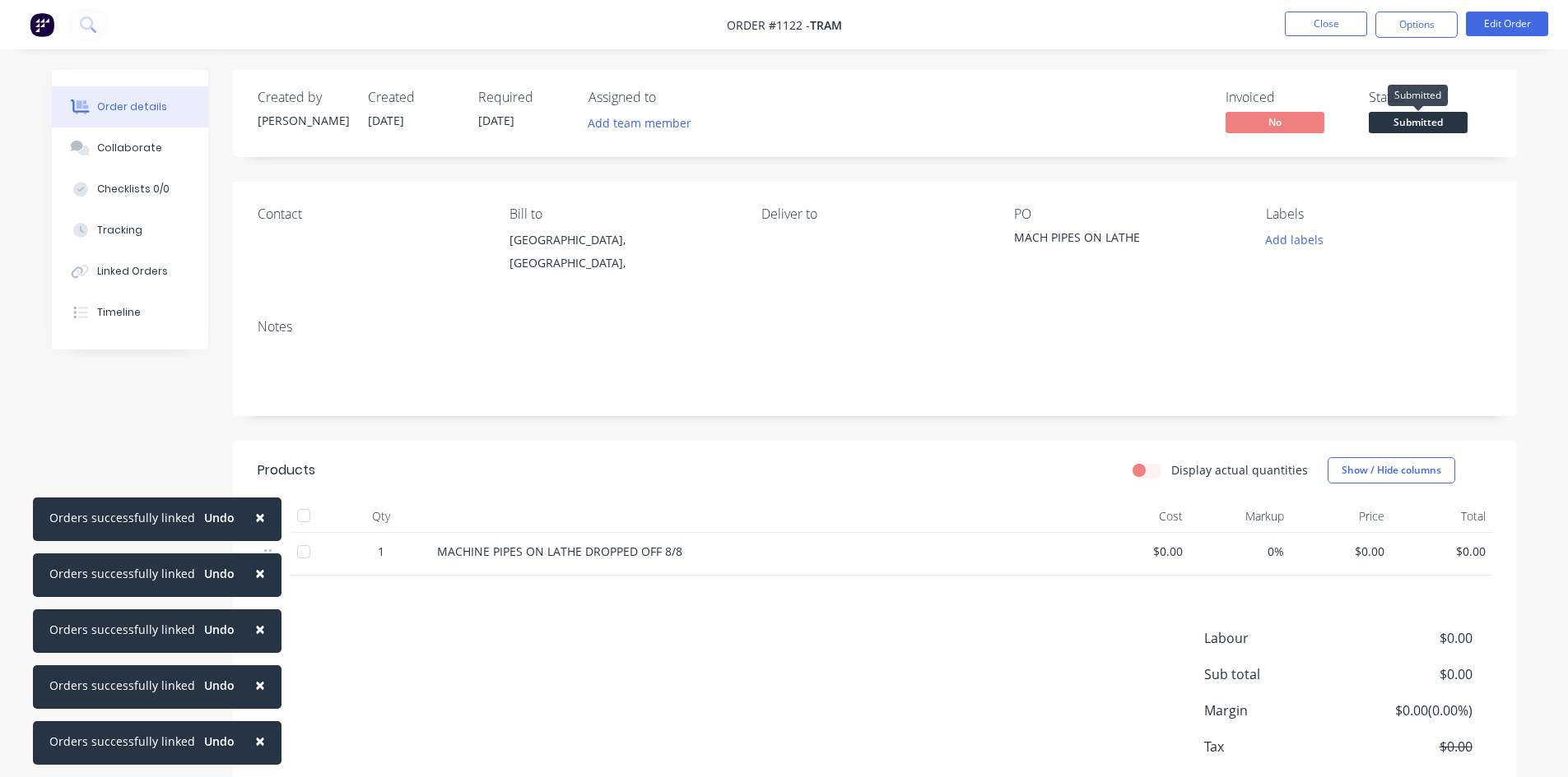
click at [1429, 127] on span "Submitted" at bounding box center [1418, 123] width 99 height 21
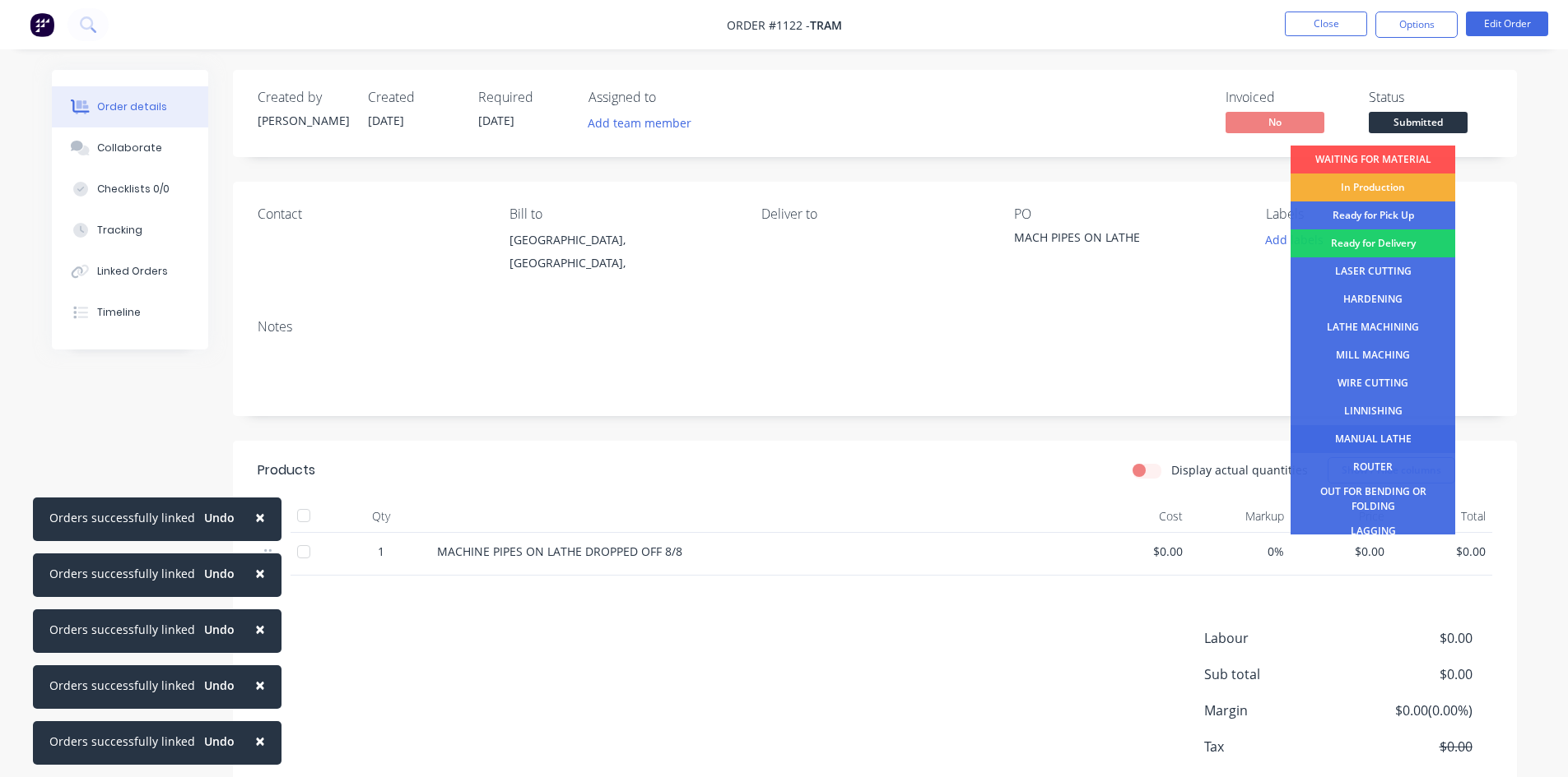
click at [1386, 441] on div "MANUAL LATHE" at bounding box center [1372, 439] width 164 height 28
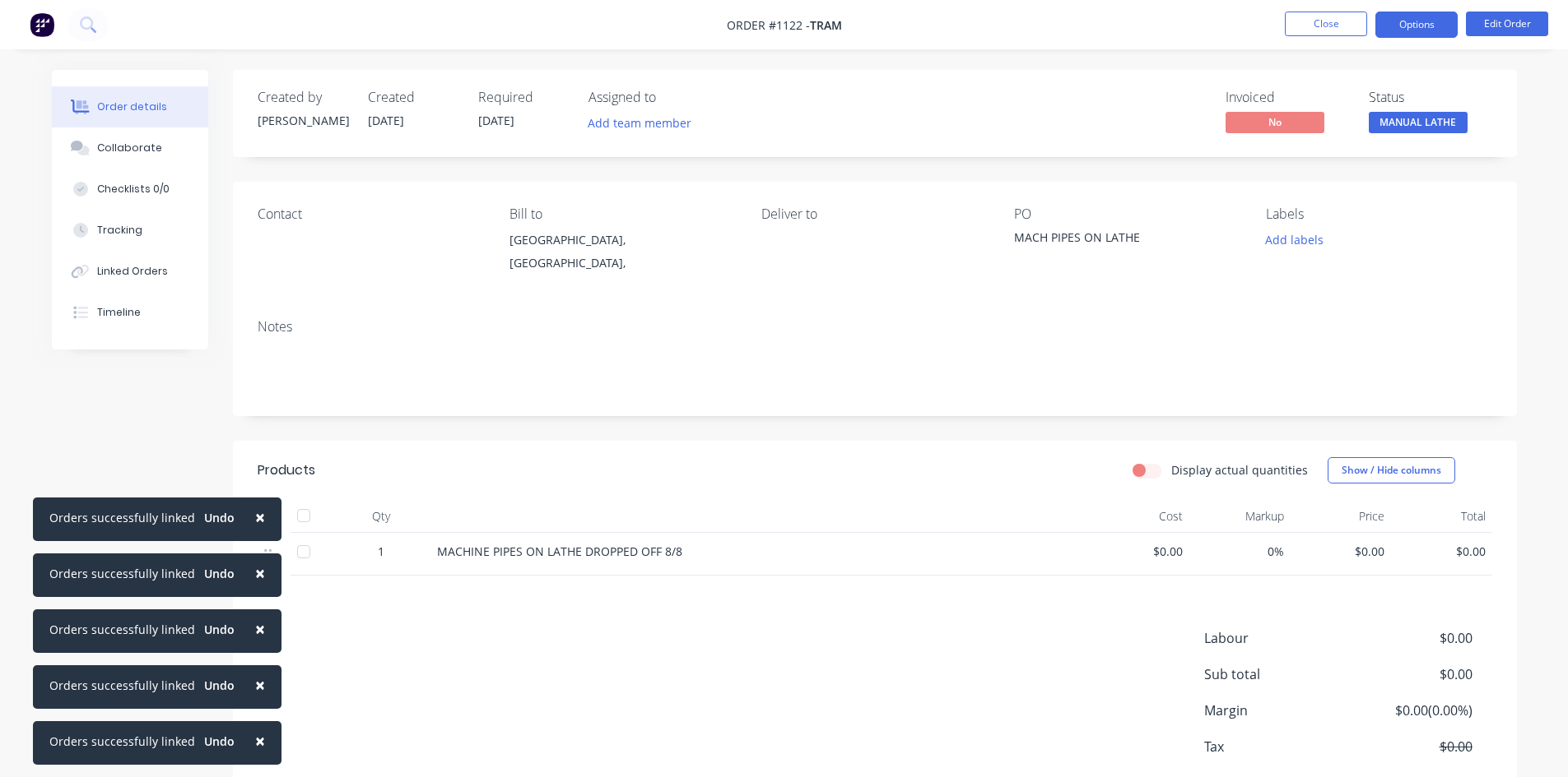
click at [1438, 32] on button "Options" at bounding box center [1416, 25] width 83 height 27
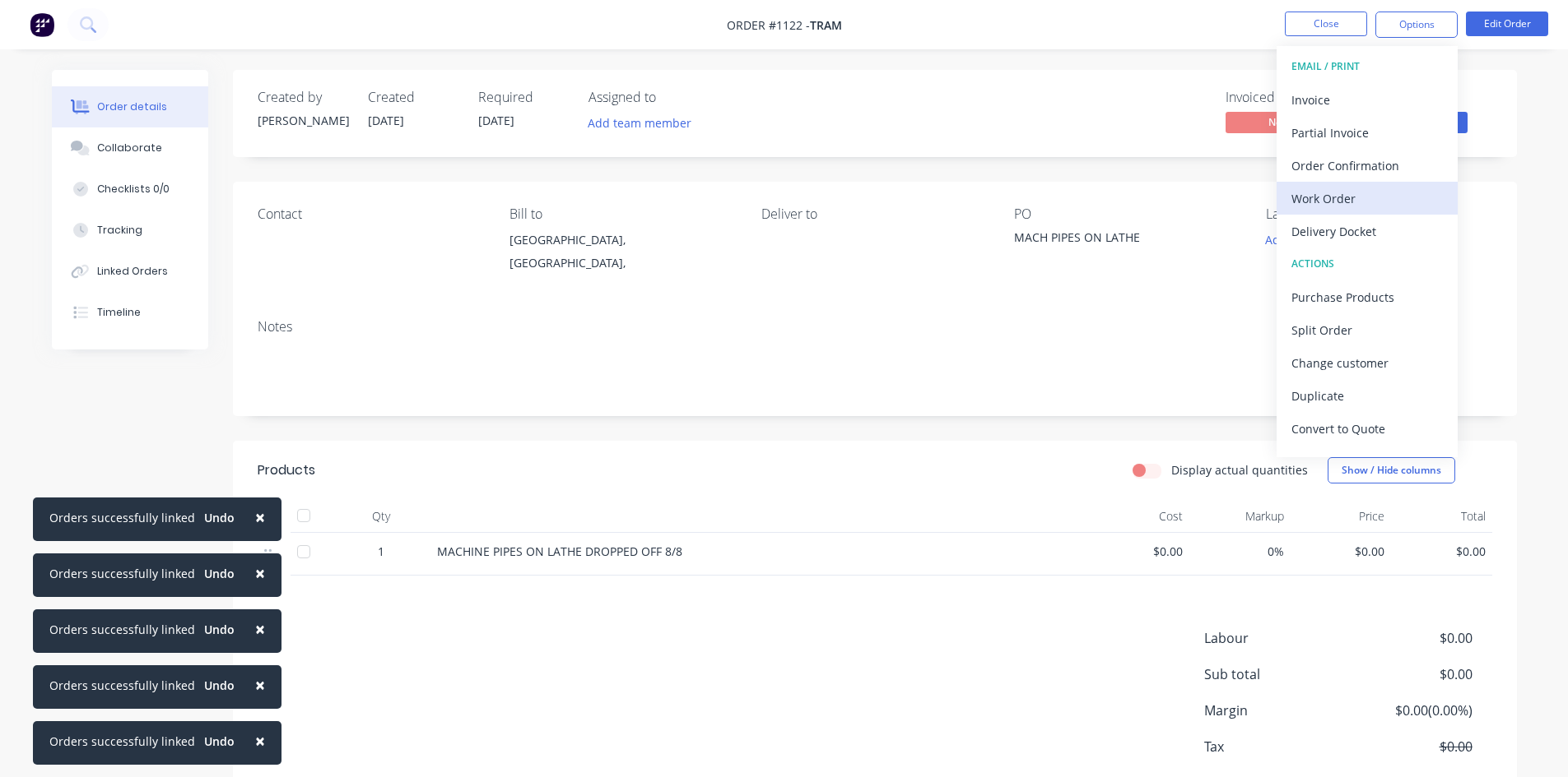
click at [1333, 209] on div "Work Order" at bounding box center [1367, 199] width 151 height 24
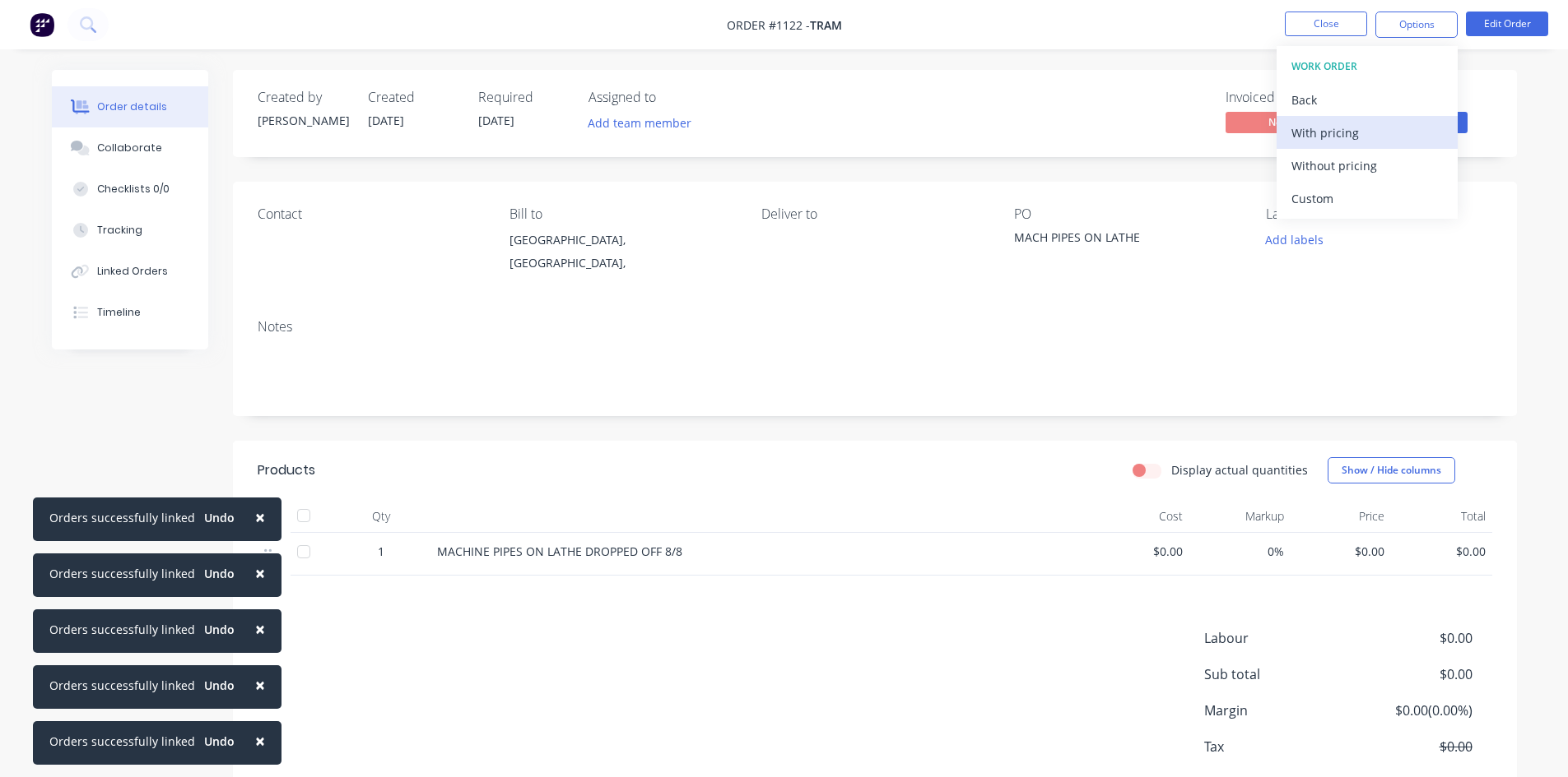
click at [1310, 144] on div "With pricing" at bounding box center [1367, 132] width 151 height 24
click at [1319, 165] on div "Without pricing" at bounding box center [1367, 165] width 151 height 24
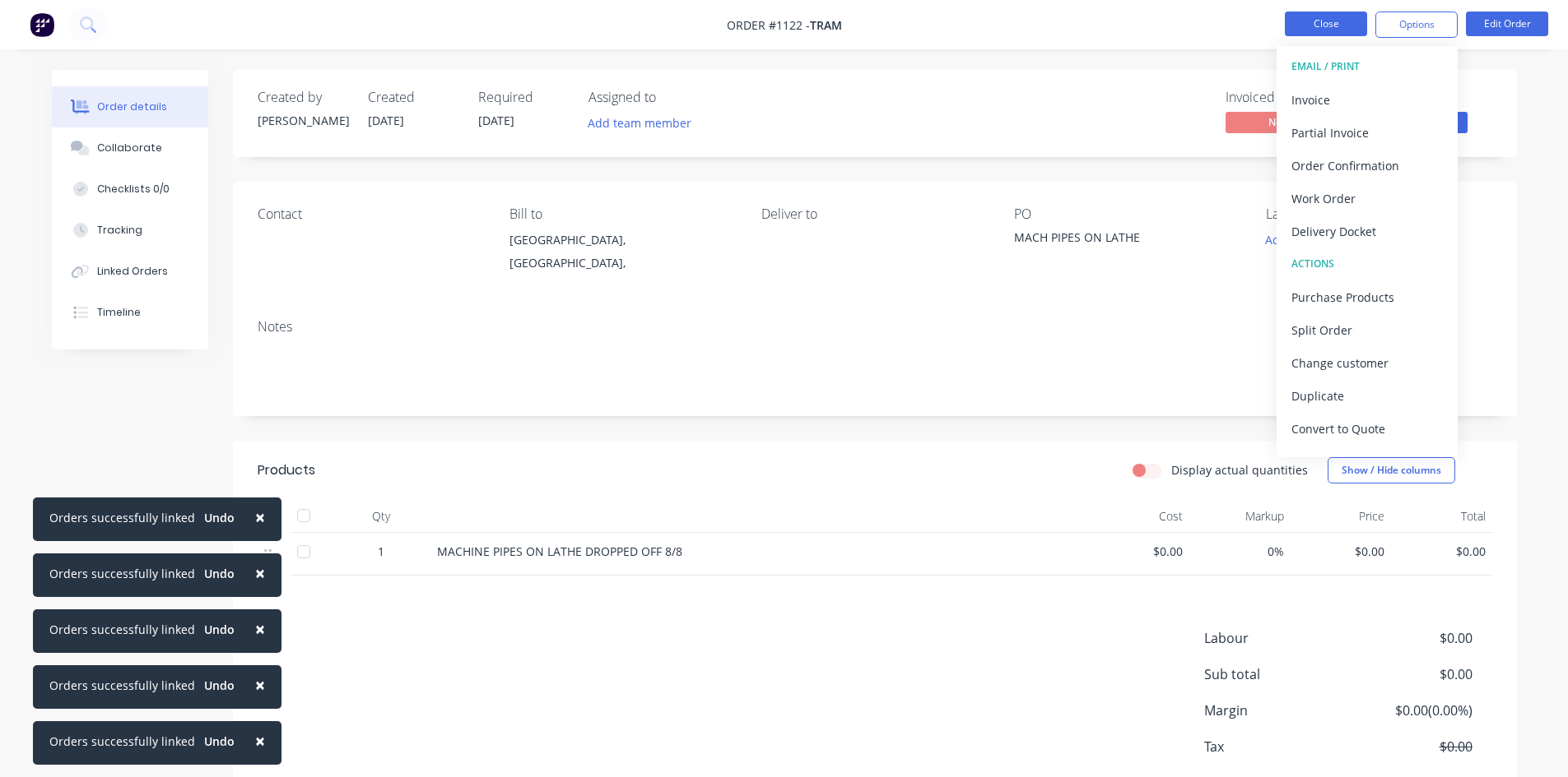
click at [1325, 25] on button "Close" at bounding box center [1326, 24] width 83 height 25
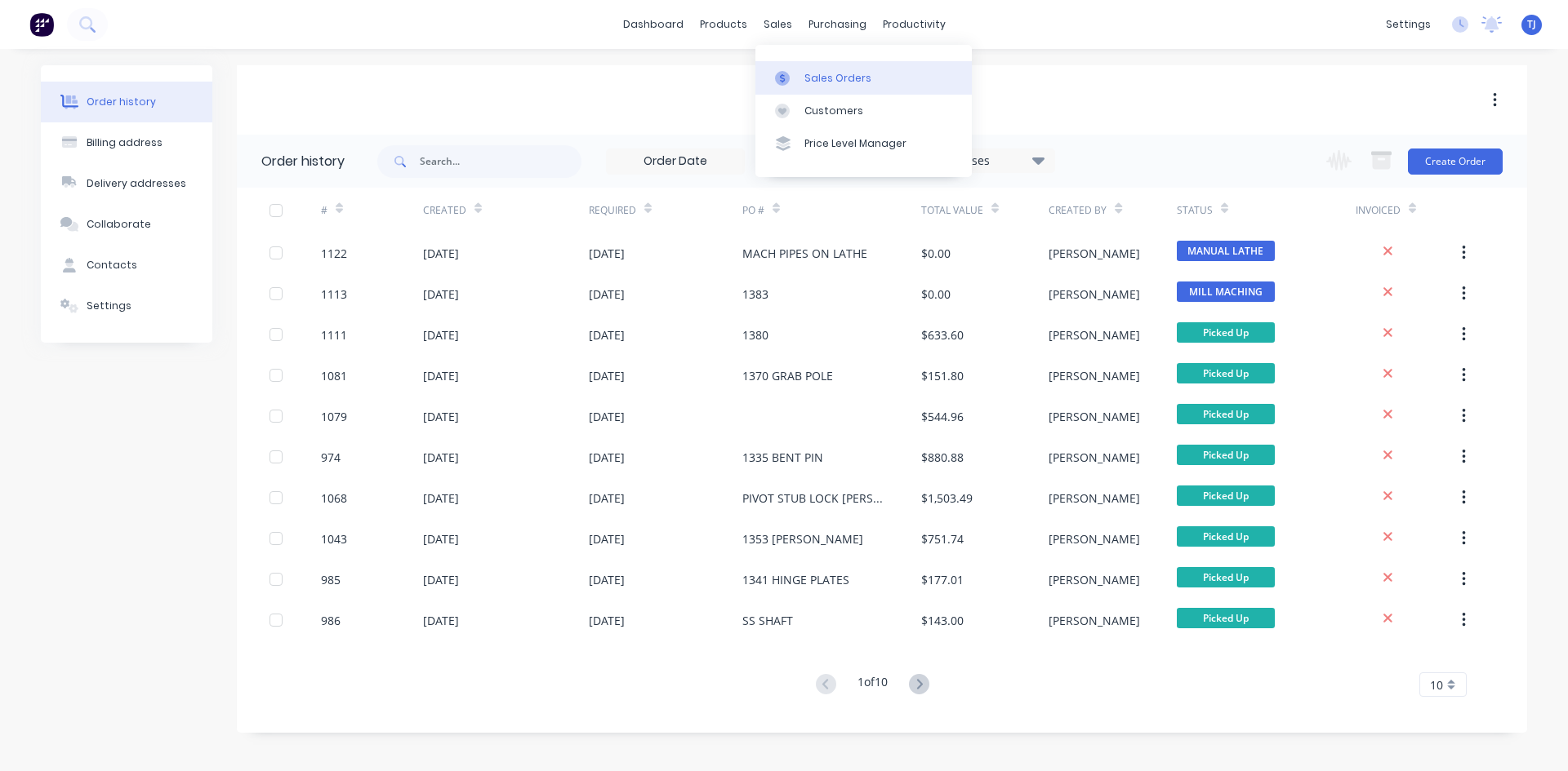
click at [819, 82] on div "Sales Orders" at bounding box center [837, 78] width 67 height 15
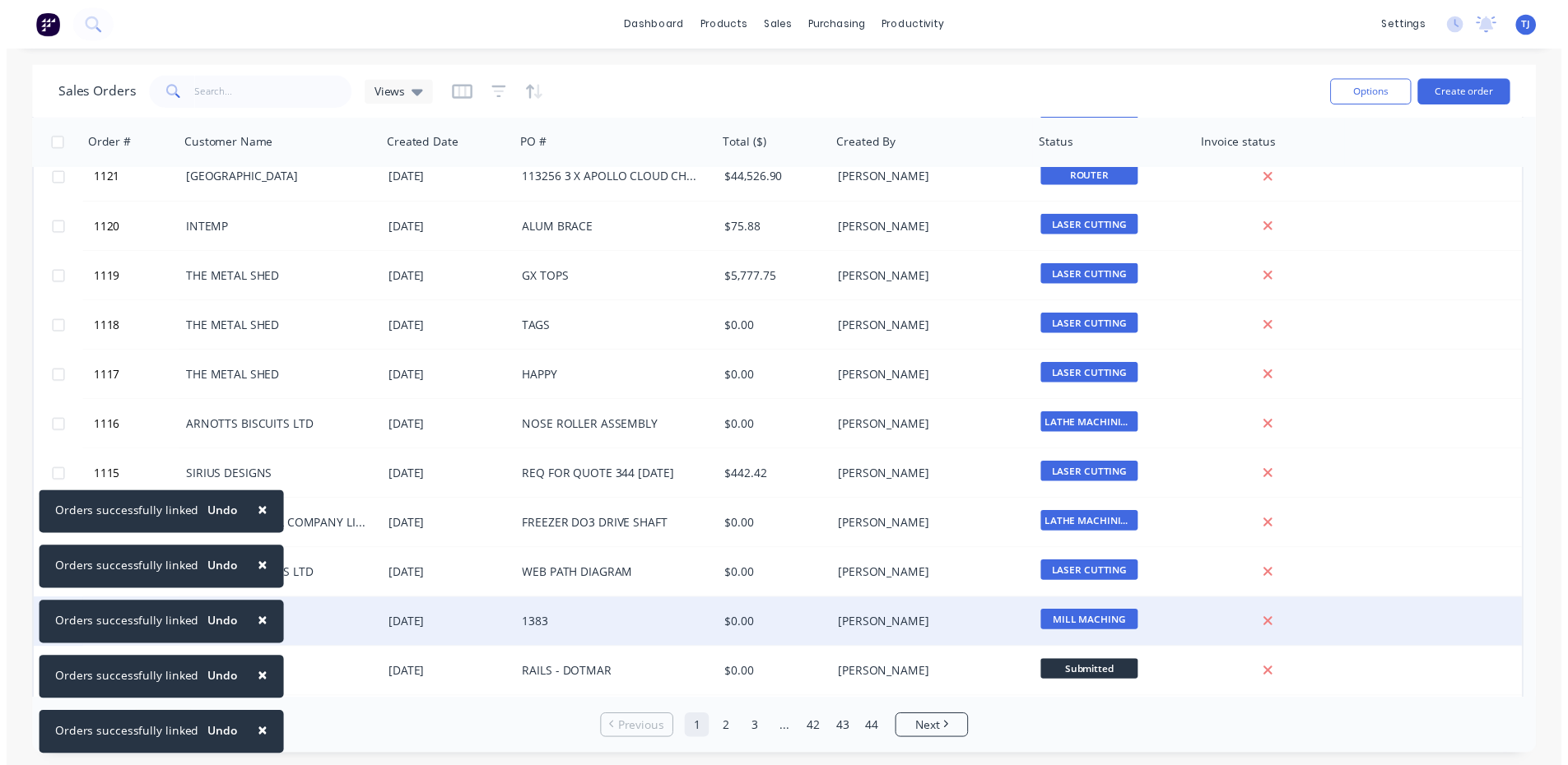
scroll to position [247, 0]
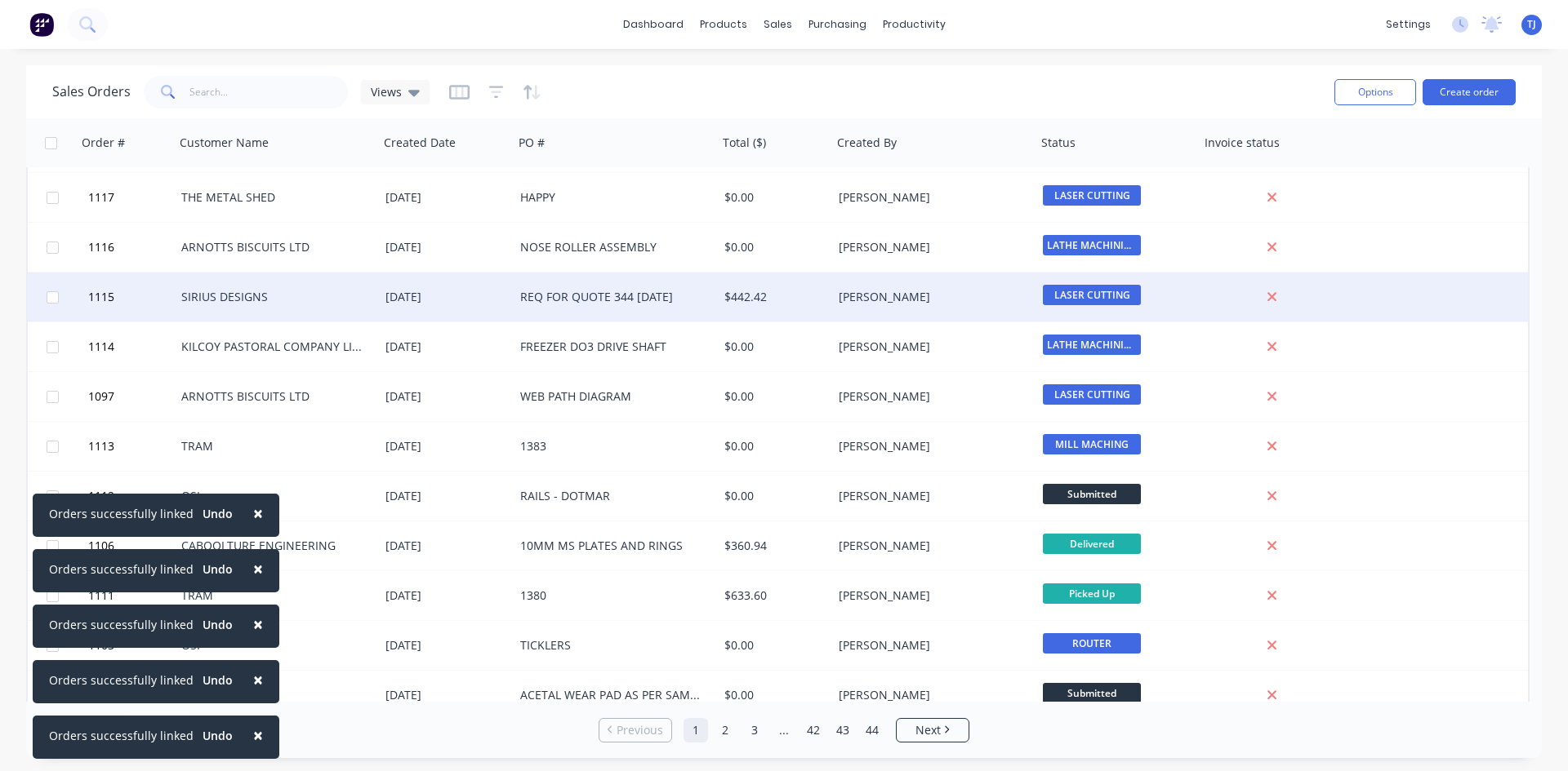
click at [219, 305] on div "SIRIUS DESIGNS" at bounding box center [276, 297] width 205 height 49
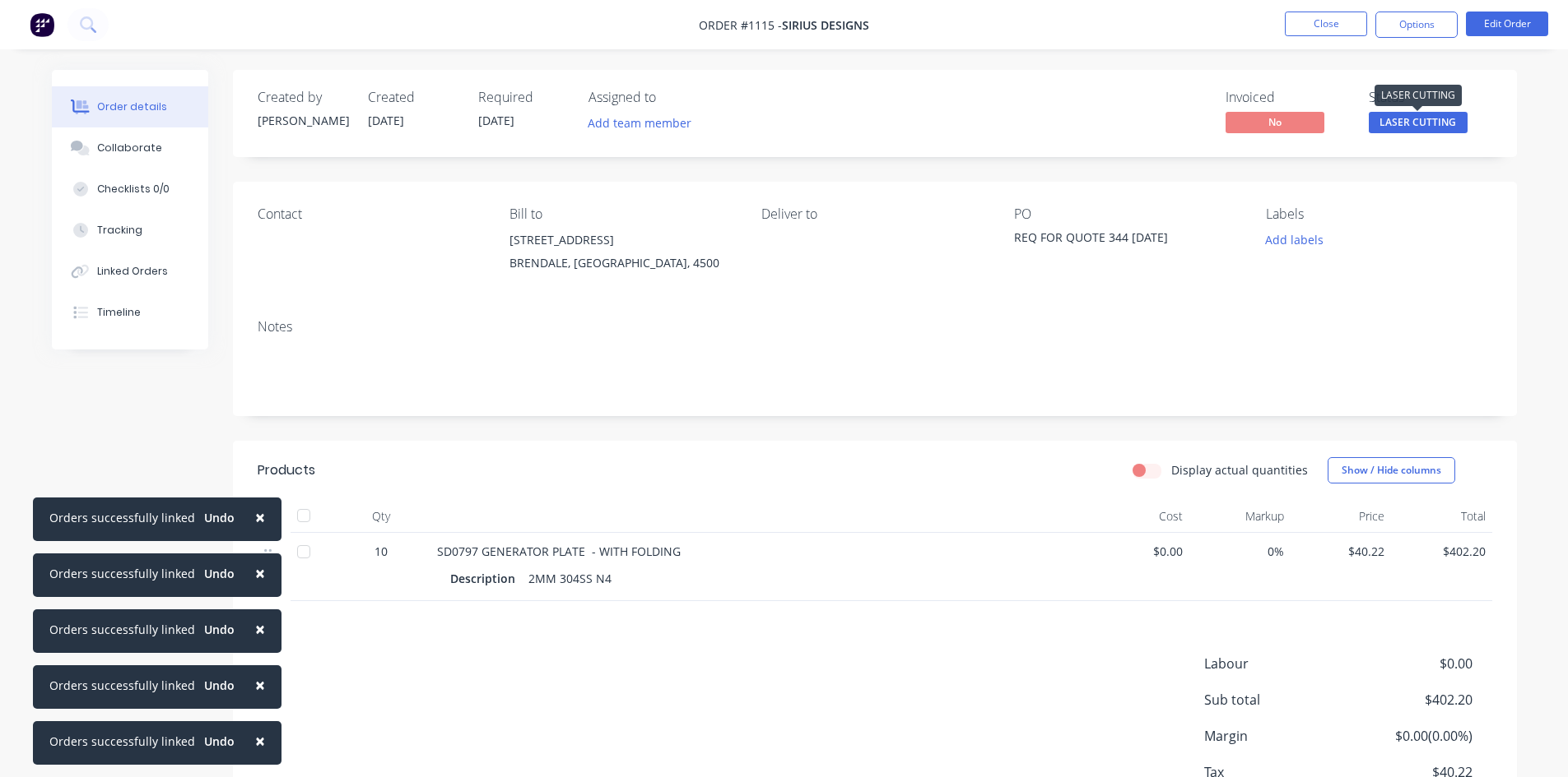
drag, startPoint x: 1394, startPoint y: 128, endPoint x: 1394, endPoint y: 118, distance: 10.0
click at [1394, 127] on span "LASER CUTTING" at bounding box center [1418, 123] width 99 height 21
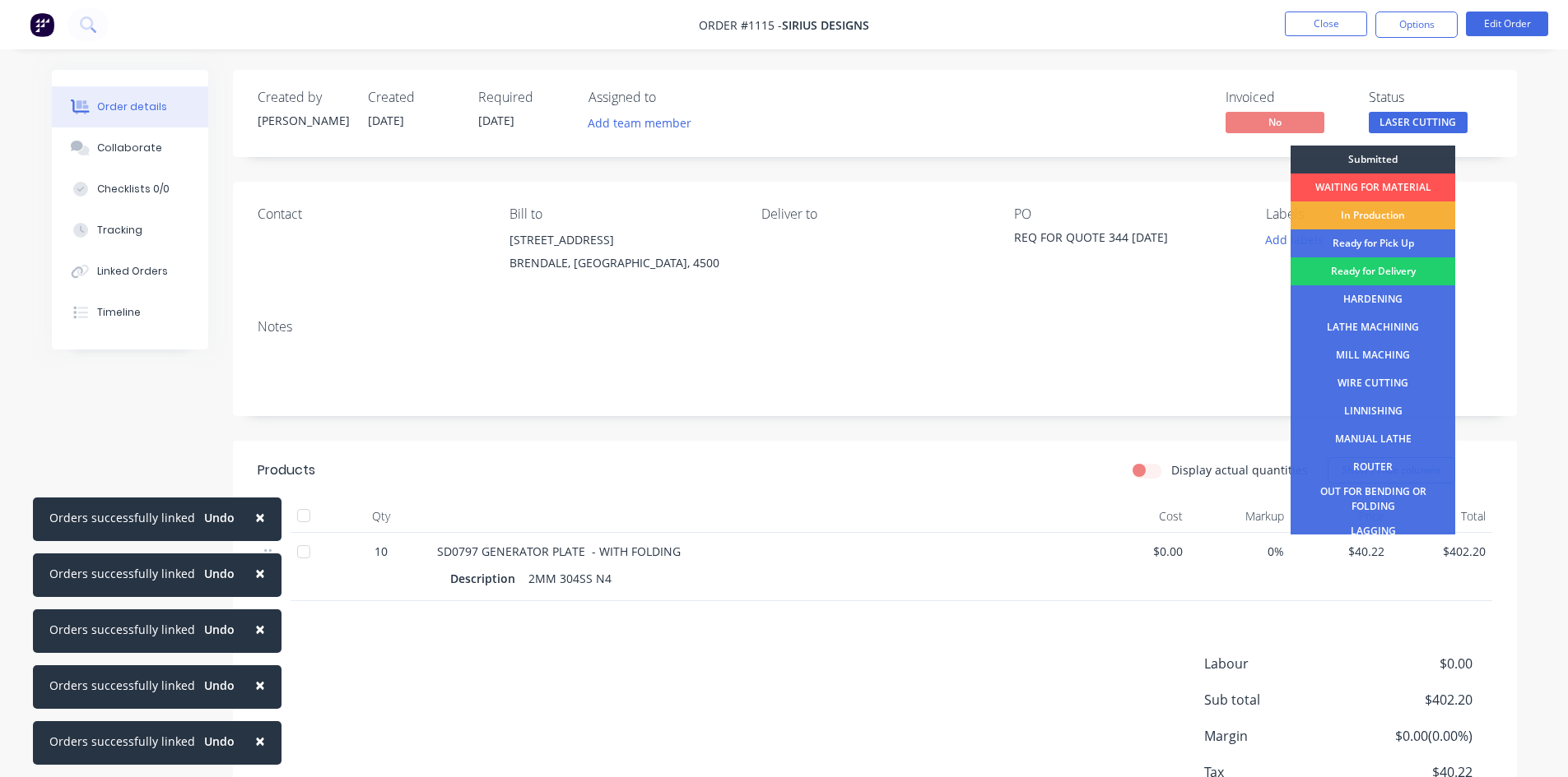
click at [1390, 501] on div "OUT FOR BENDING OR FOLDING" at bounding box center [1372, 500] width 164 height 36
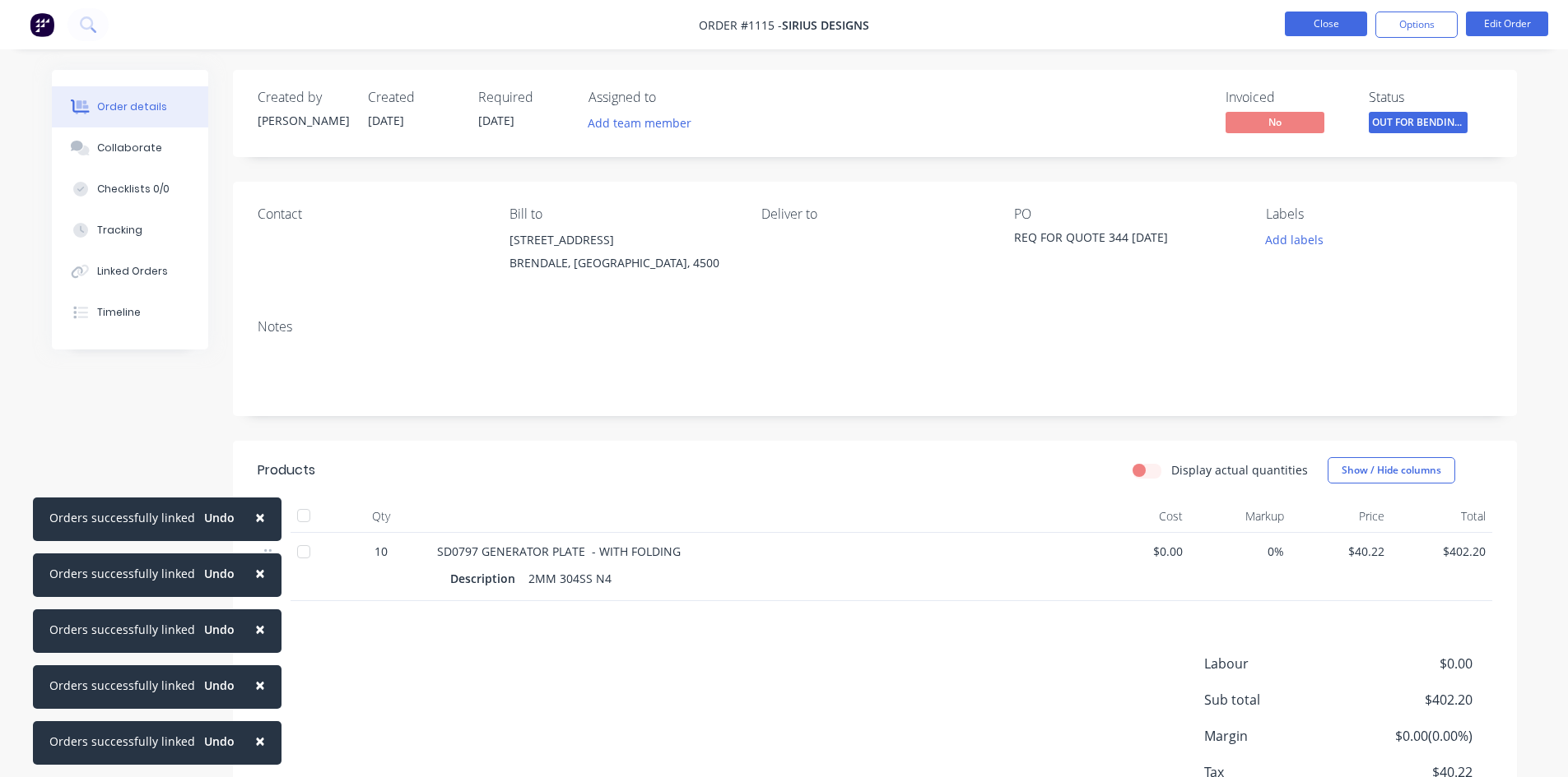
click at [1303, 32] on button "Close" at bounding box center [1326, 24] width 83 height 25
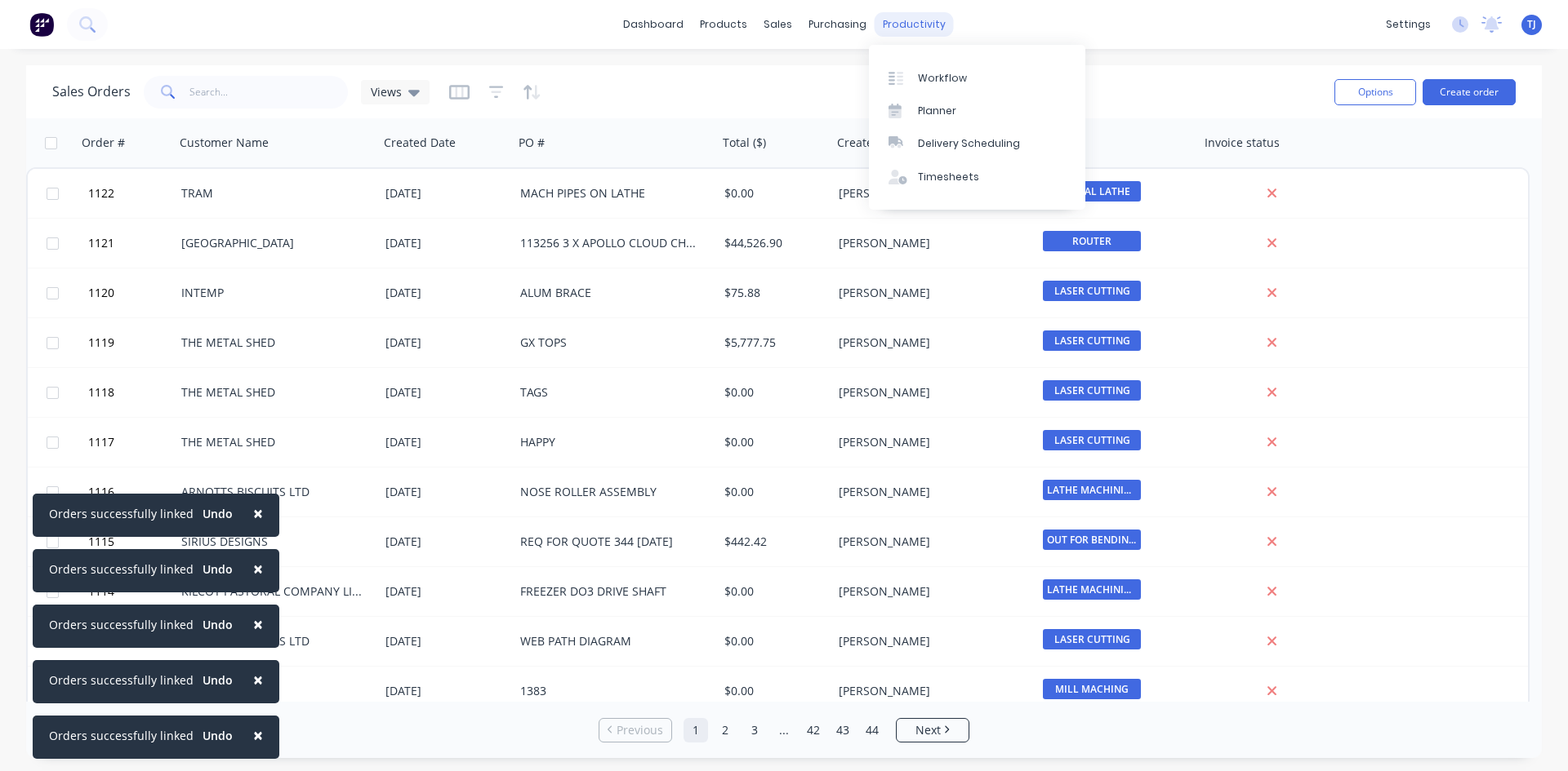
click at [897, 29] on div "productivity" at bounding box center [915, 25] width 79 height 25
click at [945, 76] on div "Workflow" at bounding box center [942, 78] width 49 height 15
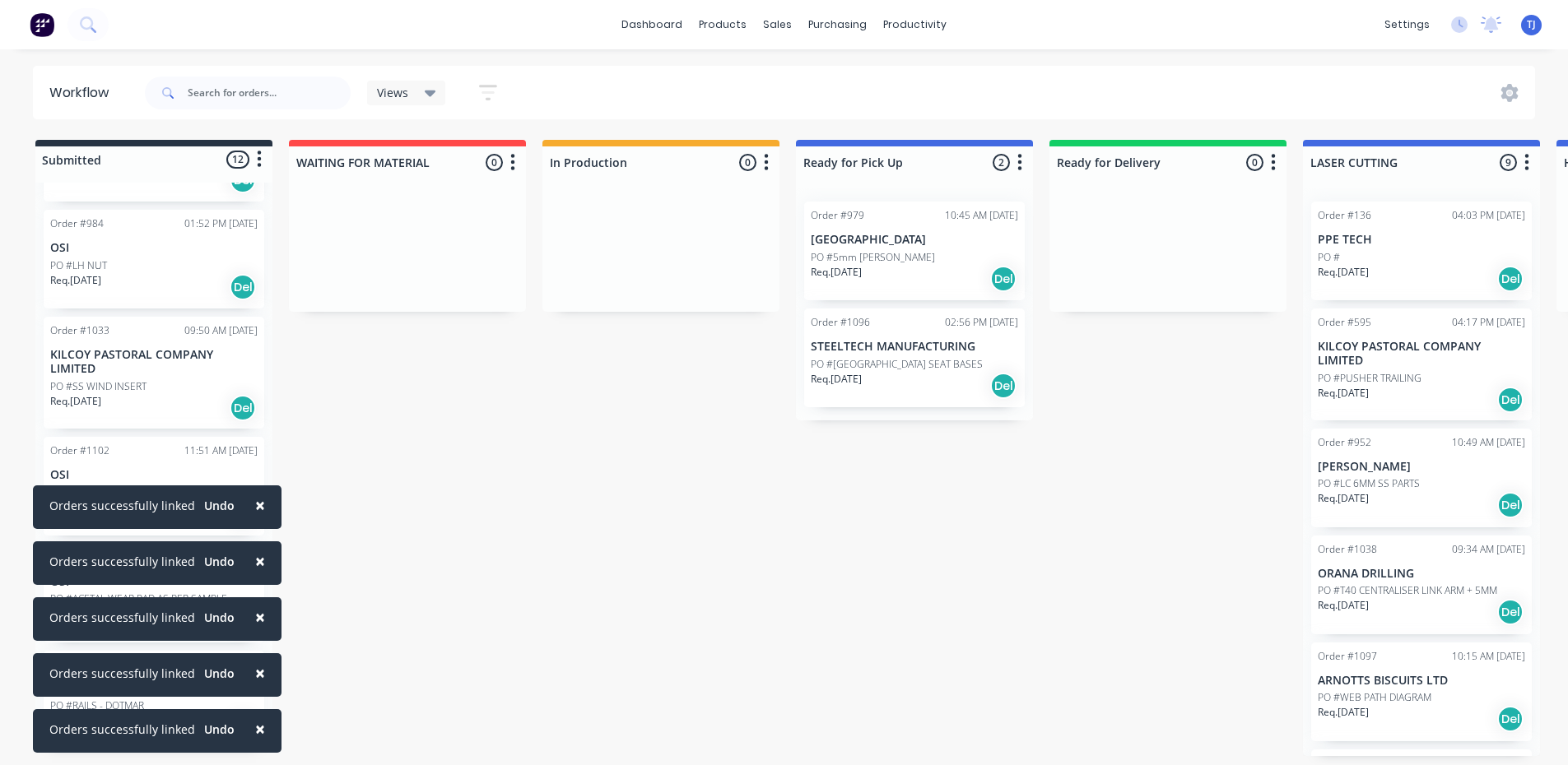
scroll to position [3, 0]
click at [257, 510] on span "×" at bounding box center [259, 506] width 10 height 23
click at [255, 564] on span "×" at bounding box center [259, 562] width 10 height 23
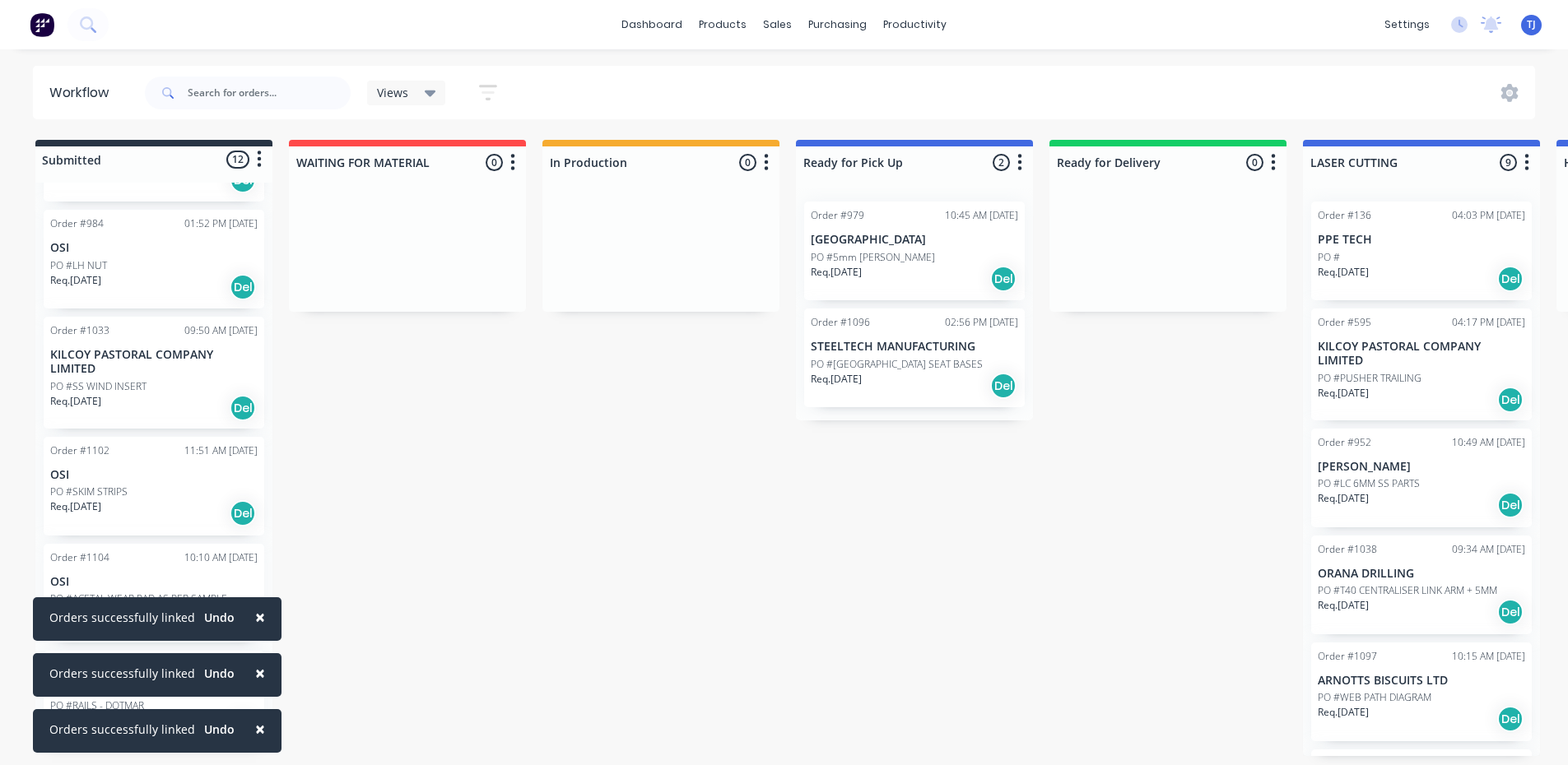
click at [255, 618] on span "×" at bounding box center [259, 617] width 10 height 23
click at [877, 357] on p "PO #[GEOGRAPHIC_DATA] SEAT BASES" at bounding box center [896, 365] width 172 height 15
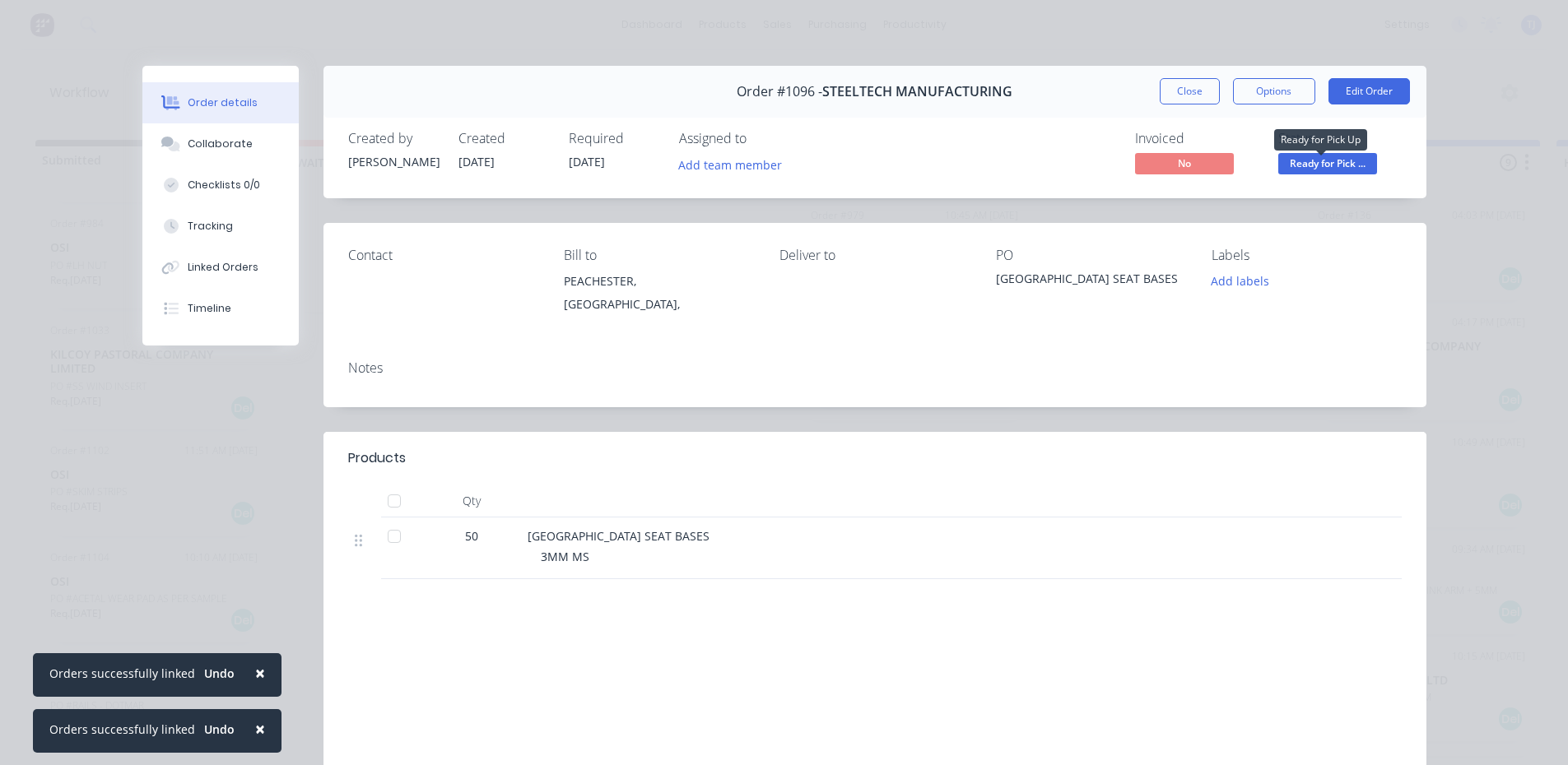
click at [1347, 160] on span "Ready for Pick ..." at bounding box center [1328, 163] width 99 height 21
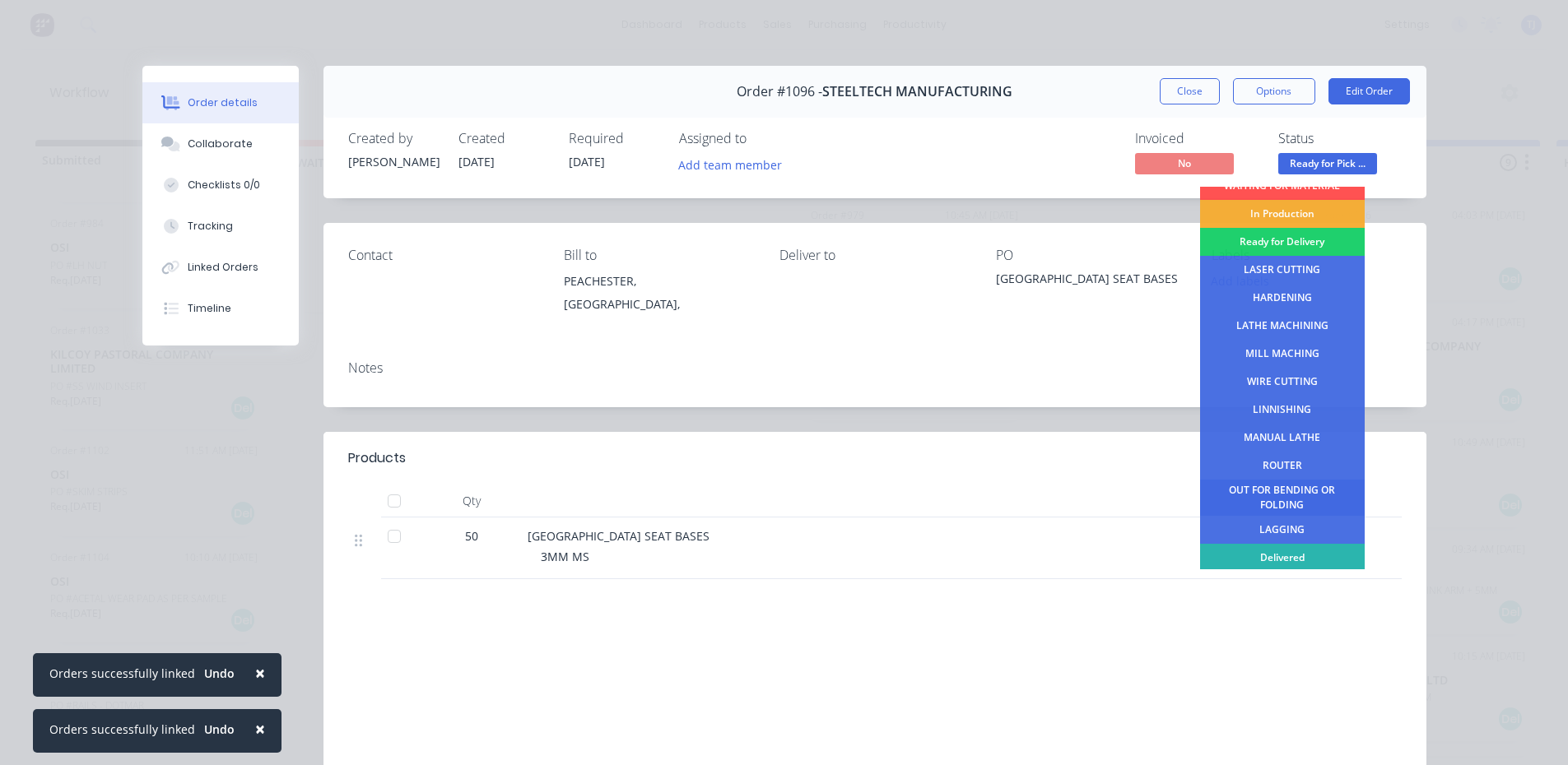
scroll to position [67, 0]
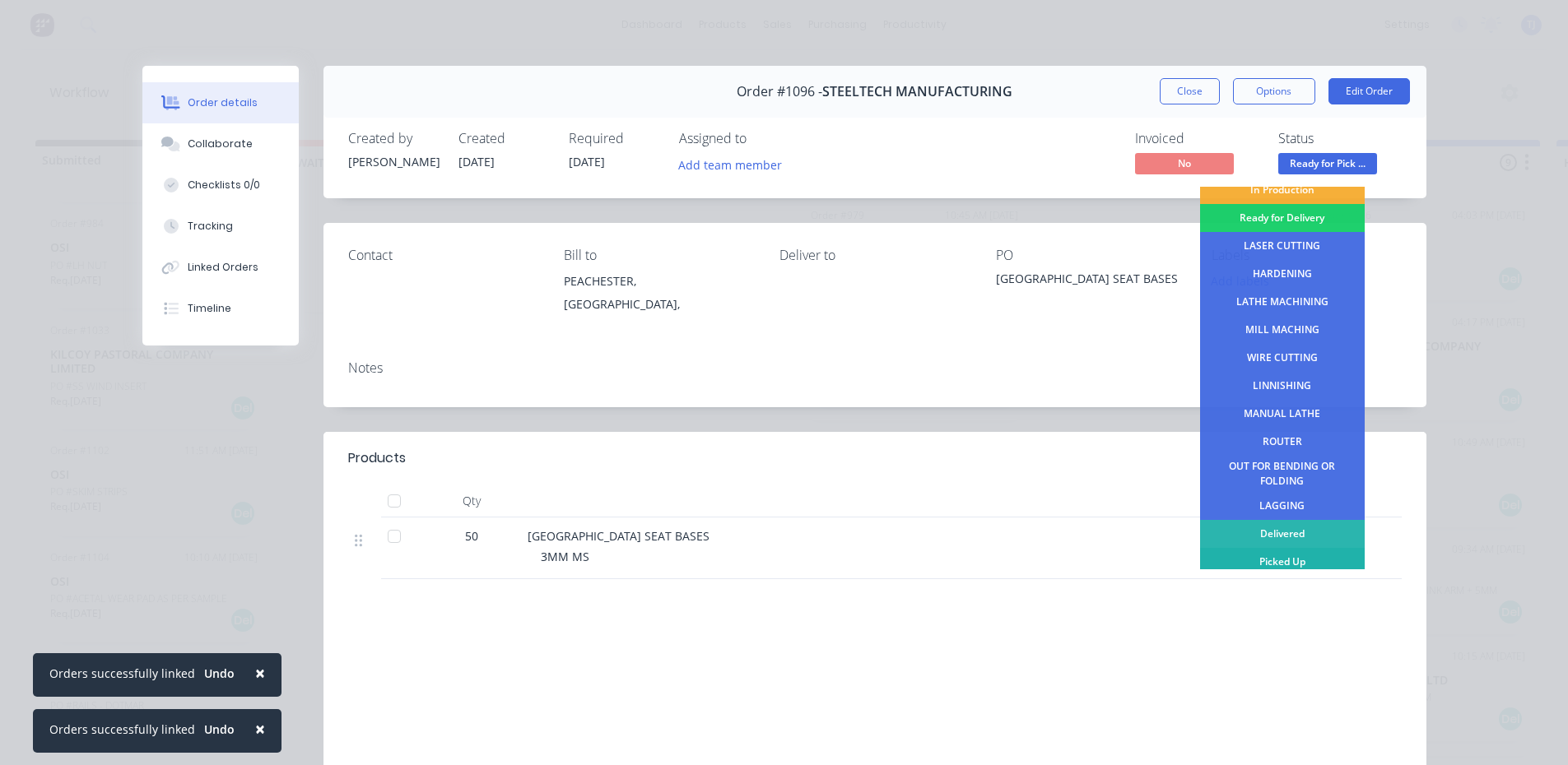
click at [1306, 557] on div "Picked Up" at bounding box center [1282, 562] width 164 height 28
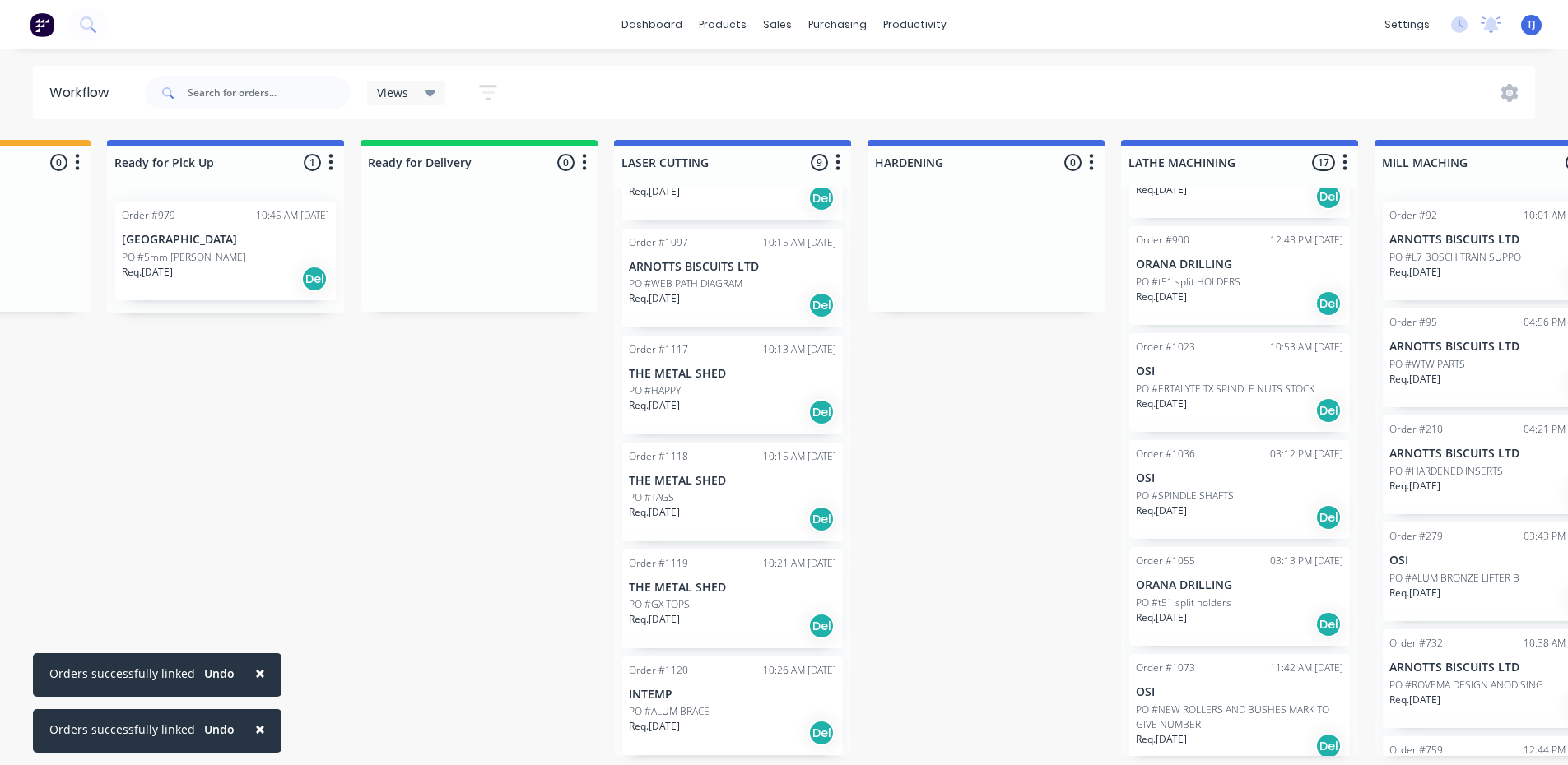
scroll to position [659, 0]
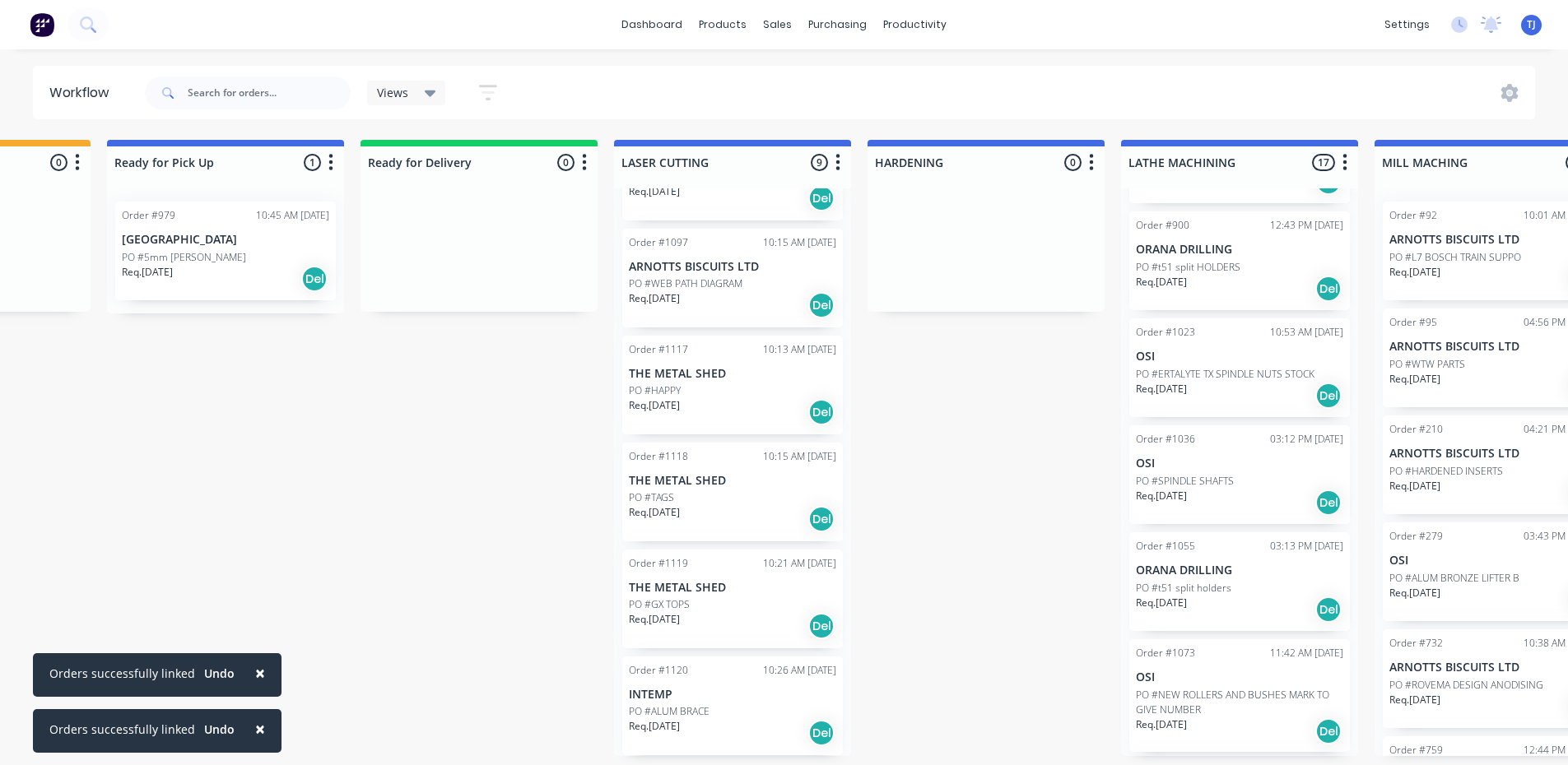
click at [1320, 508] on div "Del" at bounding box center [1329, 503] width 27 height 27
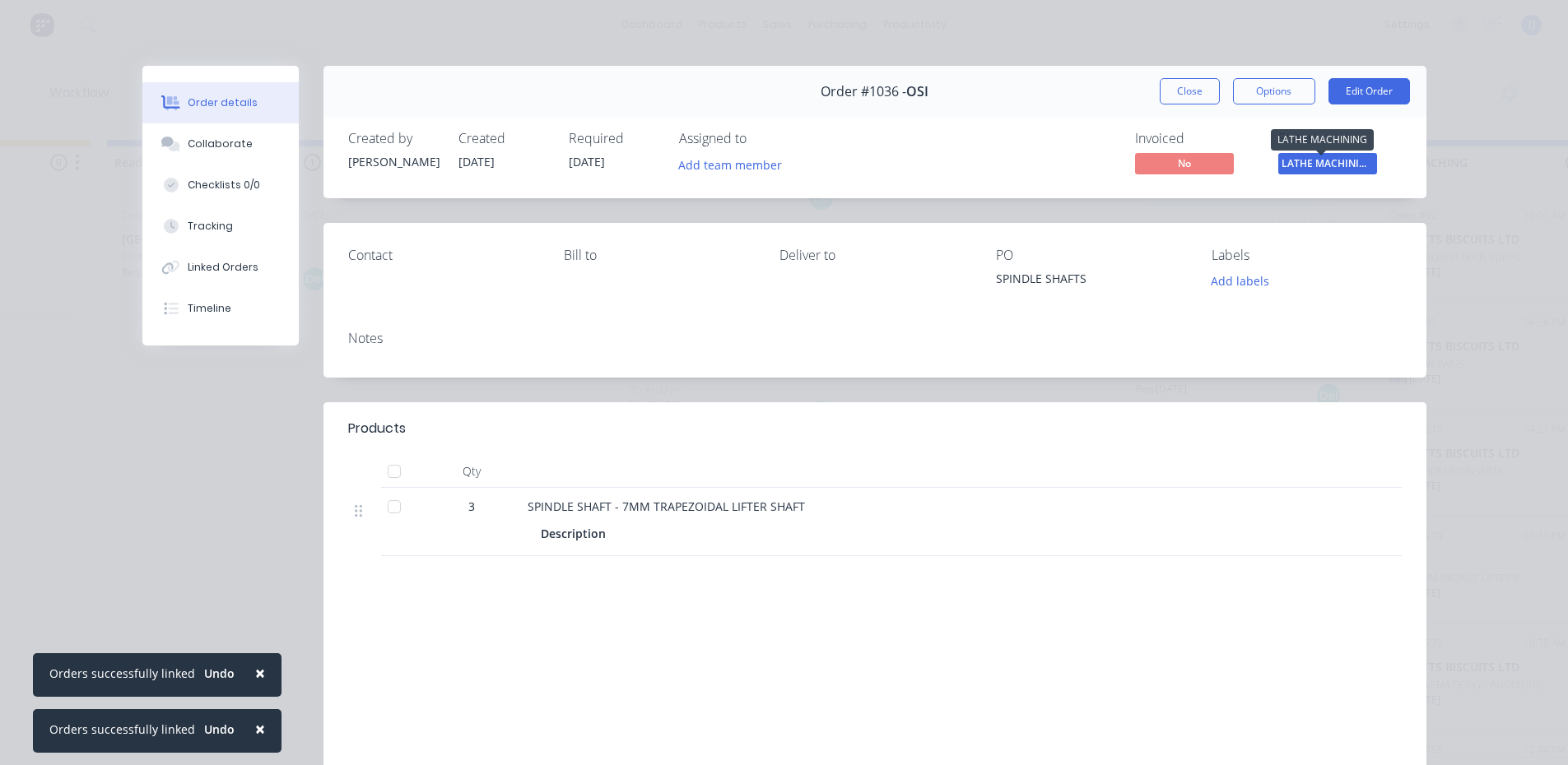
click at [1336, 169] on span "LATHE MACHINING" at bounding box center [1328, 163] width 99 height 21
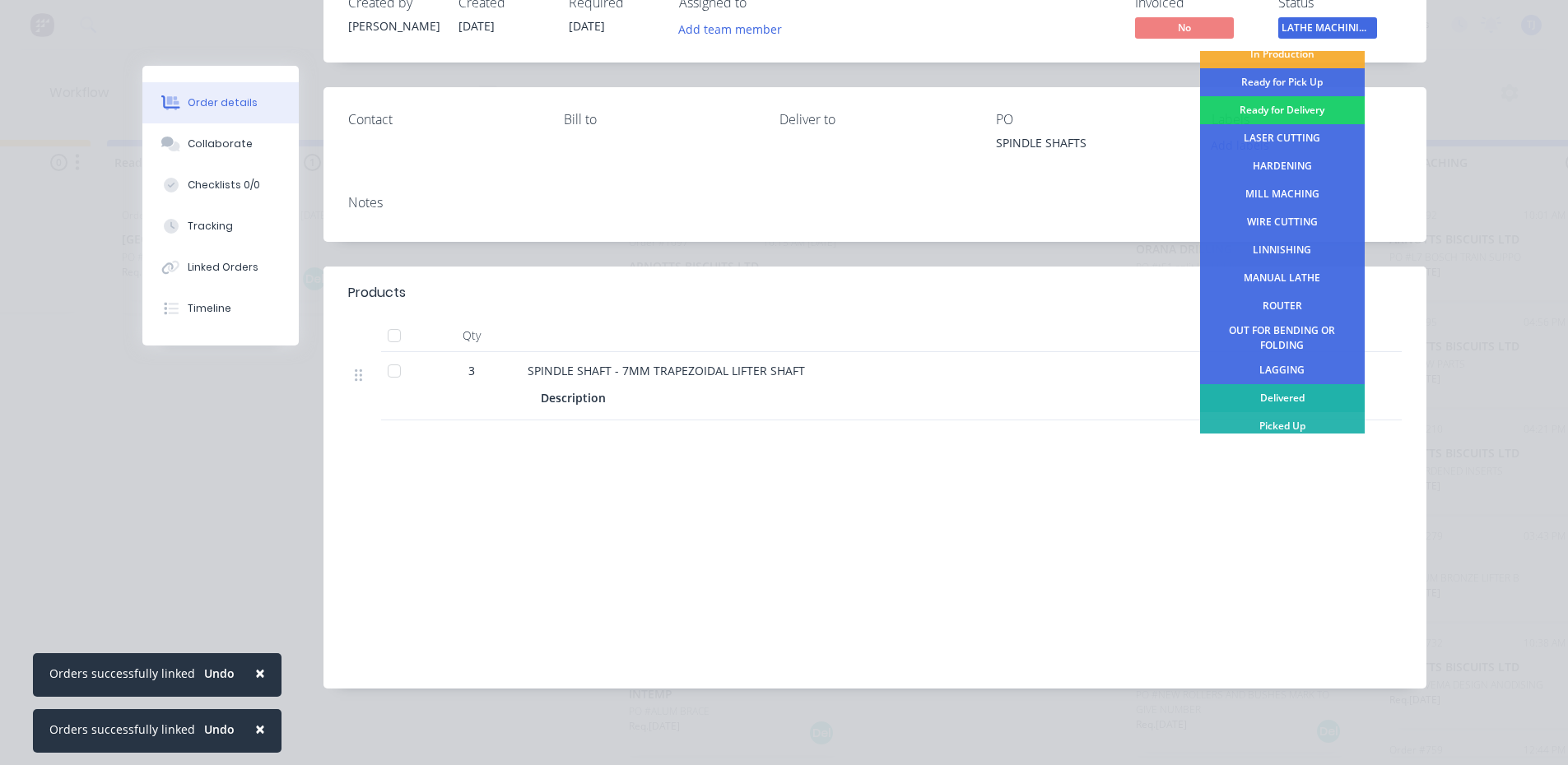
scroll to position [0, 0]
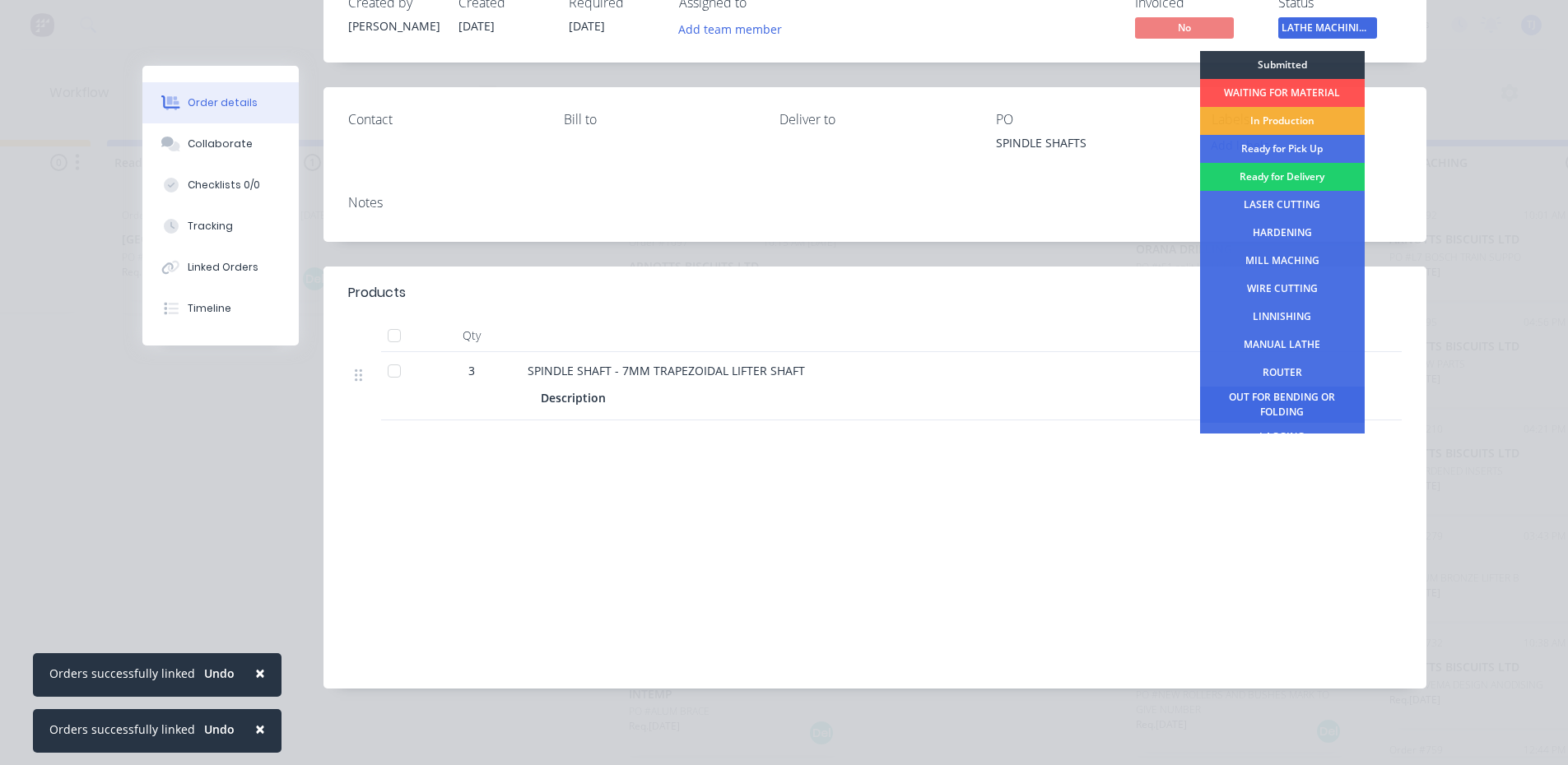
click at [1264, 408] on div "OUT FOR BENDING OR FOLDING" at bounding box center [1282, 405] width 164 height 36
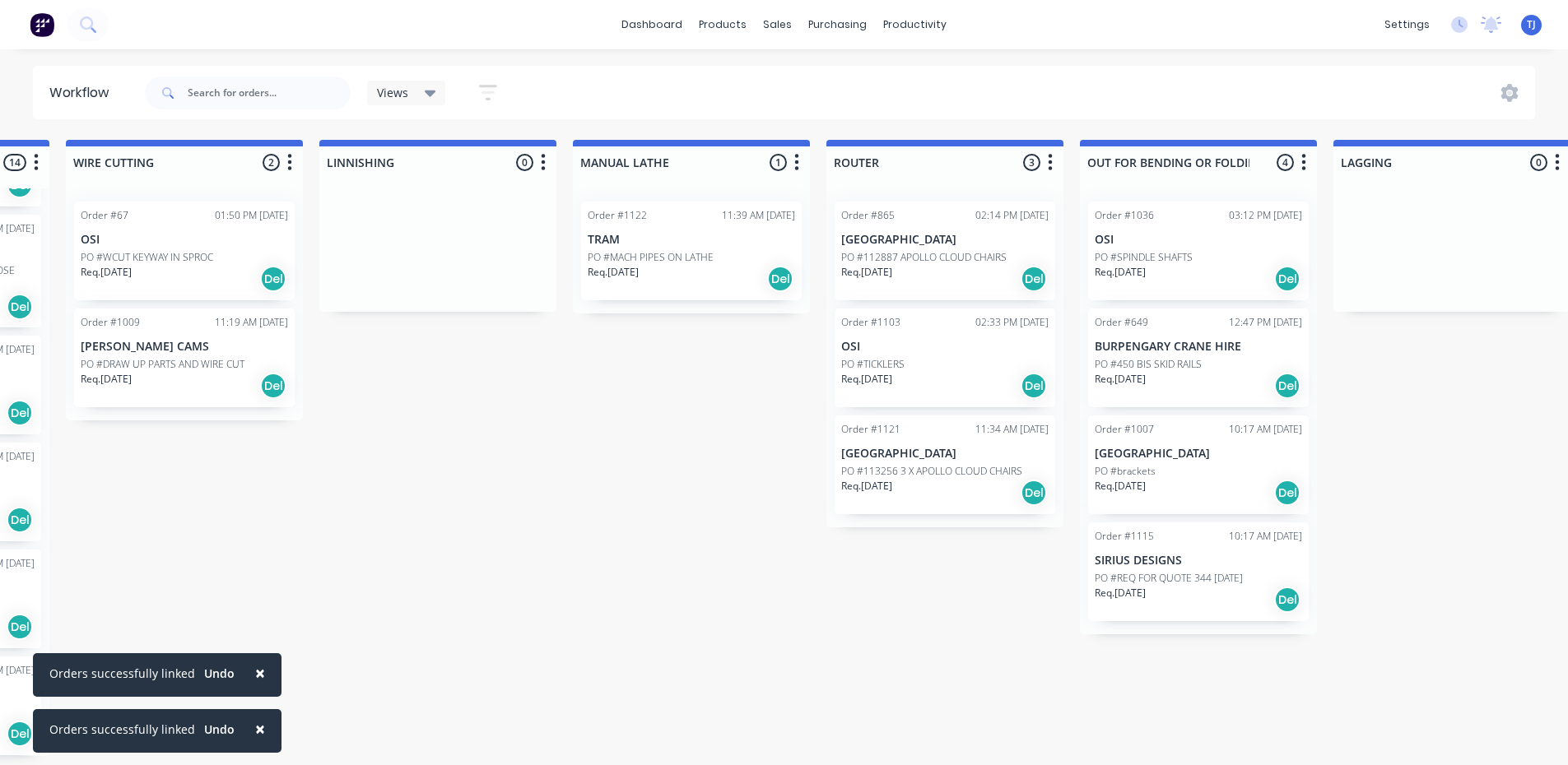
scroll to position [3, 2253]
click at [1176, 479] on div "Req. [DATE] Del" at bounding box center [1195, 492] width 207 height 28
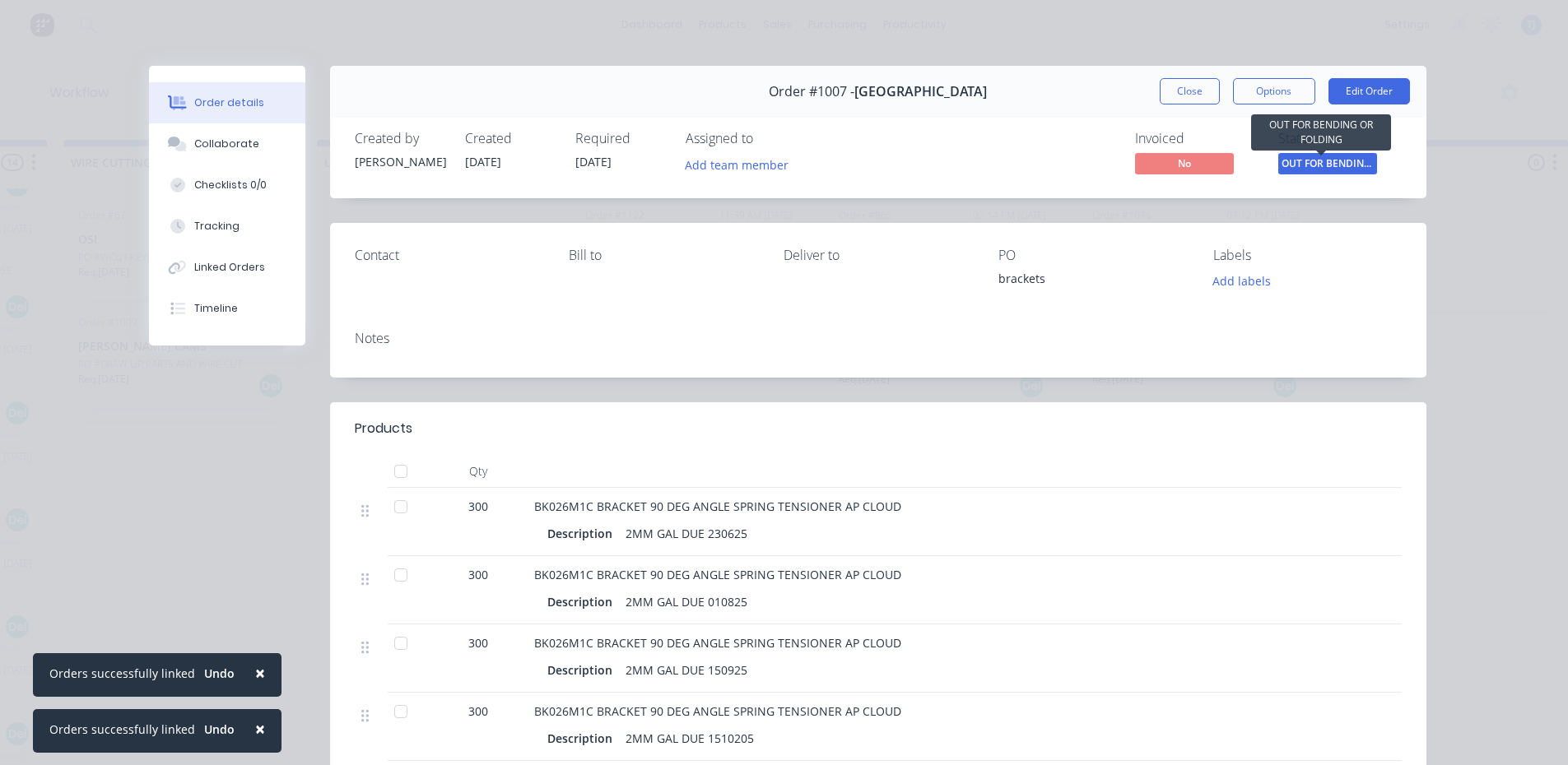
click at [1318, 165] on span "OUT FOR BENDING..." at bounding box center [1328, 163] width 99 height 21
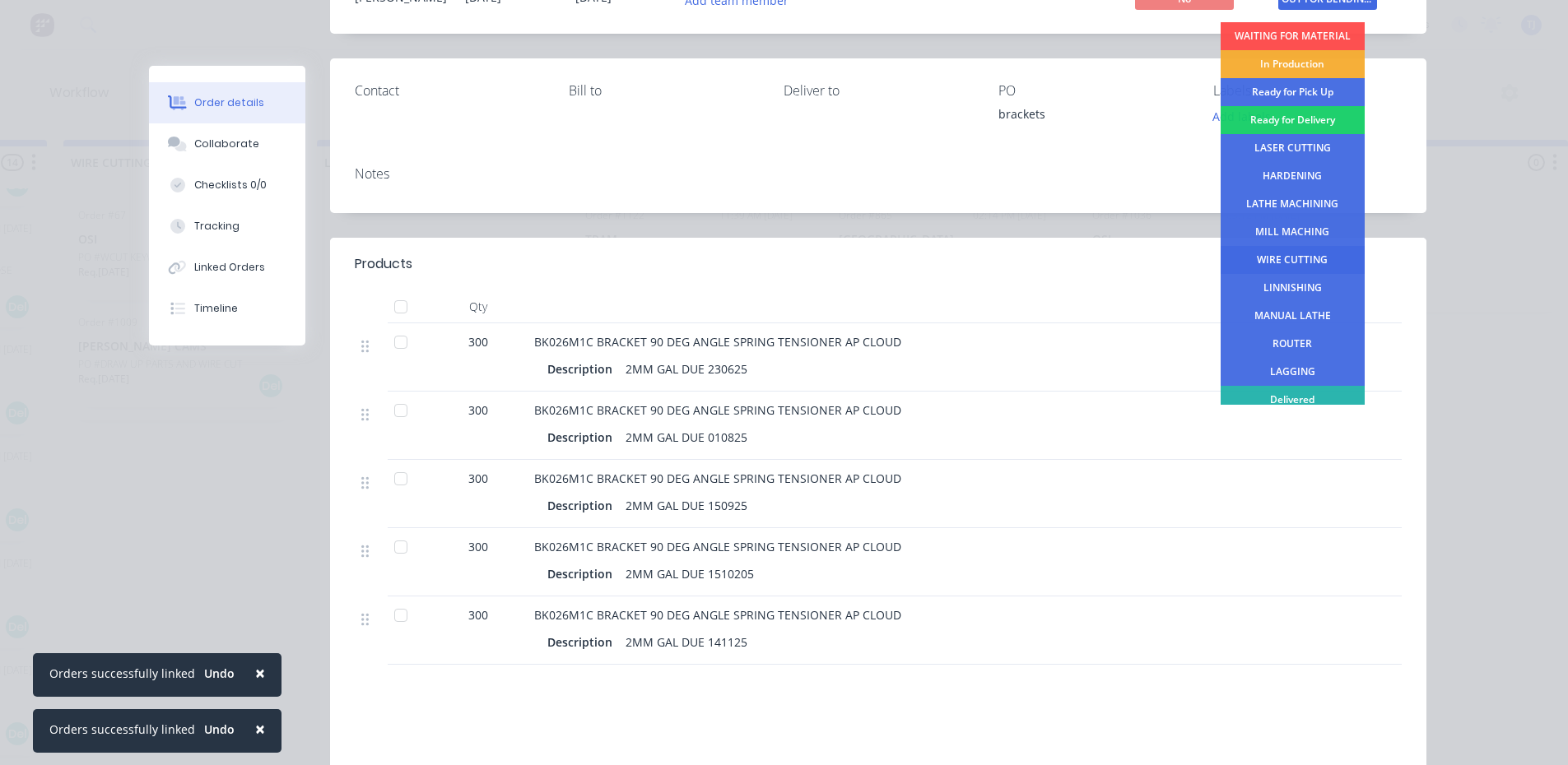
scroll to position [0, 0]
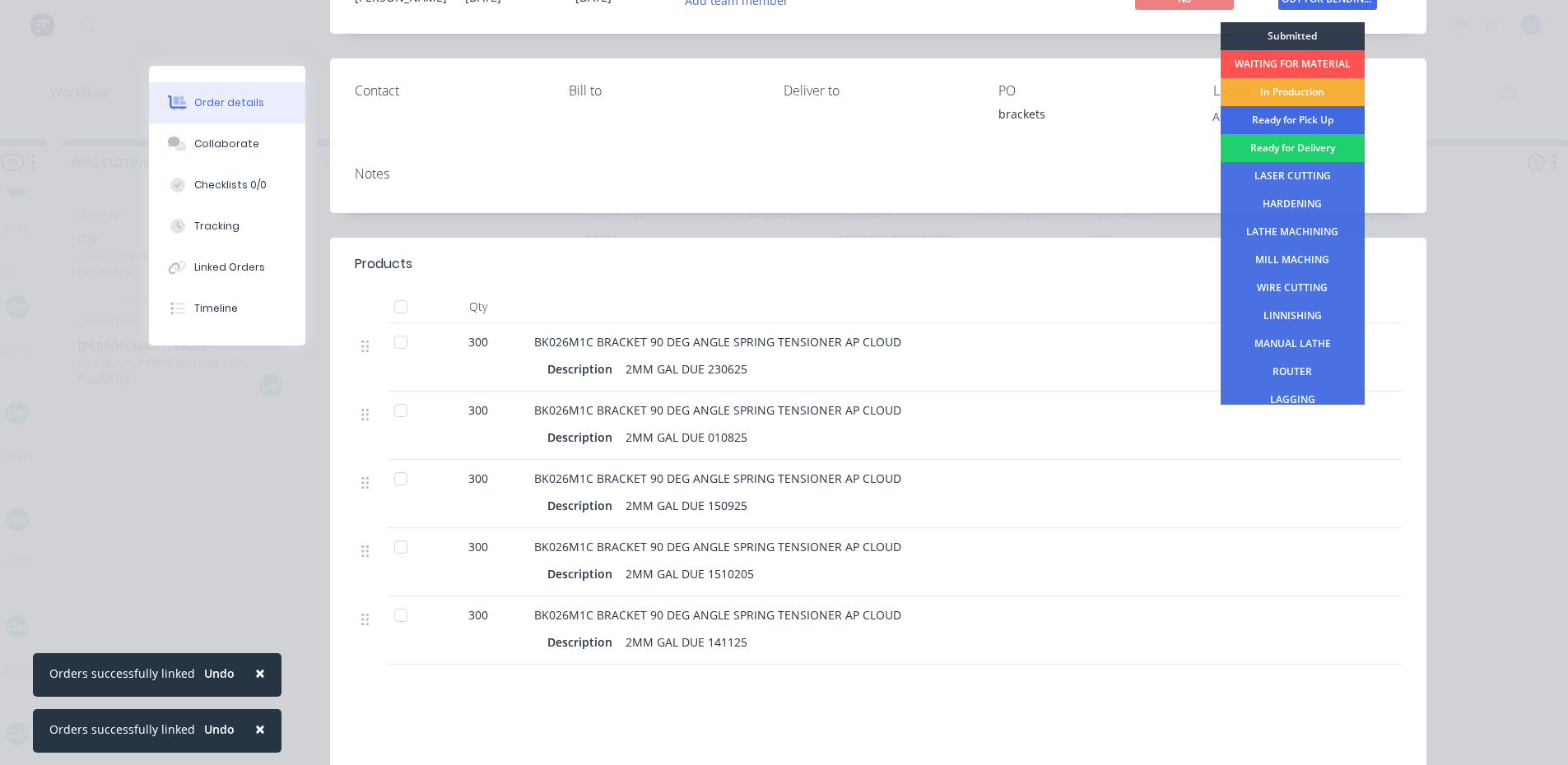
click at [1275, 121] on div "Ready for Pick Up" at bounding box center [1292, 120] width 144 height 28
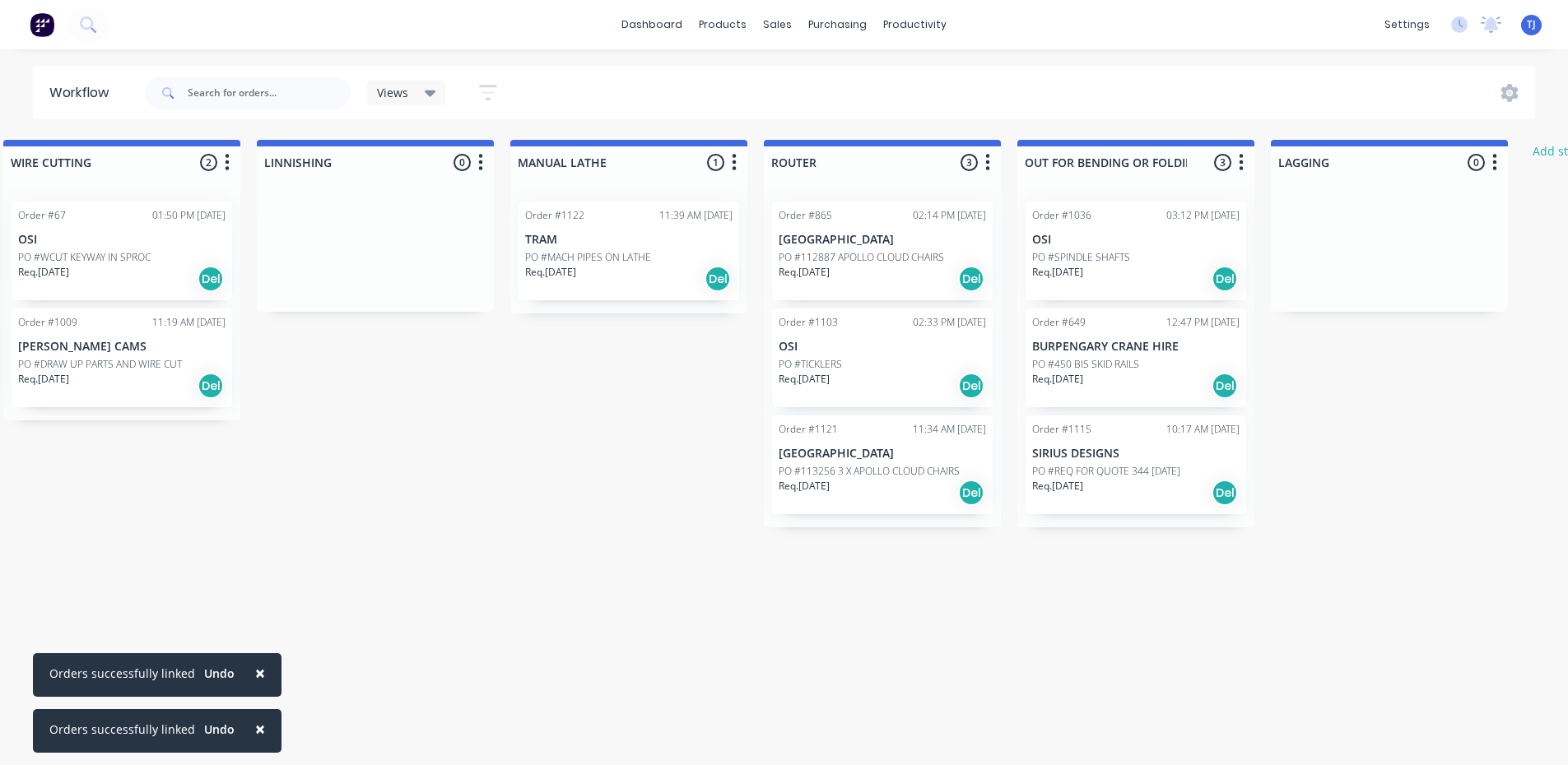
scroll to position [3, 2609]
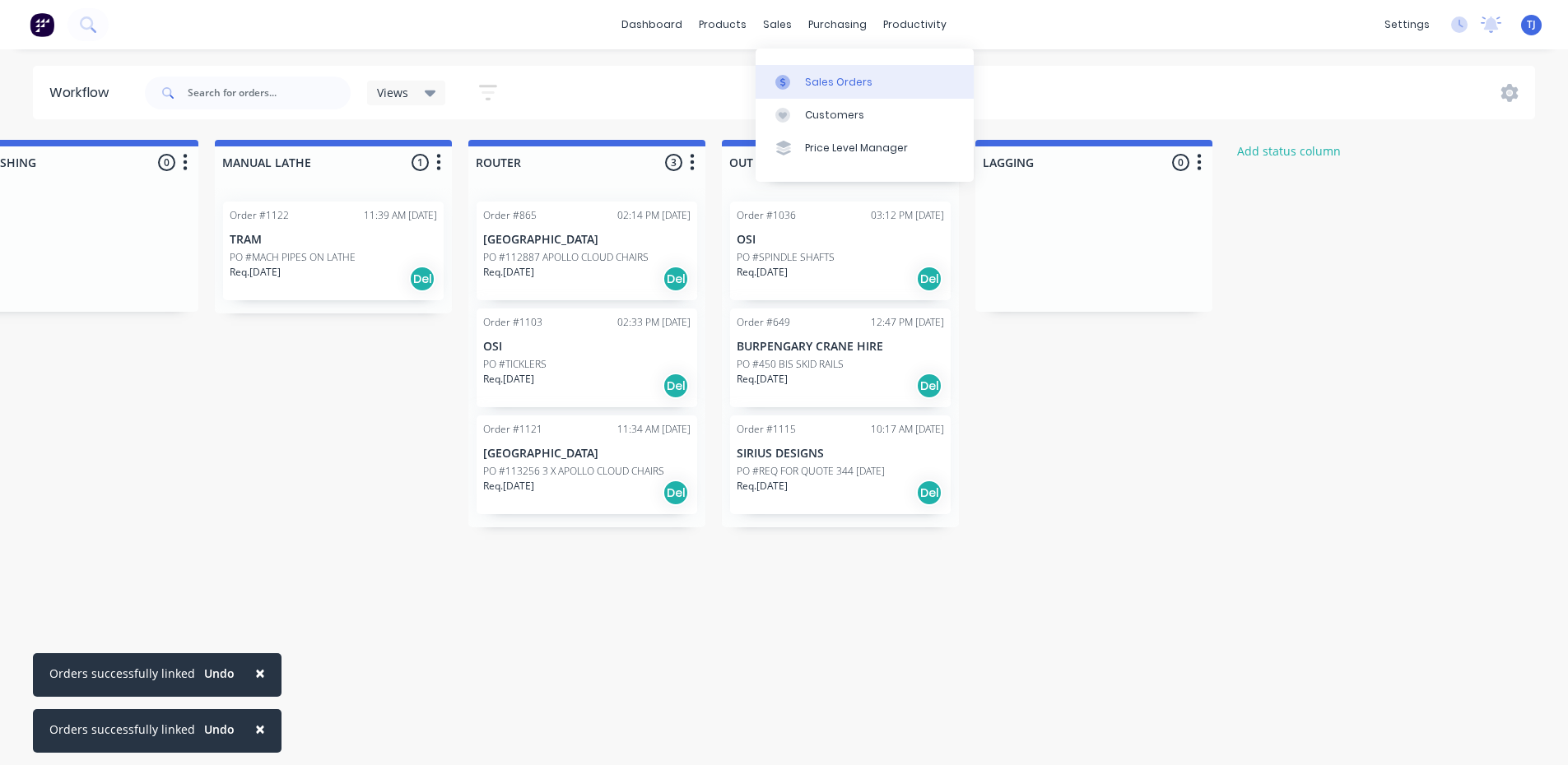
click at [815, 80] on div "Sales Orders" at bounding box center [838, 83] width 67 height 15
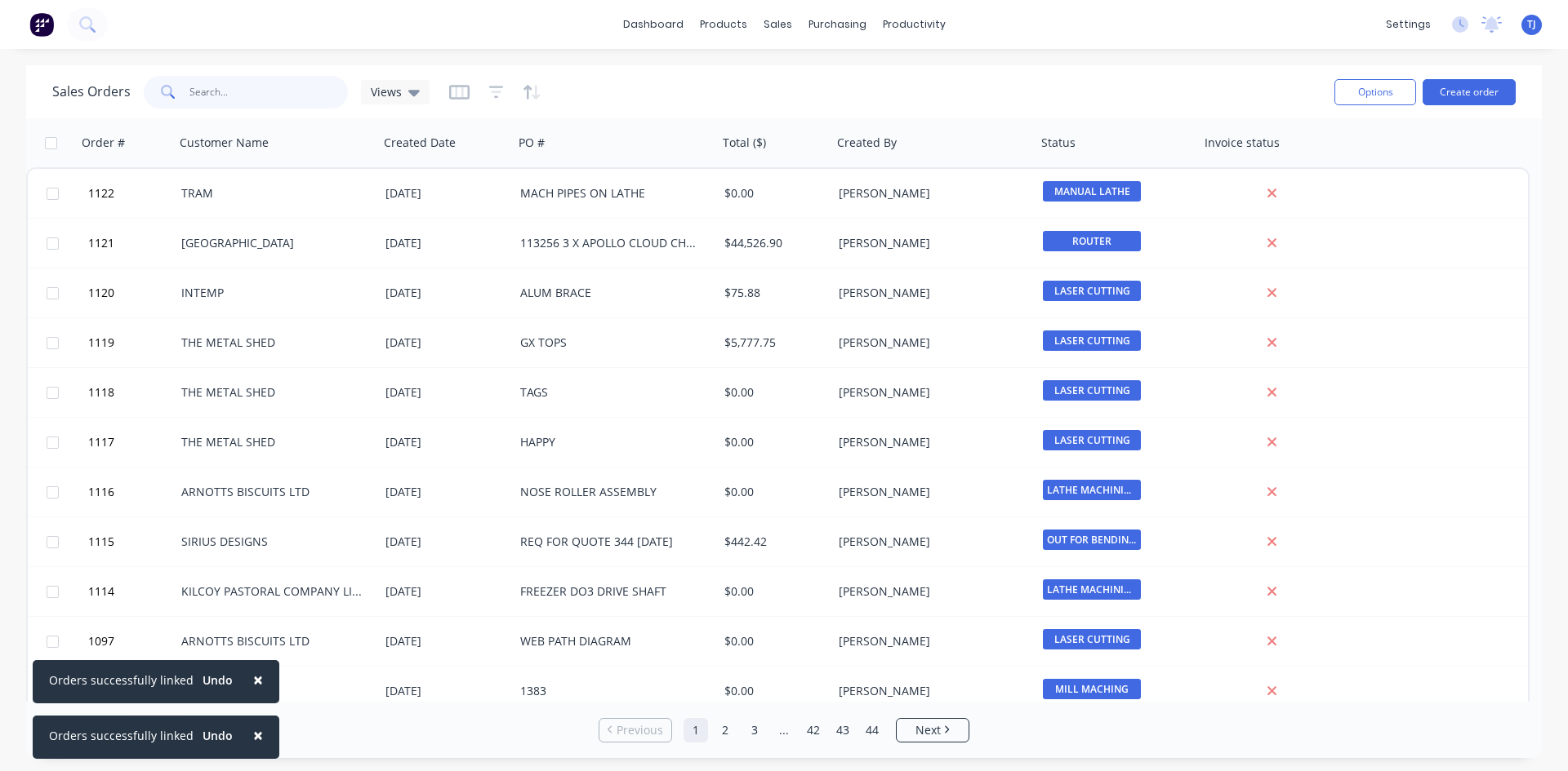
click at [198, 105] on input "text" at bounding box center [269, 92] width 159 height 33
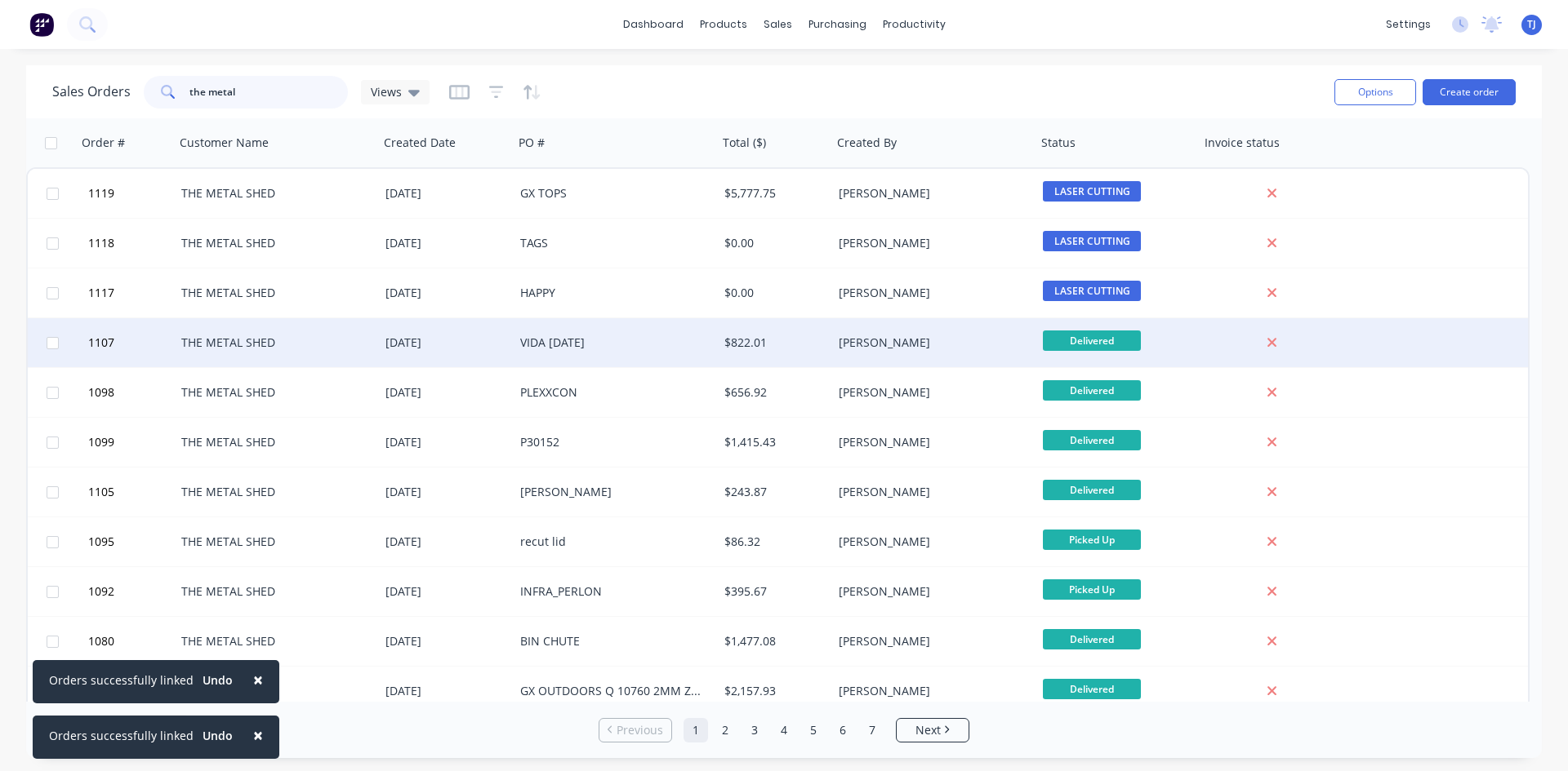
type input "the metal"
click at [288, 342] on div "THE METAL SHED" at bounding box center [272, 342] width 181 height 16
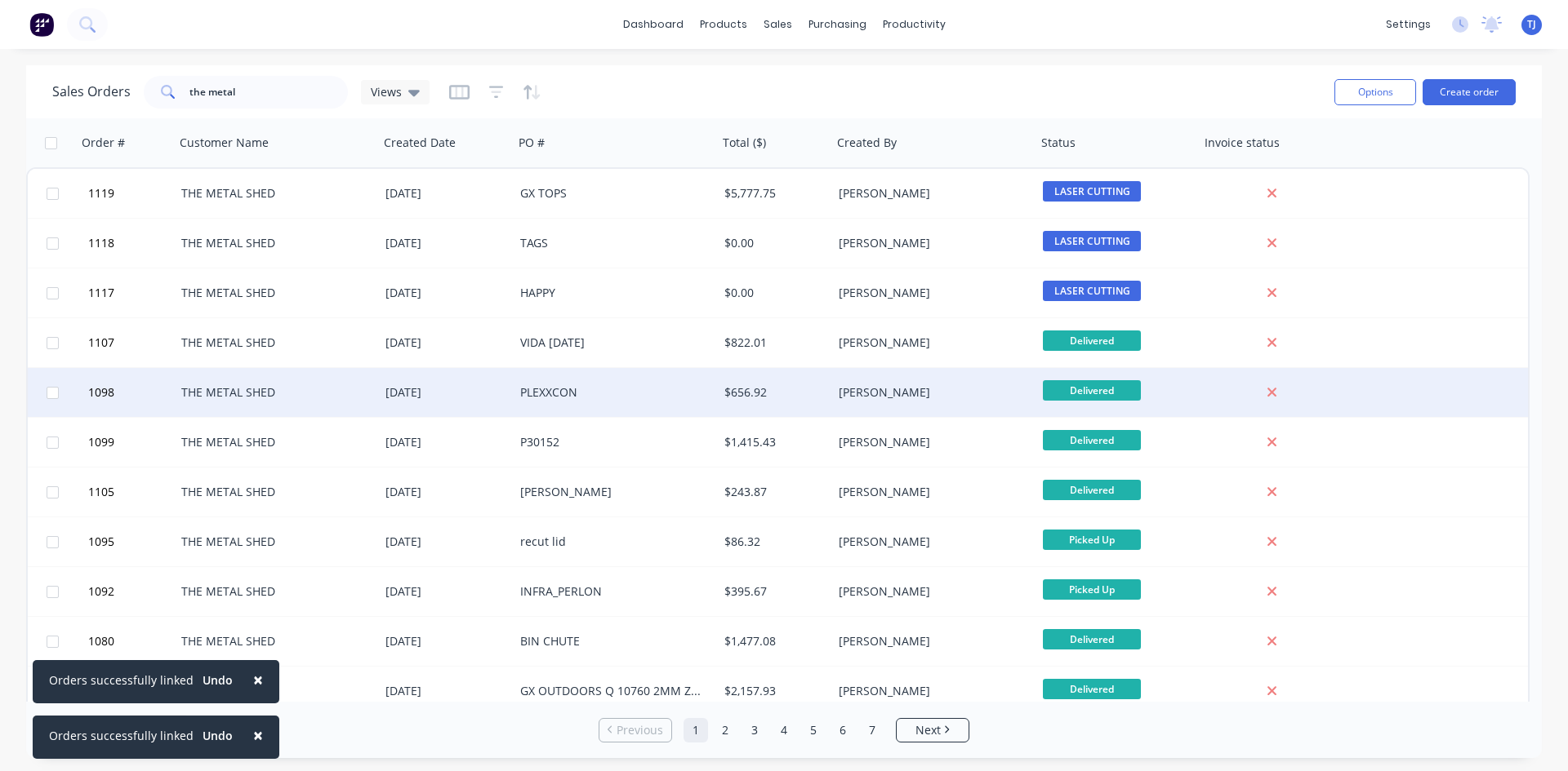
click at [239, 400] on div "THE METAL SHED" at bounding box center [272, 392] width 181 height 16
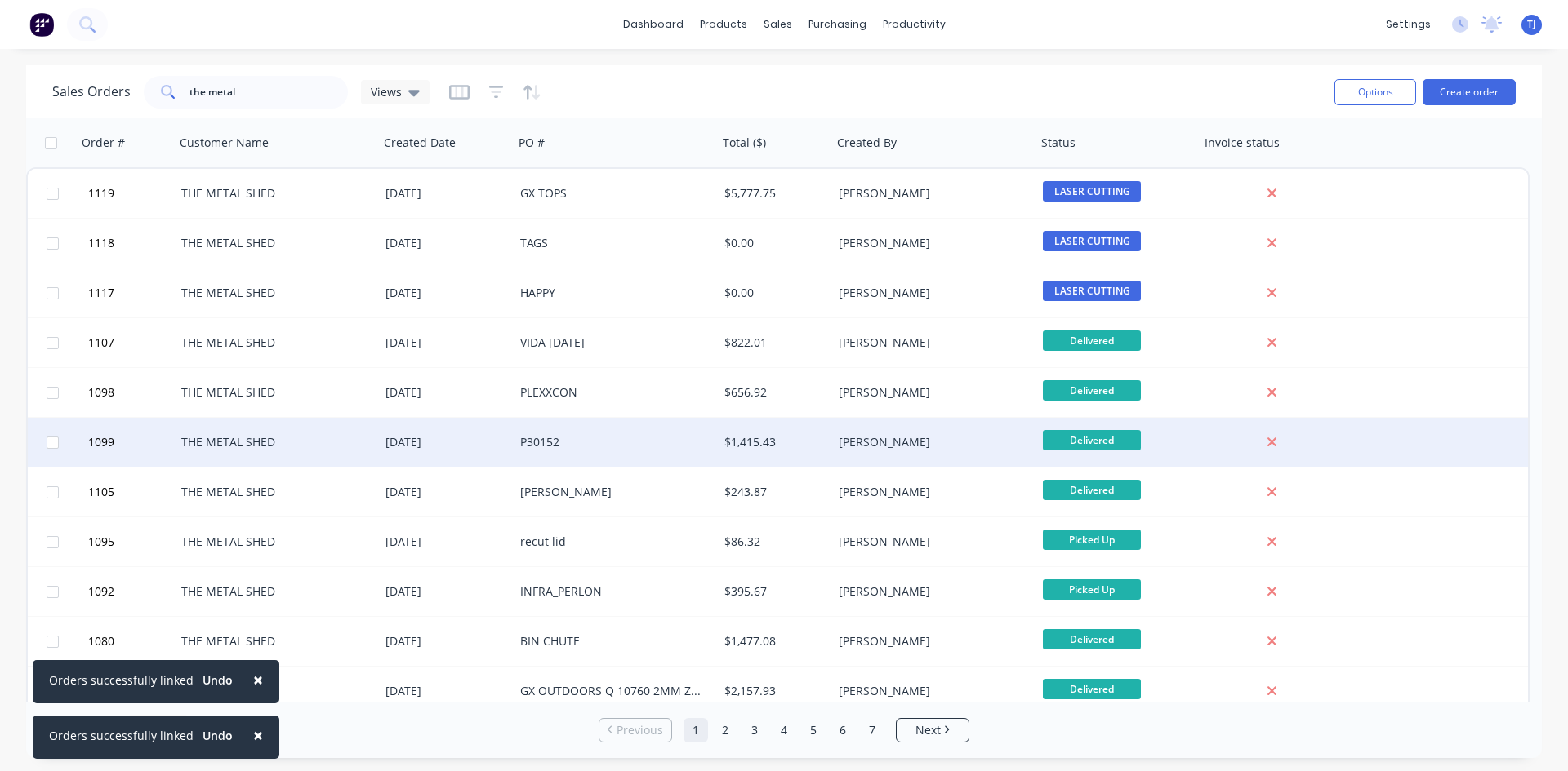
click at [288, 441] on div "THE METAL SHED" at bounding box center [272, 442] width 181 height 16
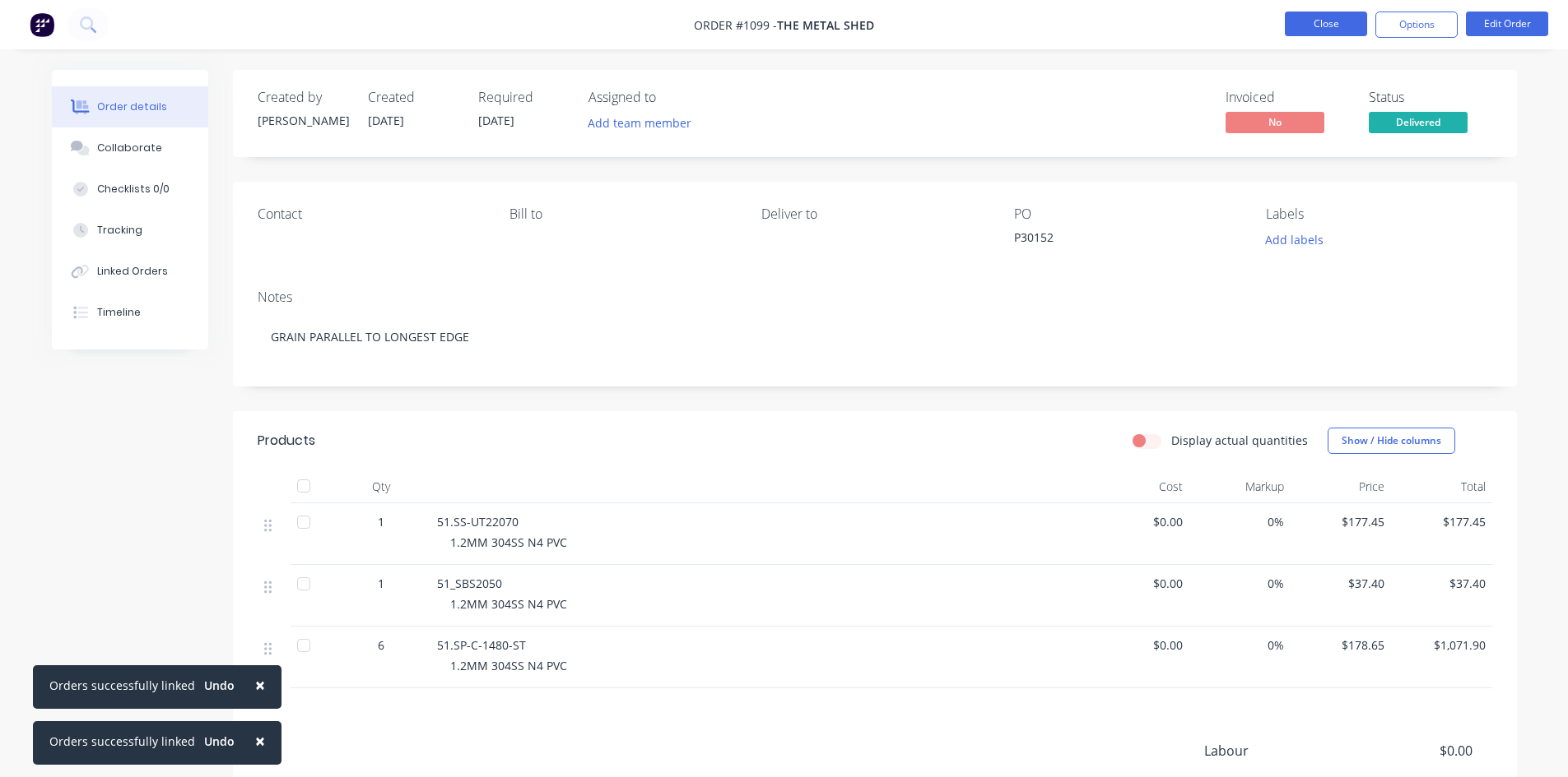
click at [1311, 26] on button "Close" at bounding box center [1326, 24] width 83 height 25
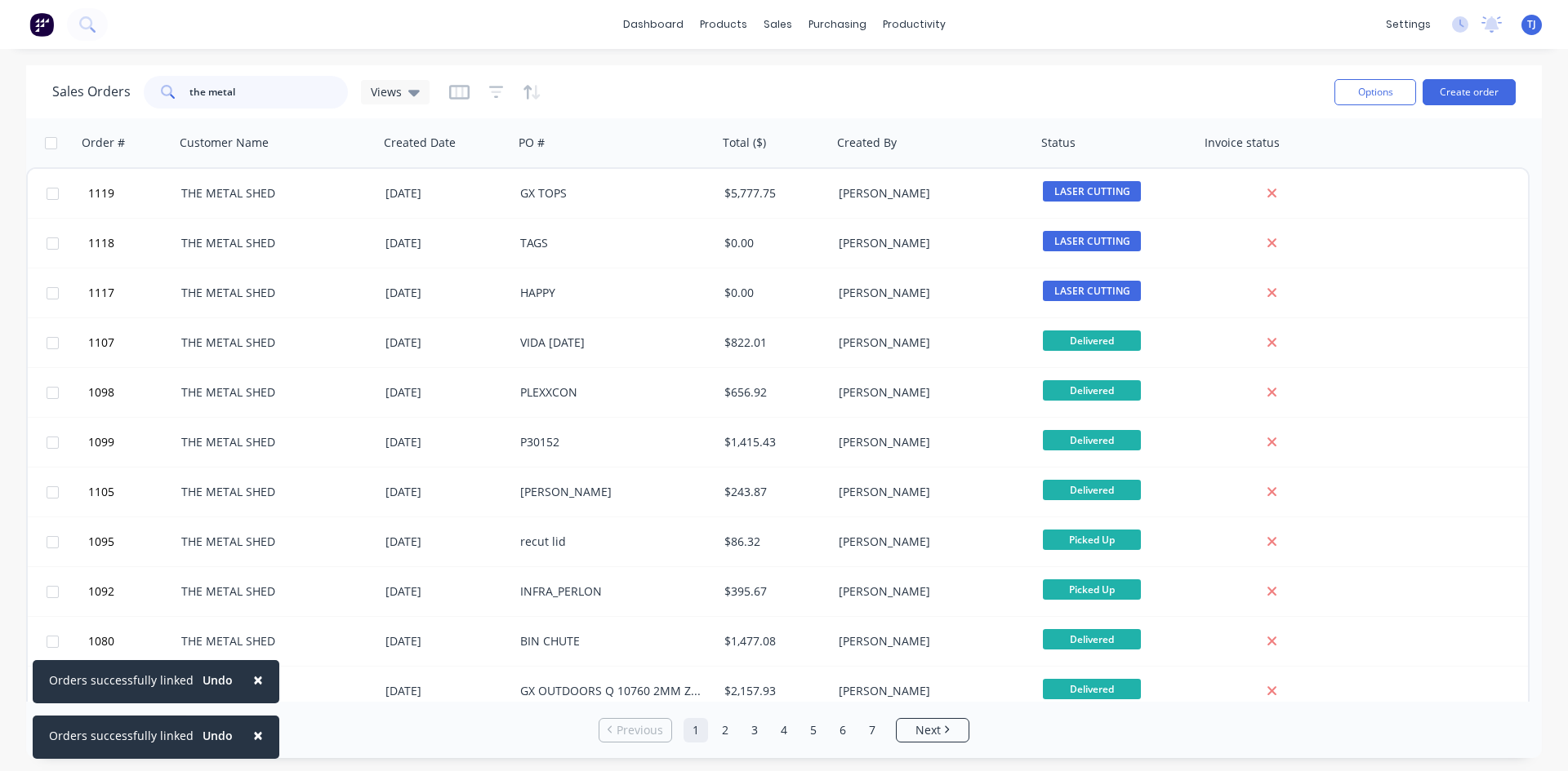
click at [235, 93] on input "the metal" at bounding box center [269, 92] width 159 height 33
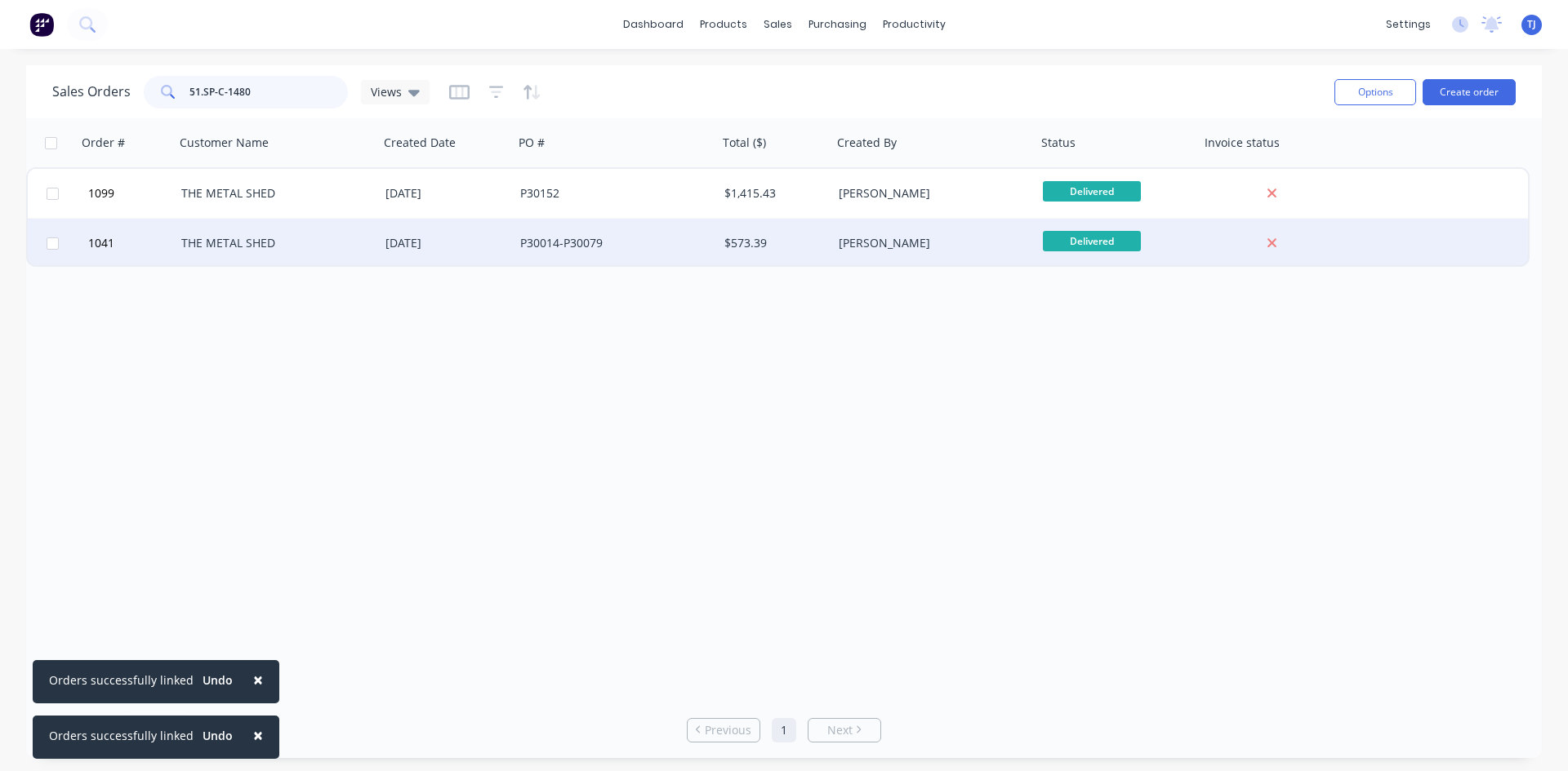
type input "51.SP-C-1480"
click at [276, 251] on div "THE METAL SHED" at bounding box center [272, 242] width 181 height 16
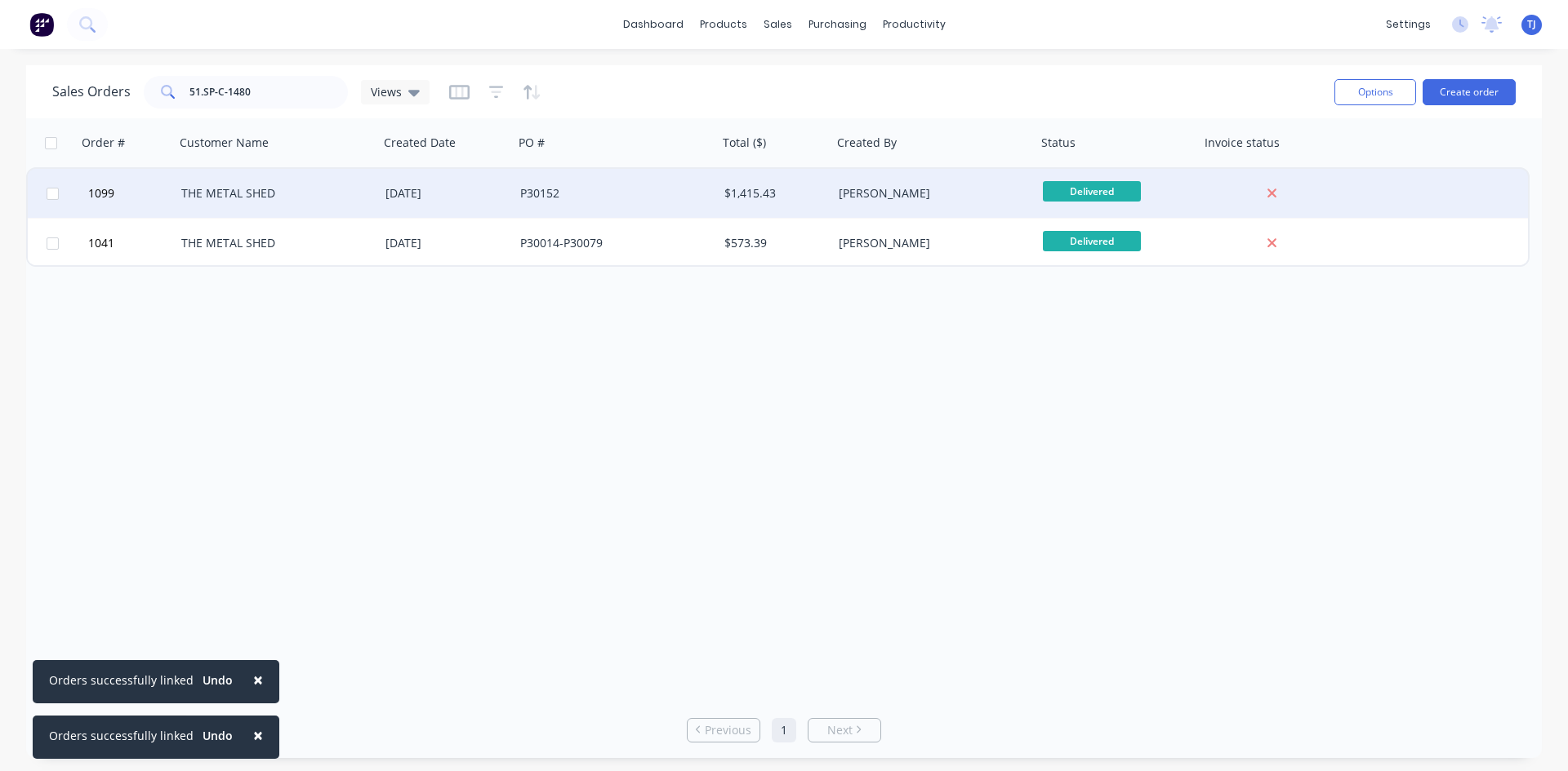
click at [293, 191] on div "THE METAL SHED" at bounding box center [272, 193] width 181 height 16
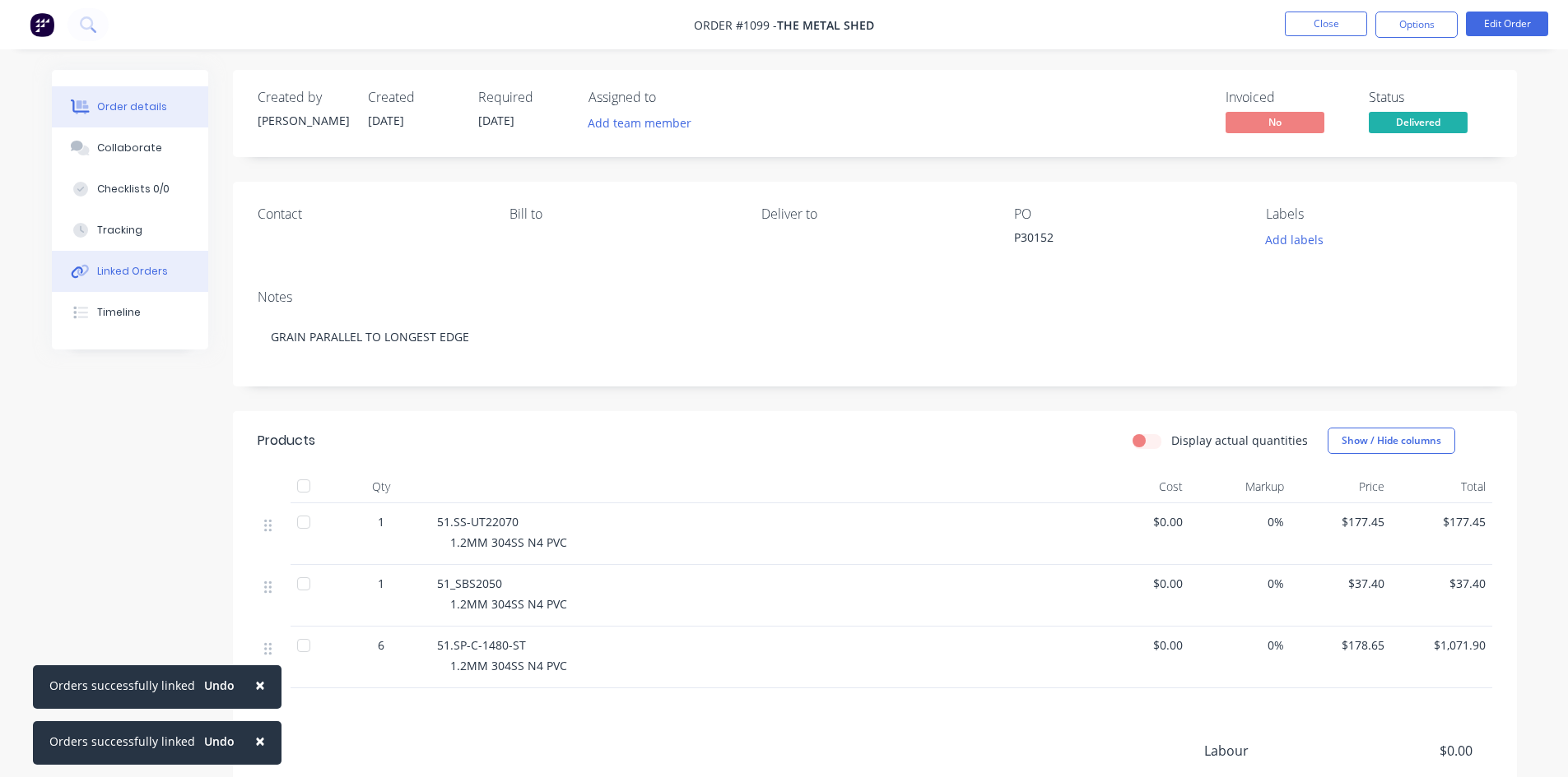
click at [163, 274] on button "Linked Orders" at bounding box center [130, 271] width 157 height 41
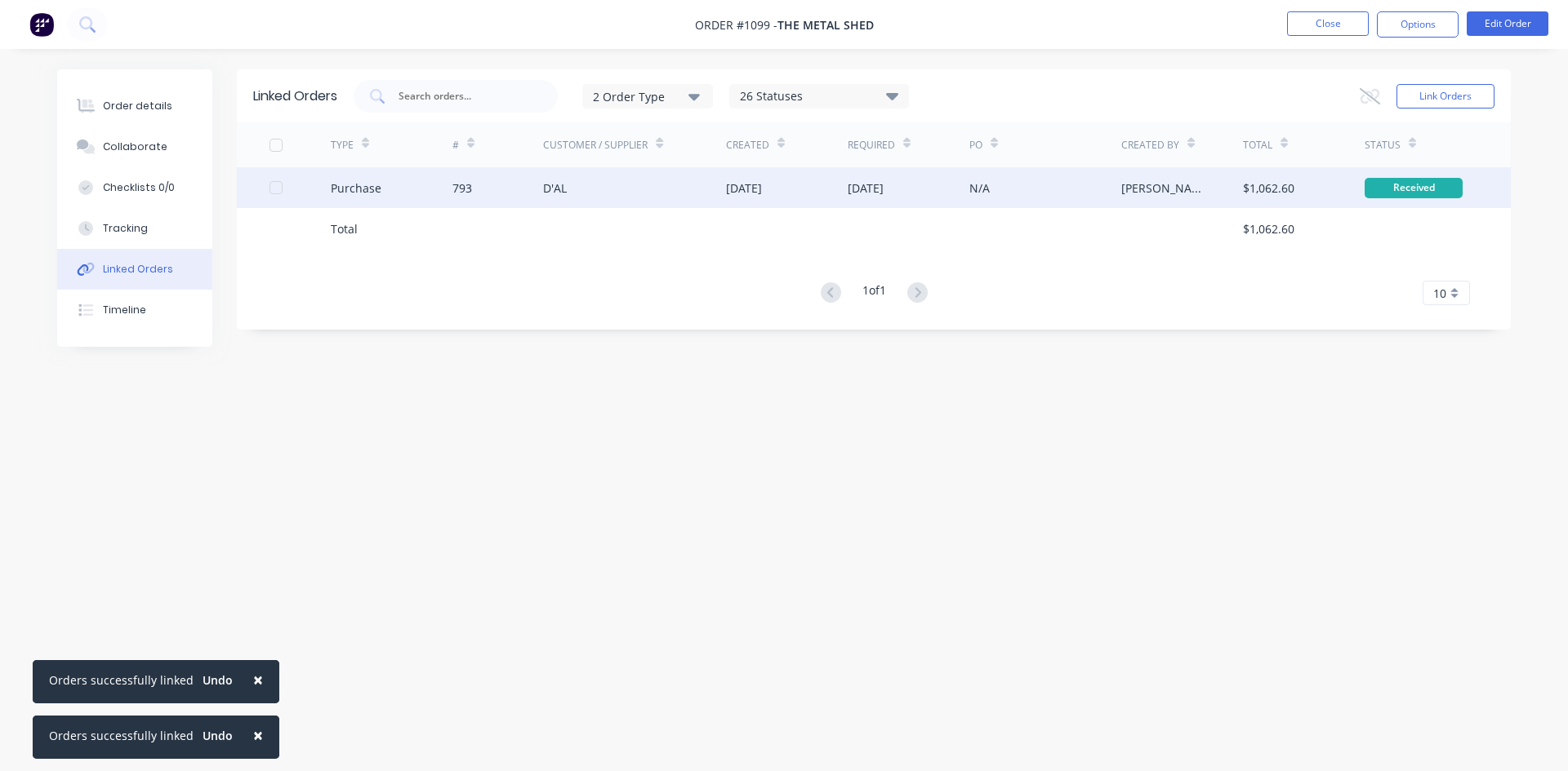
click at [408, 192] on div "Purchase" at bounding box center [391, 188] width 122 height 41
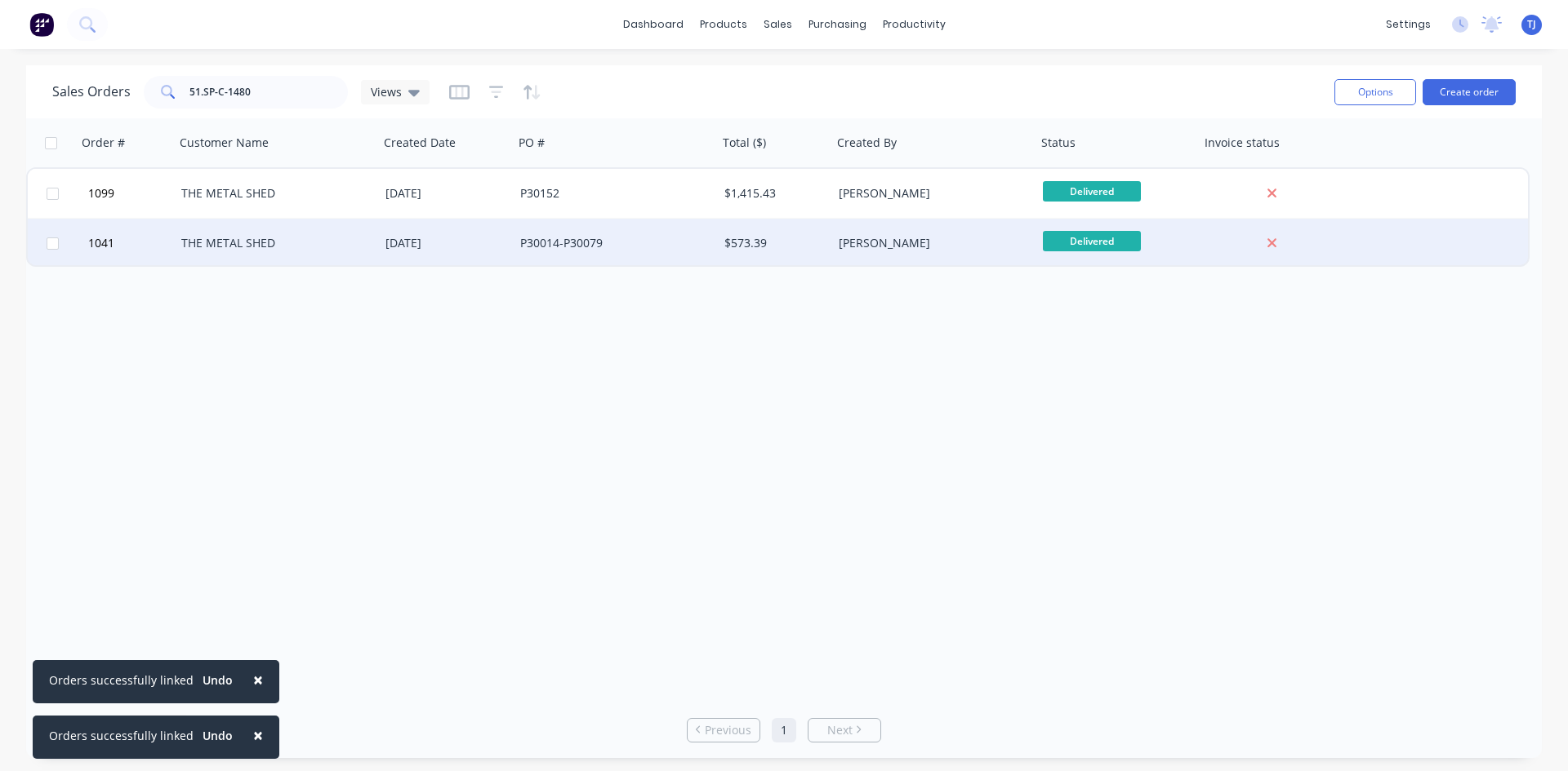
click at [260, 238] on div "THE METAL SHED" at bounding box center [272, 242] width 181 height 16
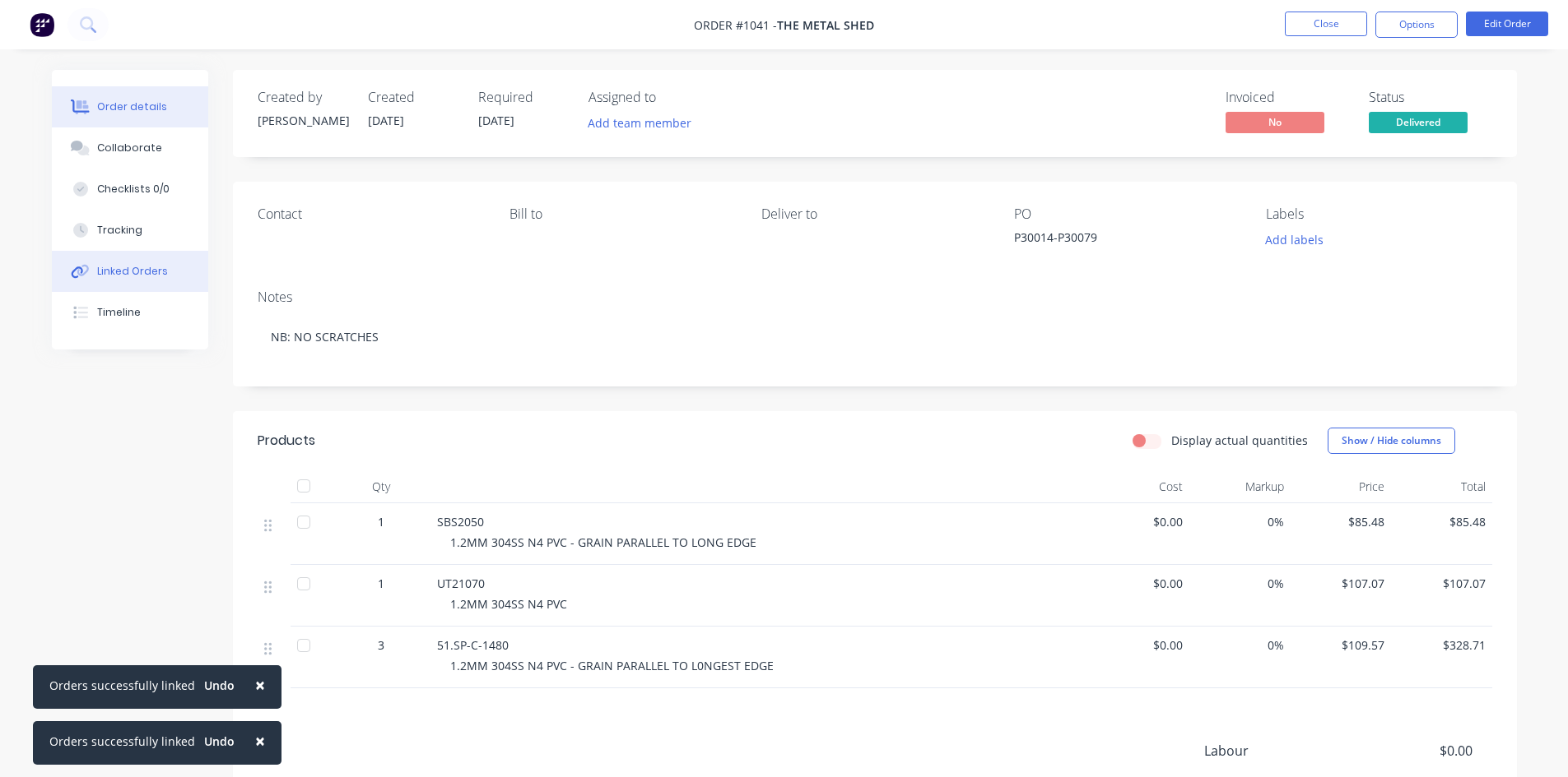
click at [141, 267] on div "Linked Orders" at bounding box center [132, 272] width 70 height 15
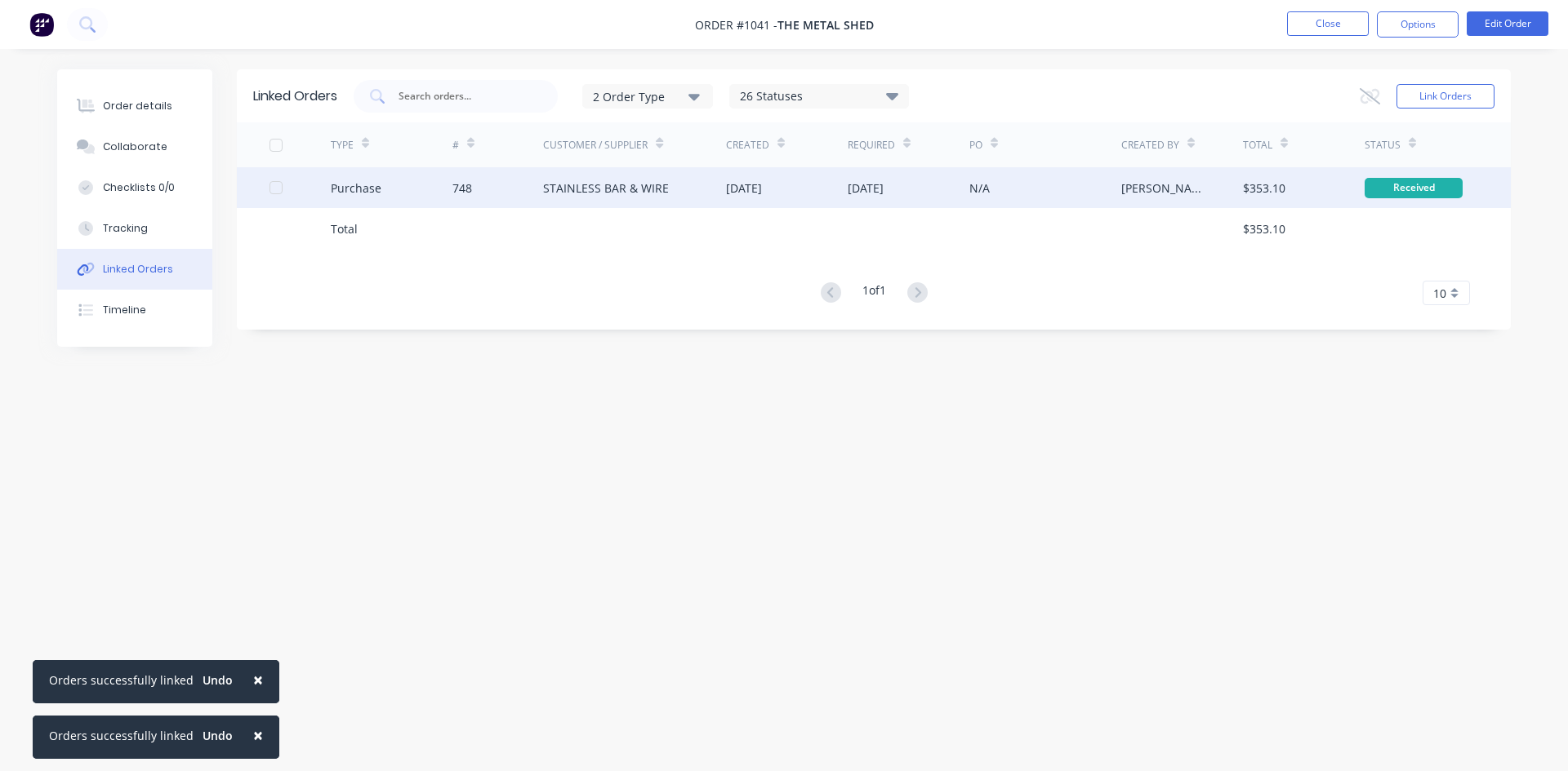
click at [405, 188] on div "Purchase" at bounding box center [391, 188] width 122 height 41
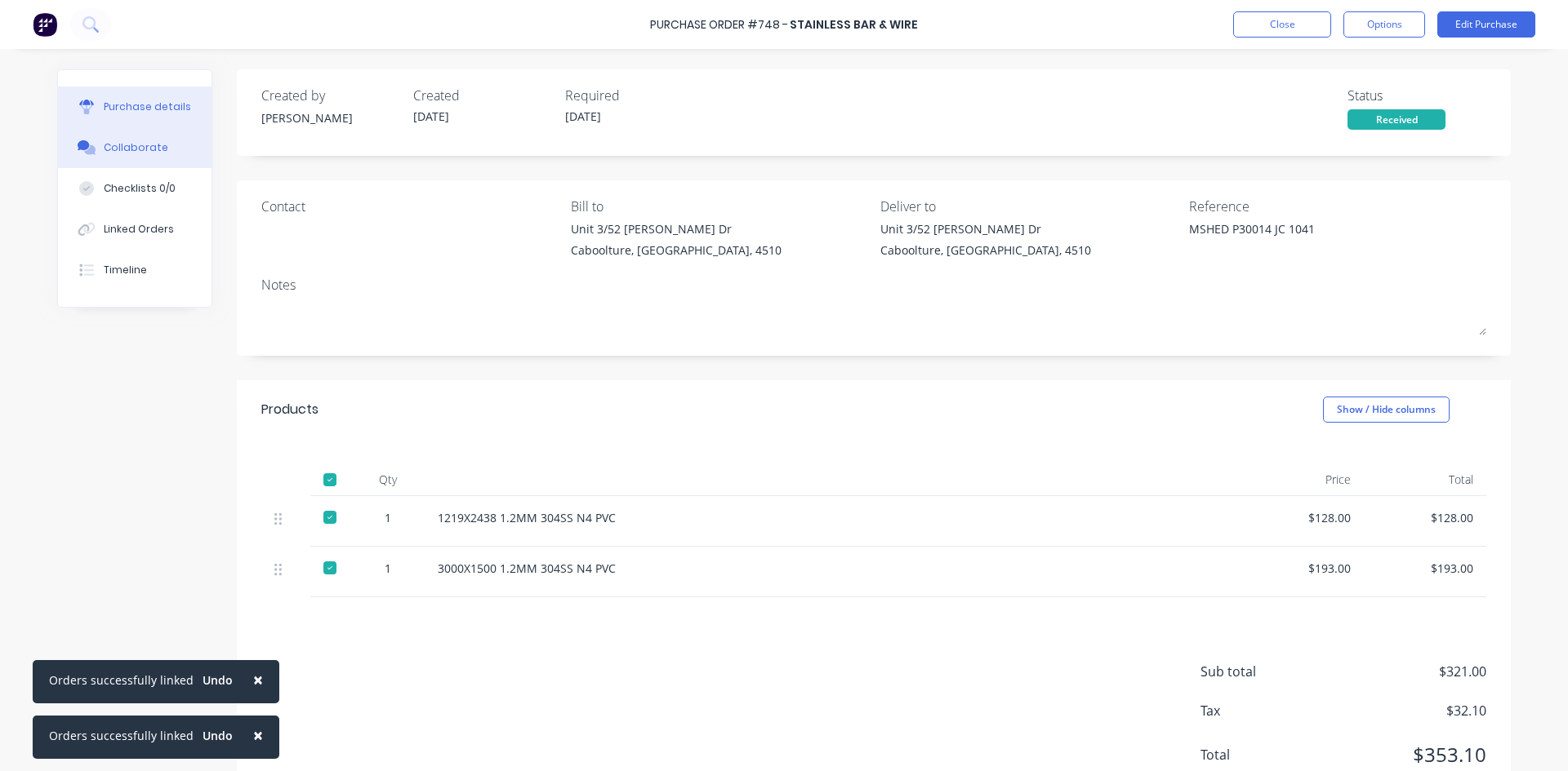
click at [110, 149] on div "Collaborate" at bounding box center [136, 148] width 64 height 15
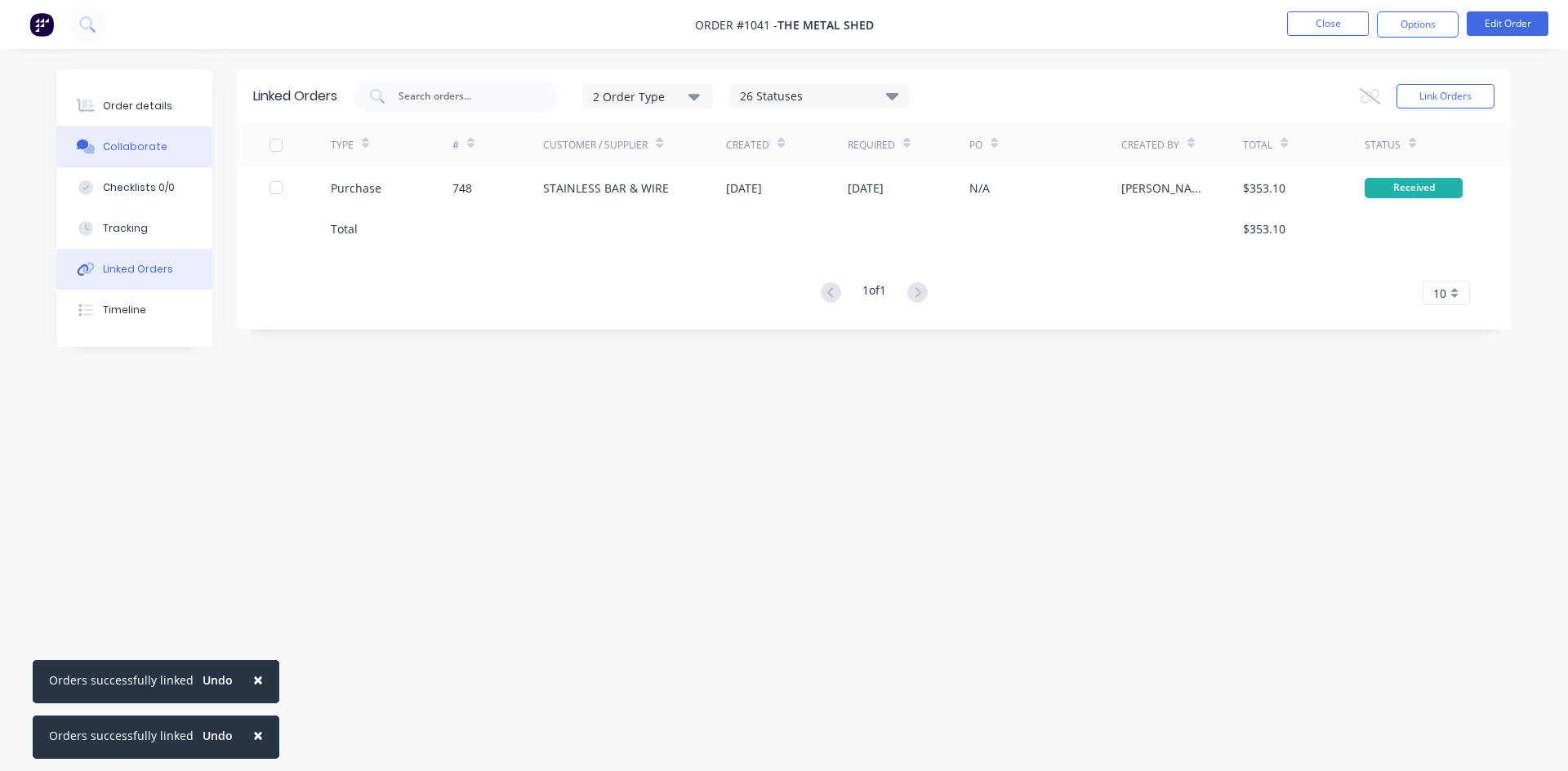
click at [140, 149] on div "Collaborate" at bounding box center [135, 147] width 64 height 15
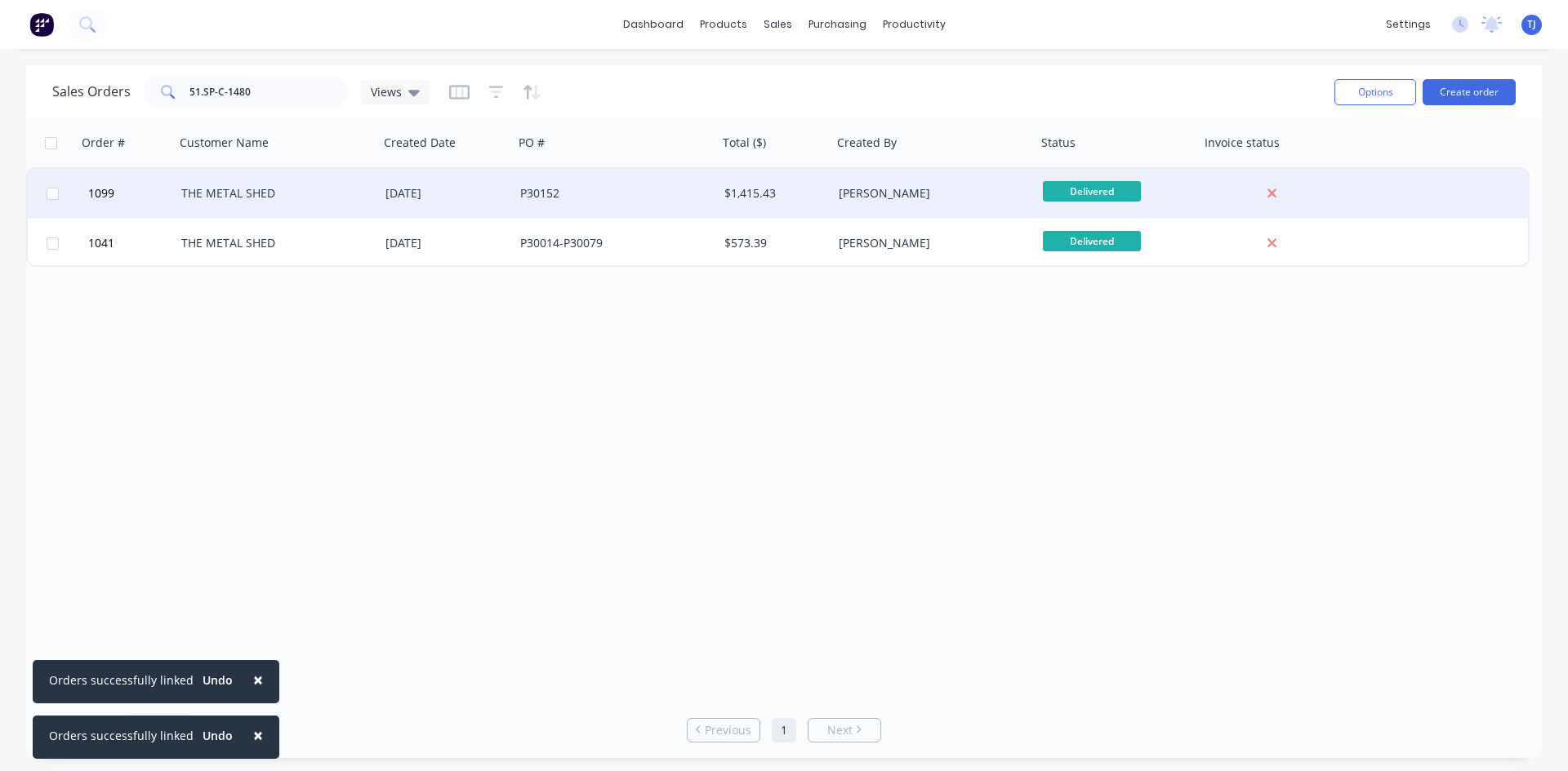
click at [423, 189] on div "[DATE]" at bounding box center [446, 193] width 122 height 16
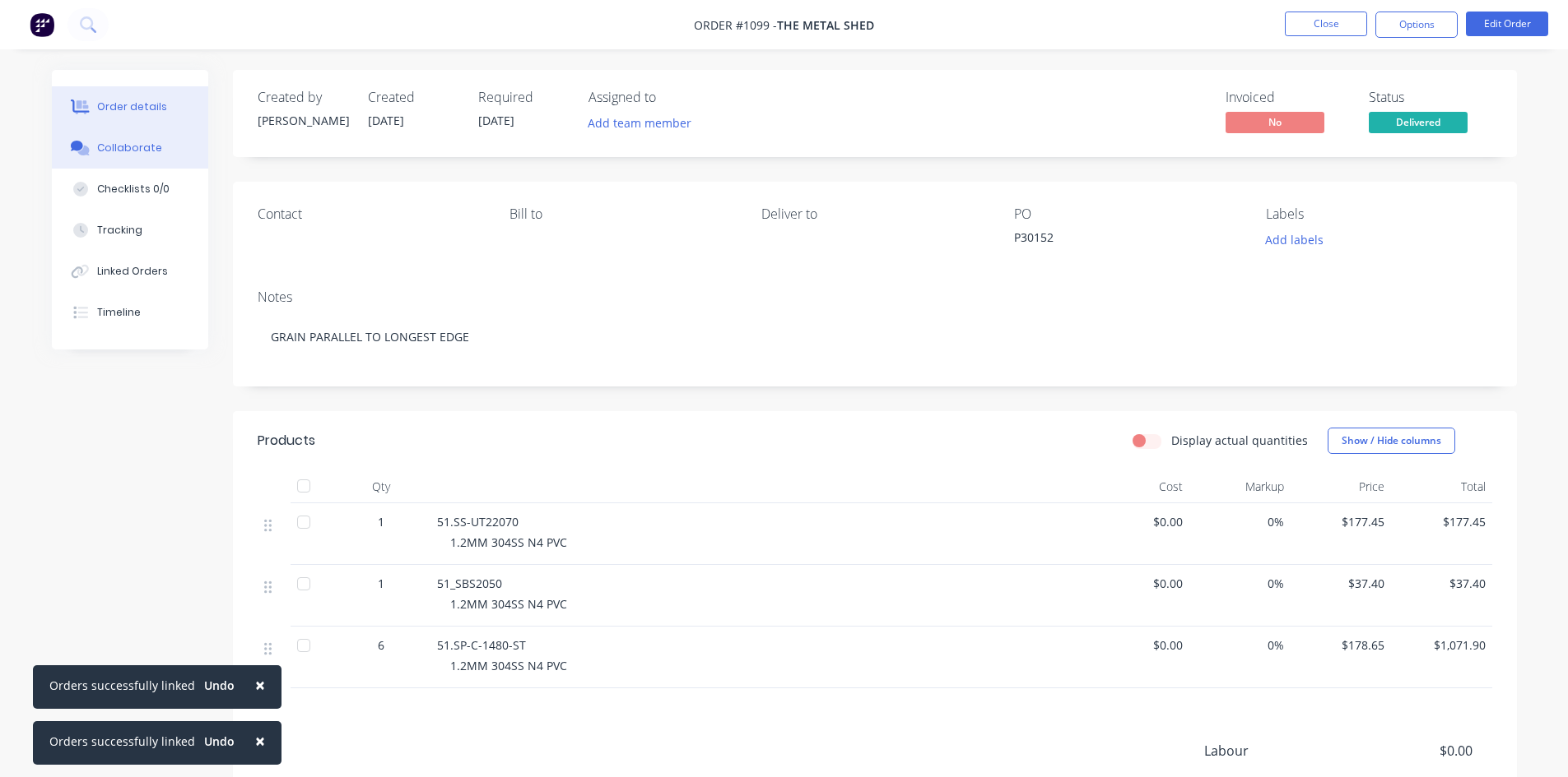
click at [124, 144] on div "Collaborate" at bounding box center [129, 148] width 65 height 15
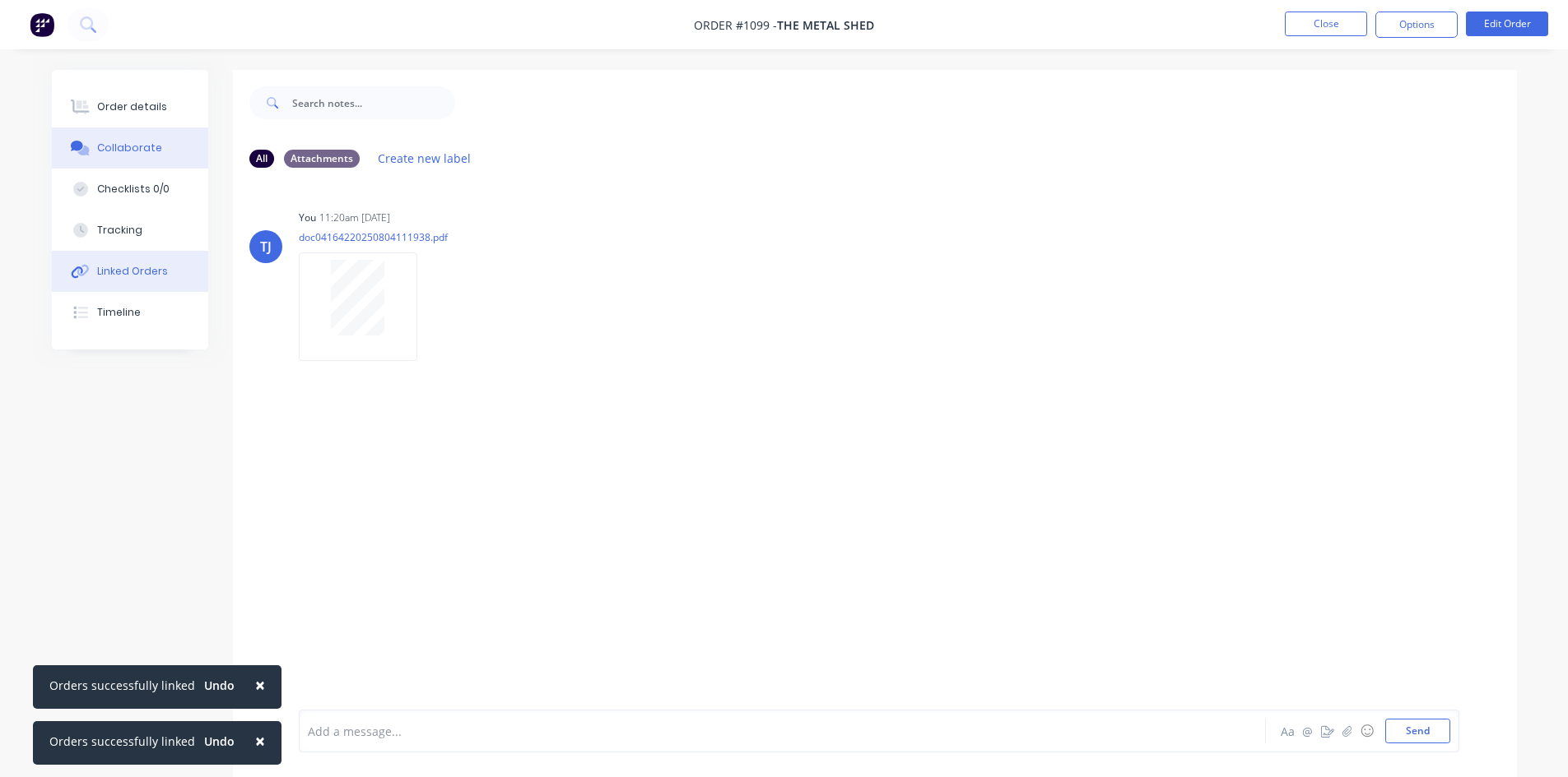
click at [153, 271] on div "Linked Orders" at bounding box center [132, 272] width 70 height 15
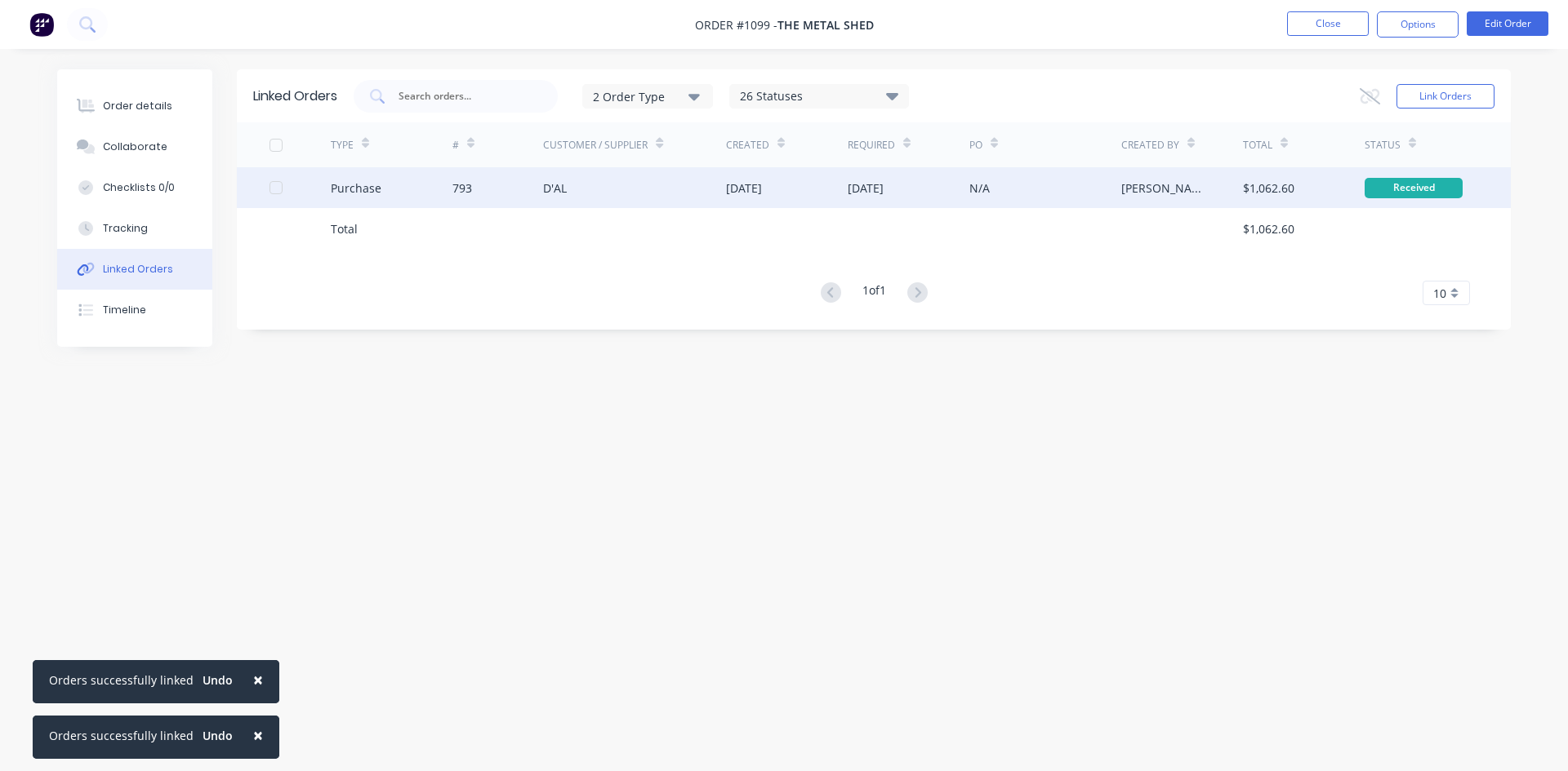
click at [398, 192] on div "Purchase" at bounding box center [391, 188] width 122 height 41
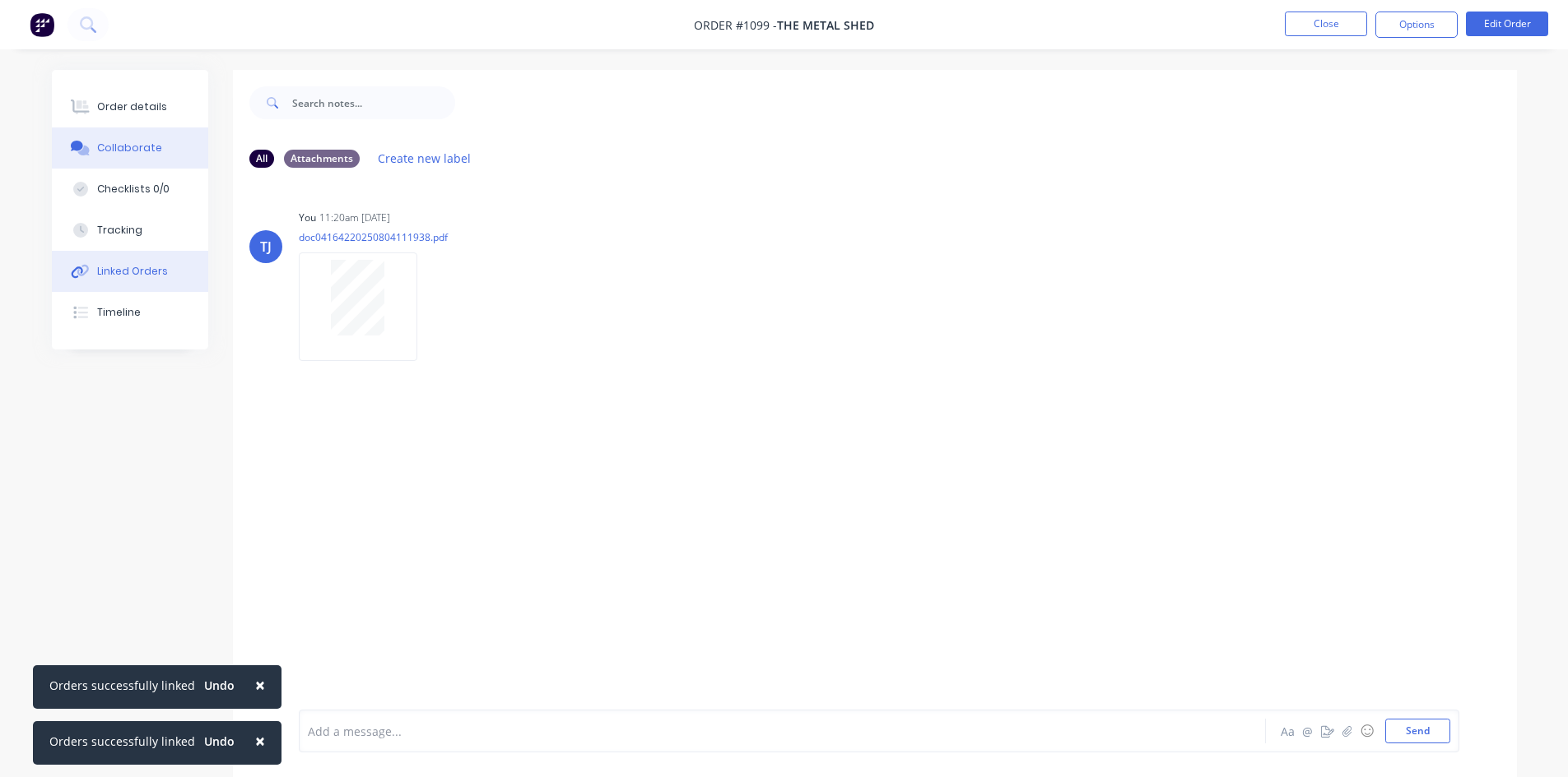
click at [157, 275] on div "Linked Orders" at bounding box center [132, 272] width 70 height 15
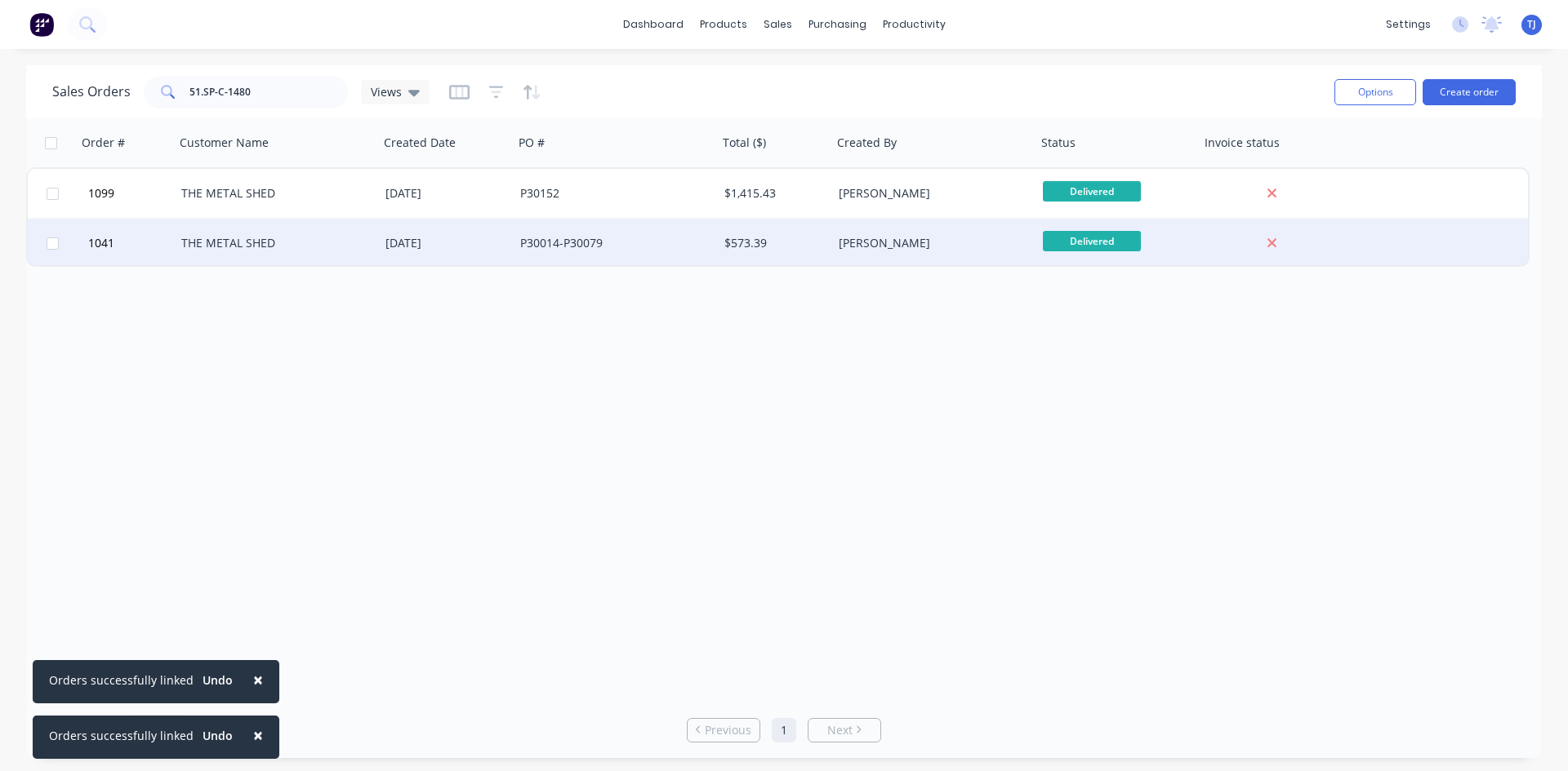
click at [425, 246] on div "[DATE]" at bounding box center [446, 242] width 122 height 16
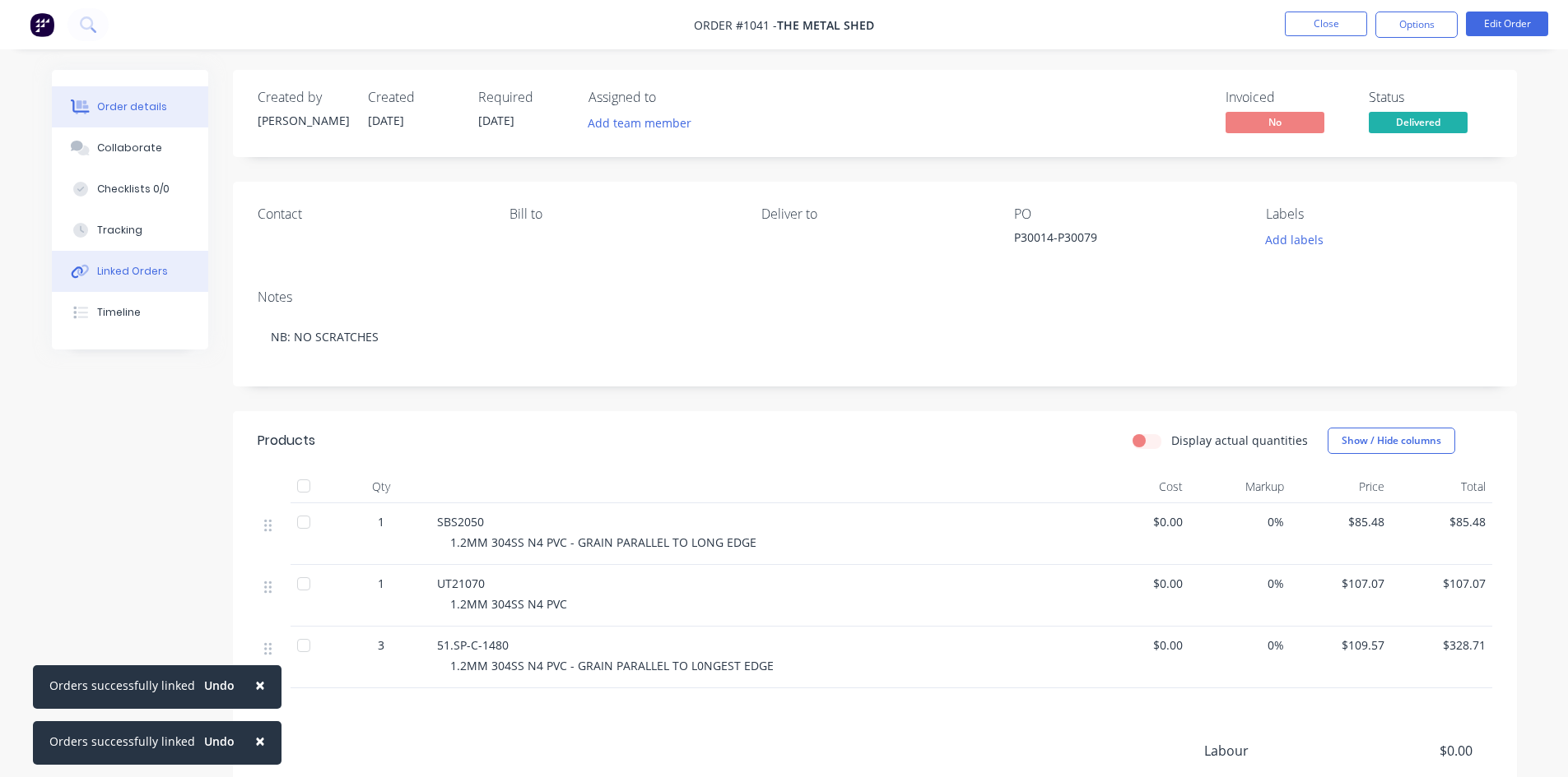
click at [168, 268] on button "Linked Orders" at bounding box center [130, 271] width 157 height 41
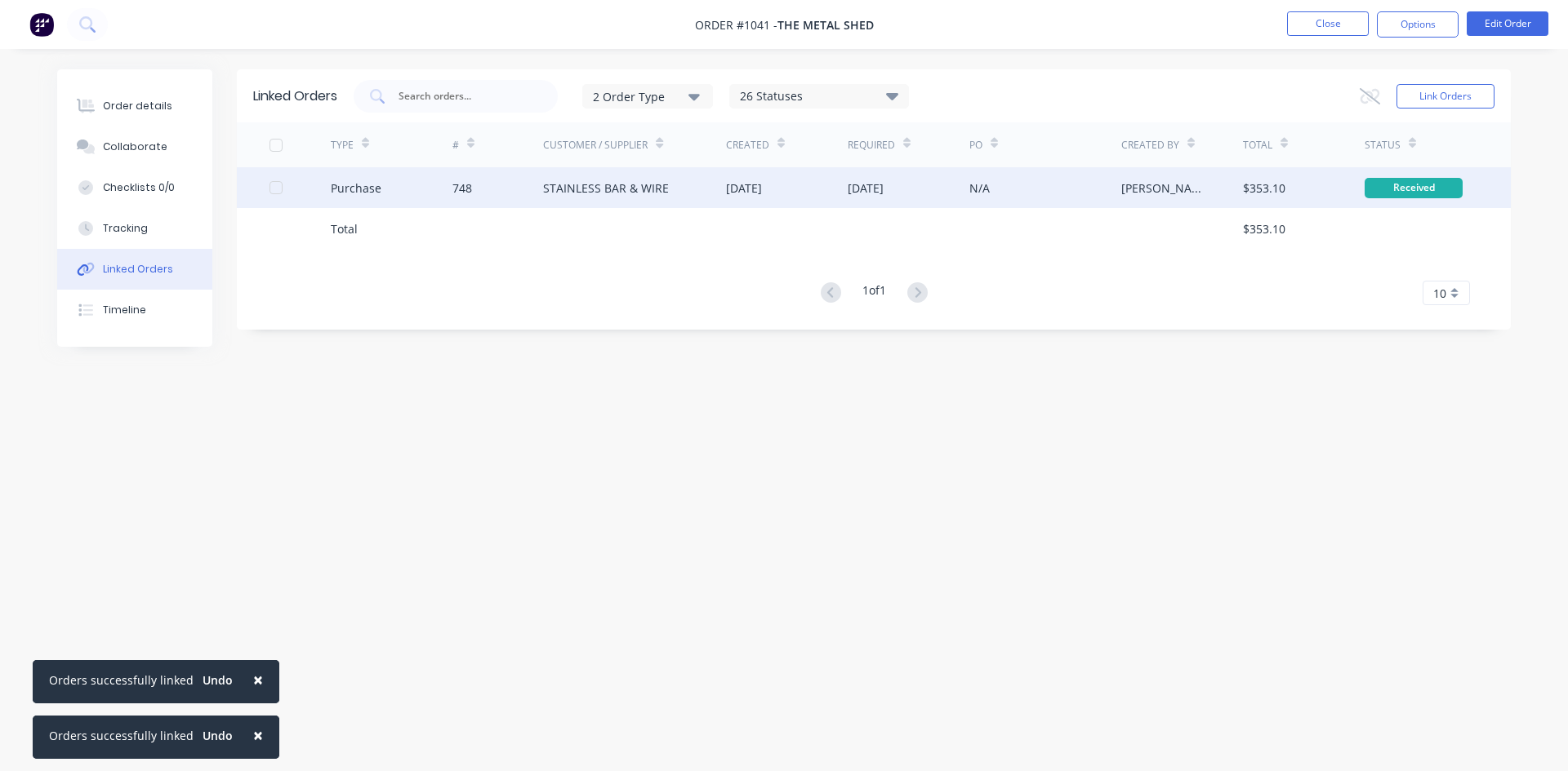
click at [365, 192] on div "Purchase" at bounding box center [356, 189] width 51 height 17
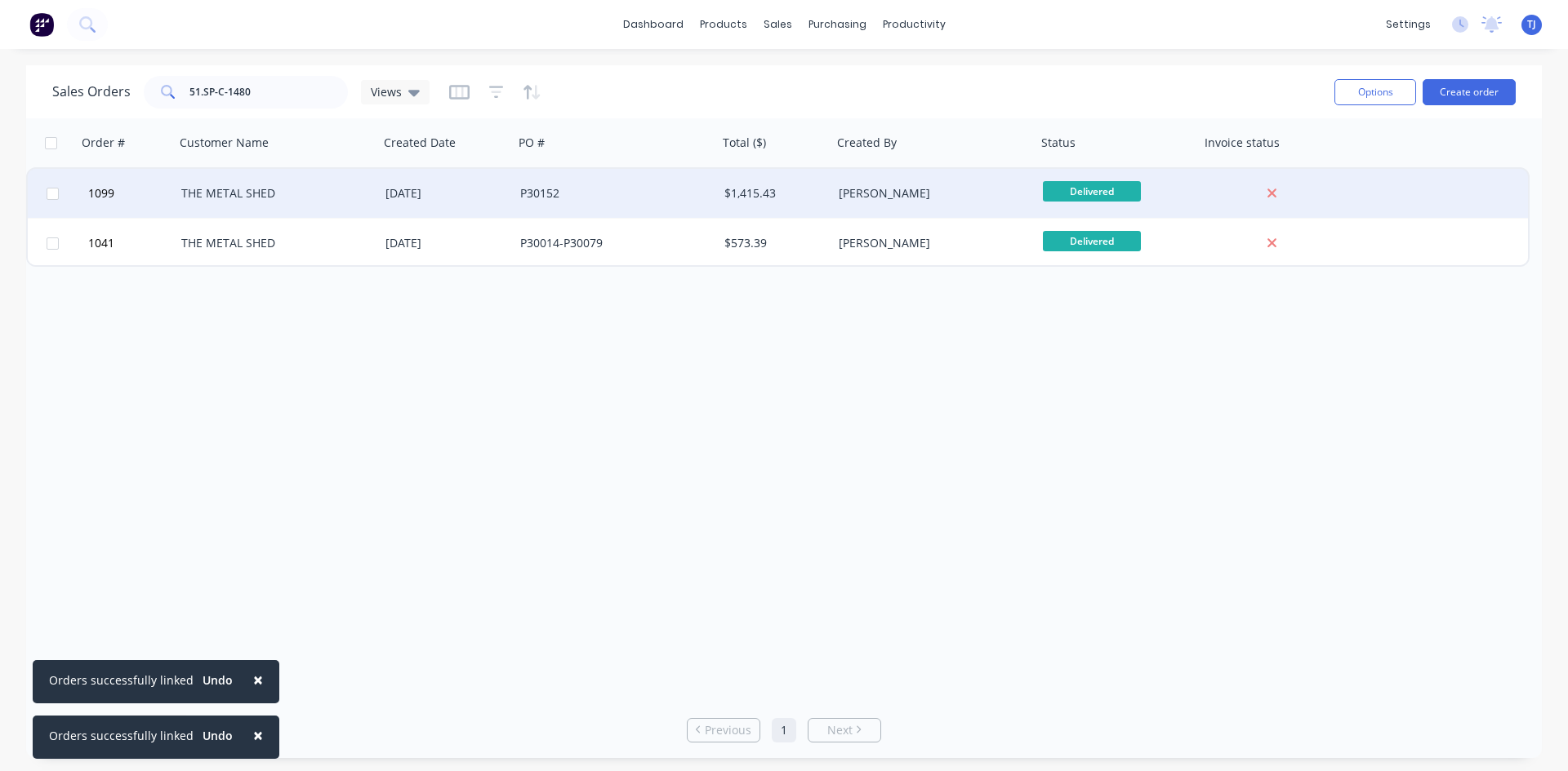
click at [265, 193] on div "THE METAL SHED" at bounding box center [272, 193] width 181 height 16
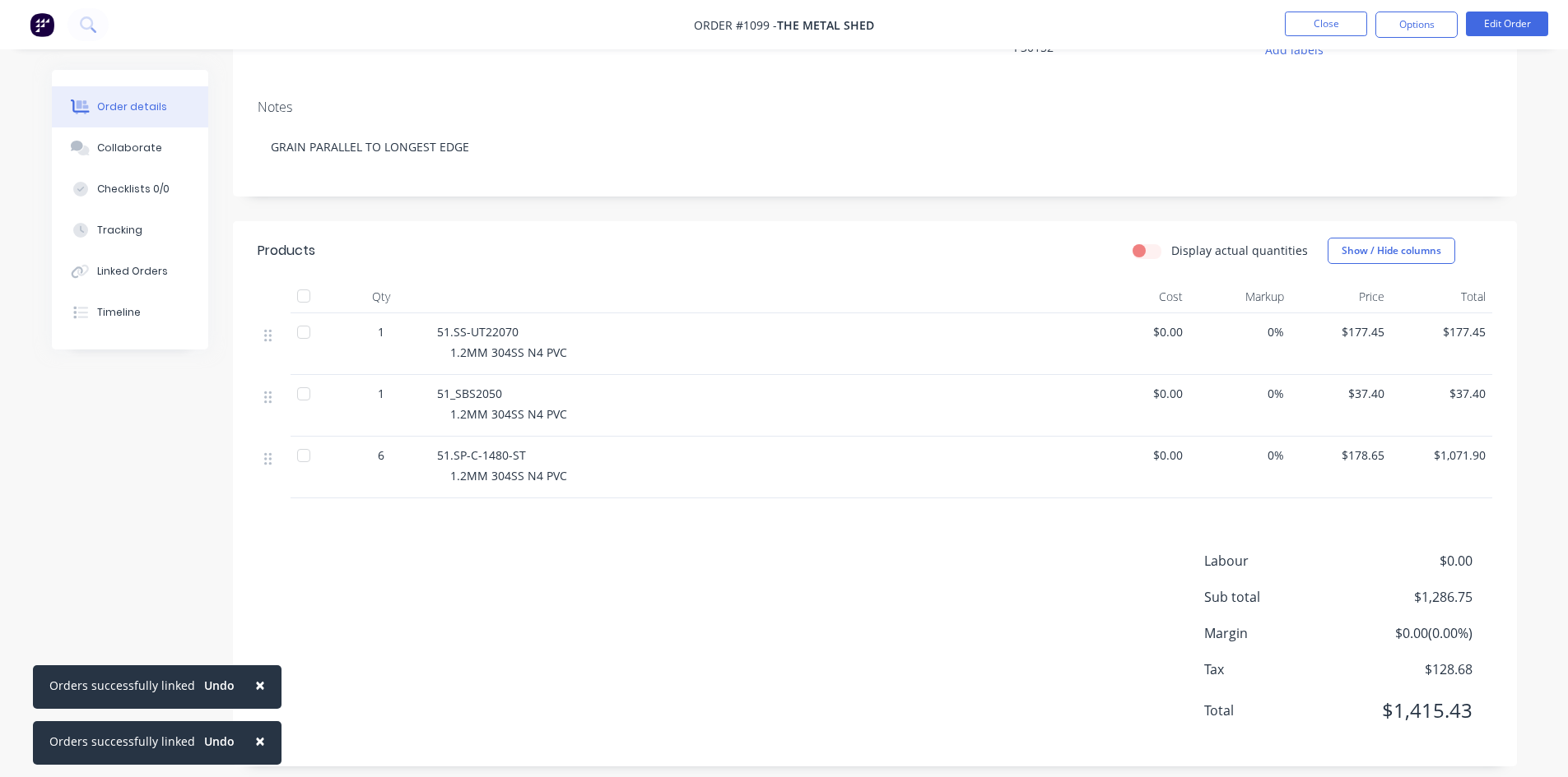
scroll to position [204, 0]
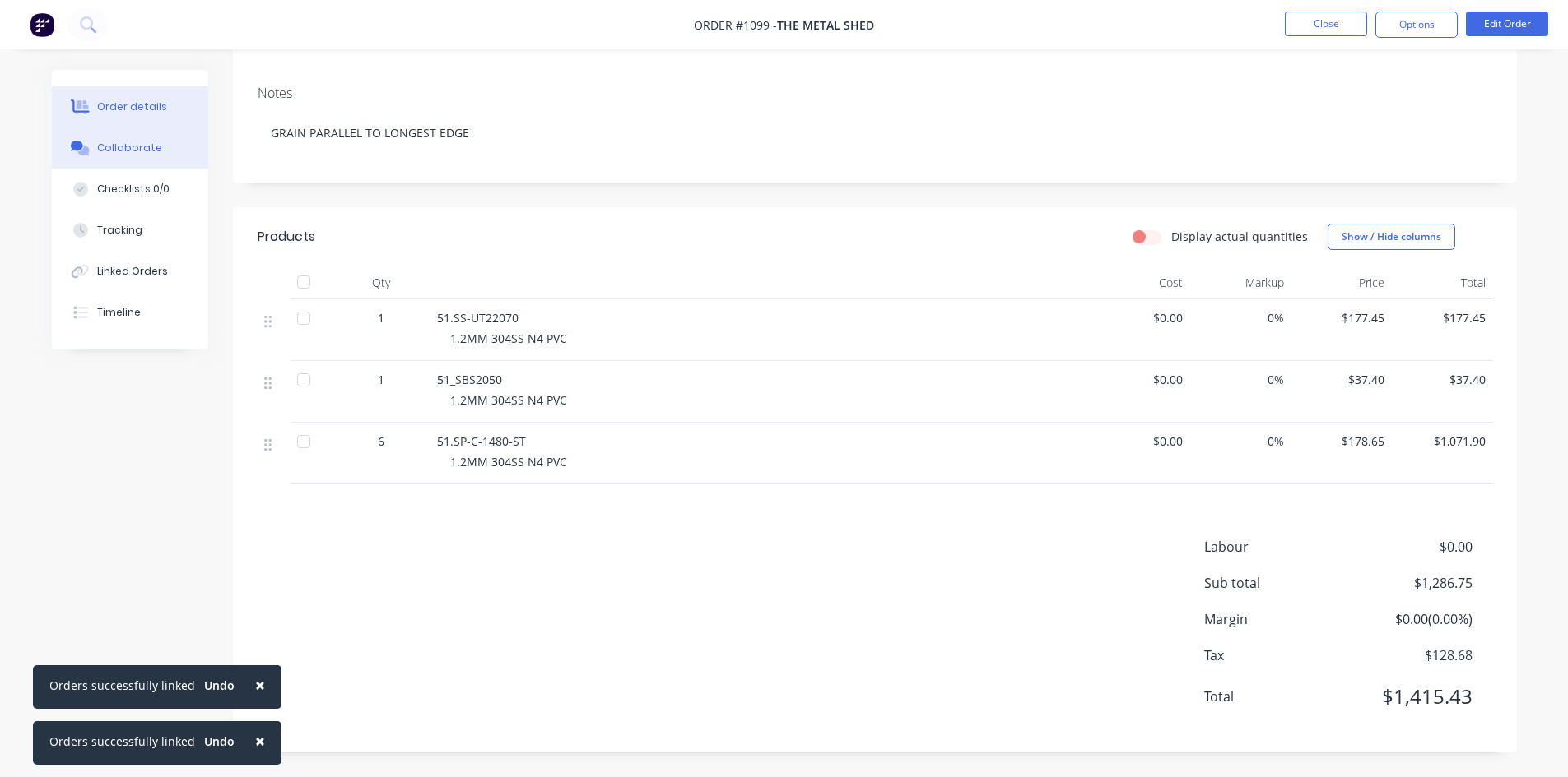
click at [97, 156] on button "Collaborate" at bounding box center [130, 147] width 157 height 41
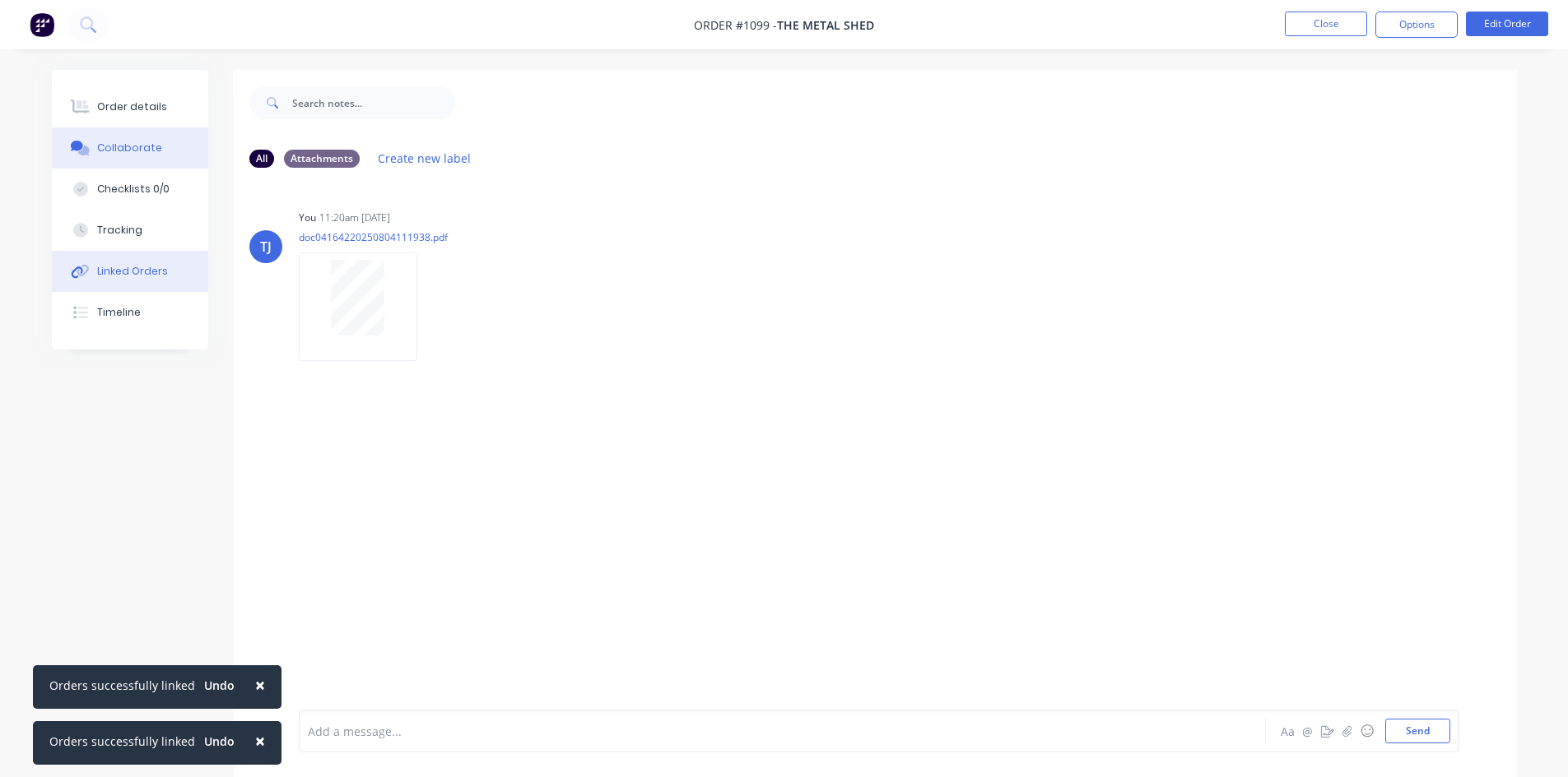
click at [162, 264] on div "Linked Orders" at bounding box center [132, 272] width 70 height 15
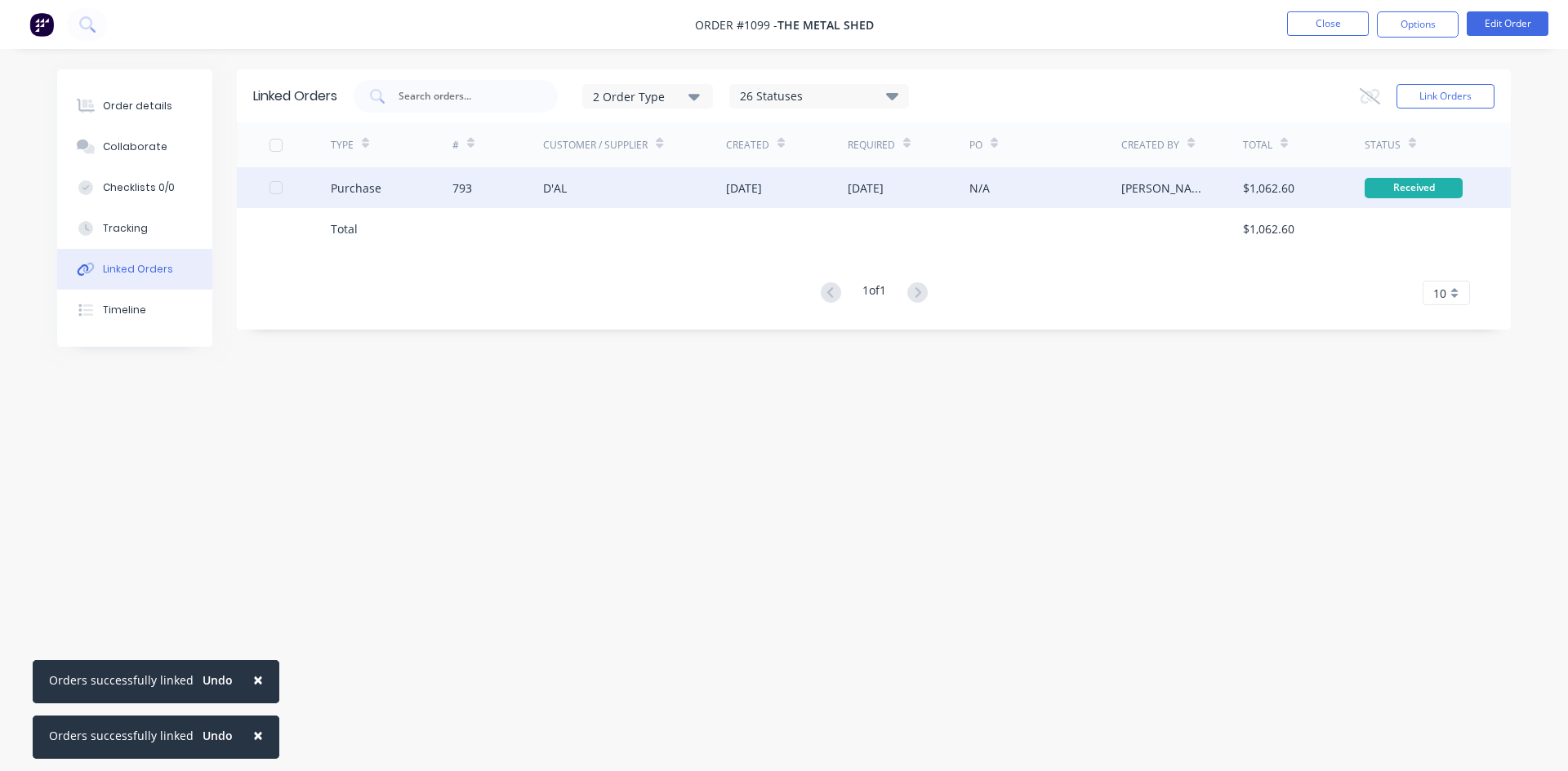
click at [355, 192] on div "Purchase" at bounding box center [356, 189] width 51 height 17
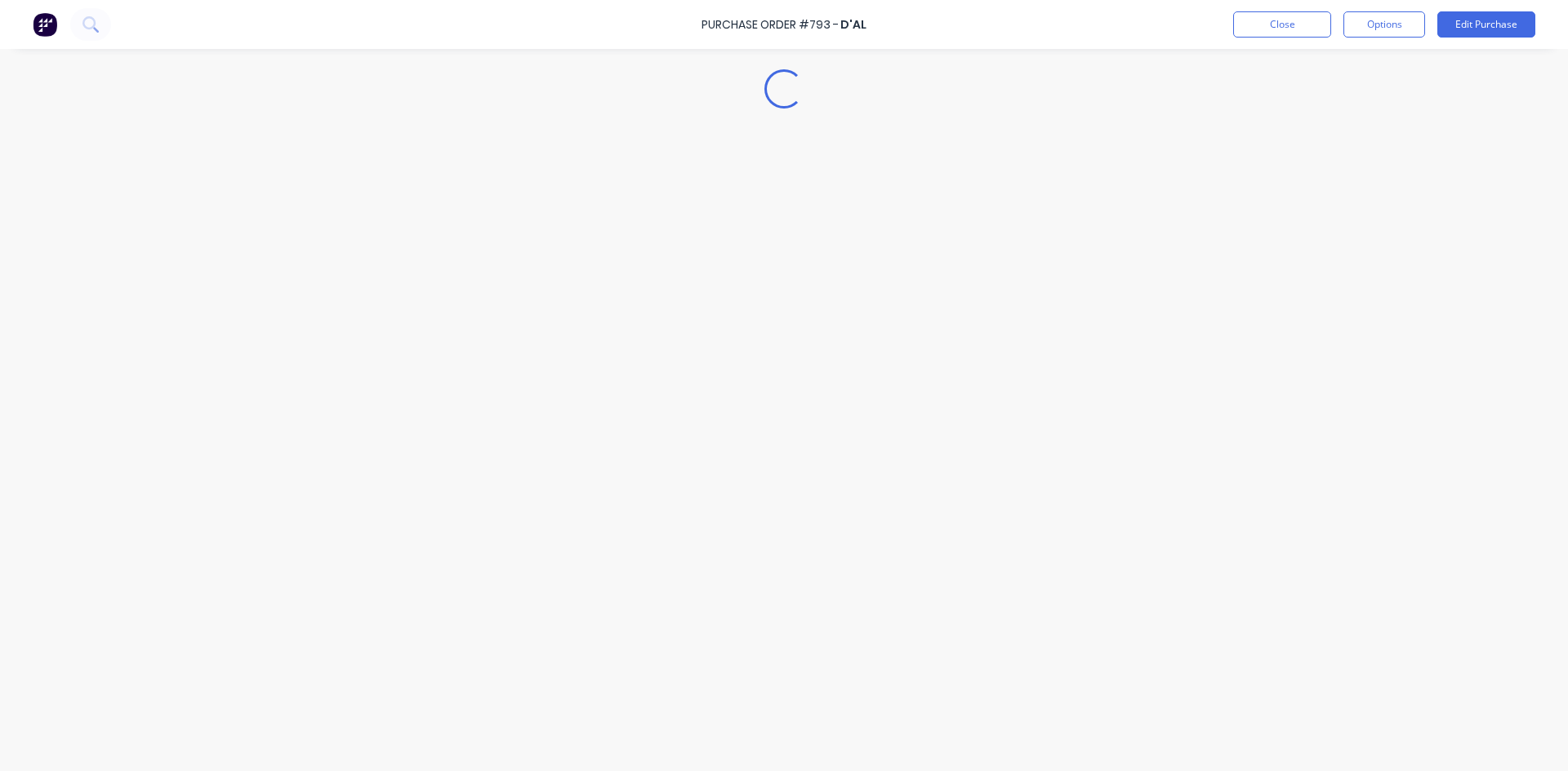
type textarea "x"
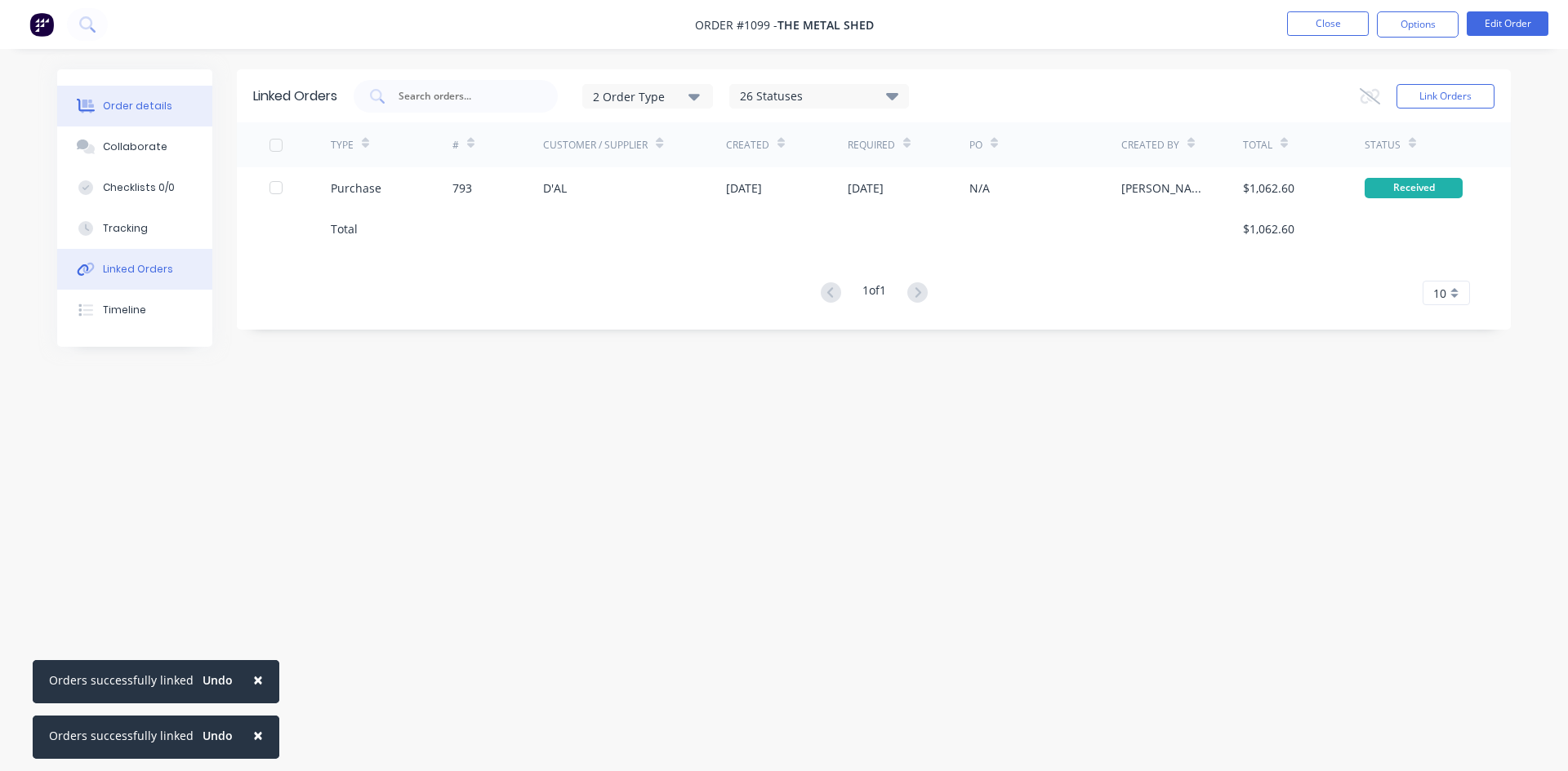
click at [144, 113] on button "Order details" at bounding box center [135, 106] width 156 height 41
